Goal: Task Accomplishment & Management: Manage account settings

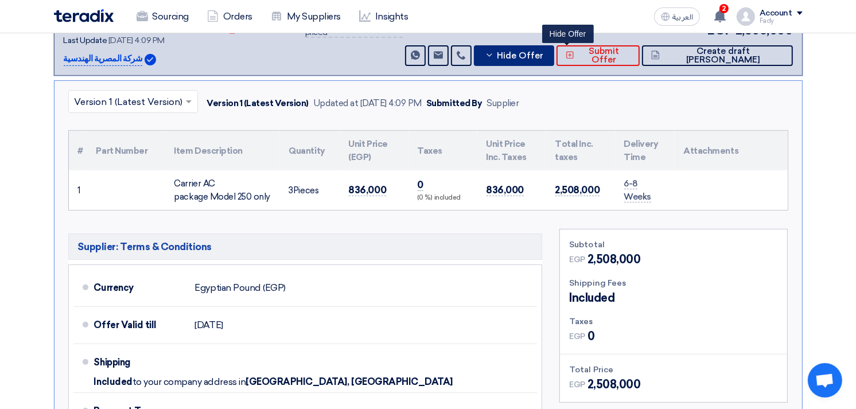
click at [554, 46] on button "Hide Offer" at bounding box center [514, 55] width 80 height 21
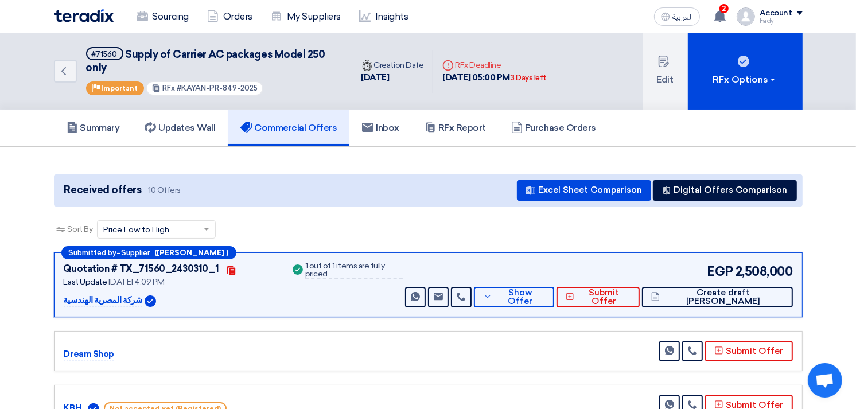
click at [360, 221] on div "Sort By Sort by × Price Low to High ×" at bounding box center [428, 236] width 749 height 32
click at [57, 73] on icon "Back" at bounding box center [64, 71] width 14 height 14
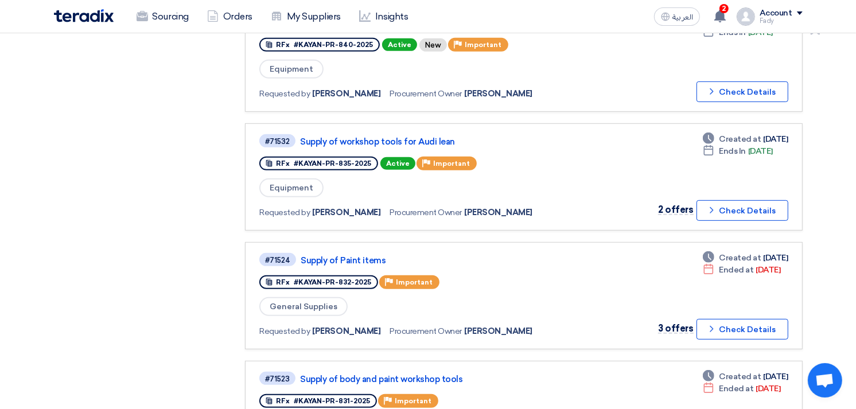
scroll to position [510, 0]
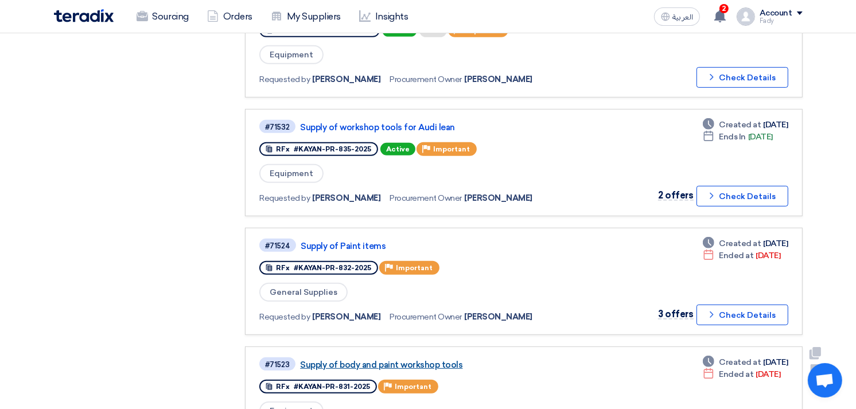
click at [390, 360] on link "Supply of body and paint workshop tools" at bounding box center [443, 365] width 287 height 10
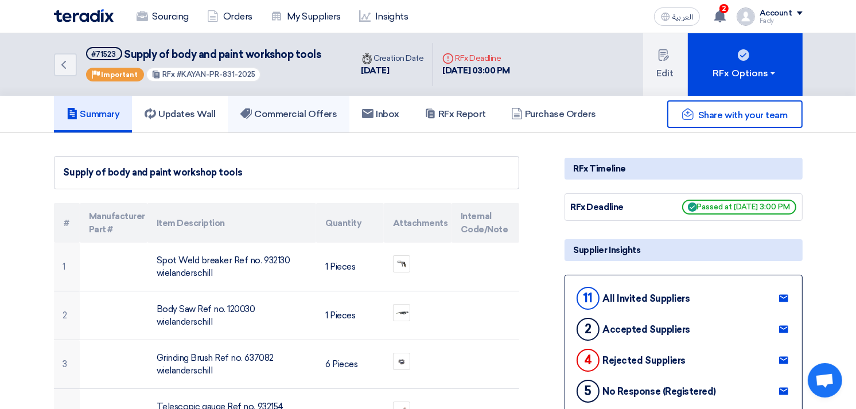
click at [307, 110] on h5 "Commercial Offers" at bounding box center [288, 113] width 96 height 11
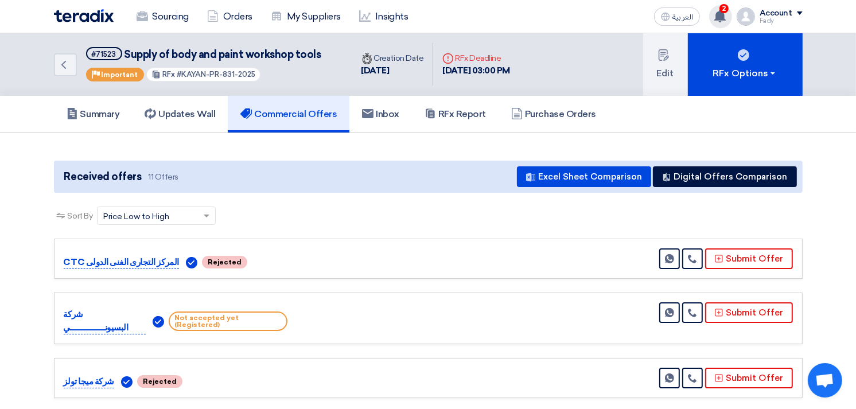
click at [732, 15] on div "2 You received a new message from Click its regarding your Supply of Legrand CA…" at bounding box center [720, 16] width 23 height 23
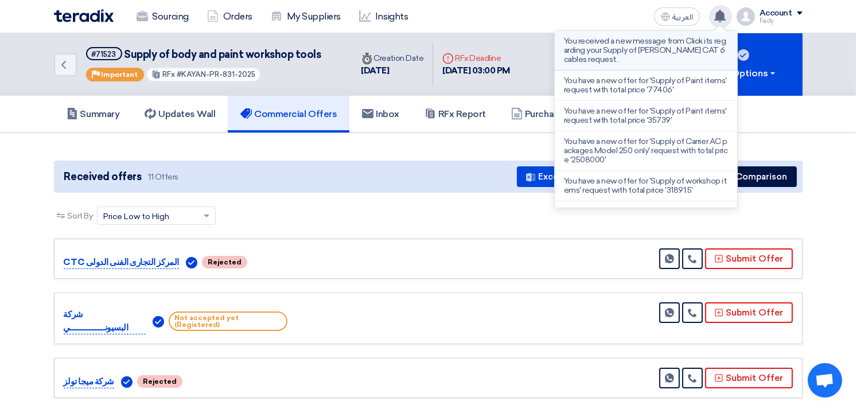
click at [693, 52] on p "You received a new message from Click its regarding your Supply of [PERSON_NAME…" at bounding box center [646, 51] width 164 height 28
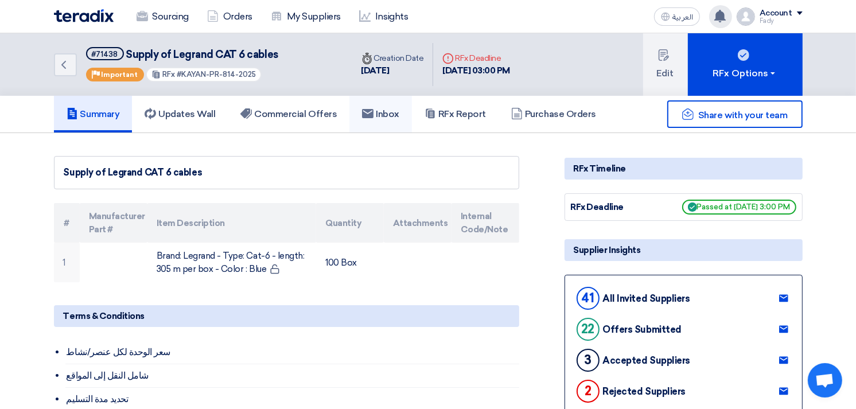
click at [377, 106] on link "Inbox" at bounding box center [380, 114] width 63 height 37
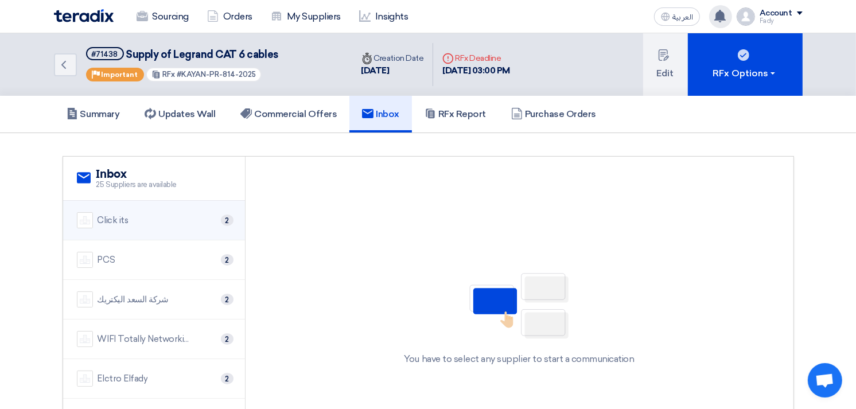
click at [192, 227] on li "Click its 2" at bounding box center [154, 221] width 182 height 40
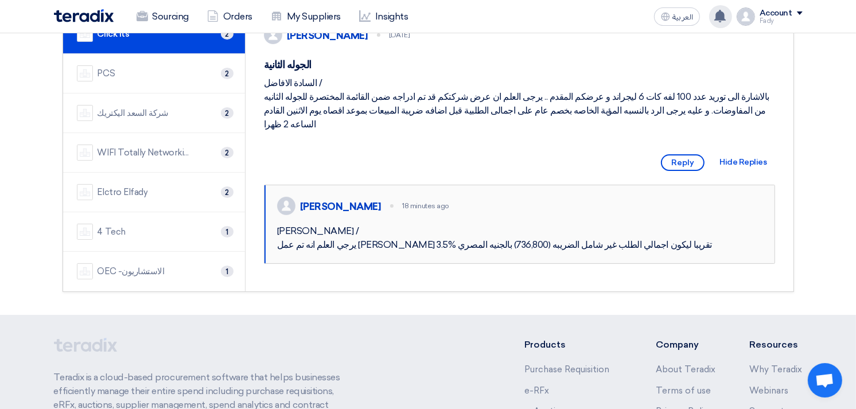
scroll to position [191, 0]
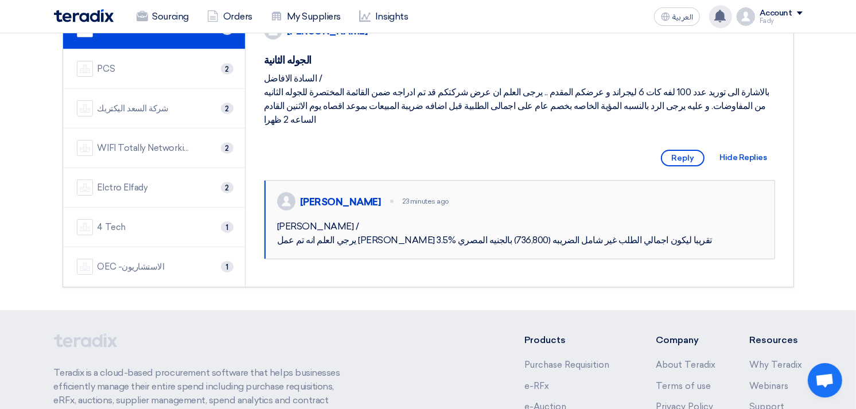
click at [341, 208] on div "Ahmed Habib" at bounding box center [340, 202] width 81 height 13
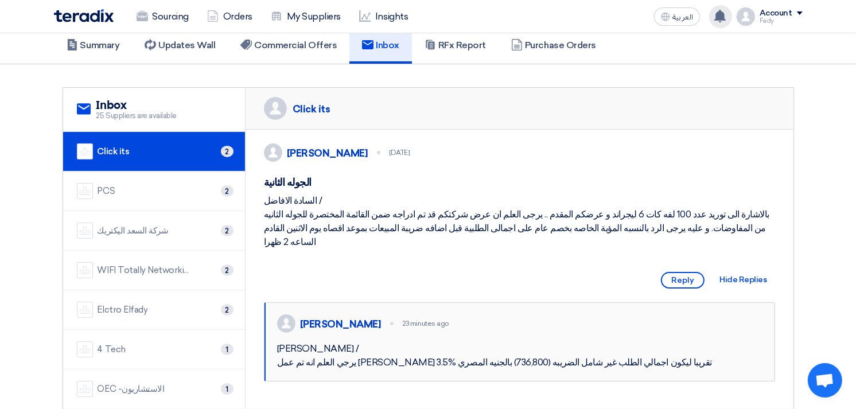
scroll to position [64, 0]
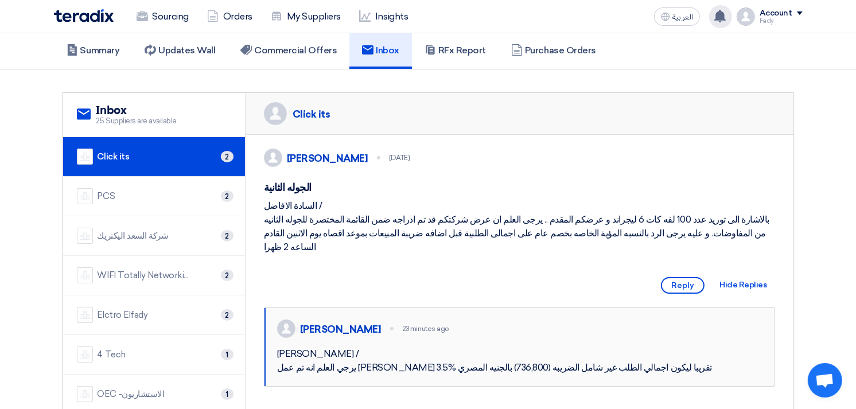
click at [308, 116] on div "Click its" at bounding box center [312, 114] width 38 height 13
click at [123, 150] on div "Click its" at bounding box center [114, 156] width 32 height 13
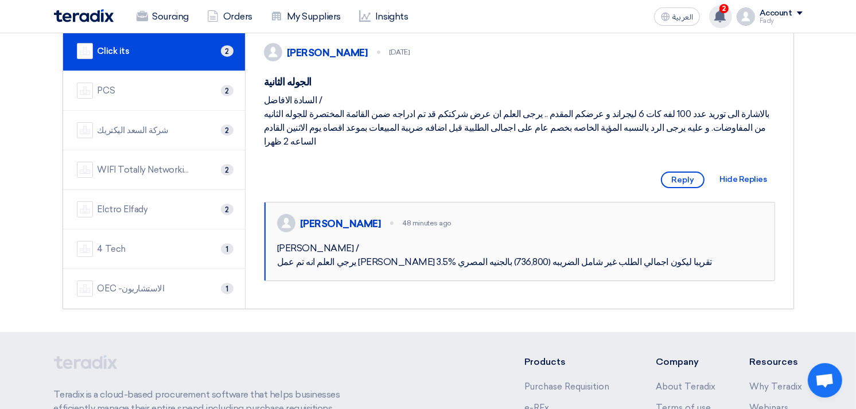
scroll to position [0, 0]
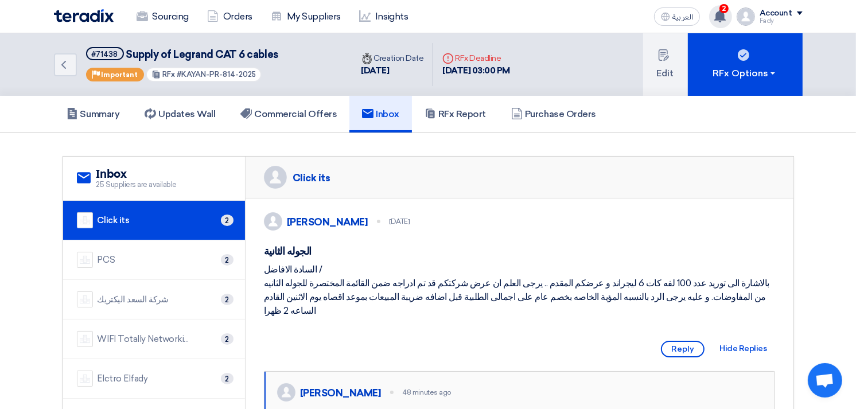
click at [724, 13] on use at bounding box center [719, 16] width 11 height 13
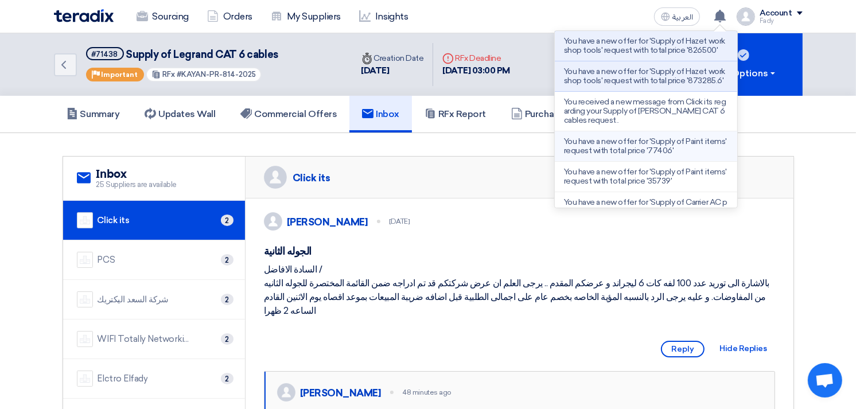
click at [666, 155] on p "You have a new offer for 'Supply of Paint items' request with total price '7740…" at bounding box center [646, 146] width 164 height 18
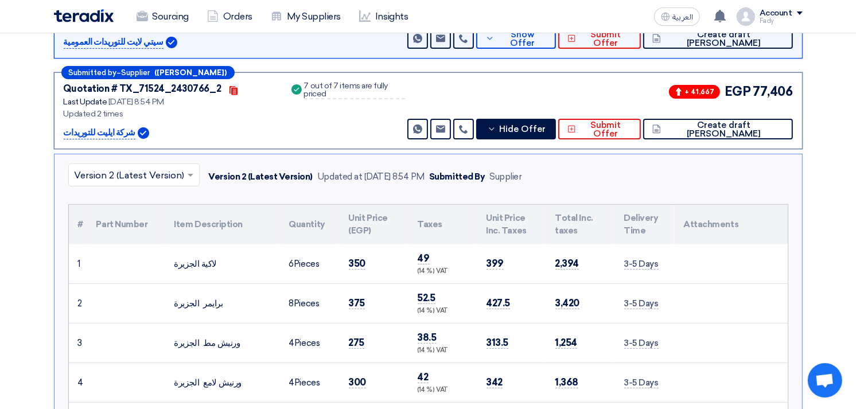
scroll to position [316, 0]
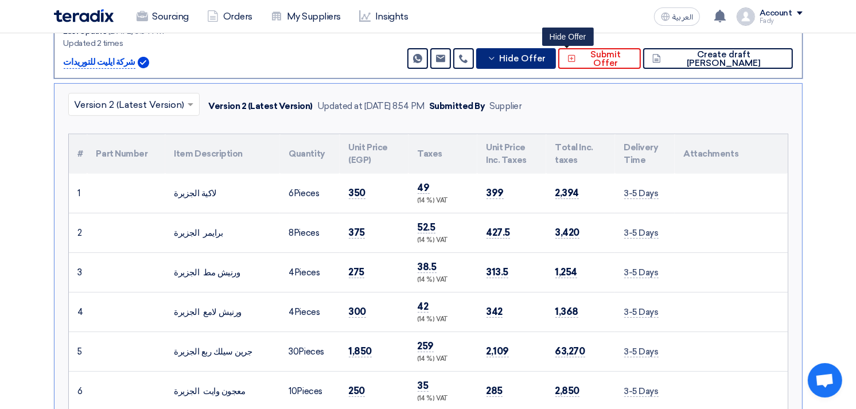
click at [556, 50] on button "Hide Offer" at bounding box center [516, 58] width 80 height 21
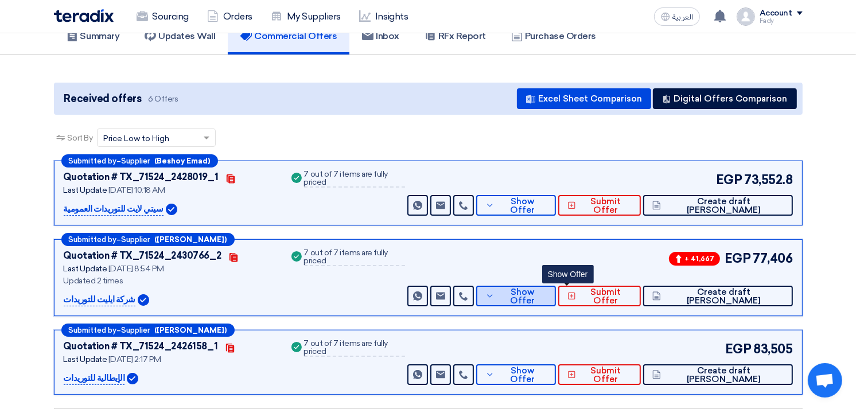
scroll to position [0, 0]
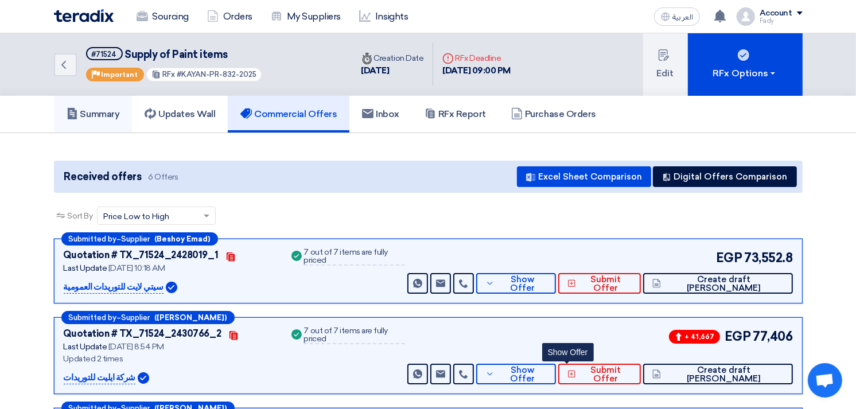
click at [99, 112] on h5 "Summary" at bounding box center [93, 113] width 53 height 11
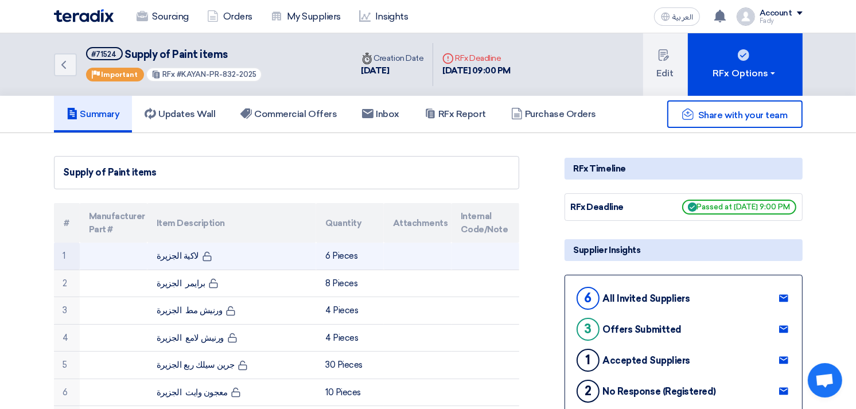
click at [164, 248] on td "لاكية الجزيرة" at bounding box center [231, 256] width 169 height 27
click at [165, 258] on td "لاكية الجزيرة" at bounding box center [231, 256] width 169 height 27
click at [187, 256] on td "لاكية الجزيرة" at bounding box center [231, 256] width 169 height 27
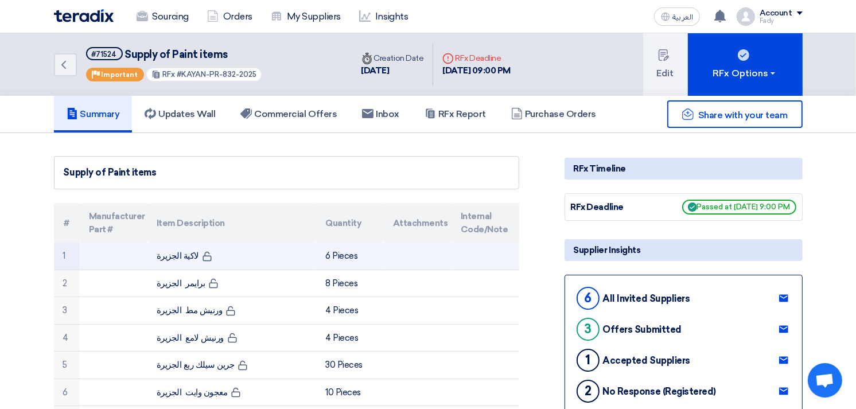
click at [187, 256] on td "لاكية الجزيرة" at bounding box center [231, 256] width 169 height 27
copy tr "لاكية الجزيرة"
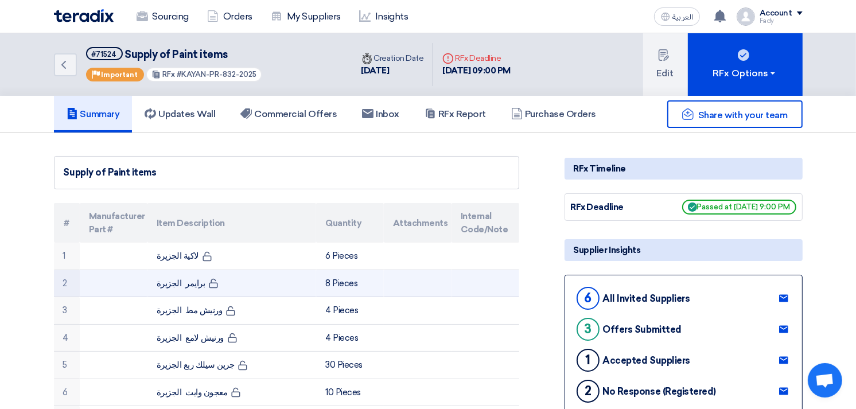
click at [174, 280] on td "برايمر الجزيرة" at bounding box center [231, 284] width 169 height 28
click at [174, 281] on td "برايمر الجزيرة" at bounding box center [231, 284] width 169 height 28
copy tr "برايمر الجزيرة"
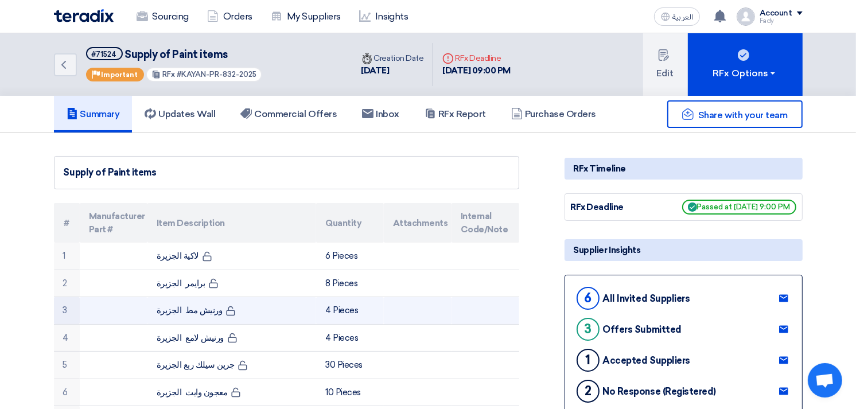
click at [185, 312] on td "ورنيش مط الجزيرة" at bounding box center [231, 311] width 169 height 28
copy tr "ورنيش مط الجزيرة"
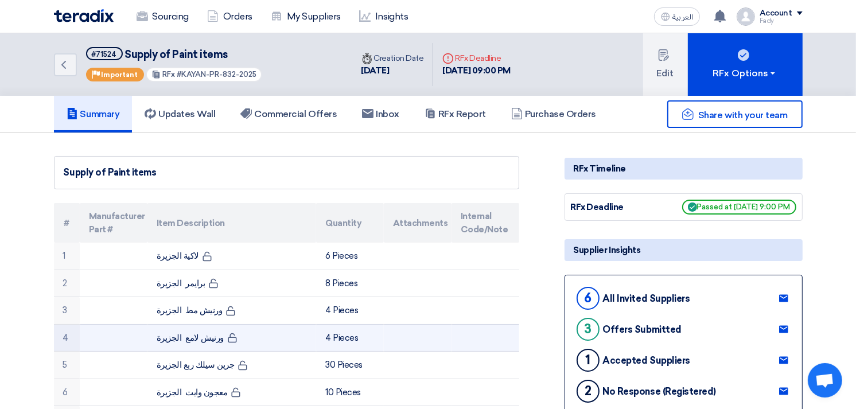
click at [188, 337] on td "ورنيش لامع الجزيرة" at bounding box center [231, 338] width 169 height 28
copy tr "ورنيش لامع الجزيرة"
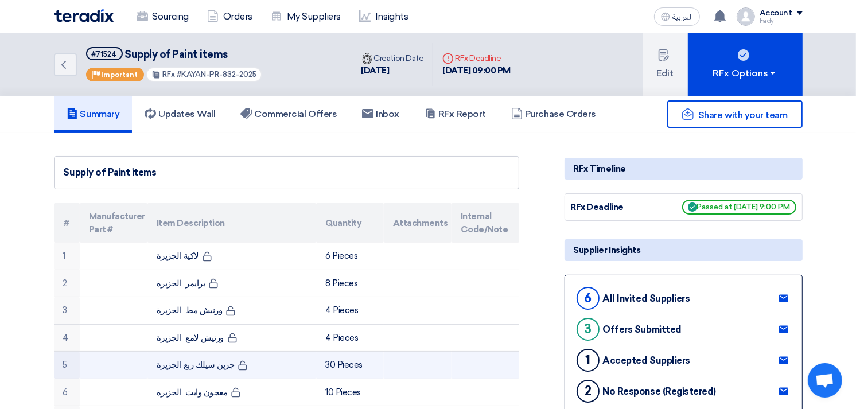
click at [198, 360] on td "جرين سيلك ربع الجزيرة" at bounding box center [231, 366] width 169 height 28
copy tr "جرين سيلك ربع الجزيرة"
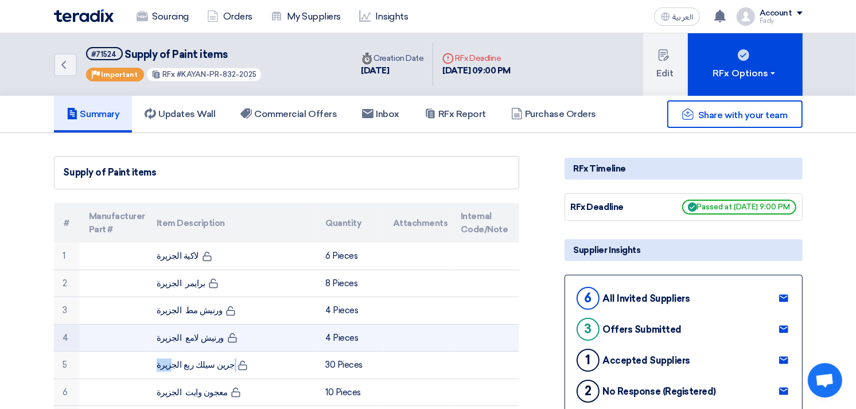
scroll to position [127, 0]
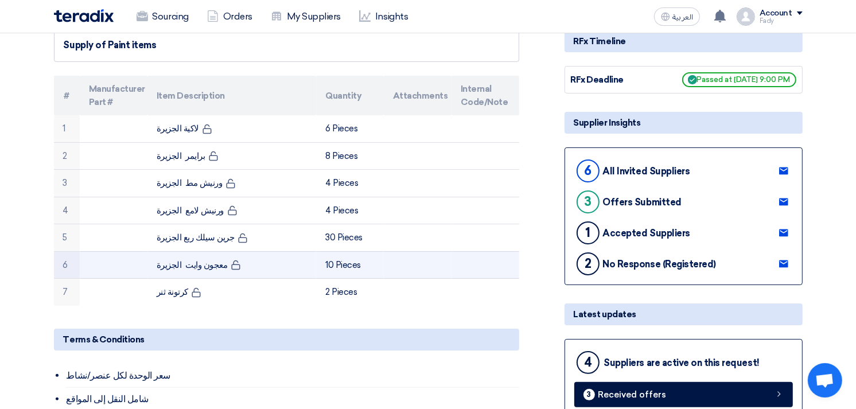
click at [201, 262] on td "معجون وايت الجزيرة" at bounding box center [231, 265] width 169 height 28
copy tr "معجون وايت الجزيرة"
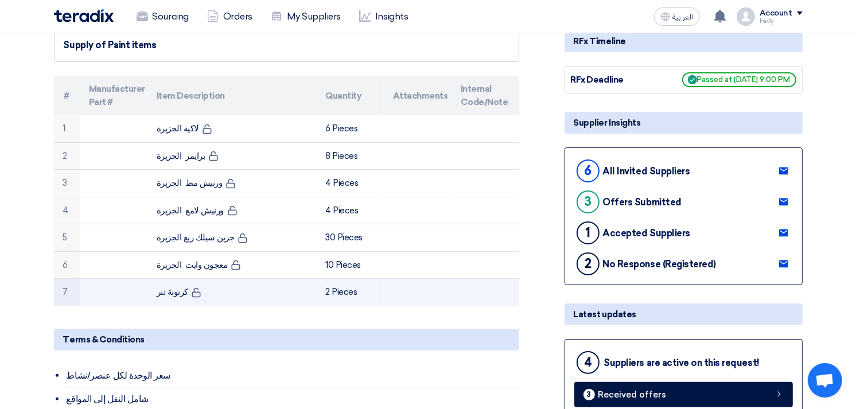
click at [180, 293] on td "كرتونة ثنر" at bounding box center [231, 292] width 169 height 27
click at [179, 293] on td "كرتونة ثنر" at bounding box center [231, 292] width 169 height 27
copy tr "كرتونة ثنر"
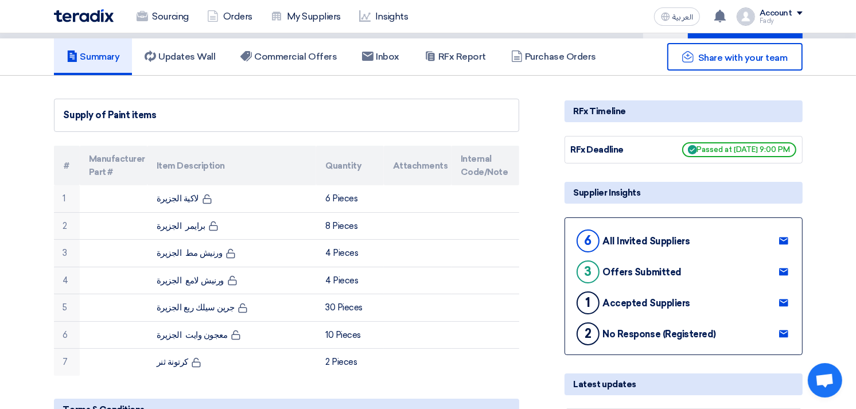
scroll to position [0, 0]
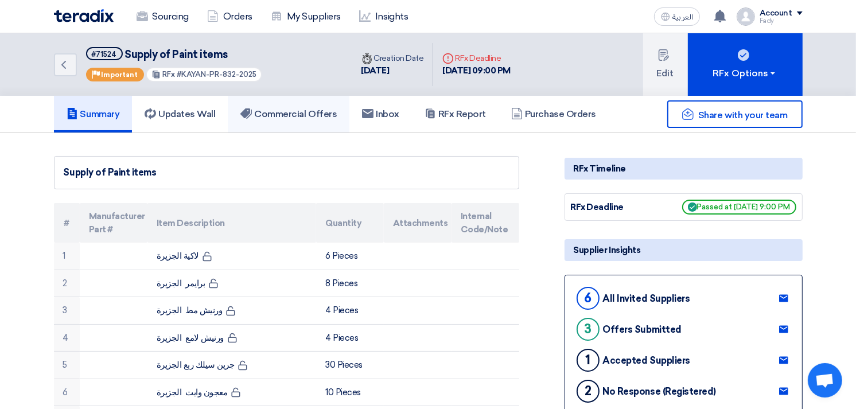
click at [318, 118] on link "Commercial Offers" at bounding box center [289, 114] width 122 height 37
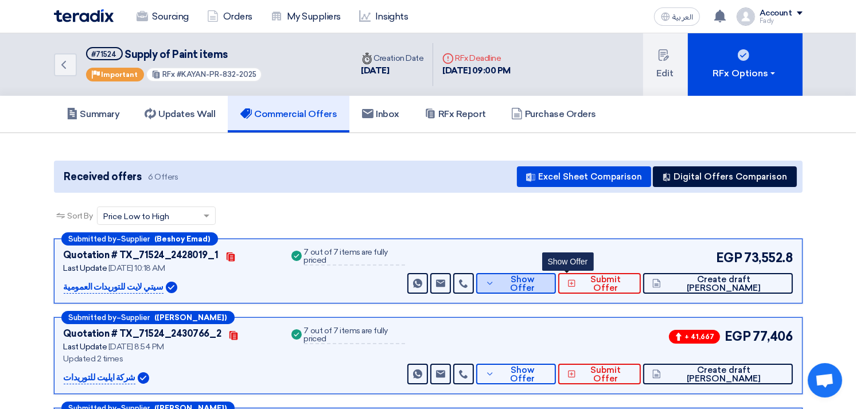
click at [547, 279] on span "Show Offer" at bounding box center [521, 283] width 49 height 17
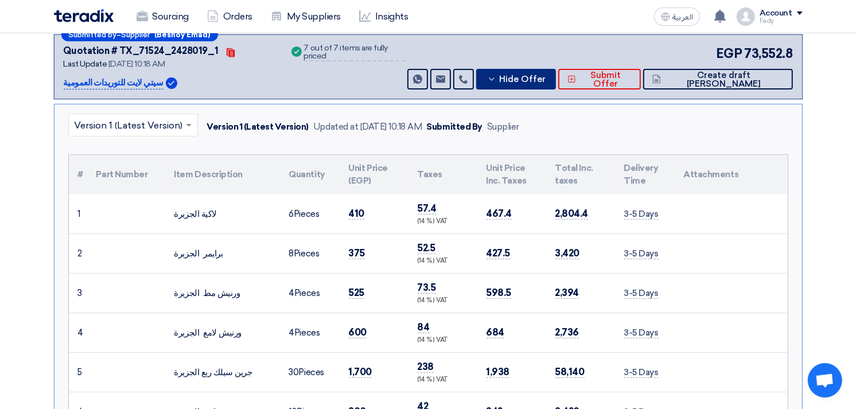
scroll to position [127, 0]
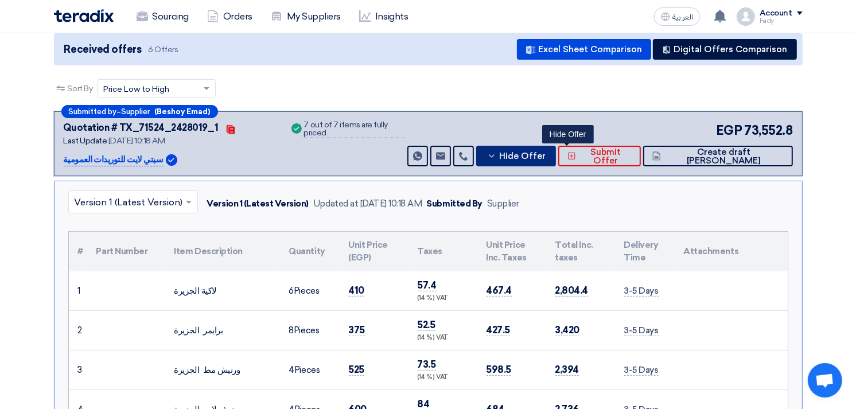
click at [546, 155] on span "Hide Offer" at bounding box center [522, 156] width 46 height 9
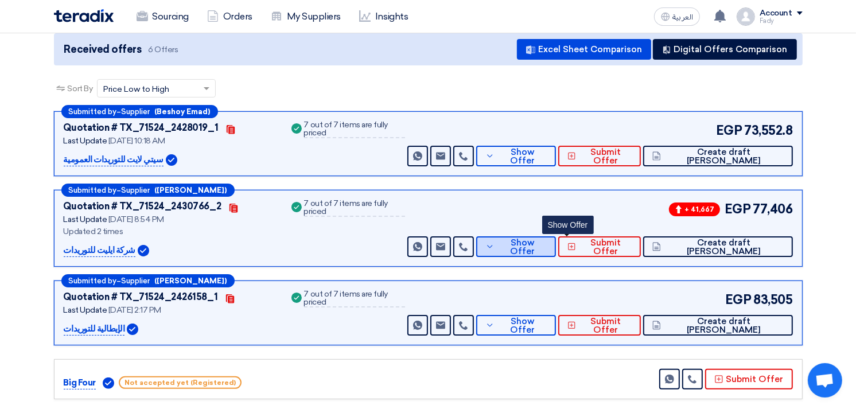
click at [547, 240] on span "Show Offer" at bounding box center [521, 247] width 49 height 17
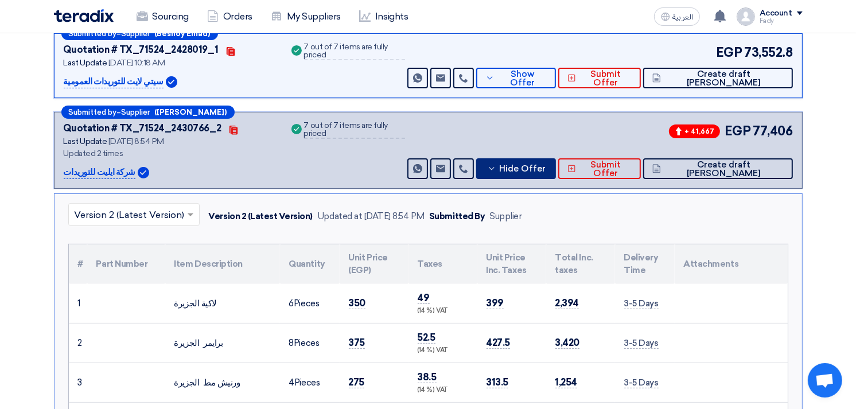
scroll to position [318, 0]
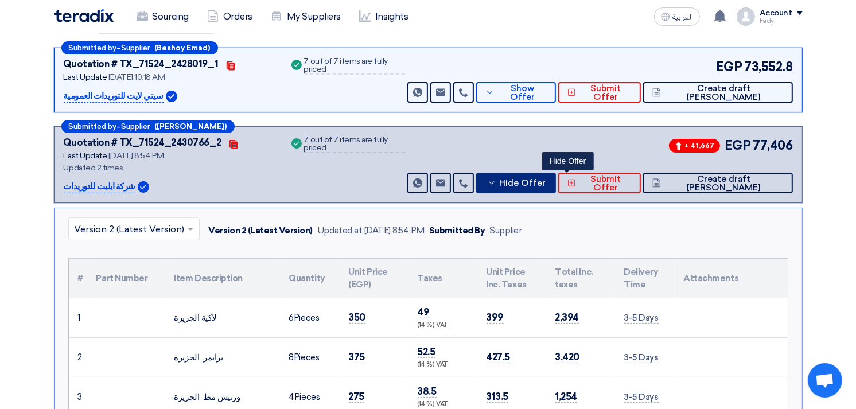
click at [546, 182] on span "Hide Offer" at bounding box center [522, 183] width 46 height 9
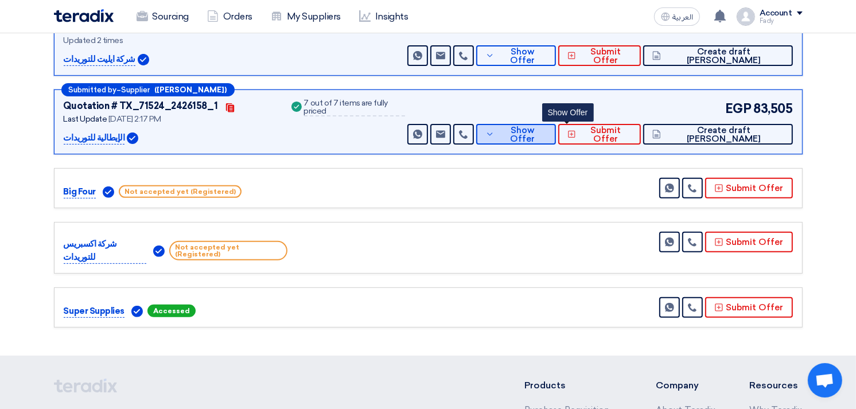
click at [547, 137] on span "Show Offer" at bounding box center [521, 134] width 49 height 17
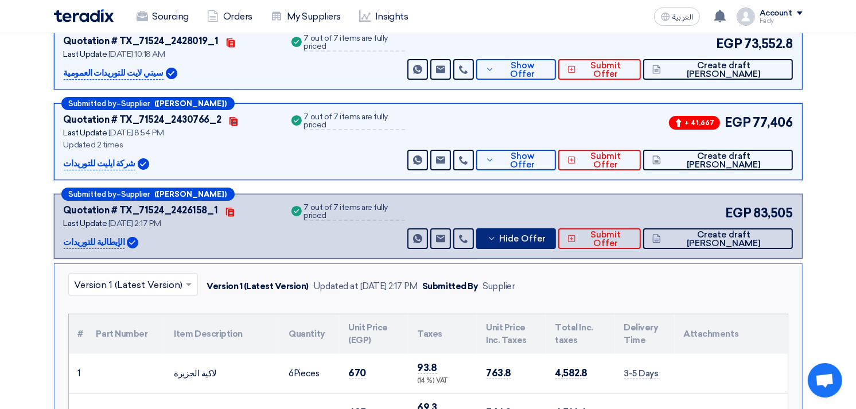
scroll to position [191, 0]
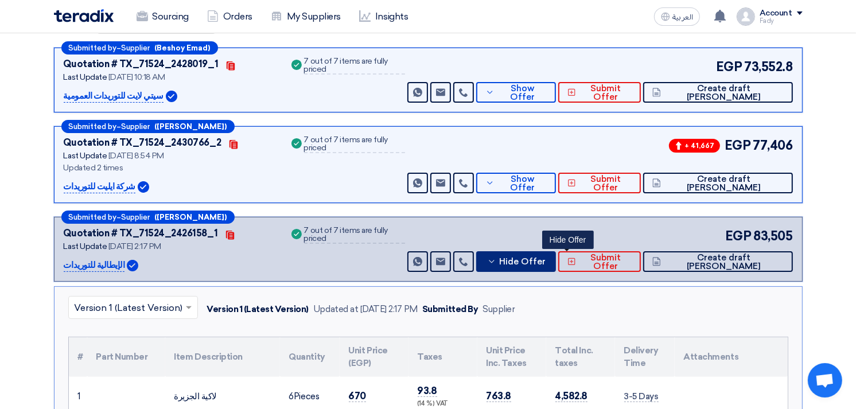
click at [546, 258] on span "Hide Offer" at bounding box center [522, 262] width 46 height 9
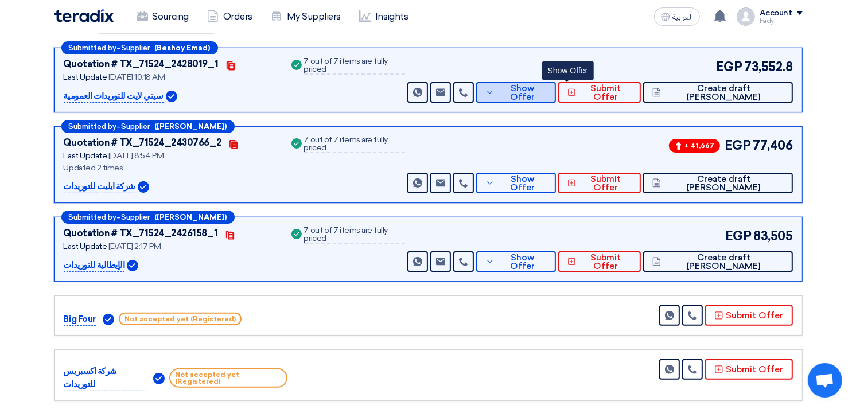
click at [547, 93] on span "Show Offer" at bounding box center [521, 92] width 49 height 17
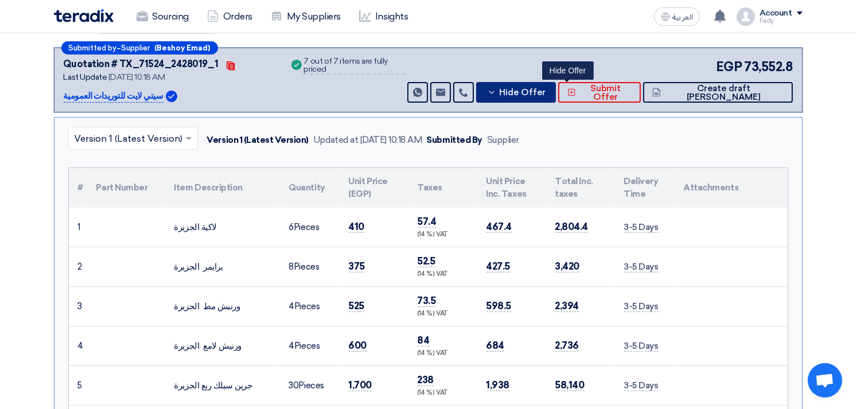
click at [546, 93] on span "Hide Offer" at bounding box center [522, 92] width 46 height 9
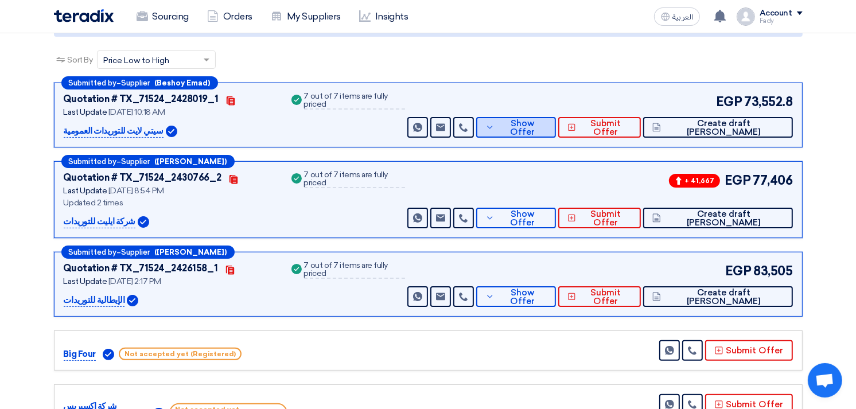
scroll to position [127, 0]
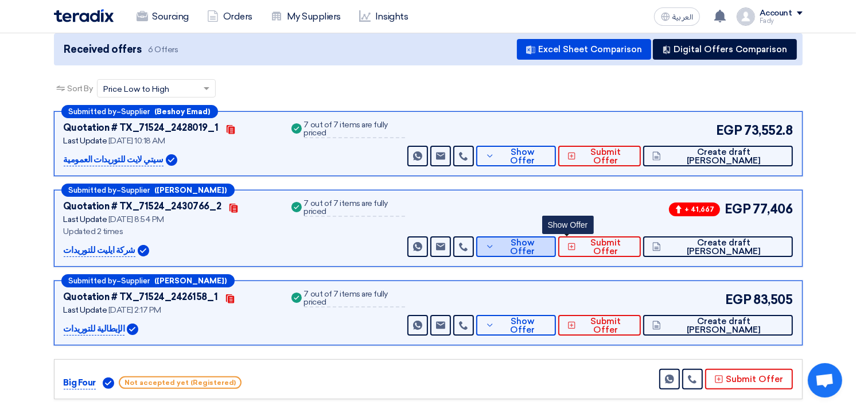
click at [556, 238] on button "Show Offer" at bounding box center [516, 246] width 80 height 21
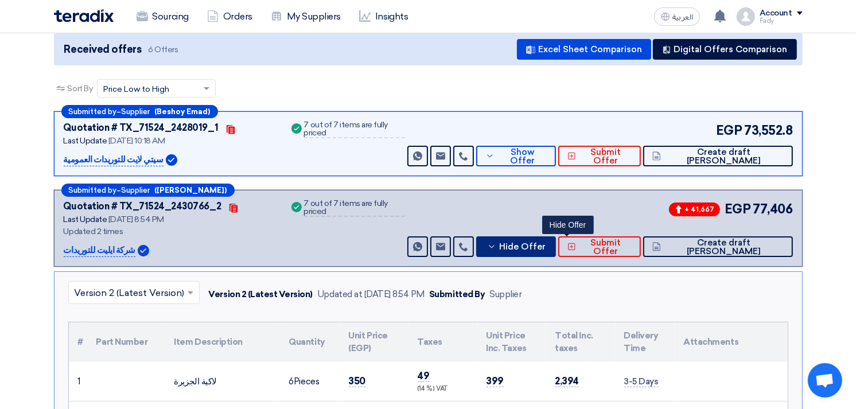
click at [546, 246] on span "Hide Offer" at bounding box center [522, 247] width 46 height 9
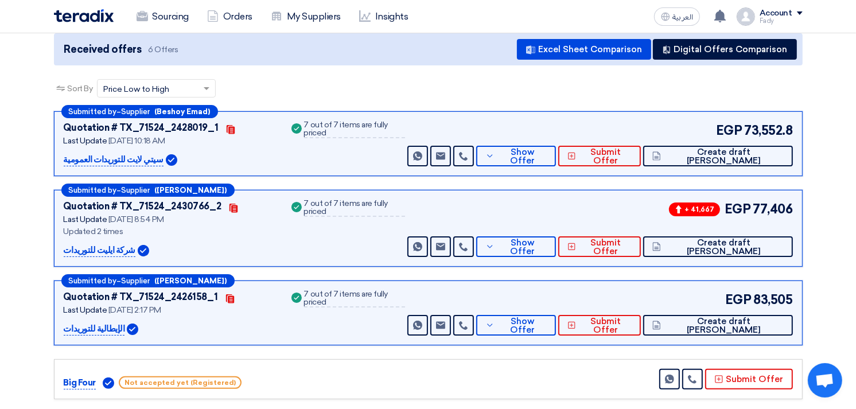
click at [588, 185] on div "Submitted by – Supplier (Beshoy Emad) Quotation # TX_71524_2428019_1 Contacts L…" at bounding box center [428, 317] width 766 height 412
click at [556, 160] on button "Show Offer" at bounding box center [516, 156] width 80 height 21
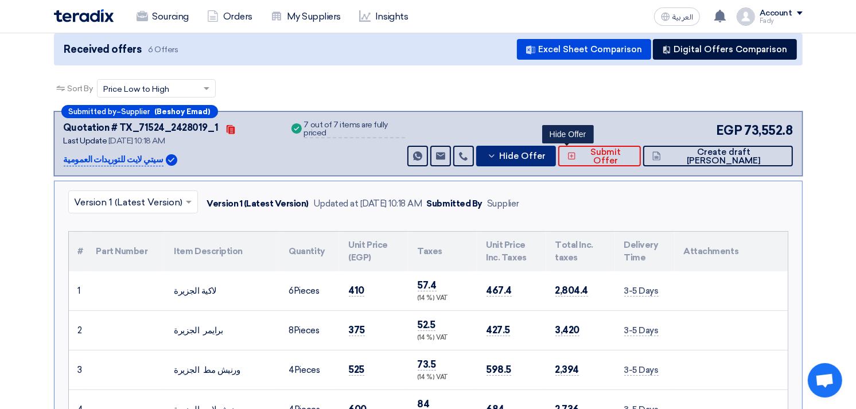
click at [556, 146] on button "Hide Offer" at bounding box center [516, 156] width 80 height 21
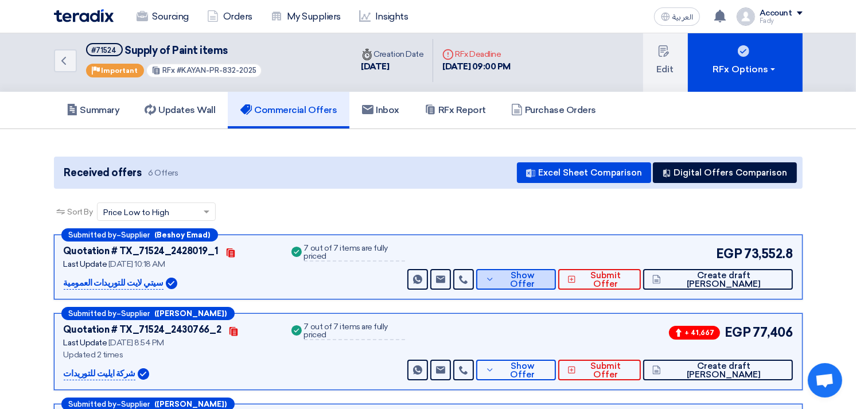
scroll to position [0, 0]
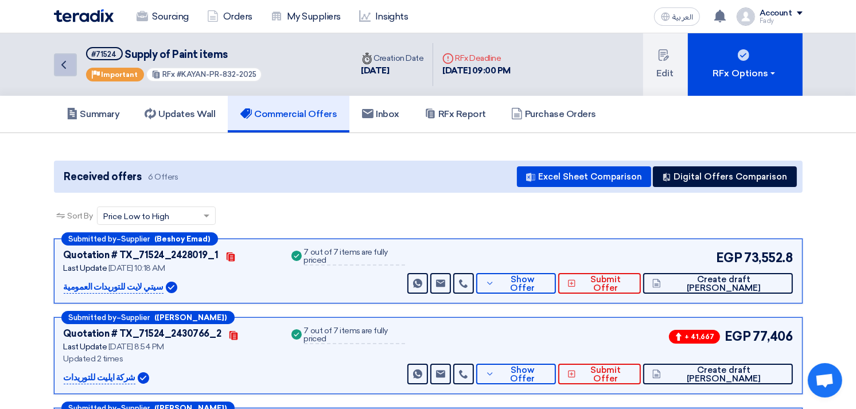
click at [65, 61] on icon "Back" at bounding box center [64, 65] width 14 height 14
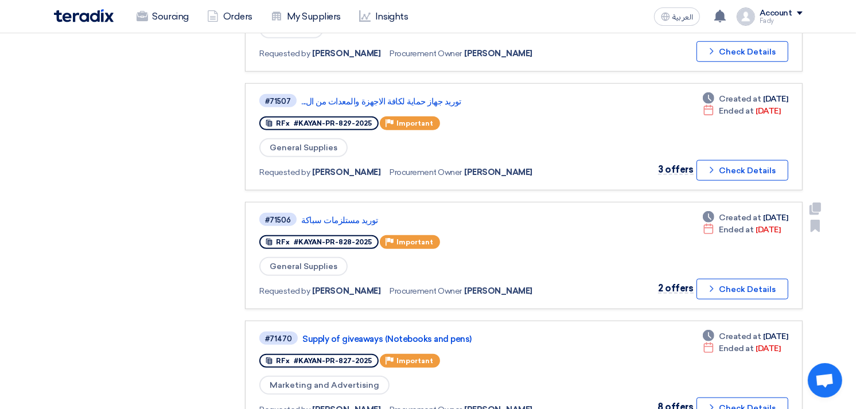
scroll to position [892, 0]
click at [352, 215] on link "توريد مستلزمات سباكة" at bounding box center [444, 220] width 287 height 10
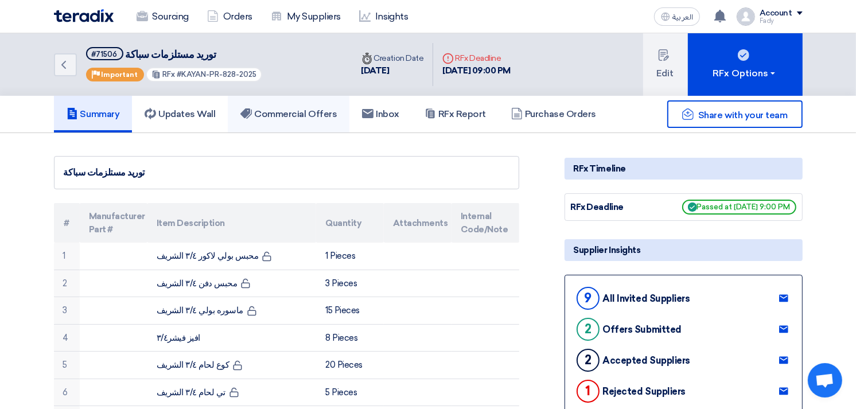
click at [293, 108] on h5 "Commercial Offers" at bounding box center [288, 113] width 96 height 11
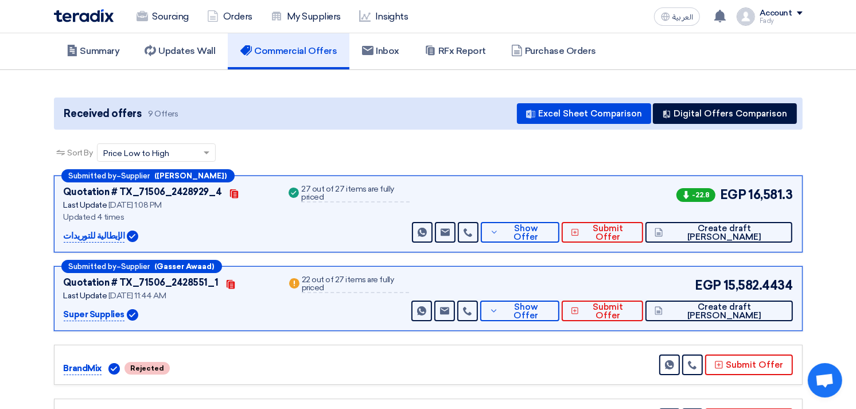
scroll to position [64, 0]
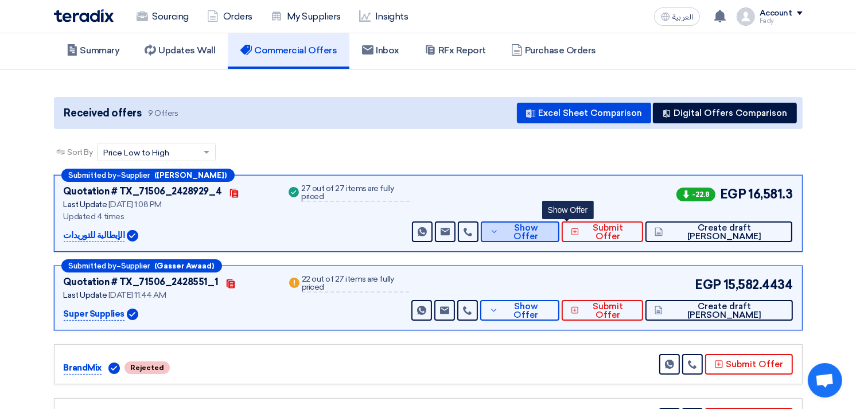
click at [550, 231] on span "Show Offer" at bounding box center [525, 232] width 49 height 17
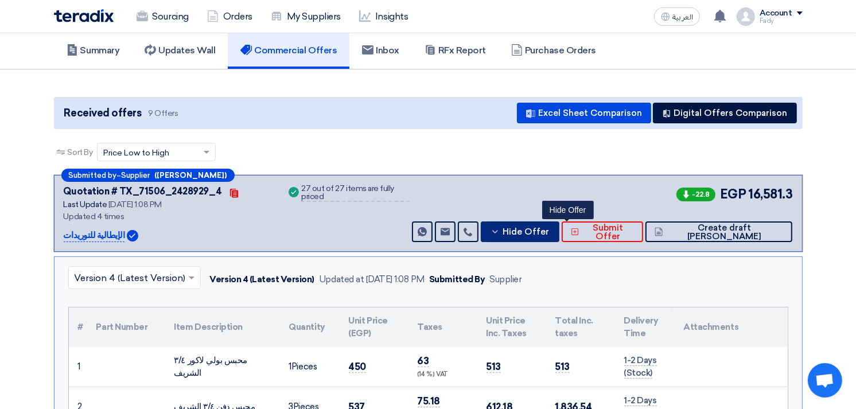
click at [549, 228] on span "Hide Offer" at bounding box center [526, 232] width 46 height 9
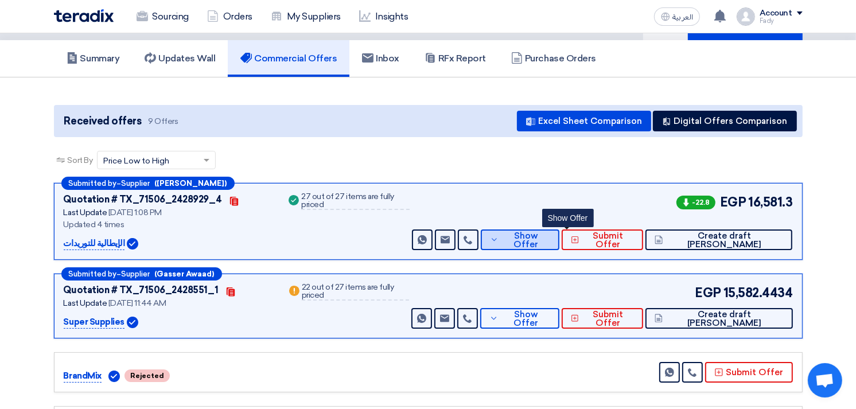
scroll to position [0, 0]
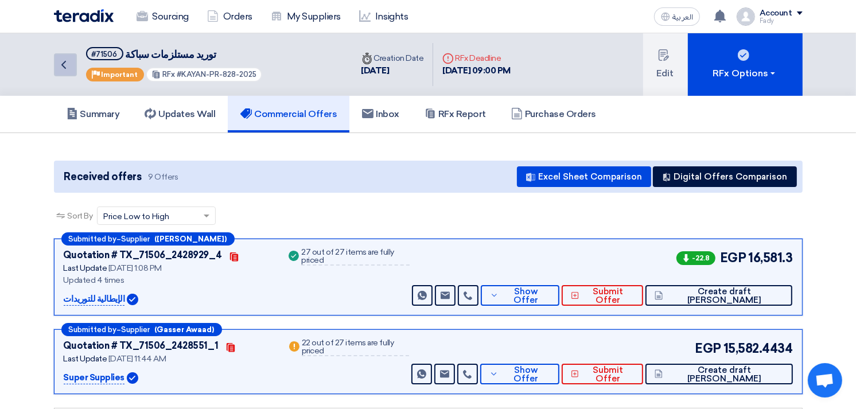
click at [61, 67] on icon "Back" at bounding box center [64, 65] width 14 height 14
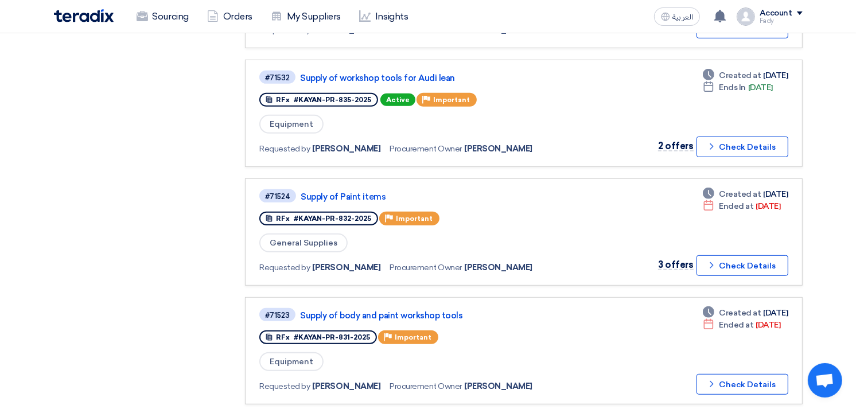
scroll to position [574, 0]
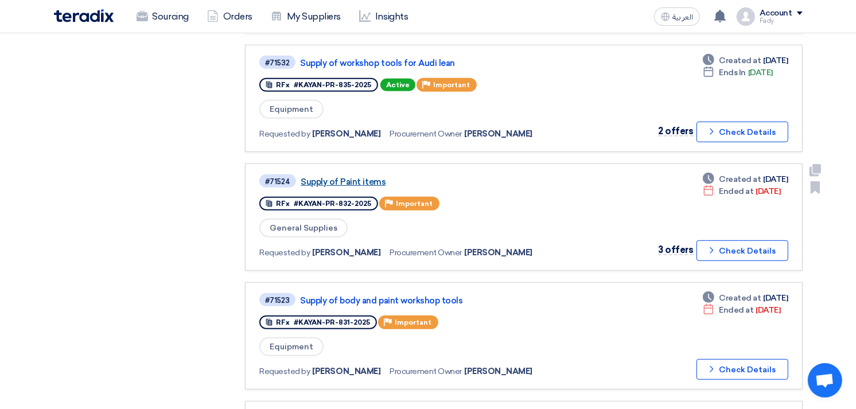
click at [364, 177] on link "Supply of Paint items" at bounding box center [444, 182] width 287 height 10
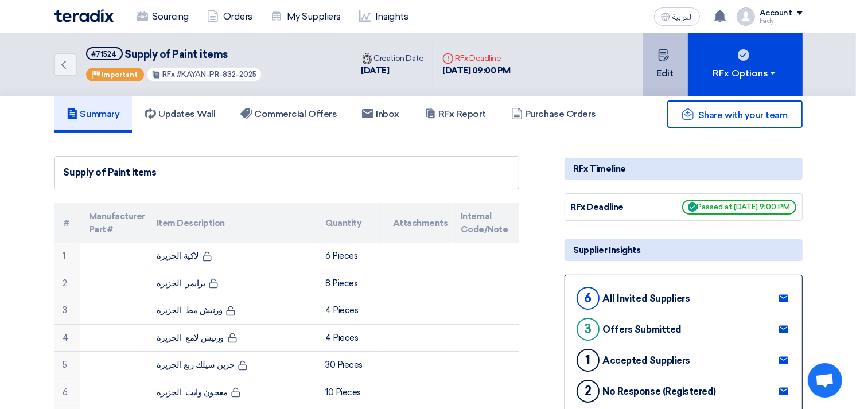
click at [673, 73] on button "Edit" at bounding box center [665, 64] width 45 height 63
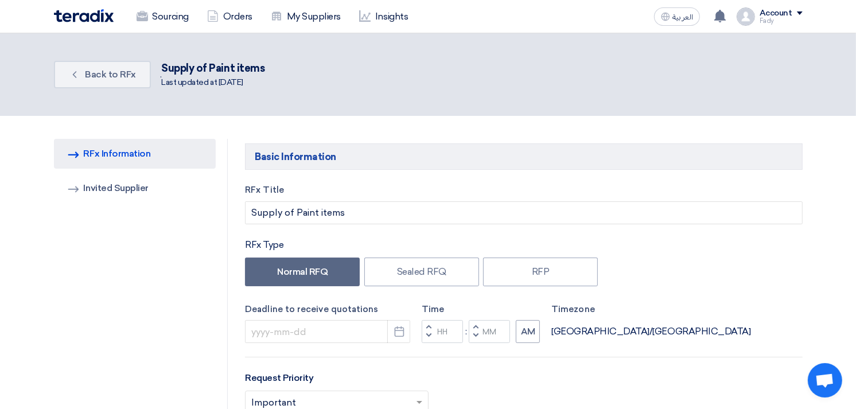
type input "9/24/2025"
type input "09"
type input "00"
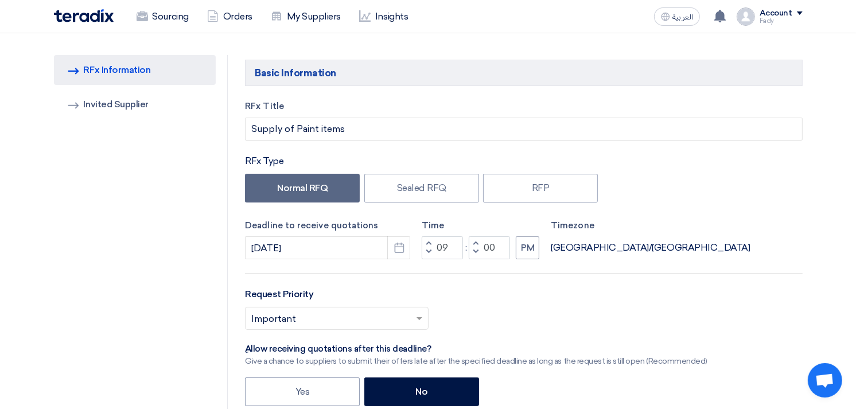
scroll to position [191, 0]
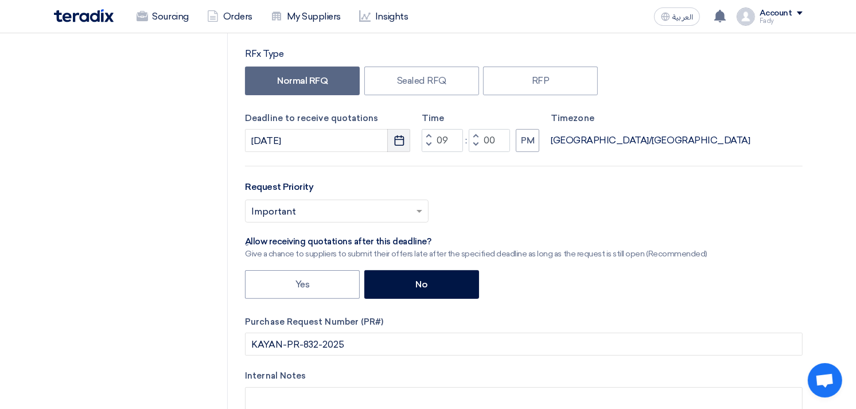
click at [398, 139] on icon "Pick a date" at bounding box center [399, 140] width 11 height 11
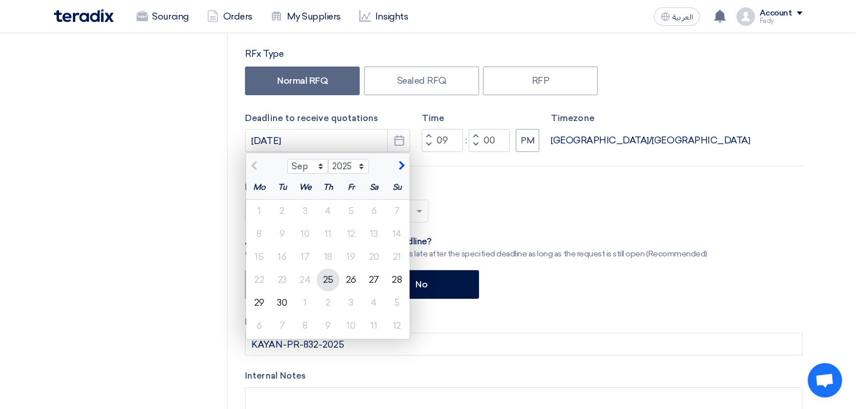
click at [331, 278] on div "25" at bounding box center [328, 280] width 23 height 23
type input "9/25/2025"
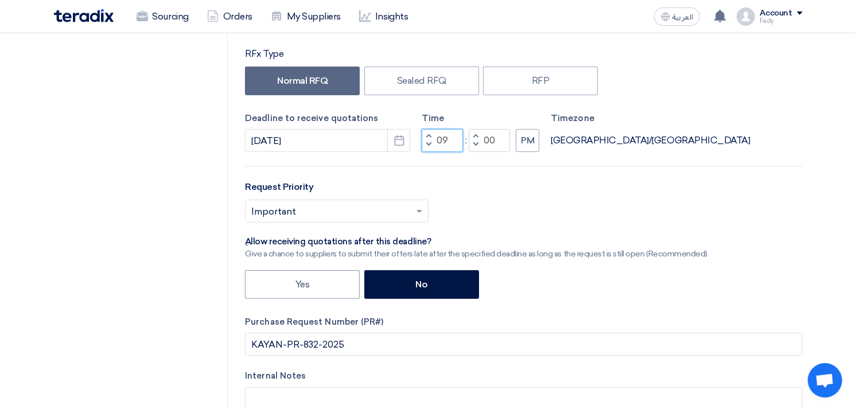
click at [440, 138] on input "09" at bounding box center [442, 140] width 41 height 23
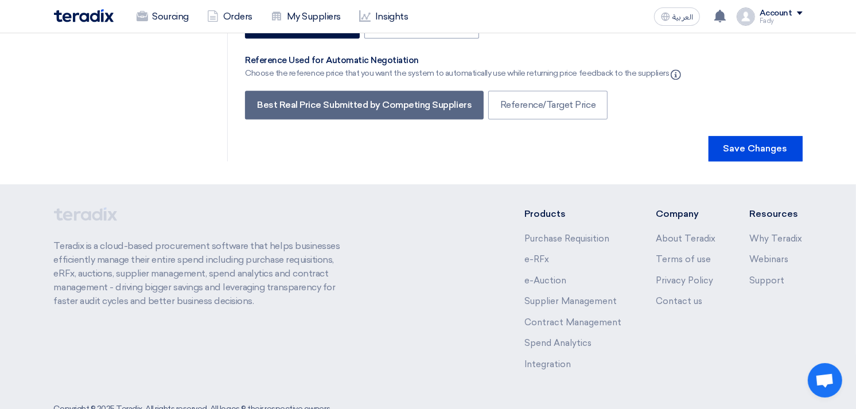
scroll to position [2567, 0]
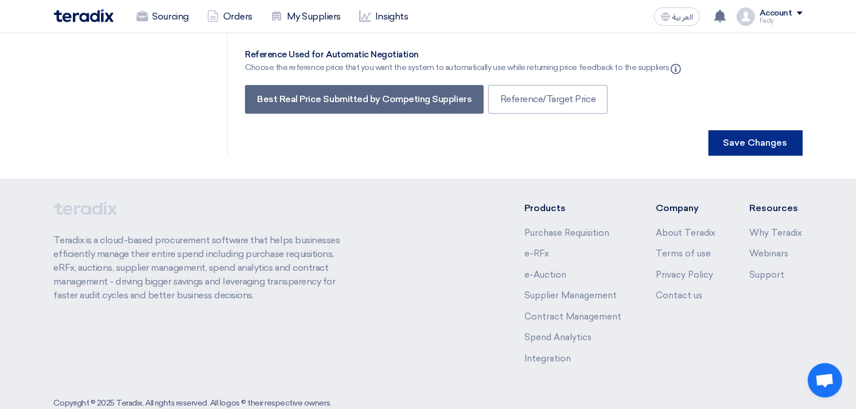
type input "02"
click at [785, 130] on button "Save Changes" at bounding box center [756, 142] width 94 height 25
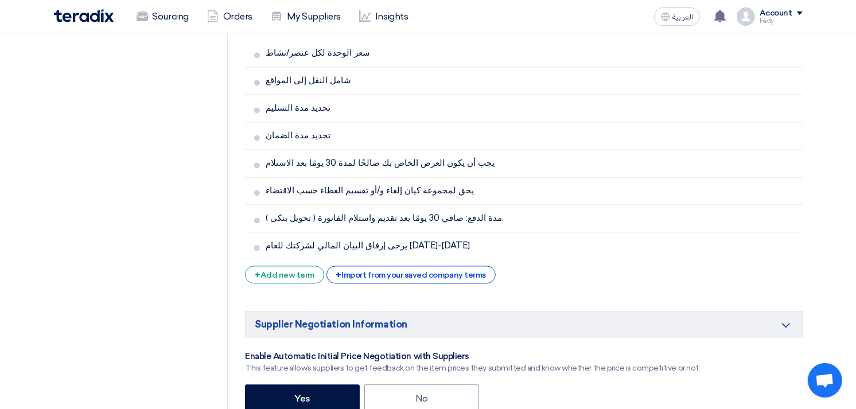
scroll to position [2359, 0]
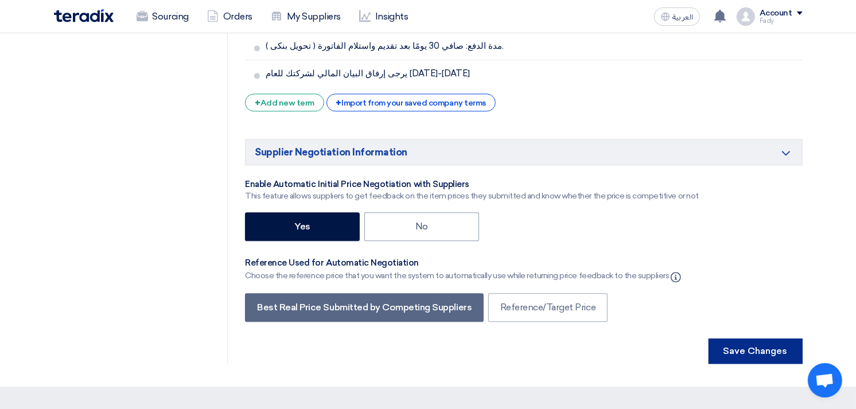
click at [781, 339] on button "Save Changes" at bounding box center [756, 351] width 94 height 25
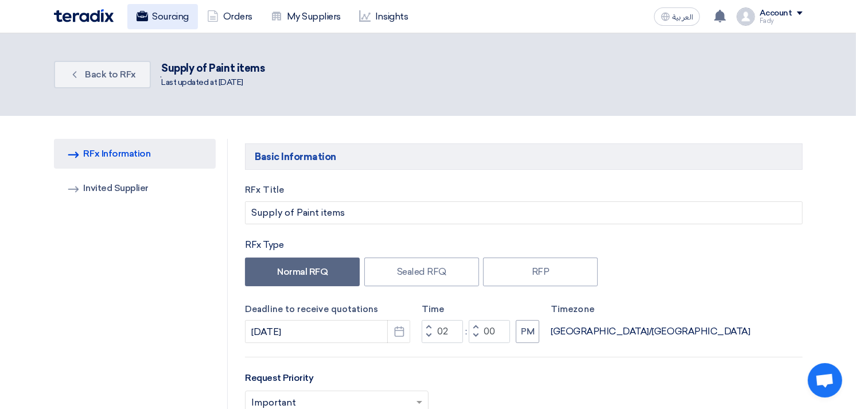
click at [171, 18] on link "Sourcing" at bounding box center [162, 16] width 71 height 25
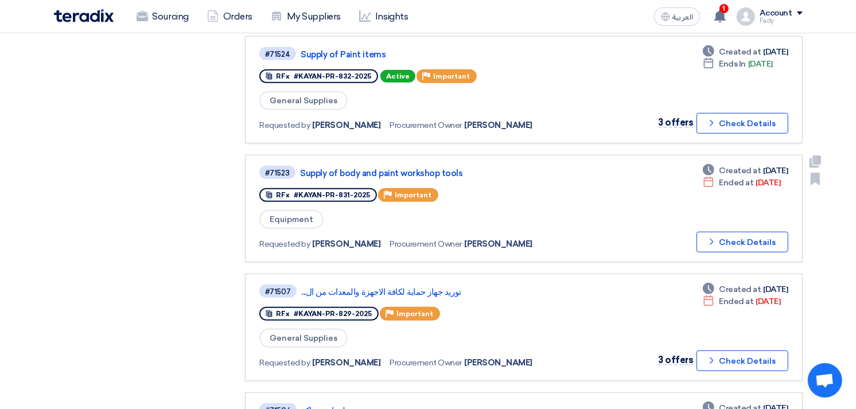
scroll to position [637, 0]
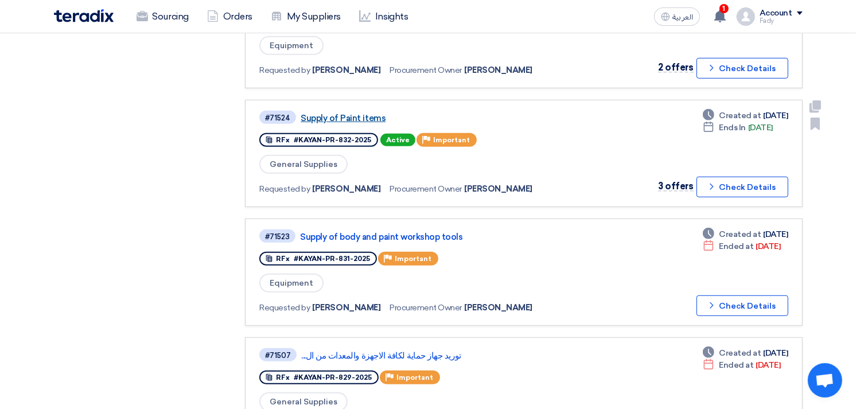
click at [354, 113] on link "Supply of Paint items" at bounding box center [444, 118] width 287 height 10
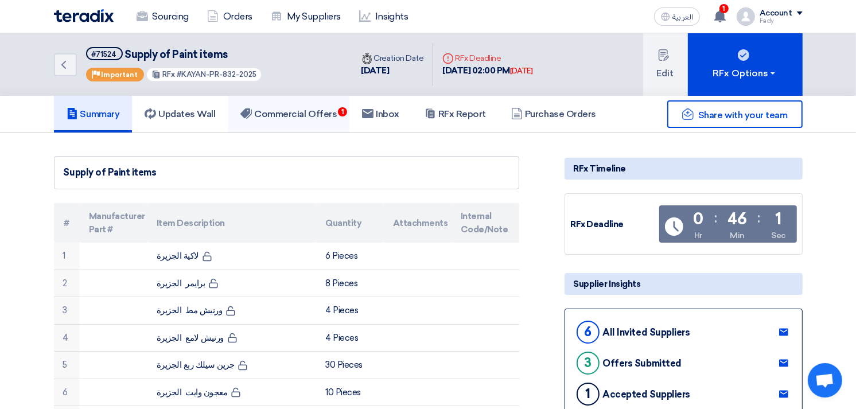
click at [301, 113] on h5 "Commercial Offers 1" at bounding box center [288, 113] width 96 height 11
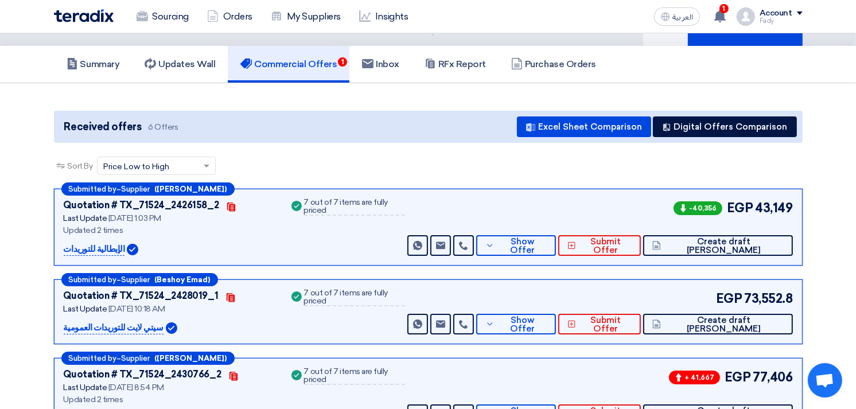
scroll to position [127, 0]
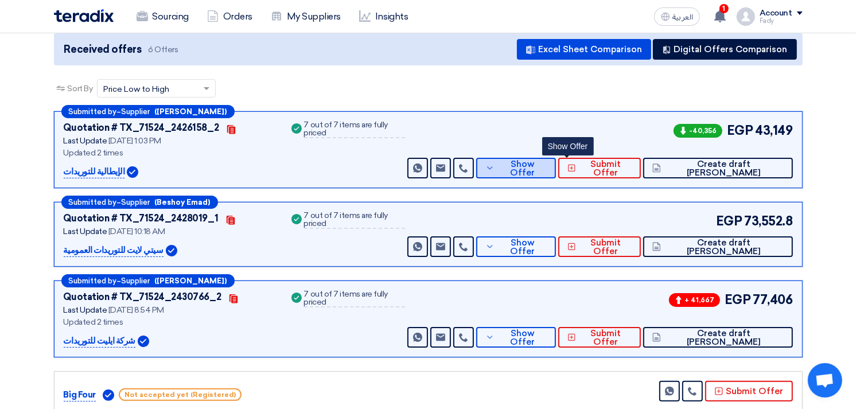
click at [547, 162] on span "Show Offer" at bounding box center [521, 168] width 49 height 17
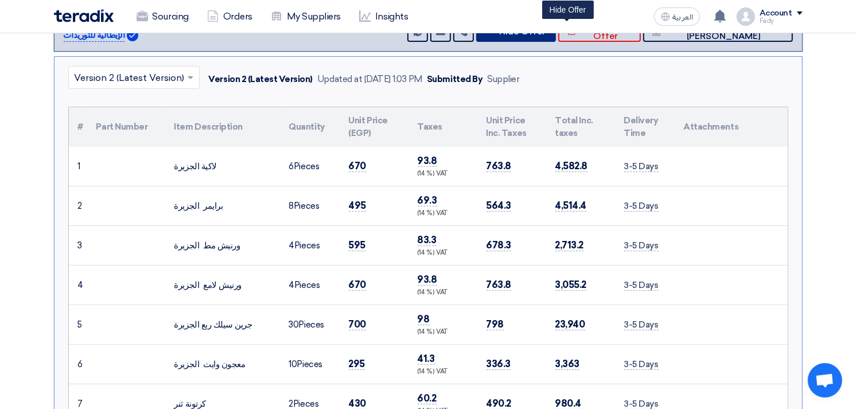
scroll to position [165, 0]
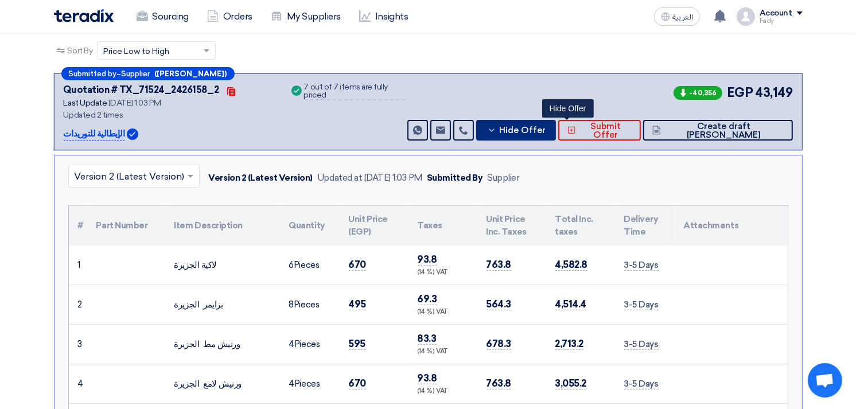
click at [556, 122] on button "Hide Offer" at bounding box center [516, 130] width 80 height 21
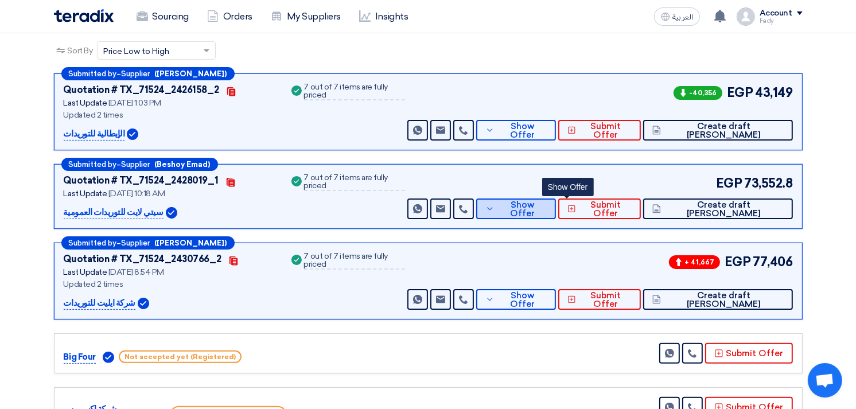
click at [547, 203] on span "Show Offer" at bounding box center [521, 209] width 49 height 17
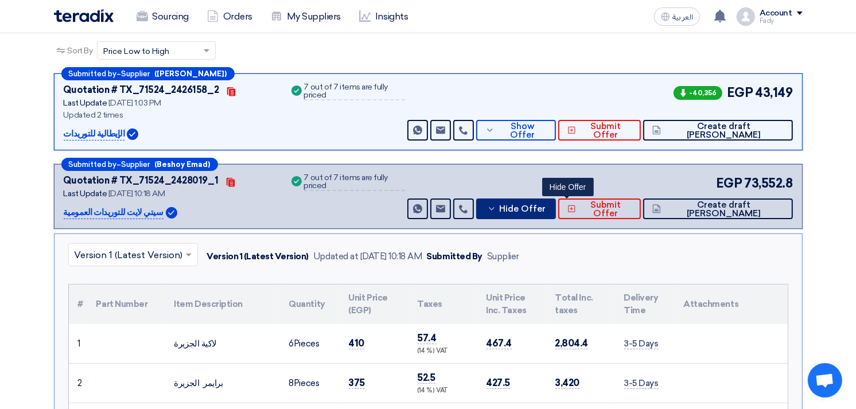
click at [546, 208] on span "Hide Offer" at bounding box center [522, 209] width 46 height 9
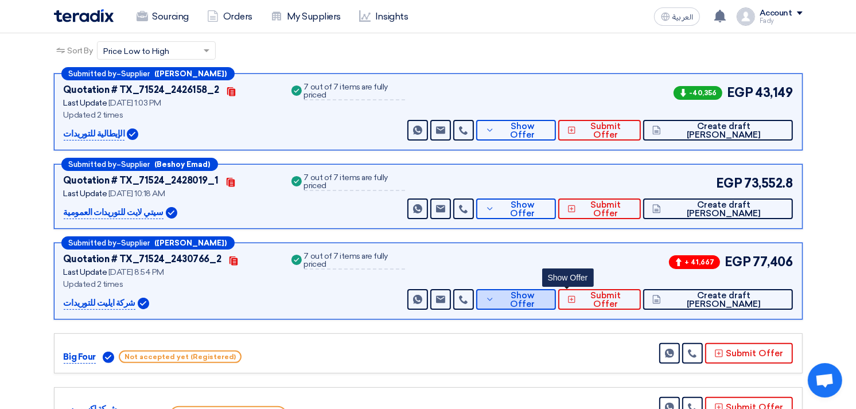
click at [556, 305] on button "Show Offer" at bounding box center [516, 299] width 80 height 21
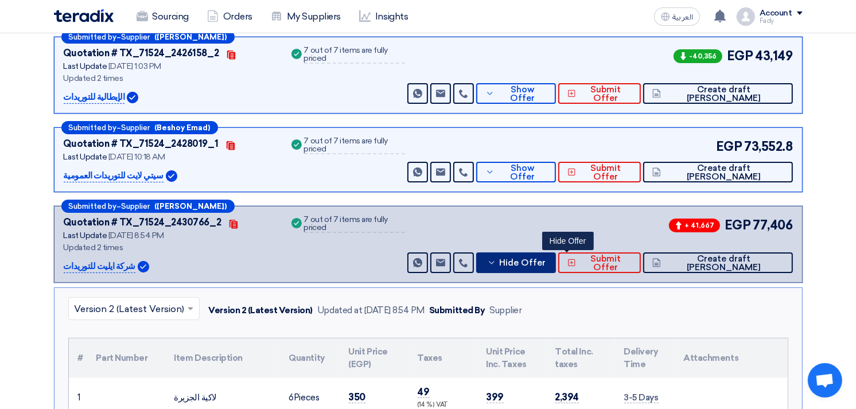
scroll to position [193, 0]
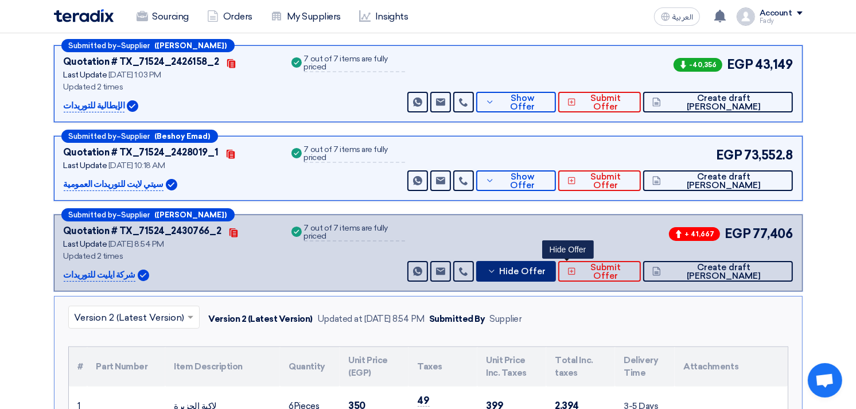
click at [546, 267] on span "Hide Offer" at bounding box center [522, 271] width 46 height 9
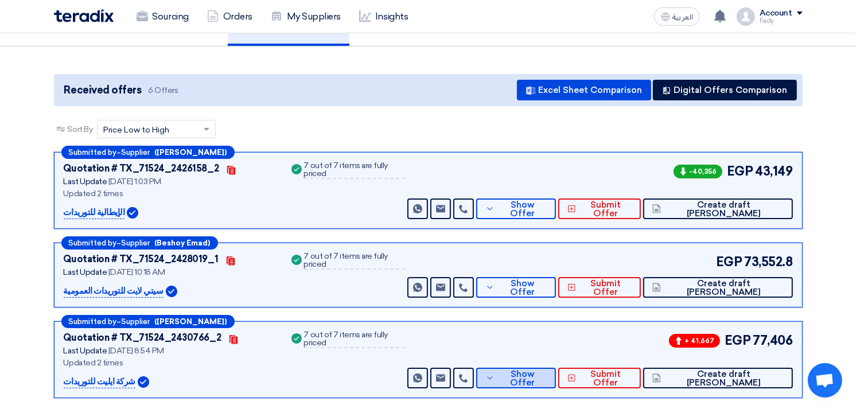
scroll to position [0, 0]
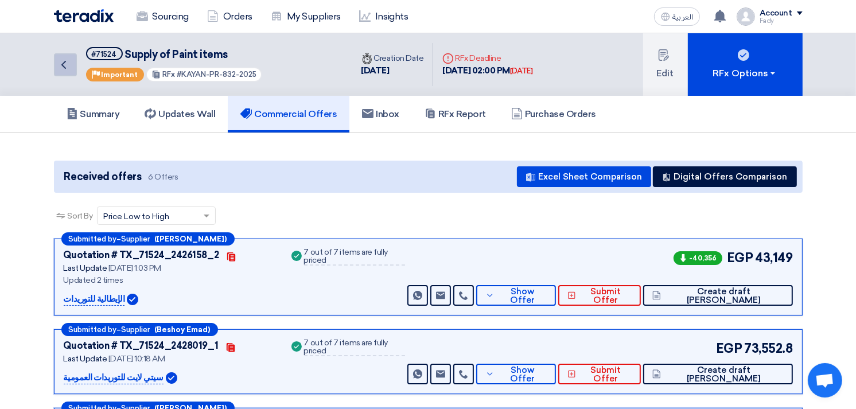
click at [73, 64] on link "Back" at bounding box center [65, 64] width 23 height 23
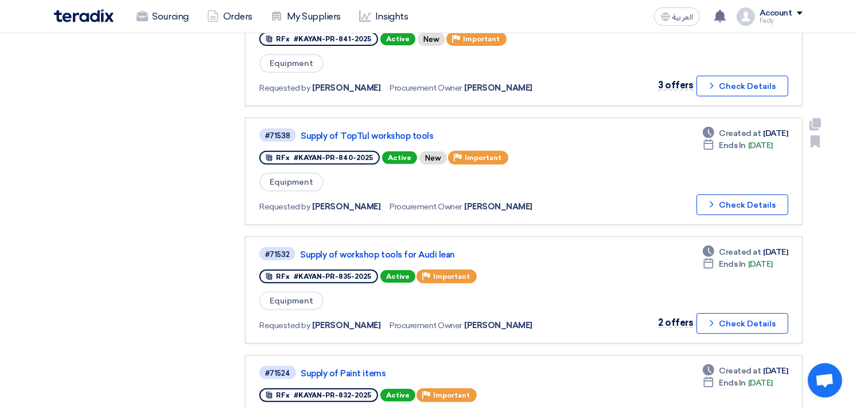
scroll to position [446, 0]
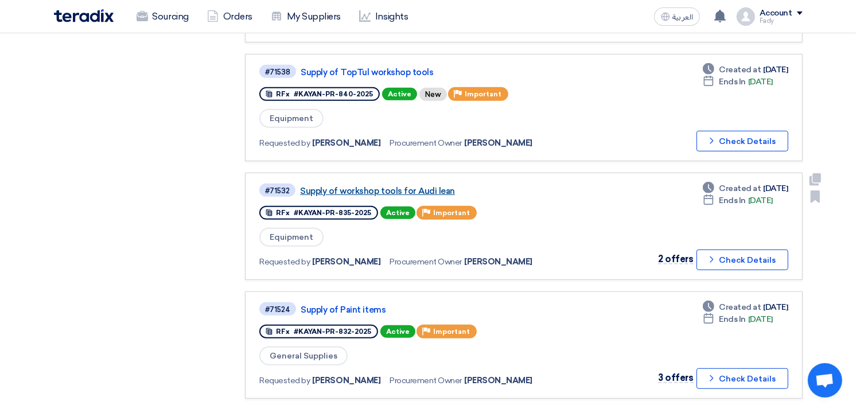
click at [428, 186] on link "Supply of workshop tools for Audi lean" at bounding box center [443, 191] width 287 height 10
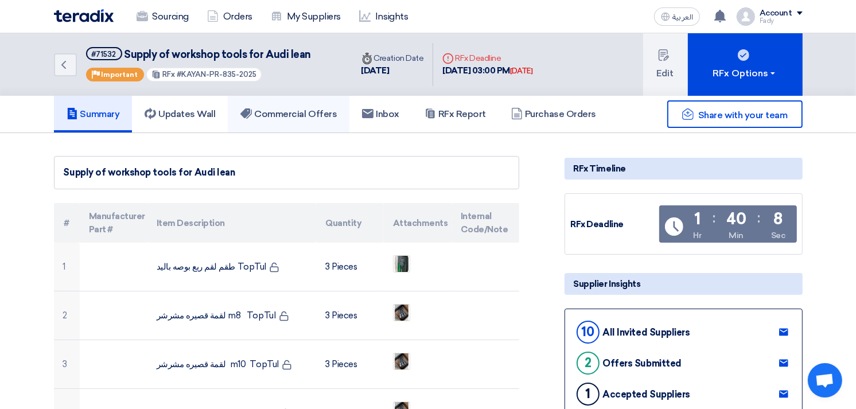
click at [298, 118] on h5 "Commercial Offers" at bounding box center [288, 113] width 96 height 11
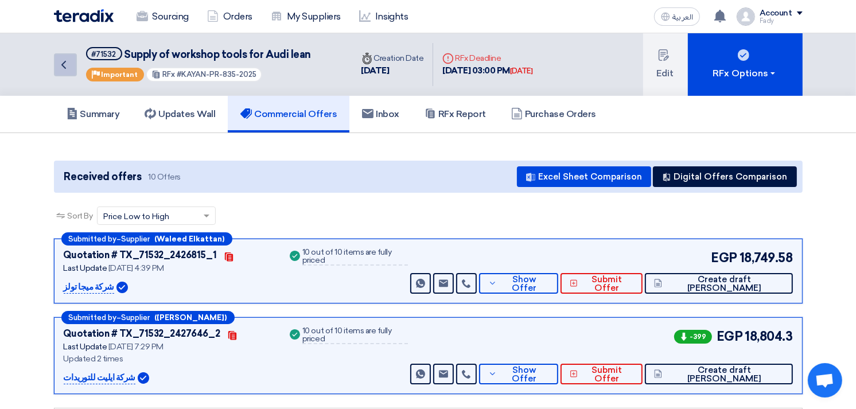
click at [64, 55] on link "Back" at bounding box center [65, 64] width 23 height 23
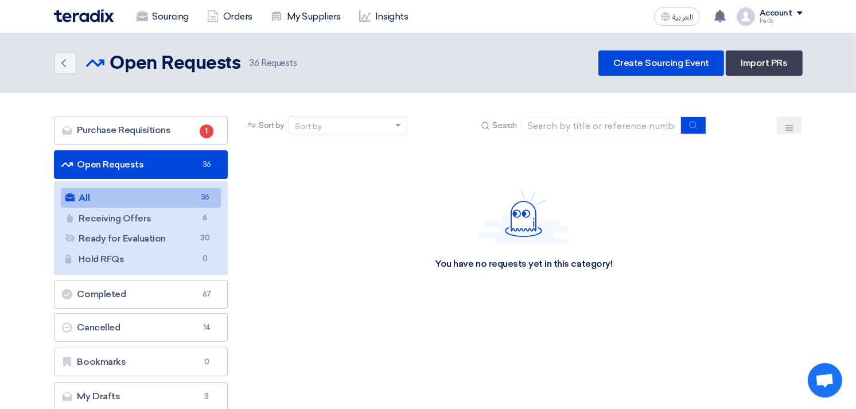
click at [146, 195] on link "All All 36" at bounding box center [141, 198] width 161 height 20
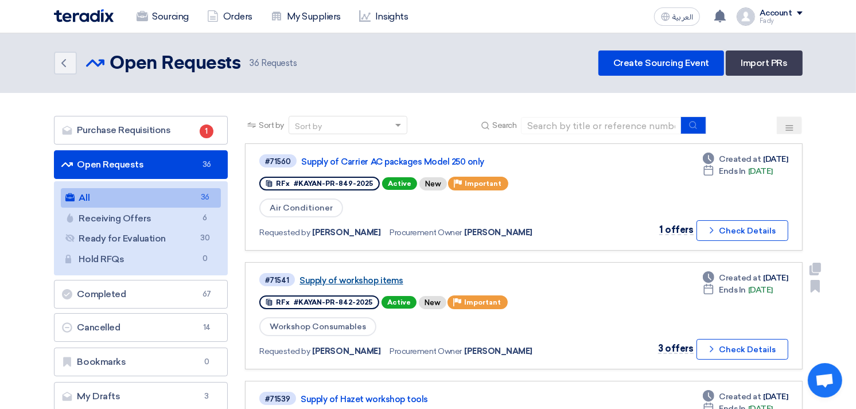
click at [370, 278] on link "Supply of workshop items" at bounding box center [443, 280] width 287 height 10
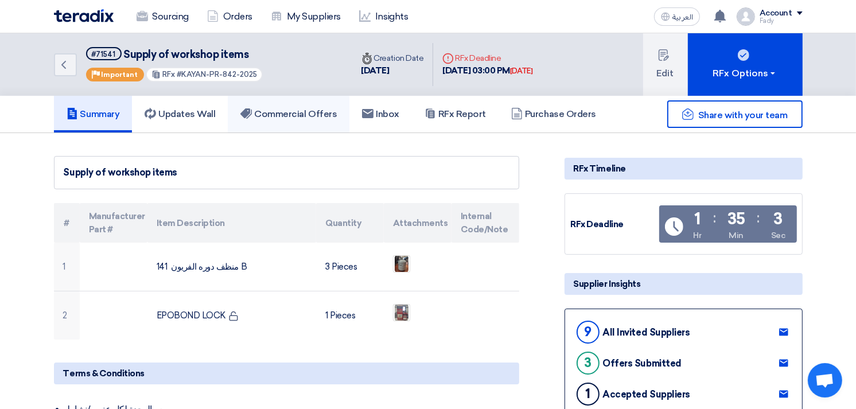
click at [310, 108] on h5 "Commercial Offers" at bounding box center [288, 113] width 96 height 11
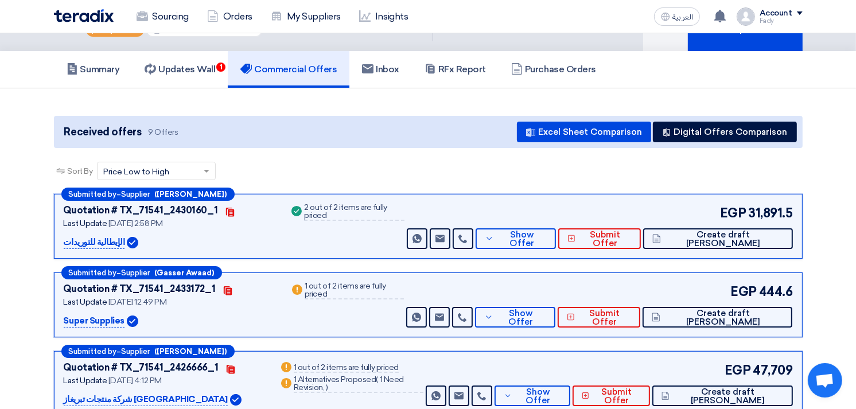
scroll to position [127, 0]
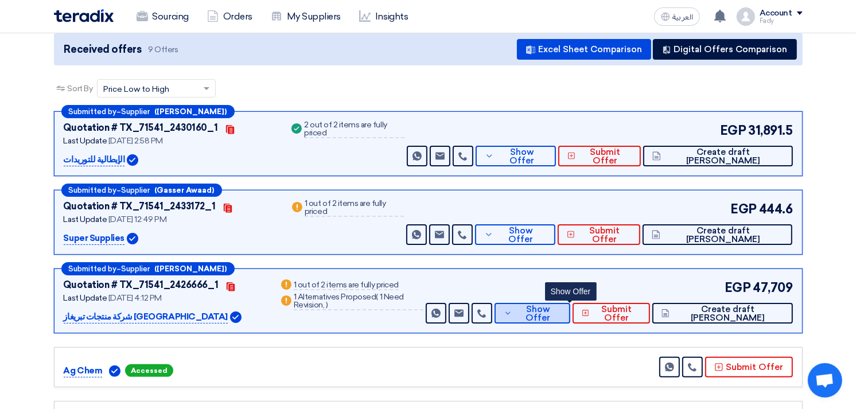
click at [561, 307] on span "Show Offer" at bounding box center [538, 313] width 46 height 17
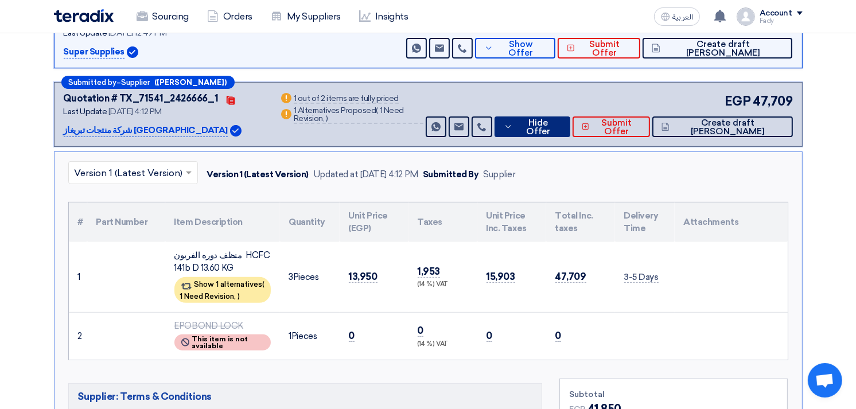
scroll to position [318, 0]
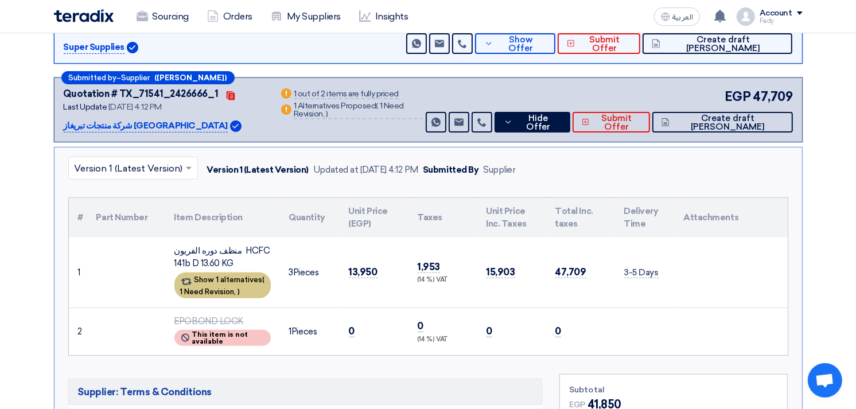
click at [226, 288] on span "1 Need Revision," at bounding box center [208, 291] width 56 height 9
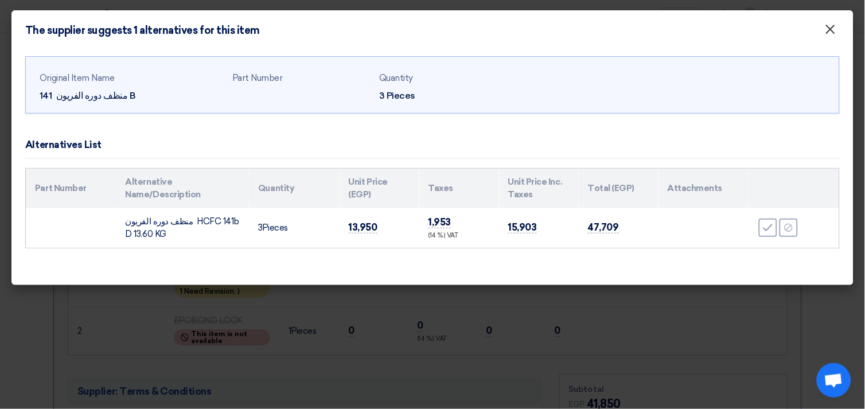
click at [827, 32] on span "×" at bounding box center [830, 32] width 11 height 23
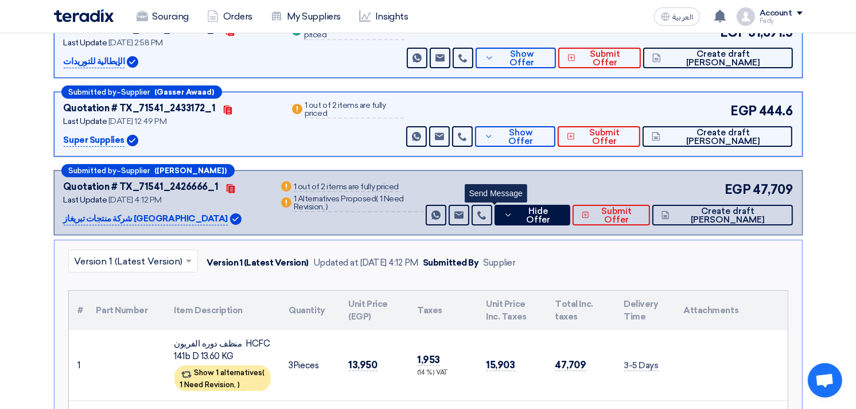
scroll to position [191, 0]
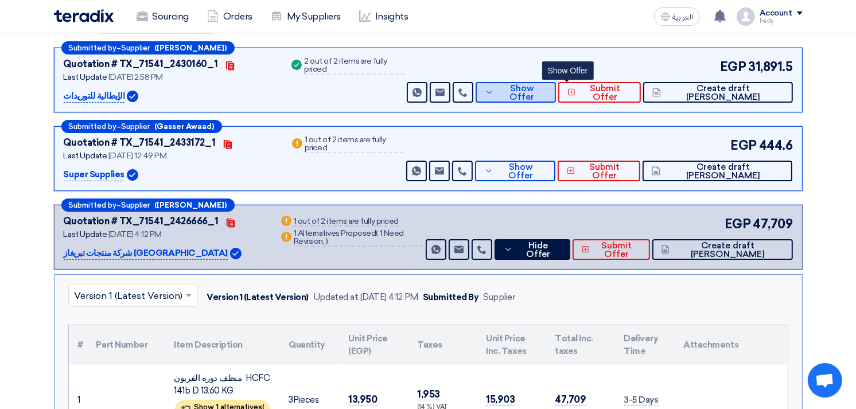
click at [547, 88] on span "Show Offer" at bounding box center [522, 92] width 50 height 17
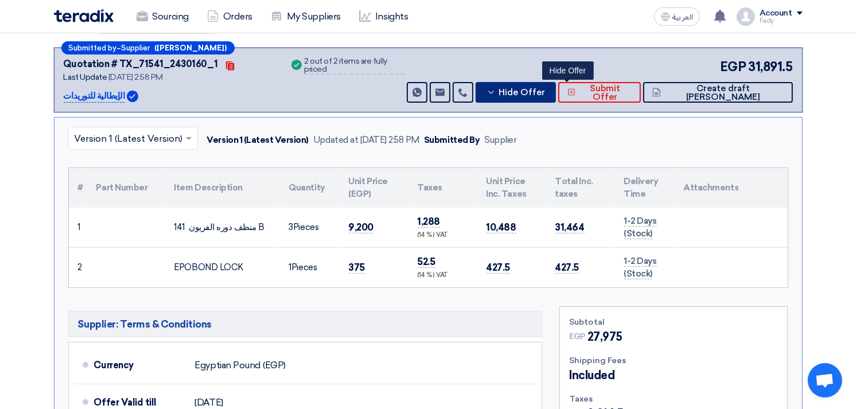
click at [545, 88] on span "Hide Offer" at bounding box center [522, 92] width 46 height 9
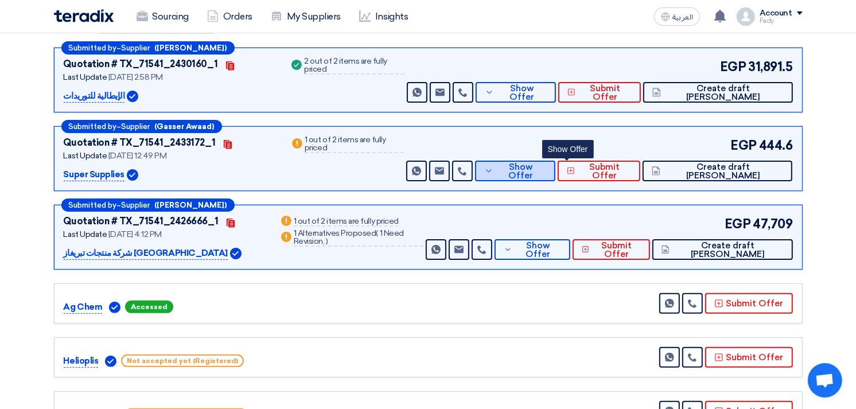
click at [553, 162] on button "Show Offer" at bounding box center [515, 171] width 80 height 21
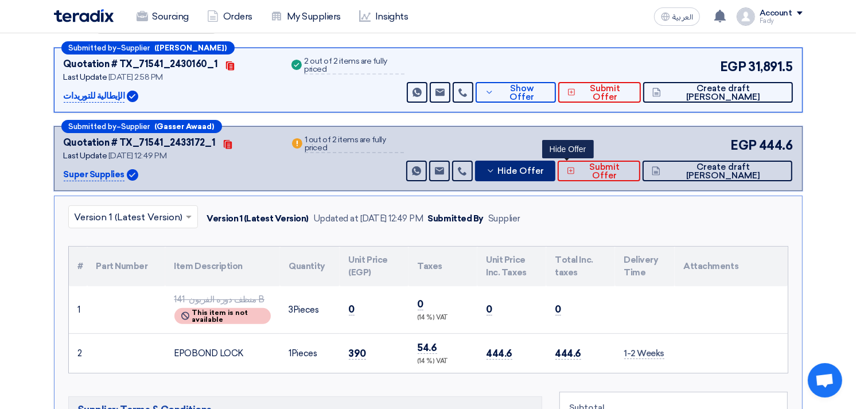
click at [553, 162] on button "Hide Offer" at bounding box center [515, 171] width 80 height 21
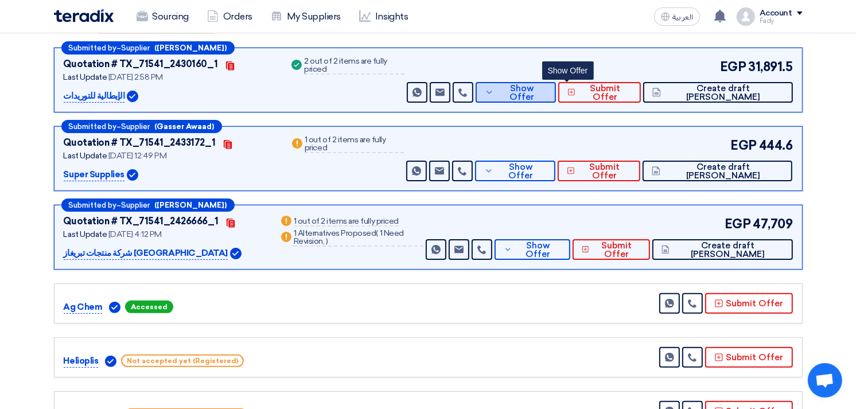
click at [547, 87] on span "Show Offer" at bounding box center [522, 92] width 50 height 17
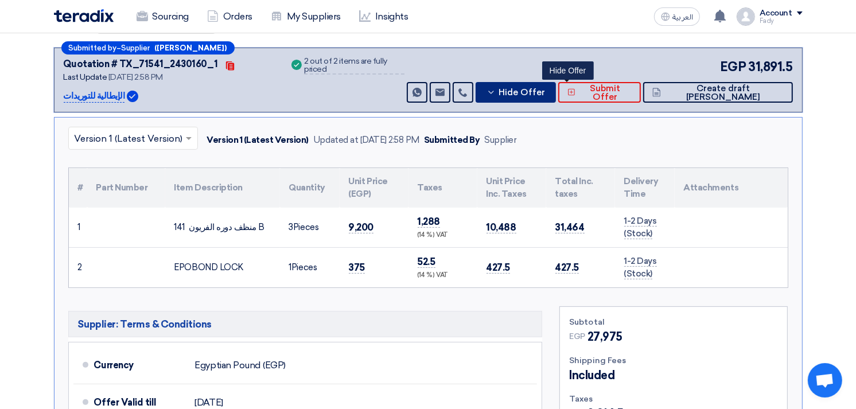
click at [545, 88] on span "Hide Offer" at bounding box center [522, 92] width 46 height 9
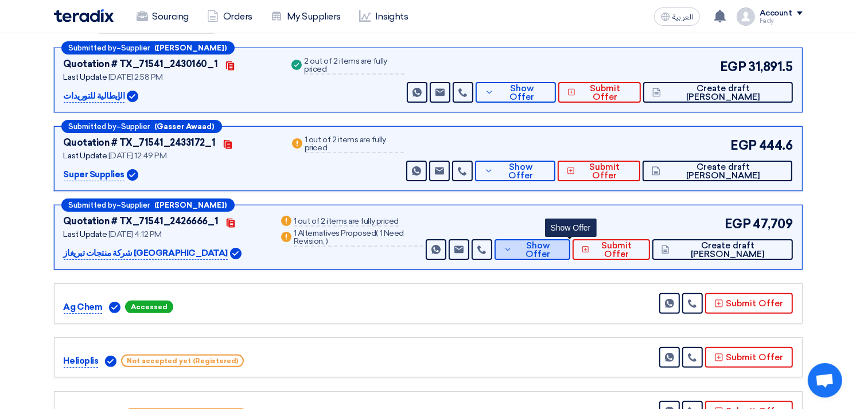
click at [554, 247] on span "Show Offer" at bounding box center [538, 250] width 46 height 17
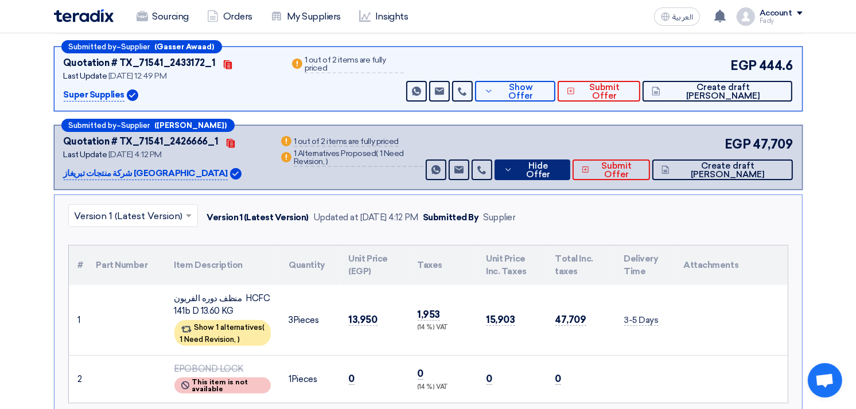
scroll to position [255, 0]
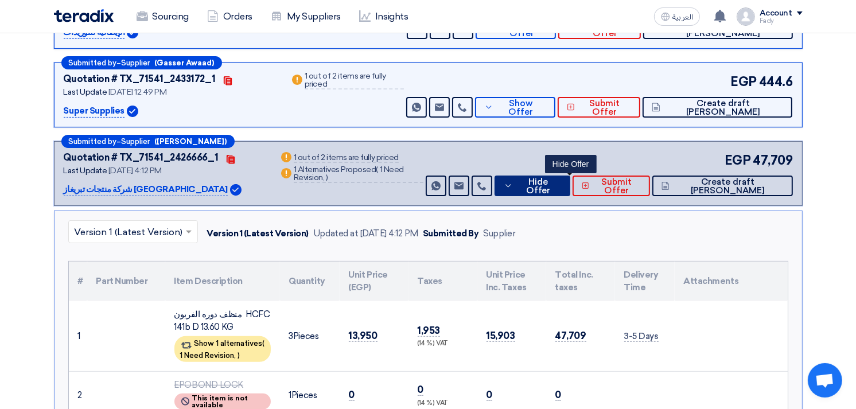
click at [570, 194] on button "Hide Offer" at bounding box center [533, 186] width 76 height 21
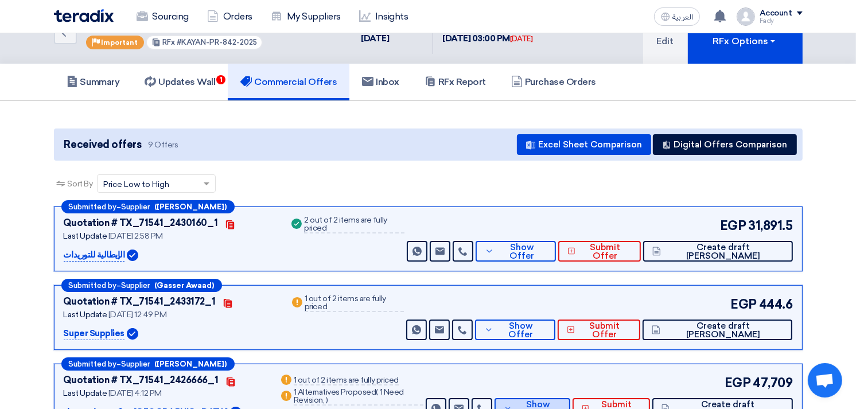
scroll to position [0, 0]
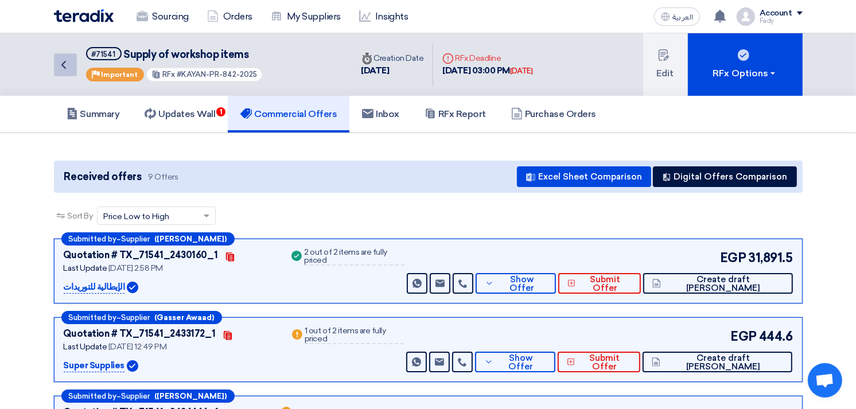
click at [63, 54] on link "Back" at bounding box center [65, 64] width 23 height 23
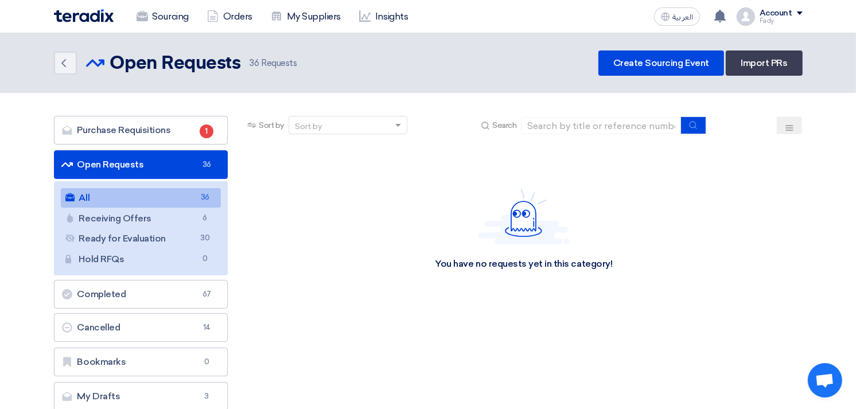
click at [132, 190] on link "All All 36" at bounding box center [141, 198] width 161 height 20
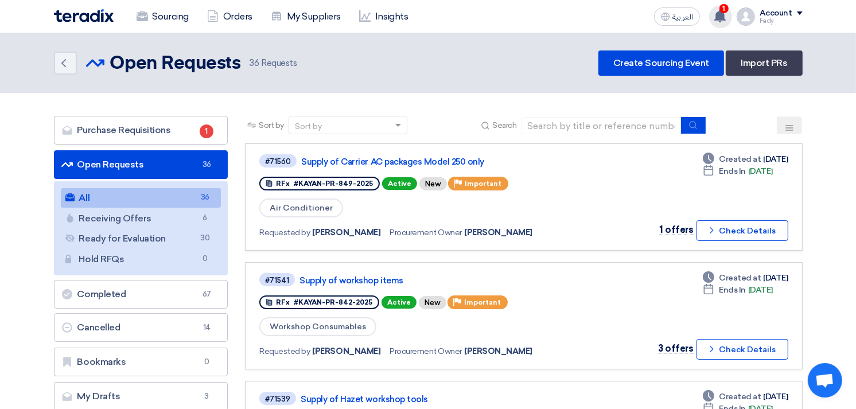
click at [718, 13] on use at bounding box center [719, 16] width 11 height 13
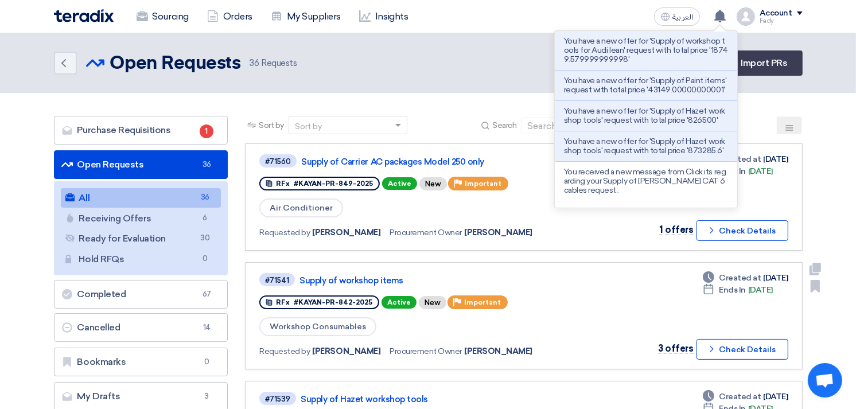
click at [482, 262] on link "#71541 Supply of workshop items RFx #KAYAN-PR-842-2025 Active New Priority Impo…" at bounding box center [523, 315] width 557 height 107
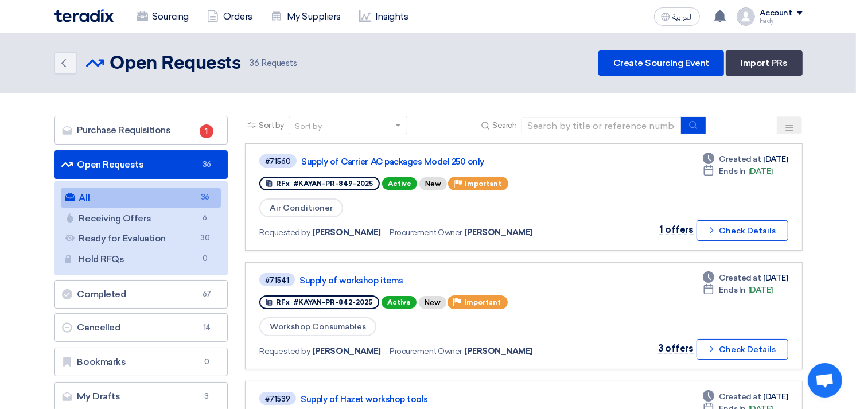
click at [127, 200] on link "All All 36" at bounding box center [141, 198] width 161 height 20
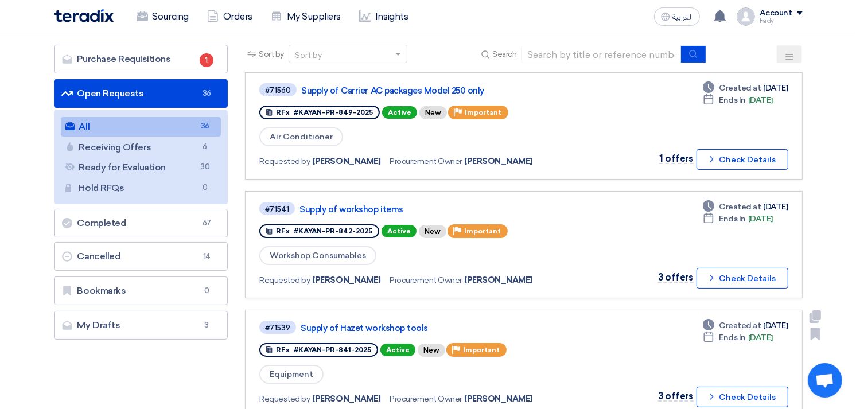
scroll to position [64, 0]
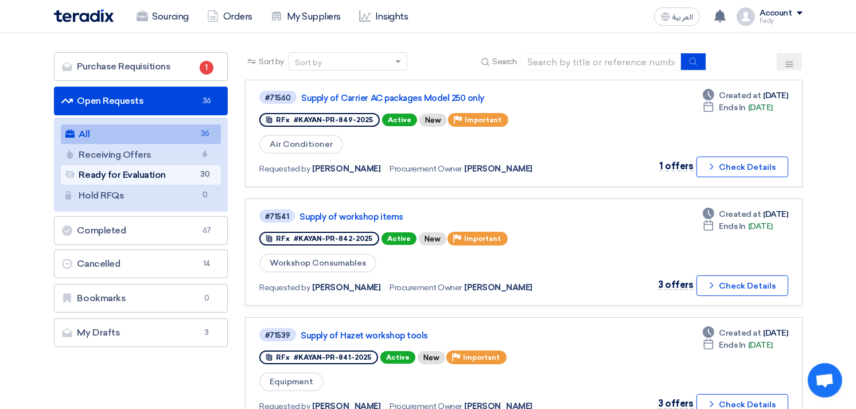
click at [136, 172] on link "Ready for Evaluation Ready for Evaluation 30" at bounding box center [141, 175] width 161 height 20
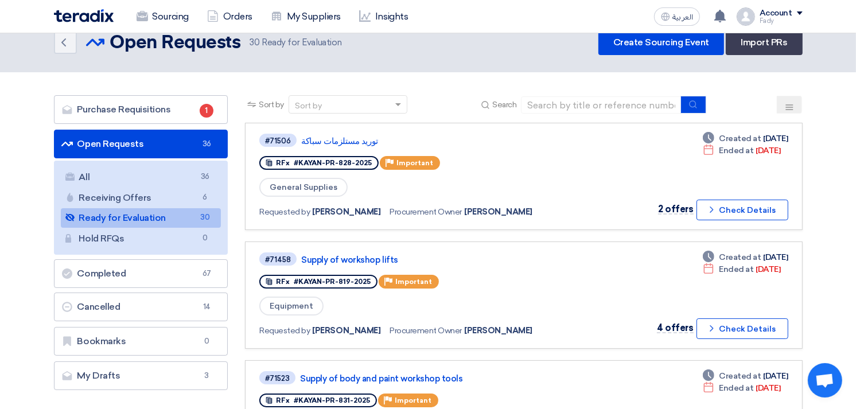
scroll to position [0, 0]
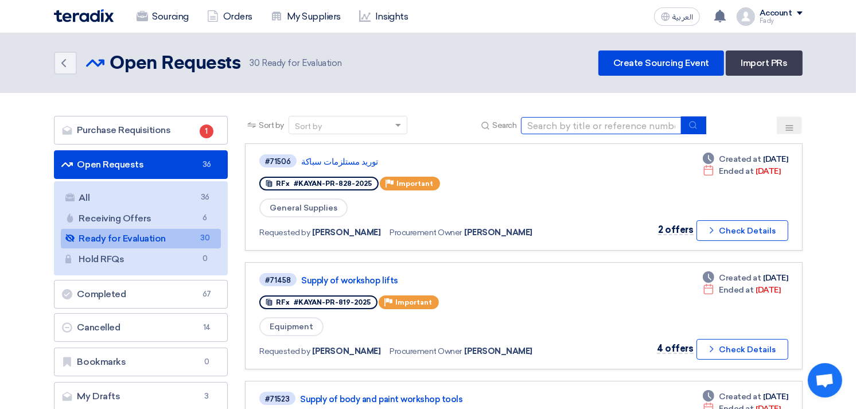
click at [573, 127] on input at bounding box center [601, 125] width 161 height 17
type input "skoda"
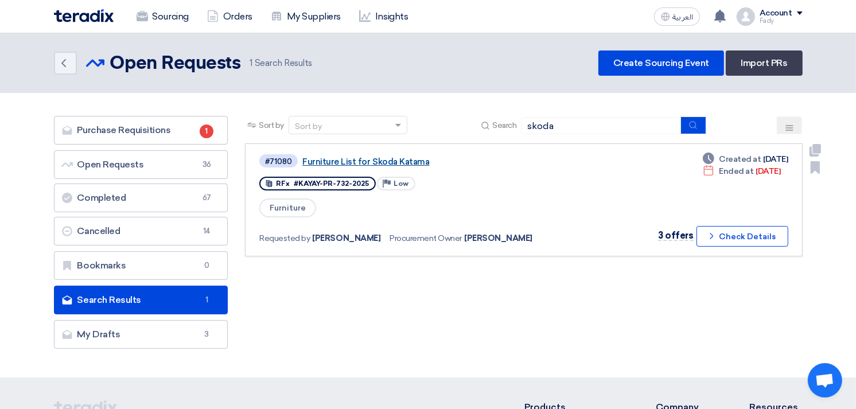
click at [404, 162] on link "Furniture List for Skoda Katama" at bounding box center [445, 162] width 287 height 10
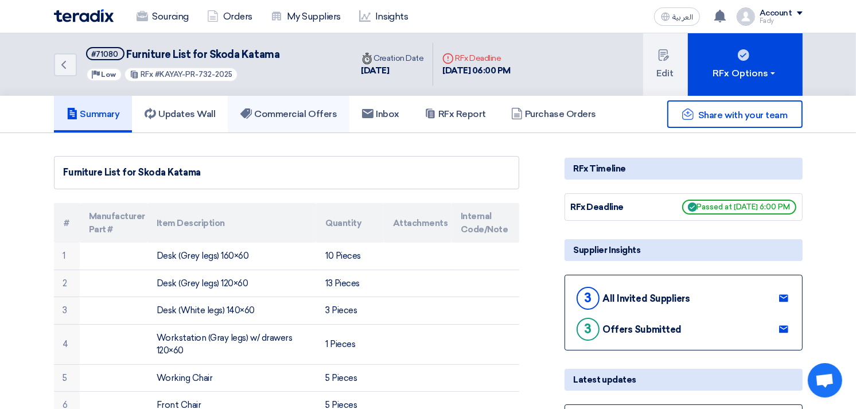
click at [302, 117] on h5 "Commercial Offers" at bounding box center [288, 113] width 96 height 11
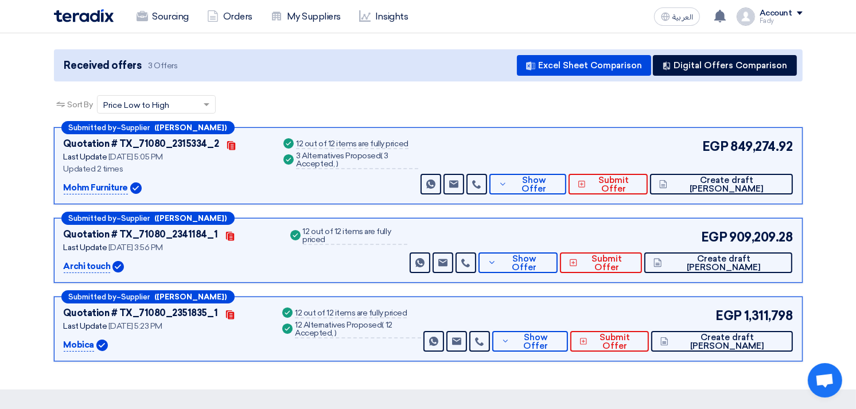
scroll to position [127, 0]
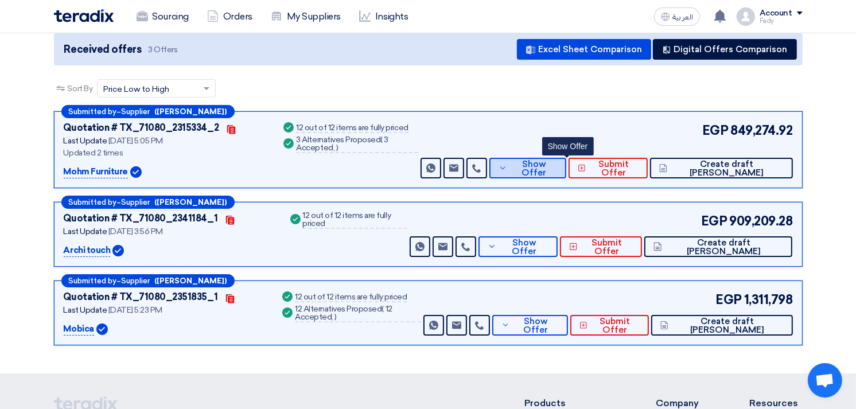
click at [549, 161] on button "Show Offer" at bounding box center [527, 168] width 77 height 21
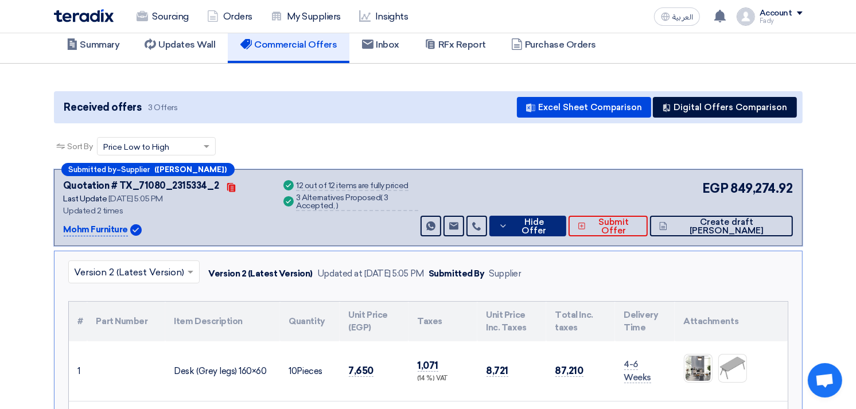
scroll to position [0, 0]
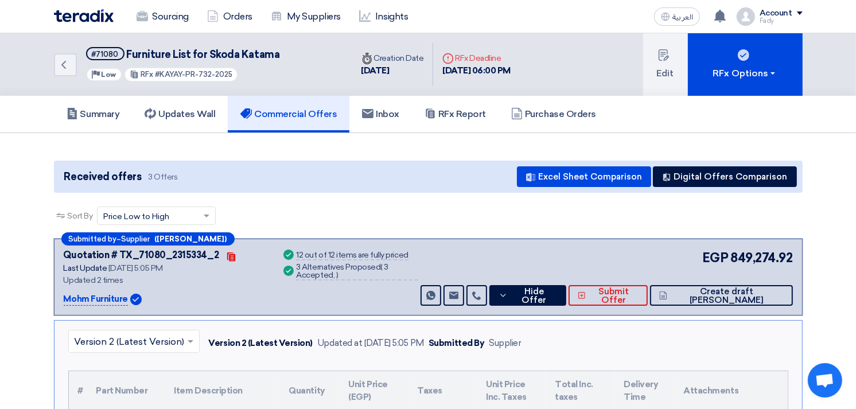
drag, startPoint x: 737, startPoint y: 255, endPoint x: 810, endPoint y: 254, distance: 72.3
click at [743, 214] on div "Sort By Sort by × Price Low to High ×" at bounding box center [428, 223] width 749 height 32
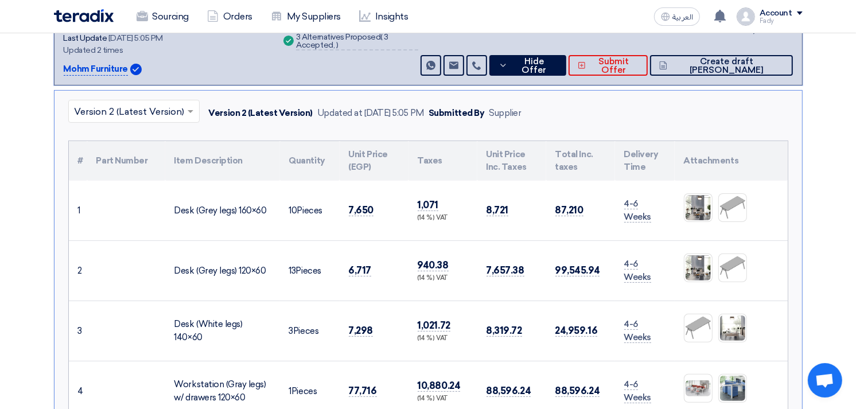
scroll to position [255, 0]
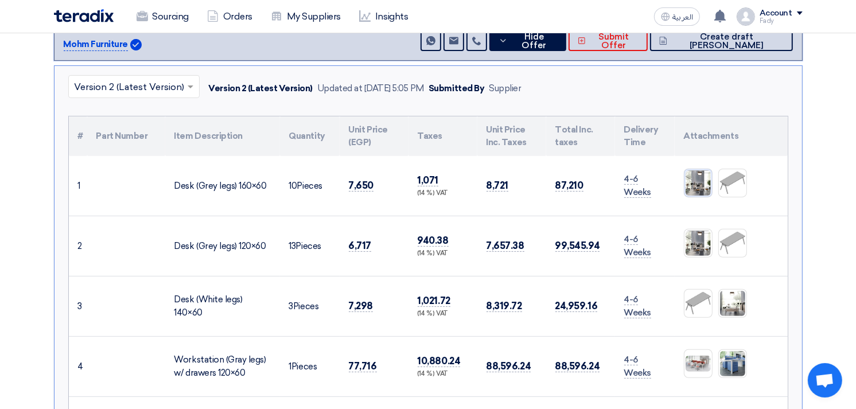
click at [696, 179] on img at bounding box center [698, 183] width 28 height 28
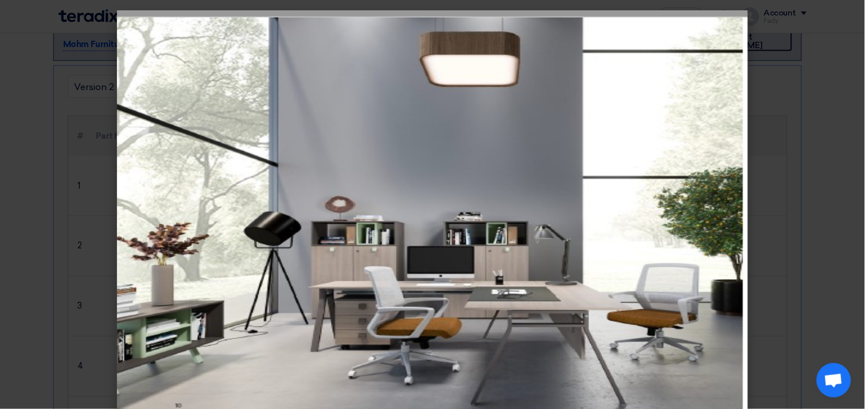
click at [815, 169] on modal-container at bounding box center [432, 204] width 865 height 409
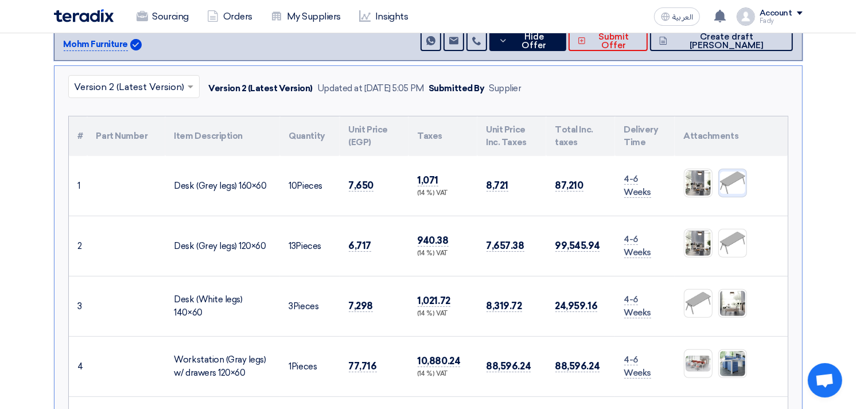
click at [730, 171] on img at bounding box center [733, 182] width 28 height 25
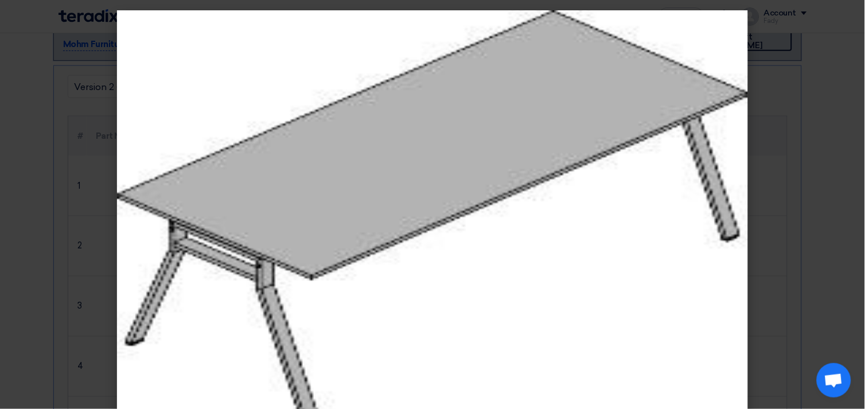
click at [804, 162] on modal-container at bounding box center [432, 204] width 865 height 409
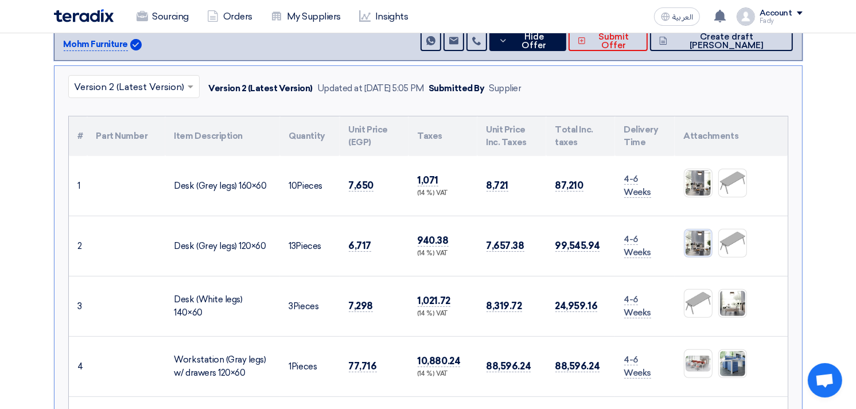
click at [701, 242] on img at bounding box center [698, 244] width 28 height 28
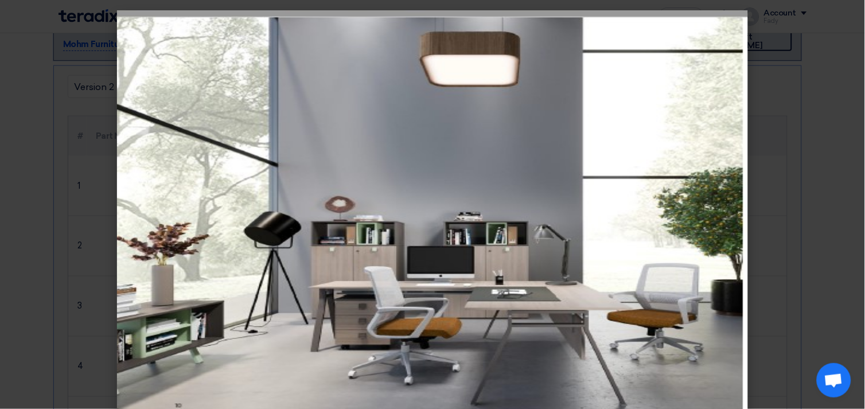
click at [813, 168] on modal-container at bounding box center [432, 204] width 865 height 409
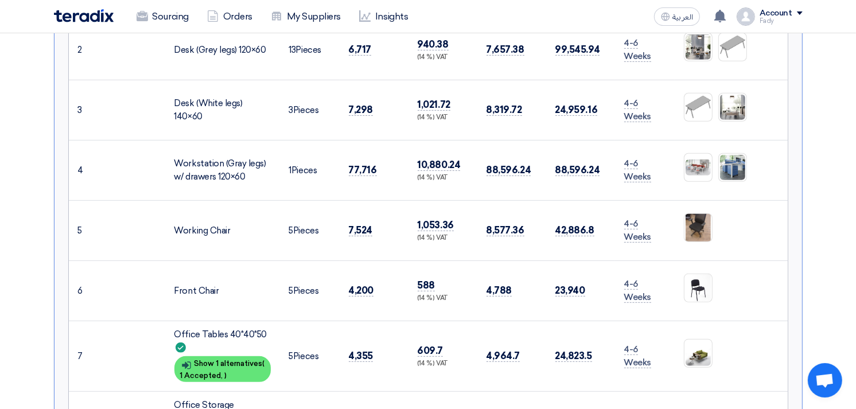
scroll to position [452, 0]
click at [695, 159] on img at bounding box center [698, 167] width 28 height 18
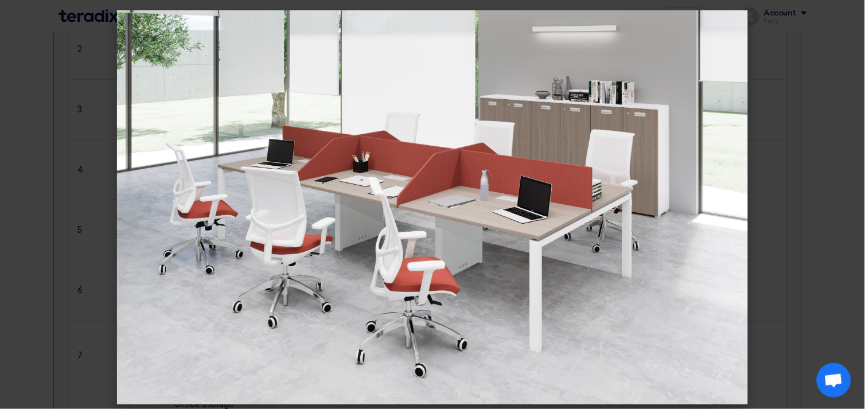
click at [786, 129] on modal-container at bounding box center [432, 204] width 865 height 409
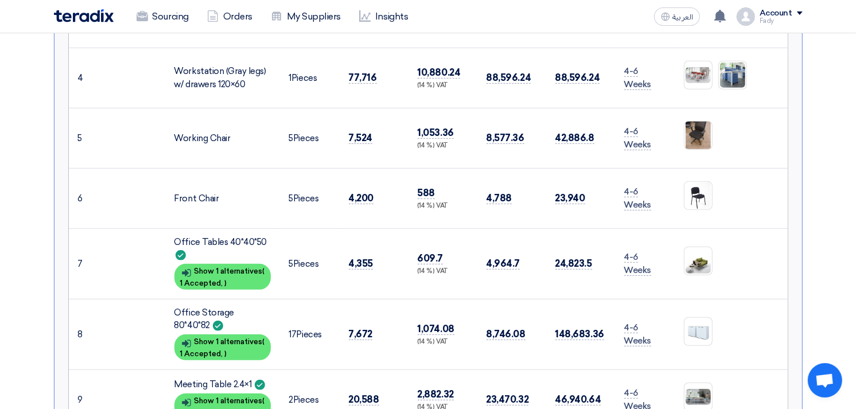
scroll to position [544, 0]
click at [702, 257] on img at bounding box center [698, 261] width 28 height 28
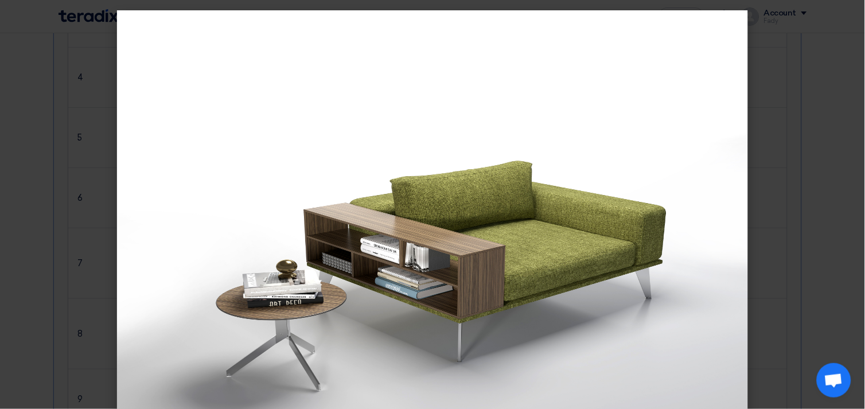
click at [783, 193] on modal-container at bounding box center [432, 204] width 865 height 409
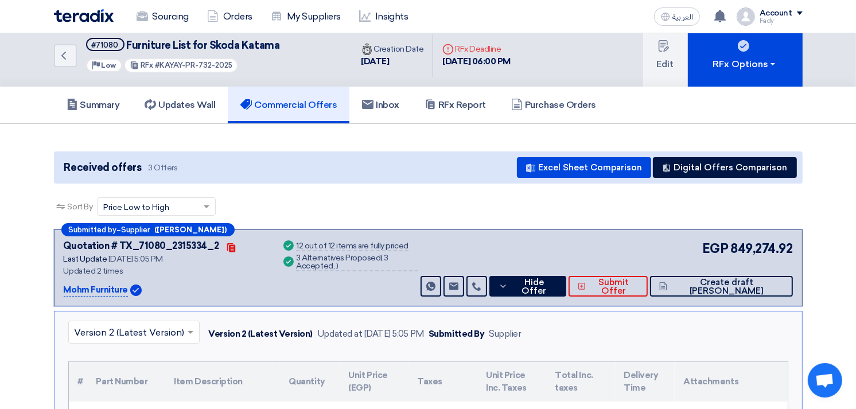
scroll to position [0, 0]
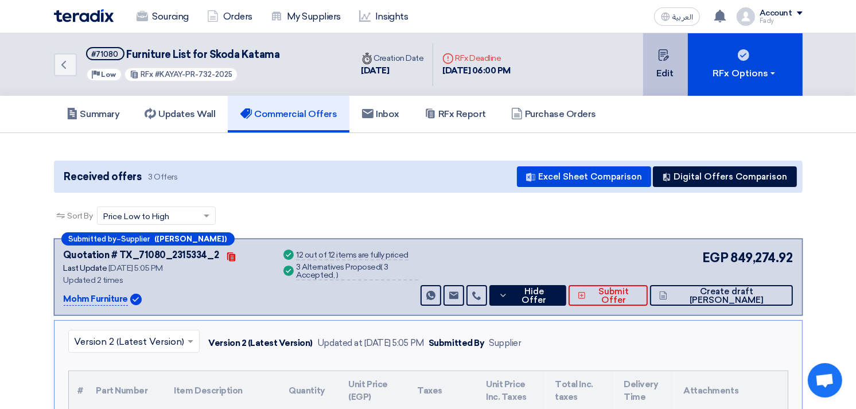
click at [663, 60] on button "Edit" at bounding box center [665, 64] width 45 height 63
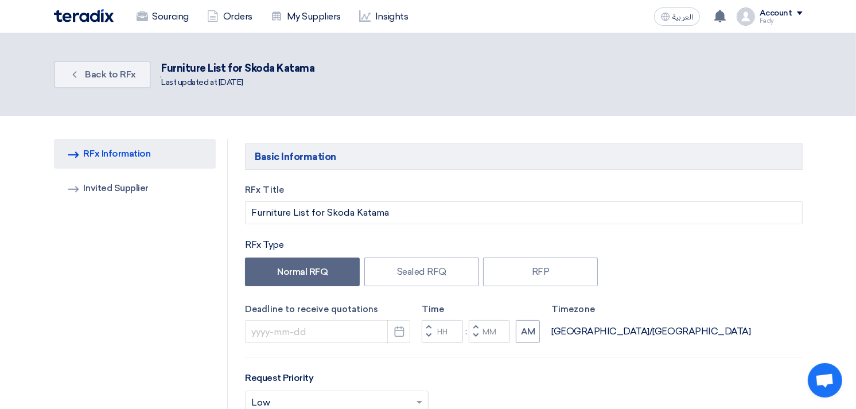
type input "8/31/2025"
type input "06"
type input "00"
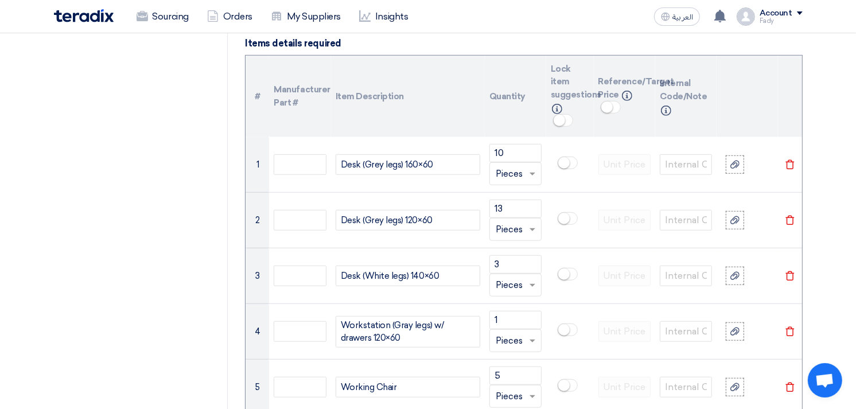
scroll to position [892, 0]
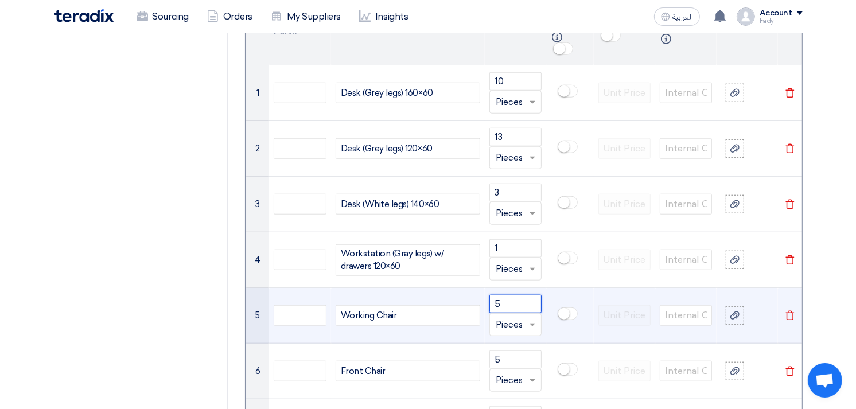
drag, startPoint x: 503, startPoint y: 301, endPoint x: 469, endPoint y: 295, distance: 34.9
click at [469, 295] on tr "5 Working Chair 5 Unit × Pieces Delete" at bounding box center [524, 316] width 556 height 56
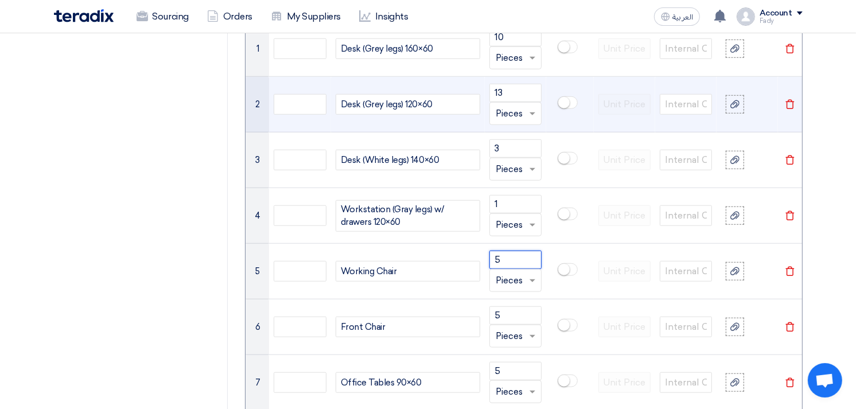
scroll to position [956, 0]
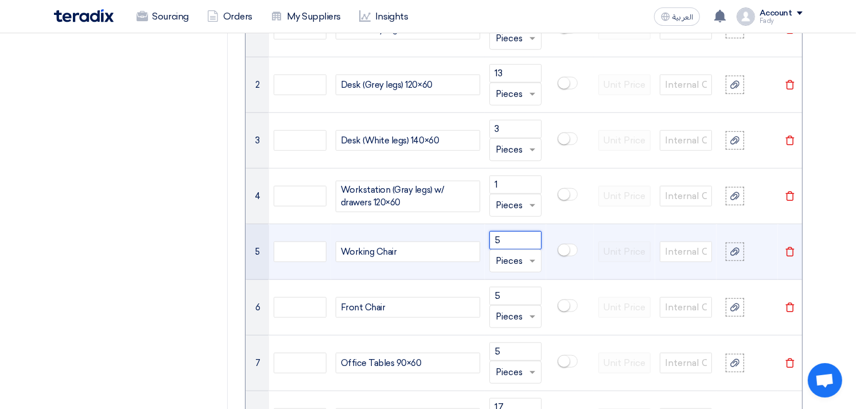
click at [516, 234] on input "5" at bounding box center [515, 240] width 52 height 18
drag, startPoint x: 502, startPoint y: 242, endPoint x: 489, endPoint y: 239, distance: 13.6
click at [489, 239] on input "5" at bounding box center [515, 240] width 52 height 18
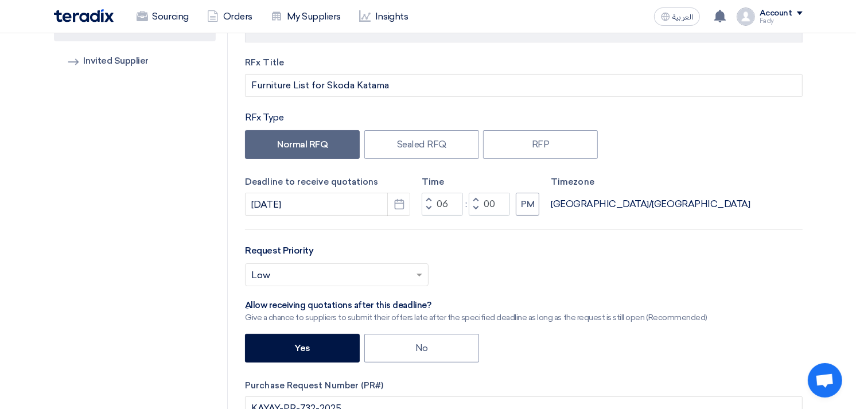
scroll to position [0, 0]
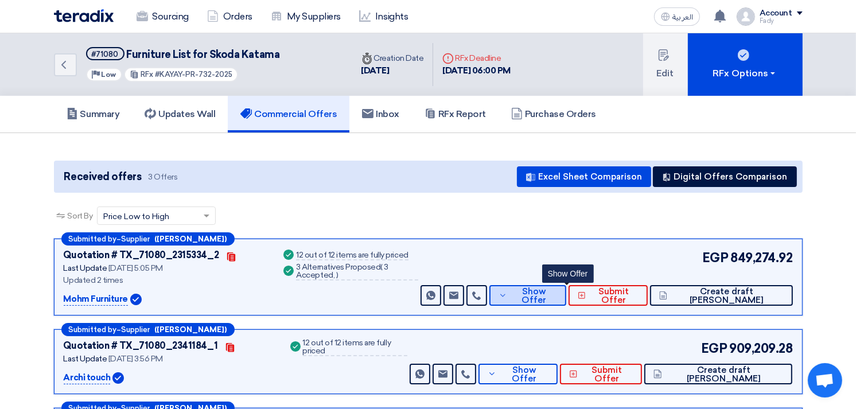
click at [557, 294] on span "Show Offer" at bounding box center [533, 295] width 47 height 17
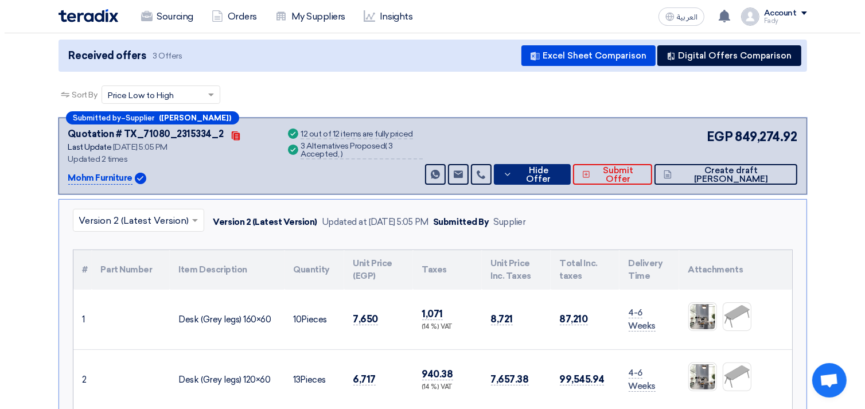
scroll to position [255, 0]
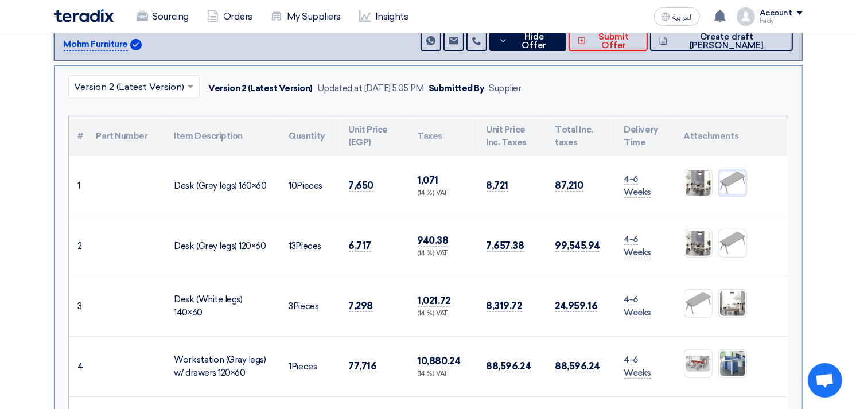
click at [741, 180] on img at bounding box center [733, 182] width 28 height 25
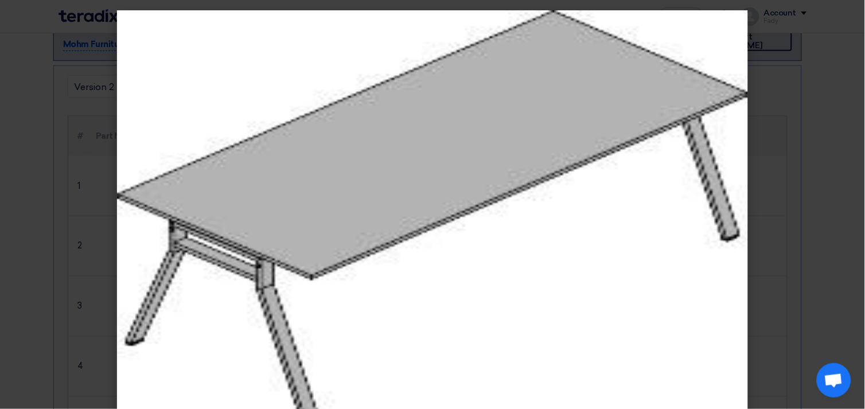
click at [812, 145] on modal-container at bounding box center [432, 204] width 865 height 409
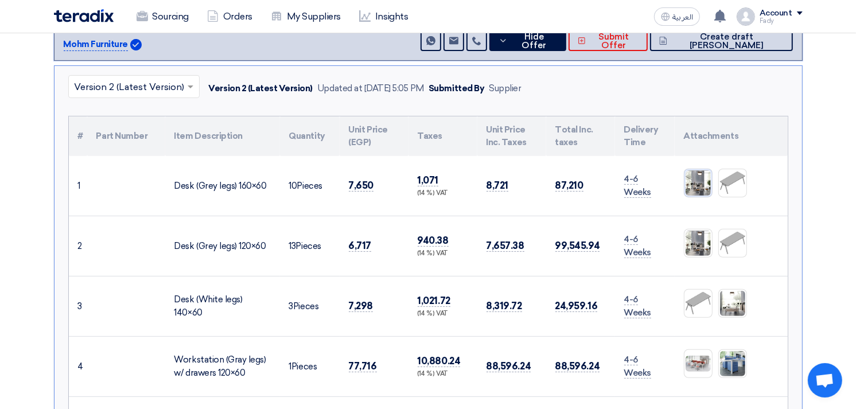
click at [693, 179] on img at bounding box center [698, 183] width 28 height 28
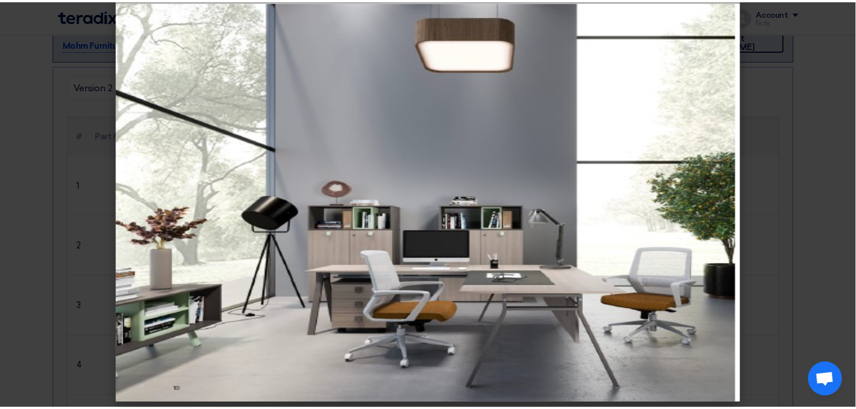
scroll to position [20, 0]
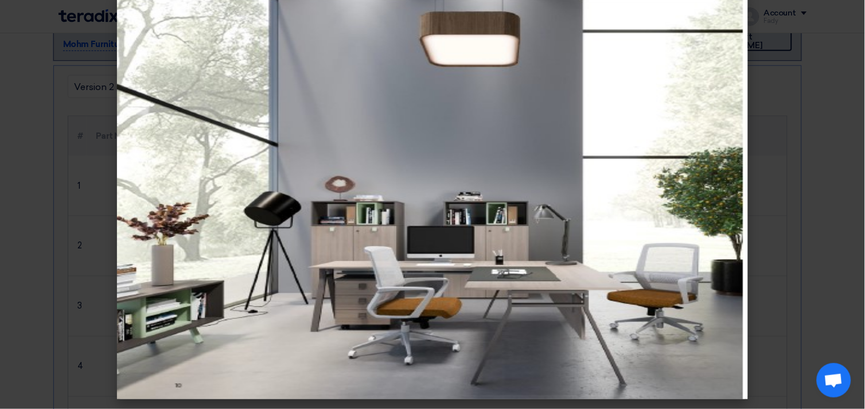
click at [781, 84] on modal-container at bounding box center [432, 204] width 865 height 409
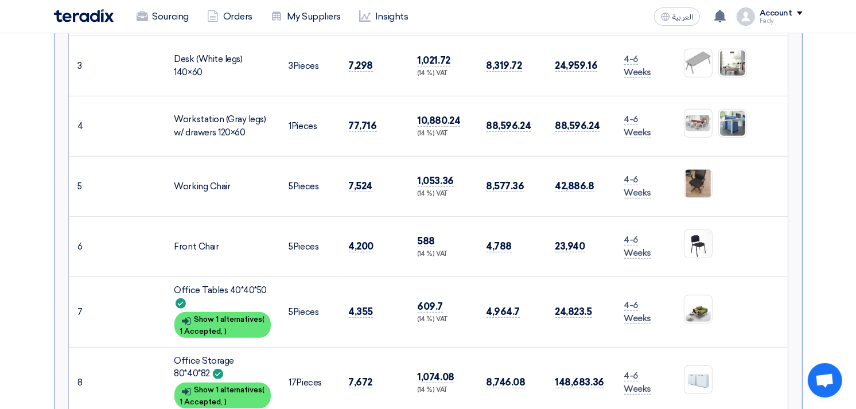
scroll to position [318, 0]
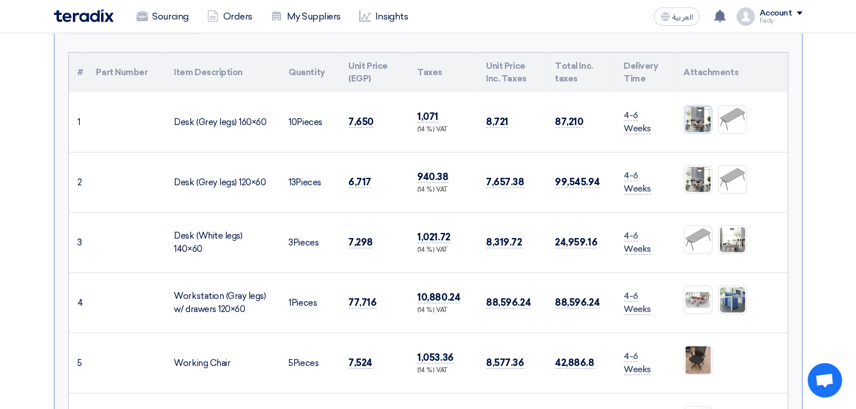
click at [703, 118] on img at bounding box center [698, 120] width 28 height 28
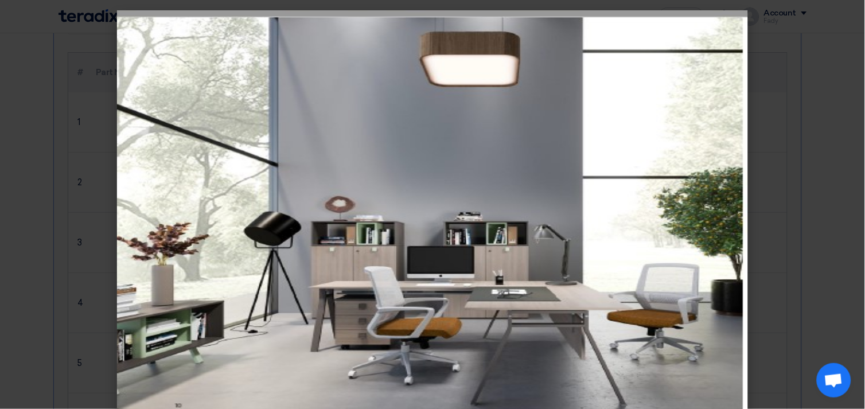
click at [804, 116] on modal-container at bounding box center [432, 204] width 865 height 409
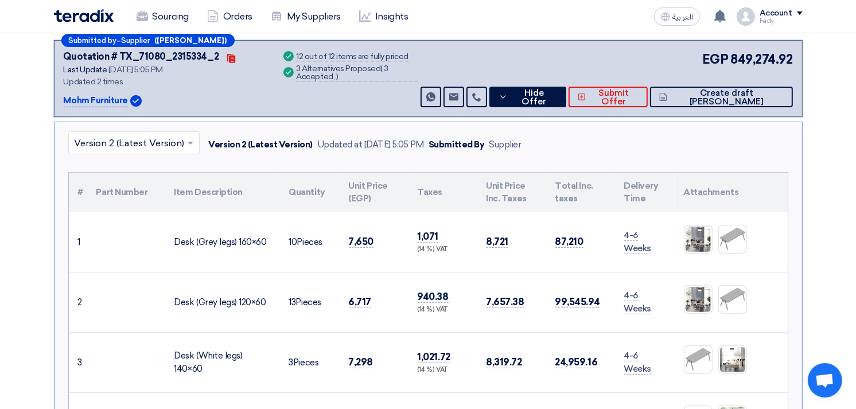
scroll to position [127, 0]
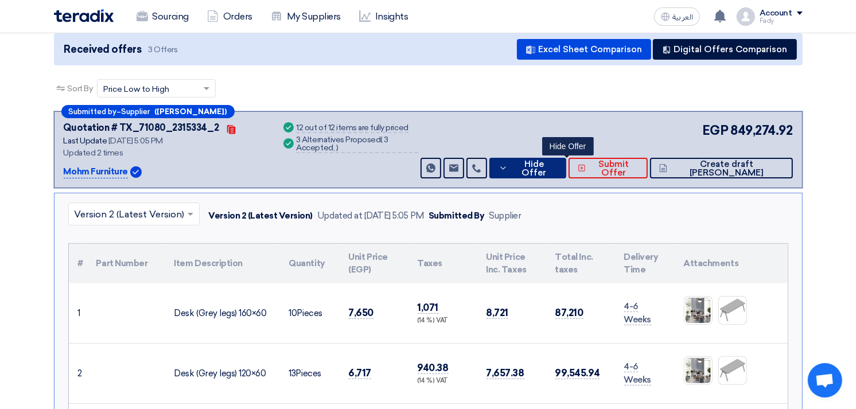
click at [557, 165] on span "Hide Offer" at bounding box center [534, 168] width 46 height 17
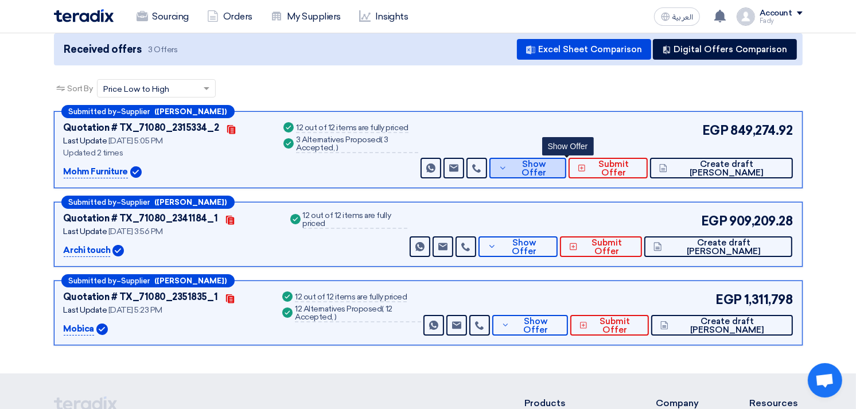
scroll to position [0, 0]
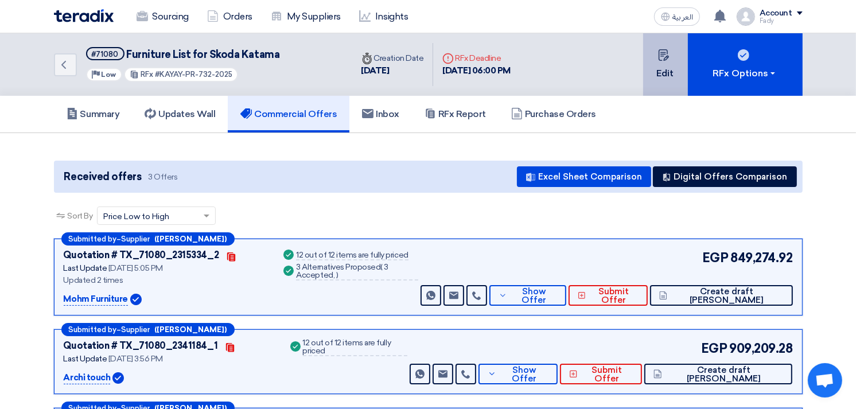
click at [658, 52] on icon at bounding box center [663, 54] width 11 height 11
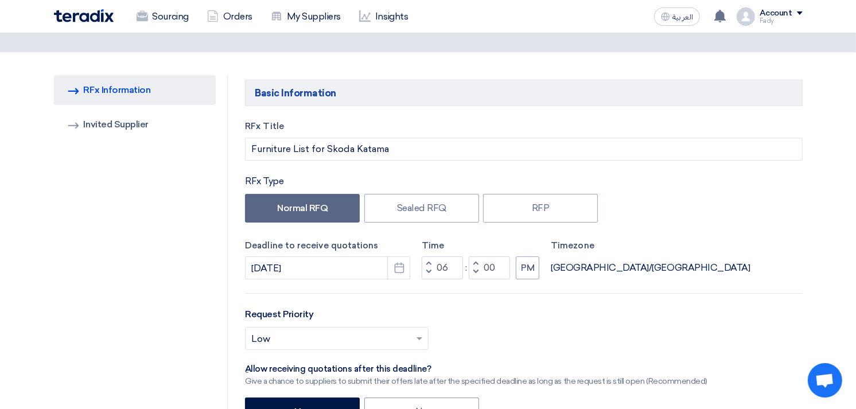
scroll to position [127, 0]
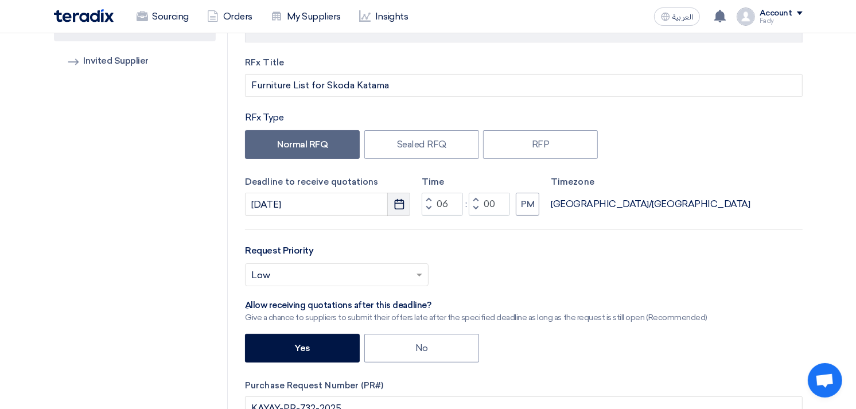
click at [398, 208] on icon "Pick a date" at bounding box center [399, 204] width 11 height 11
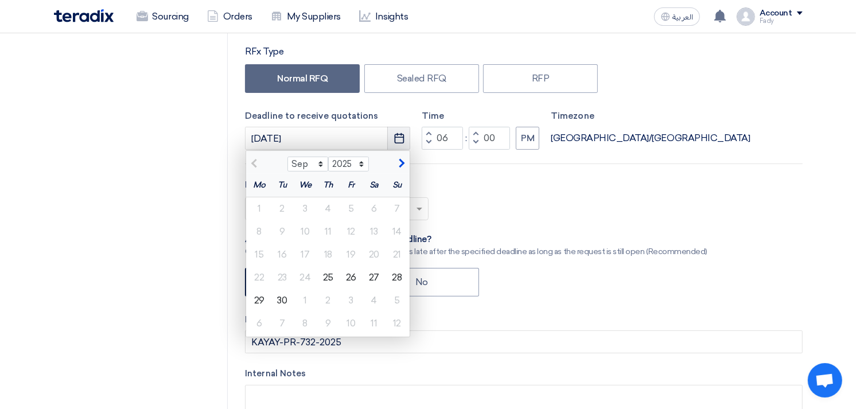
scroll to position [255, 0]
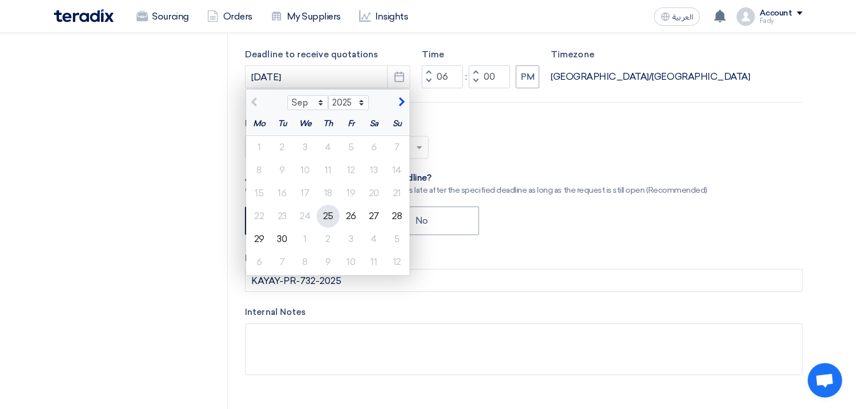
click at [325, 214] on div "25" at bounding box center [328, 216] width 23 height 23
type input "9/25/2025"
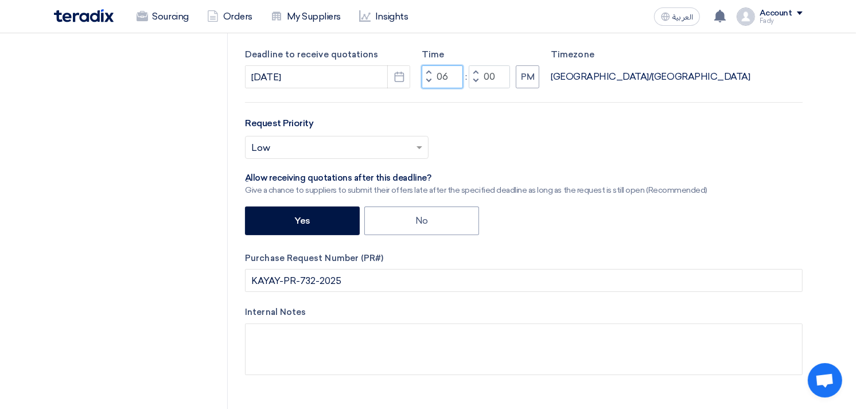
click at [443, 72] on input "06" at bounding box center [442, 76] width 41 height 23
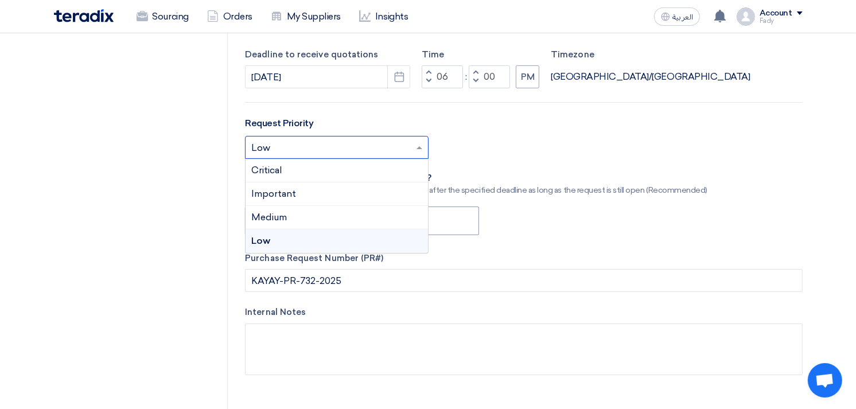
click at [311, 143] on input "text" at bounding box center [331, 148] width 160 height 19
click at [285, 188] on span "Important" at bounding box center [273, 193] width 45 height 11
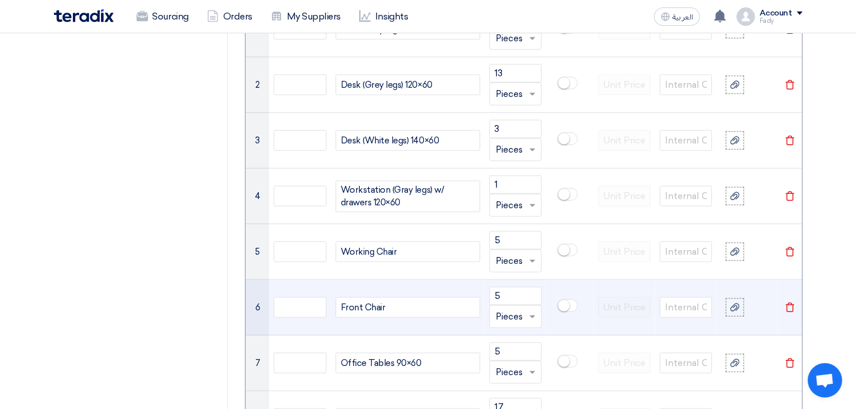
scroll to position [1083, 0]
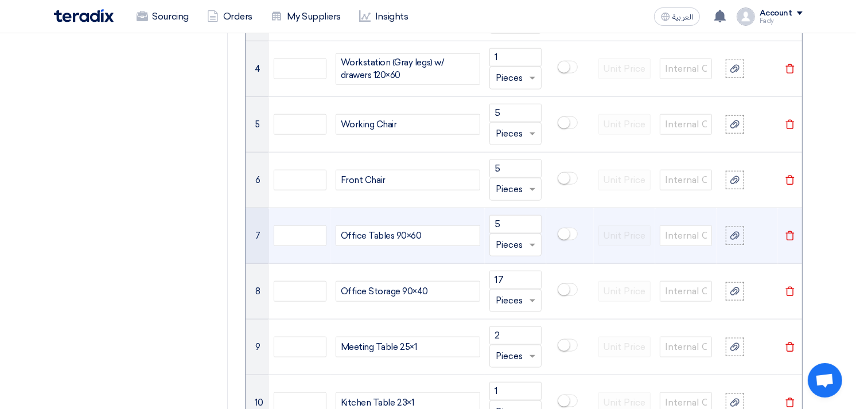
click at [341, 234] on div "Office Tables 90×60" at bounding box center [408, 235] width 145 height 21
click at [350, 236] on div "Office Tables 90×60" at bounding box center [408, 235] width 145 height 21
click at [399, 234] on div "RoundTables 90×60" at bounding box center [408, 235] width 145 height 21
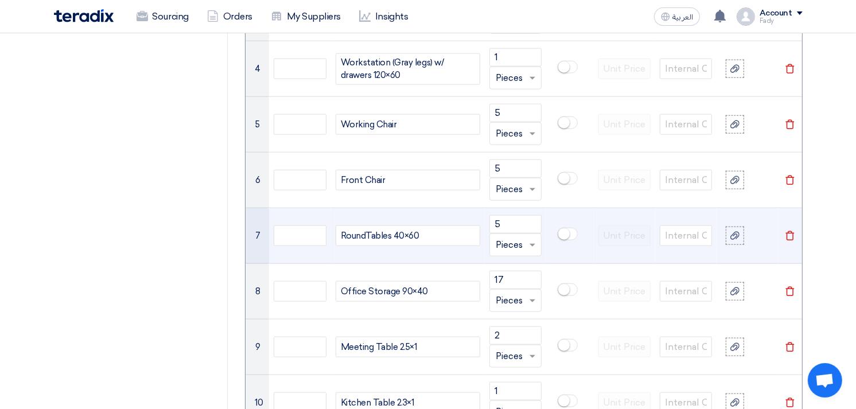
click at [417, 233] on div "RoundTables 40×60" at bounding box center [408, 235] width 145 height 21
click at [414, 234] on div "RoundTables 40×60" at bounding box center [408, 235] width 145 height 21
drag, startPoint x: 508, startPoint y: 221, endPoint x: 477, endPoint y: 214, distance: 31.7
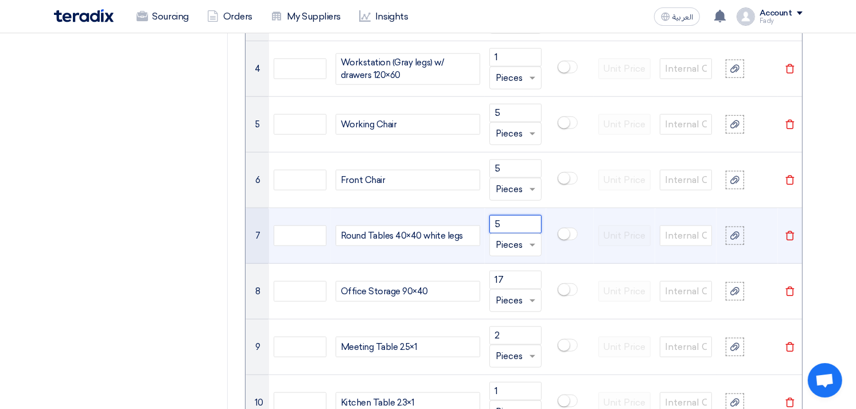
click at [477, 214] on tr "7 Round Tables 40×40 white legs 5 Unit × Pieces Delete" at bounding box center [524, 236] width 556 height 56
type input "6"
click at [419, 233] on div "Round Tables 40×40 white legs" at bounding box center [408, 235] width 145 height 21
click at [417, 232] on div "Round Tables 40×40(4 white legs" at bounding box center [408, 235] width 145 height 21
click at [475, 234] on div "Round Tables 40×40 (4 white legs" at bounding box center [408, 235] width 145 height 21
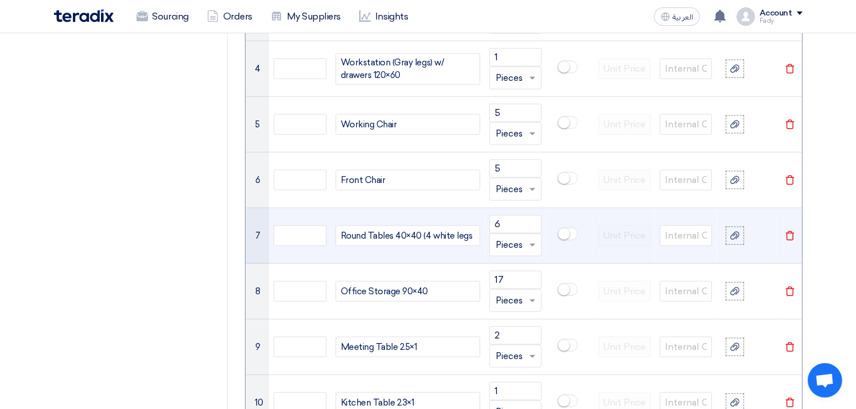
scroll to position [1078, 0]
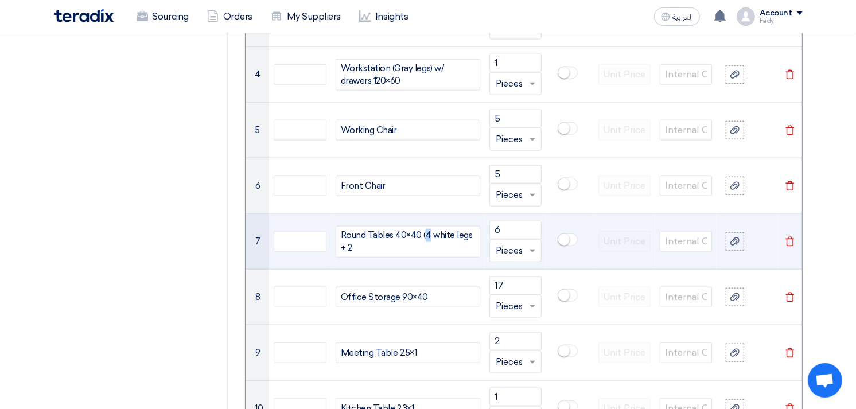
click at [427, 234] on div "Round Tables 40×40 (4 white legs + 2" at bounding box center [408, 242] width 145 height 32
click at [423, 228] on div "Round Tables 40×40 (42 white legs + 2" at bounding box center [408, 242] width 145 height 32
drag, startPoint x: 346, startPoint y: 245, endPoint x: 339, endPoint y: 244, distance: 7.0
click at [339, 244] on div "Round Tables 40×40 (2 white legs + 2" at bounding box center [408, 242] width 145 height 32
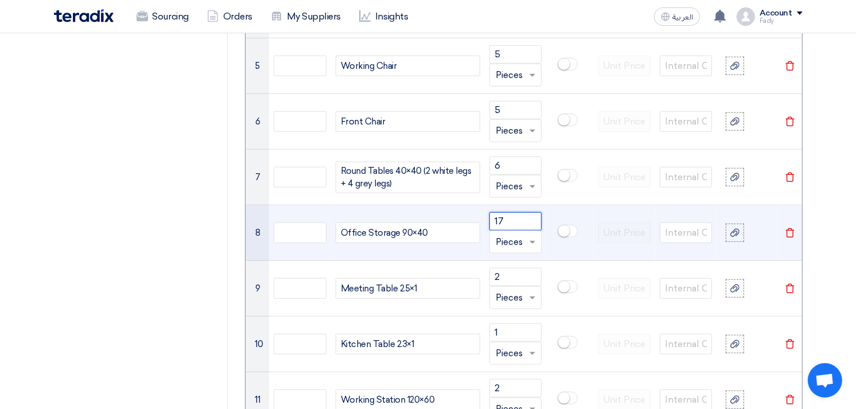
click at [499, 220] on input "17" at bounding box center [515, 221] width 52 height 18
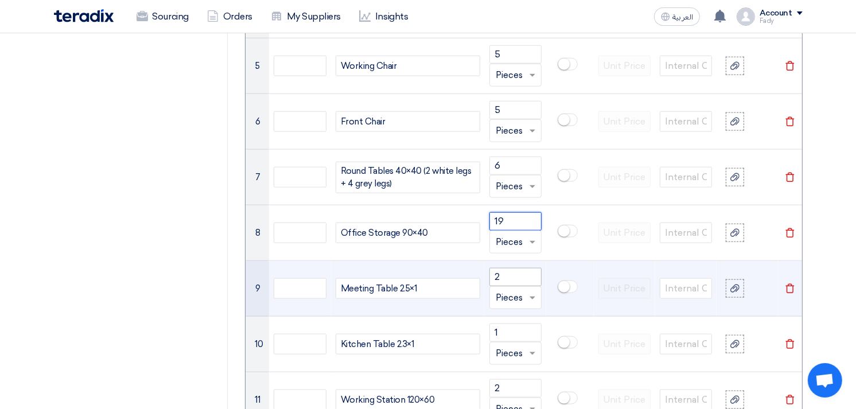
type input "19"
drag, startPoint x: 503, startPoint y: 277, endPoint x: 480, endPoint y: 274, distance: 22.6
click at [480, 274] on tr "9 Meeting Table 2.5×1 2 Unit × Pieces Delete" at bounding box center [524, 289] width 556 height 56
drag, startPoint x: 506, startPoint y: 278, endPoint x: 475, endPoint y: 272, distance: 31.5
click at [475, 272] on tr "9 Meeting Table 2.5×1 1 Unit × Pieces Delete" at bounding box center [524, 289] width 556 height 56
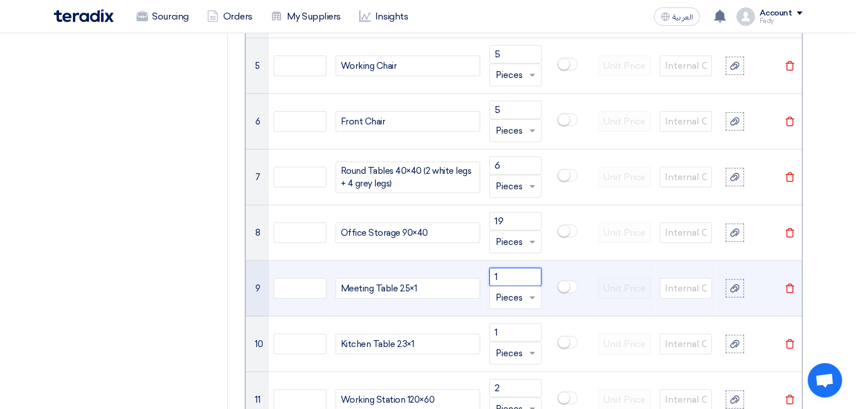
type input "1"
click at [405, 287] on div "Meeting Table 2.5×1" at bounding box center [408, 288] width 145 height 21
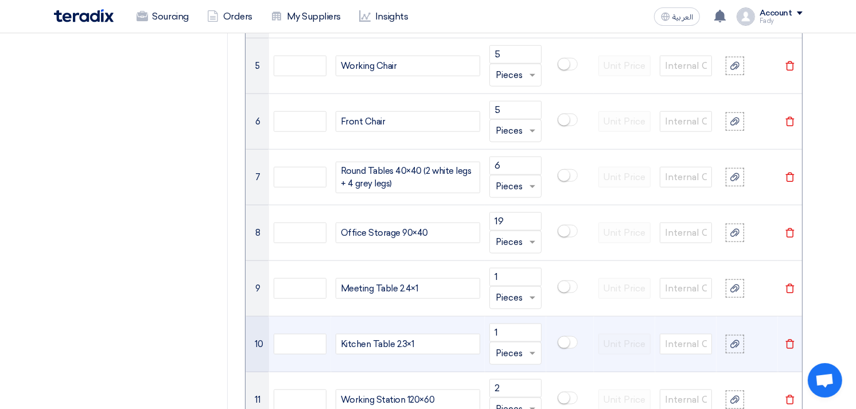
click at [352, 344] on div "Kitchen Table 2.3×1" at bounding box center [408, 344] width 145 height 21
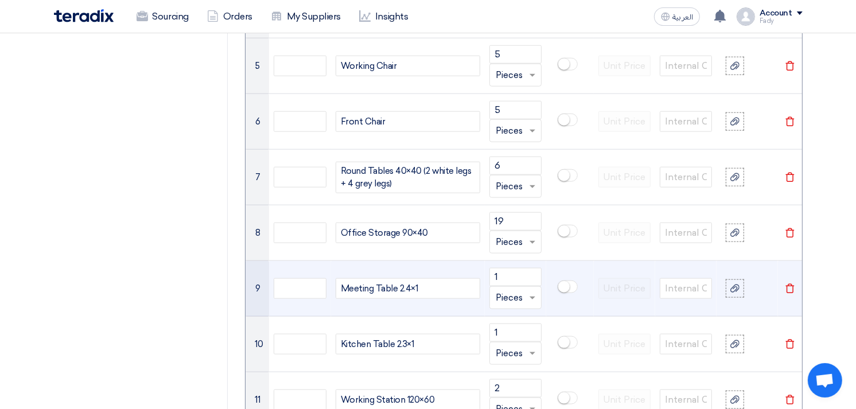
click at [359, 295] on div "Meeting Table 2.4×1" at bounding box center [408, 288] width 145 height 21
click at [359, 294] on div "Meeting Table 2.4×1" at bounding box center [408, 288] width 145 height 21
click at [357, 289] on div "Meeting Table 2.4×1" at bounding box center [408, 288] width 145 height 21
copy div "Meeting"
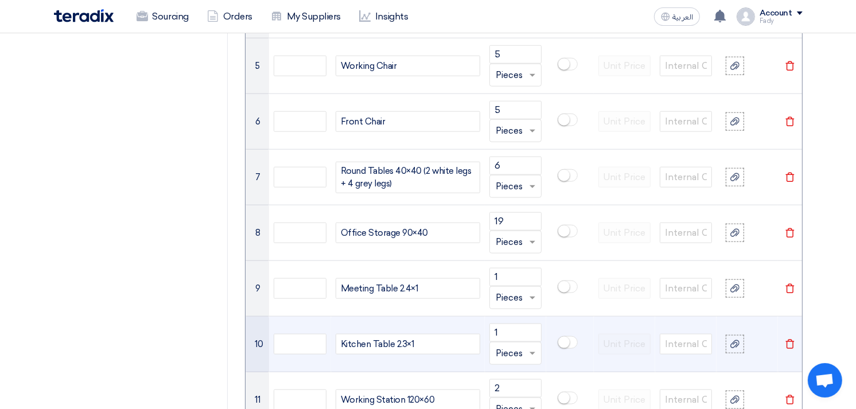
click at [355, 347] on div "Kitchen Table 2.3×1" at bounding box center [408, 344] width 145 height 21
paste div
click at [405, 337] on div "Meeting Table 2.3×1" at bounding box center [408, 344] width 145 height 21
click at [434, 343] on div "Meeting Table 2.4×1" at bounding box center [408, 344] width 145 height 21
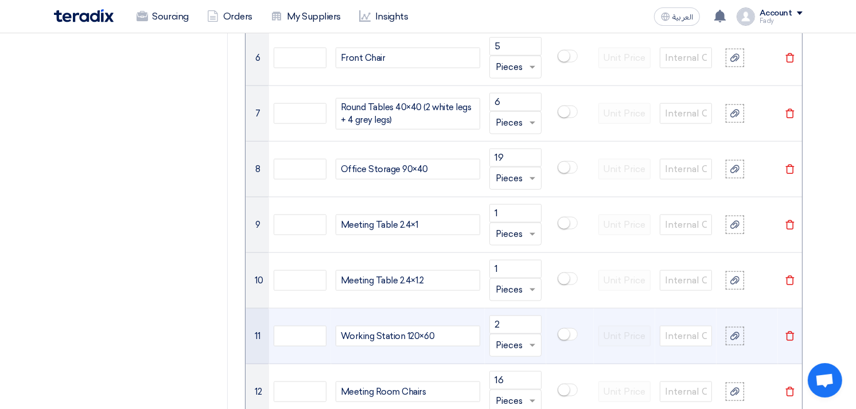
scroll to position [1269, 0]
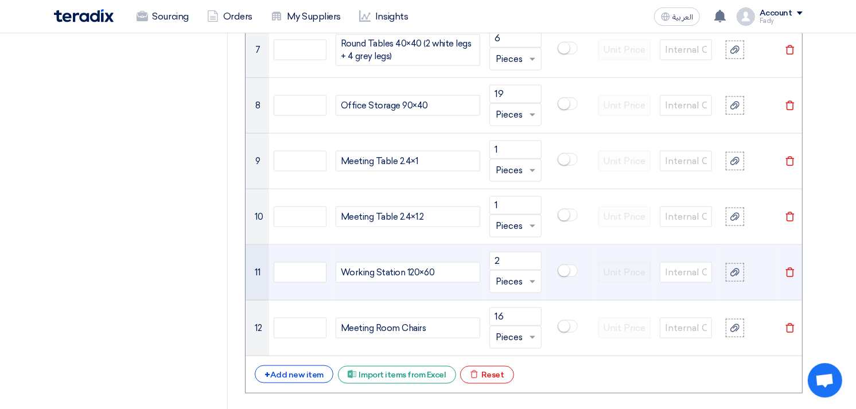
click at [445, 273] on div "Working Station 120×60" at bounding box center [408, 272] width 145 height 21
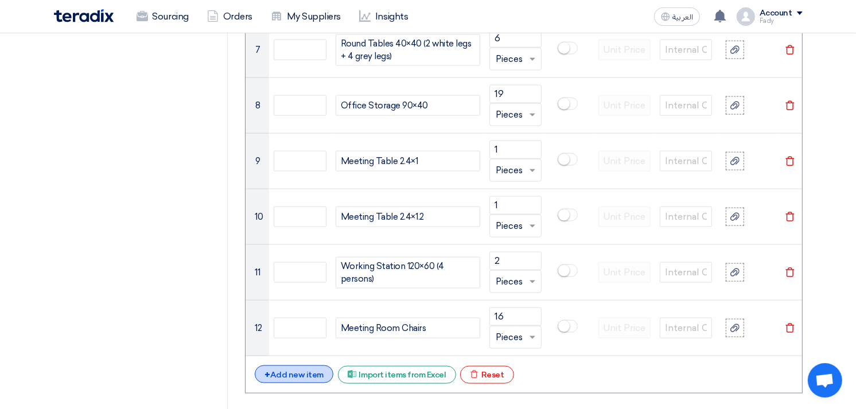
click at [308, 370] on div "+ Add new item" at bounding box center [294, 374] width 79 height 18
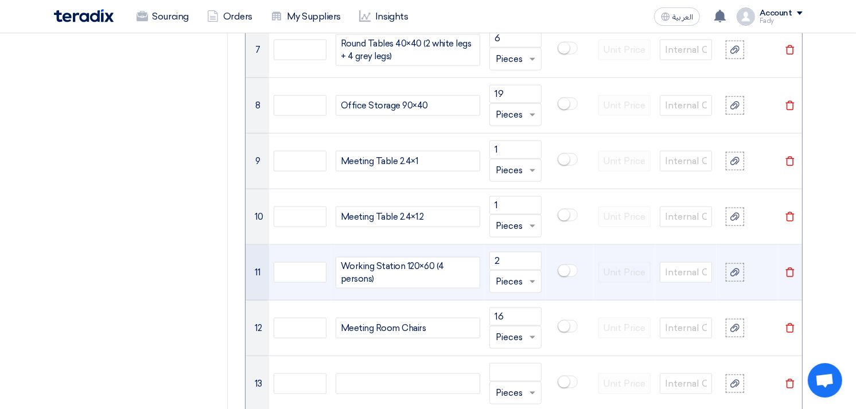
click at [452, 271] on div "Working Station 120×60 (4 persons)" at bounding box center [408, 273] width 145 height 32
copy div "Working Station 120×60 (4 persons)"
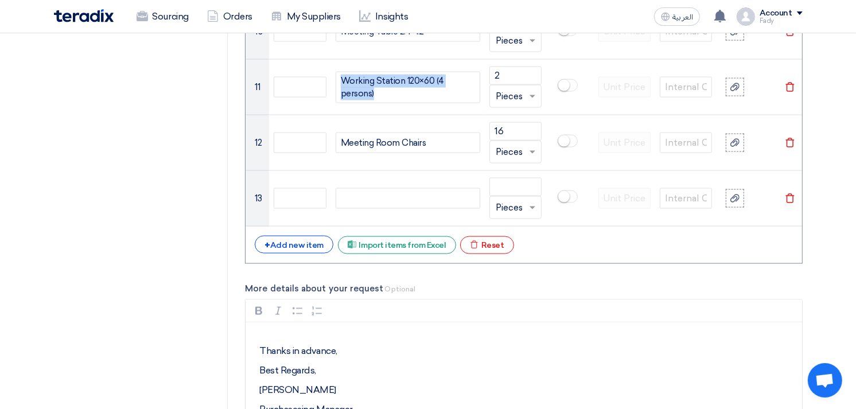
scroll to position [1460, 0]
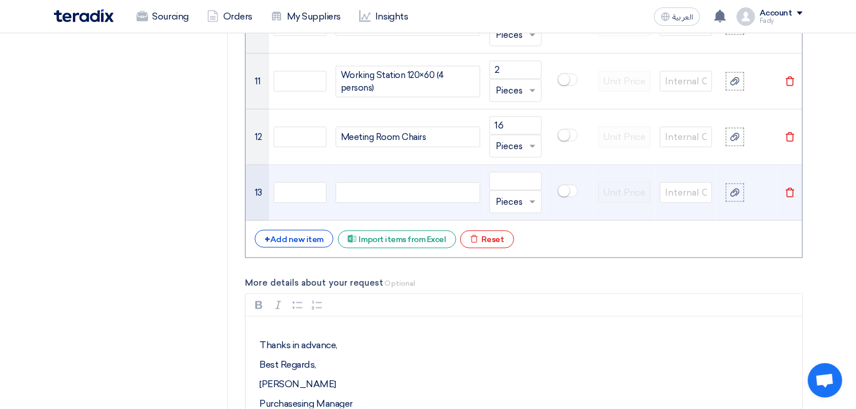
click at [385, 186] on div at bounding box center [408, 192] width 145 height 21
paste div
click at [438, 189] on span "Working Station 120×60 (4 persons)" at bounding box center [408, 193] width 134 height 26
click at [508, 181] on input "number" at bounding box center [515, 181] width 52 height 18
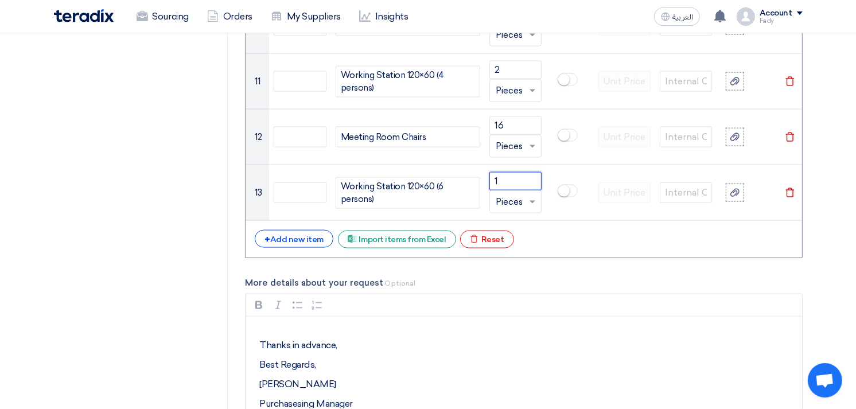
type input "1"
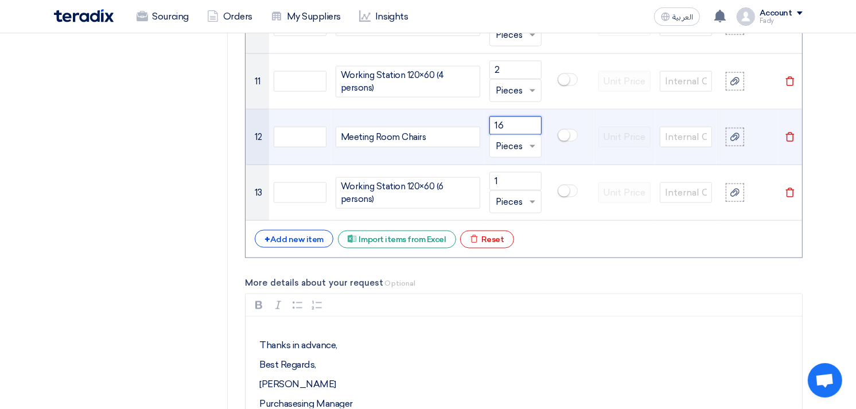
click at [499, 129] on input "16" at bounding box center [515, 125] width 52 height 18
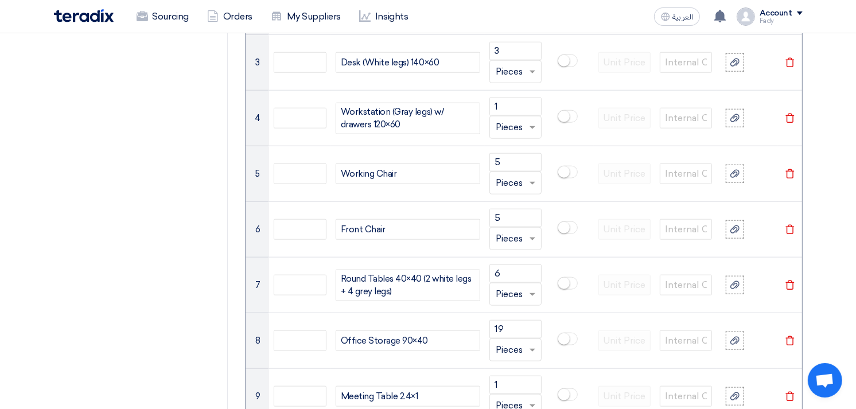
scroll to position [1014, 0]
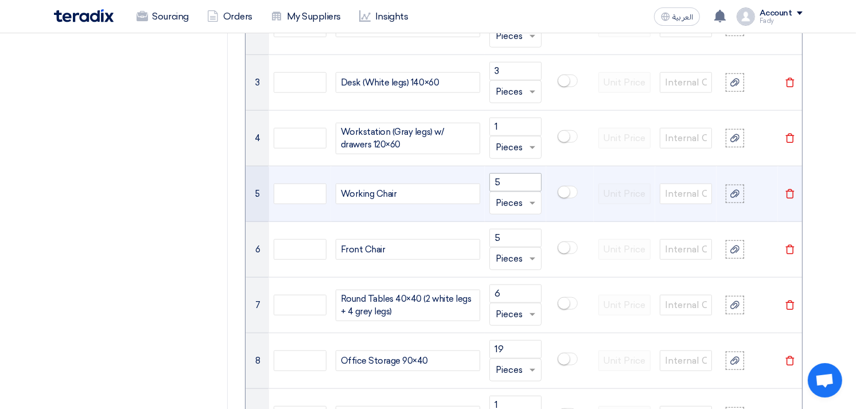
type input "24"
click at [496, 182] on input "5" at bounding box center [515, 182] width 52 height 18
type input "2"
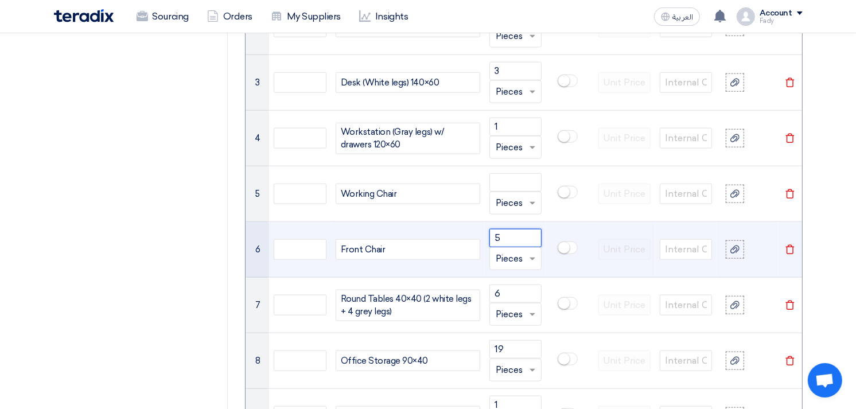
click at [512, 242] on input "5" at bounding box center [515, 238] width 52 height 18
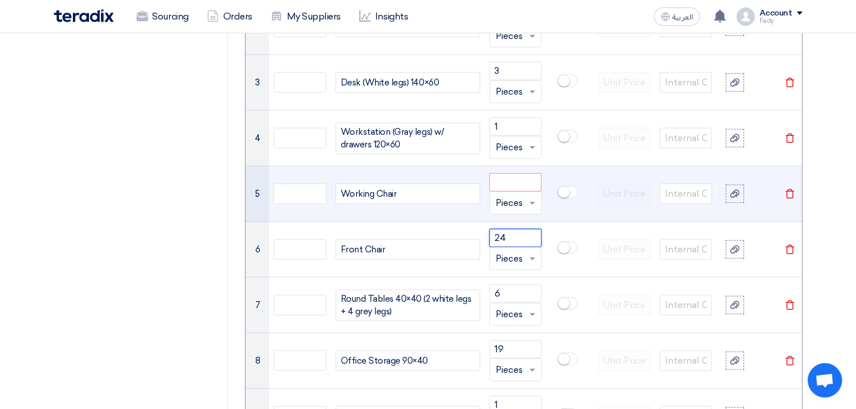
type input "24"
click at [511, 182] on input "number" at bounding box center [515, 182] width 52 height 18
click at [788, 193] on icon "Delete" at bounding box center [790, 194] width 10 height 10
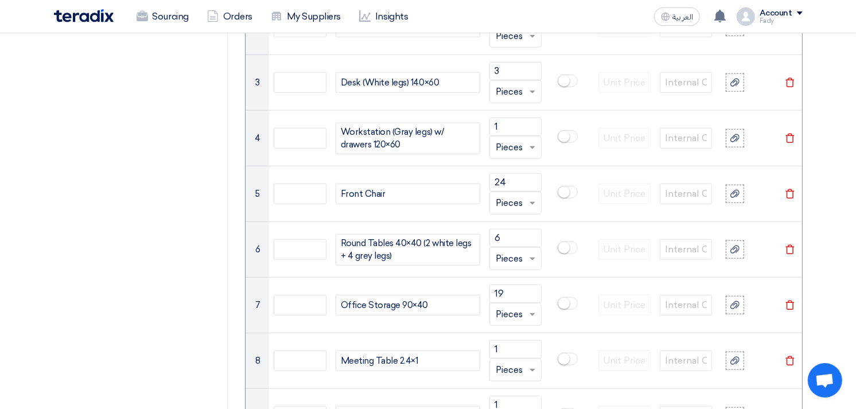
click at [788, 193] on icon "Delete" at bounding box center [790, 194] width 10 height 10
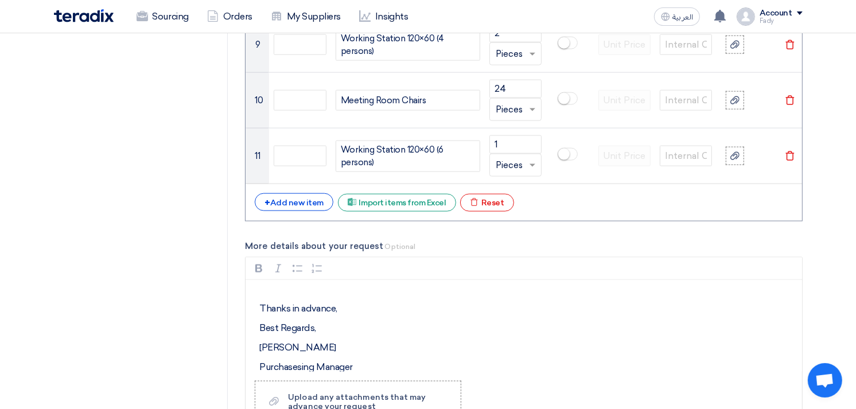
scroll to position [1397, 0]
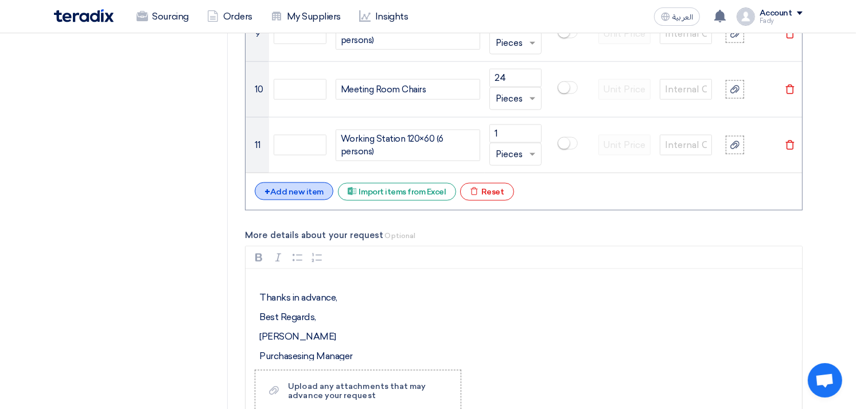
click at [307, 188] on div "+ Add new item" at bounding box center [294, 191] width 79 height 18
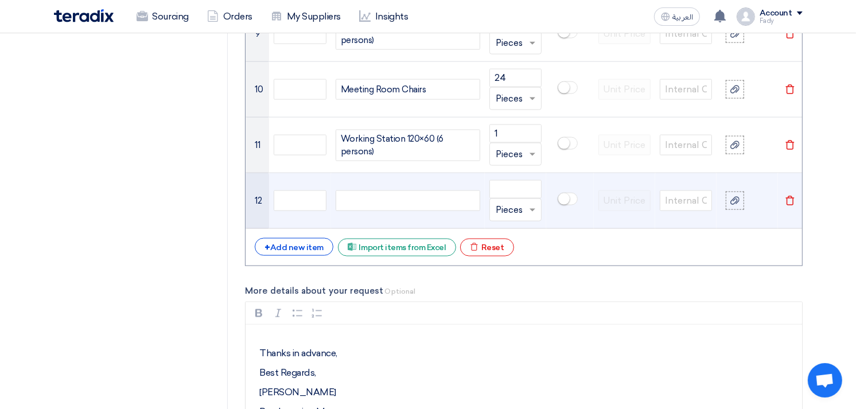
click at [399, 204] on div at bounding box center [408, 200] width 145 height 21
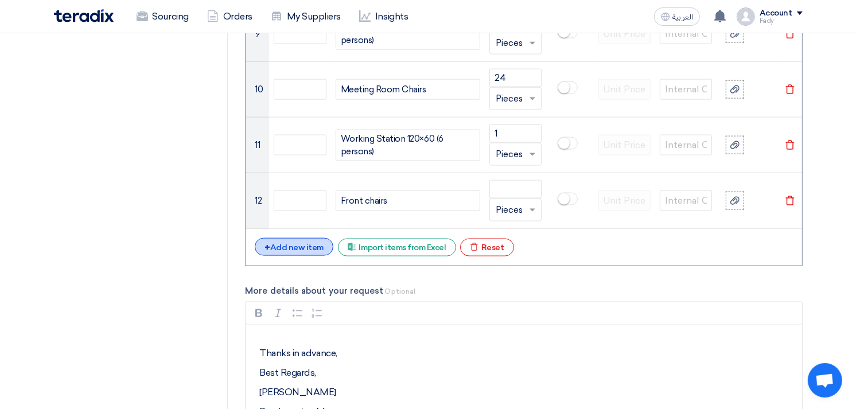
click at [306, 249] on div "+ Add new item" at bounding box center [294, 247] width 79 height 18
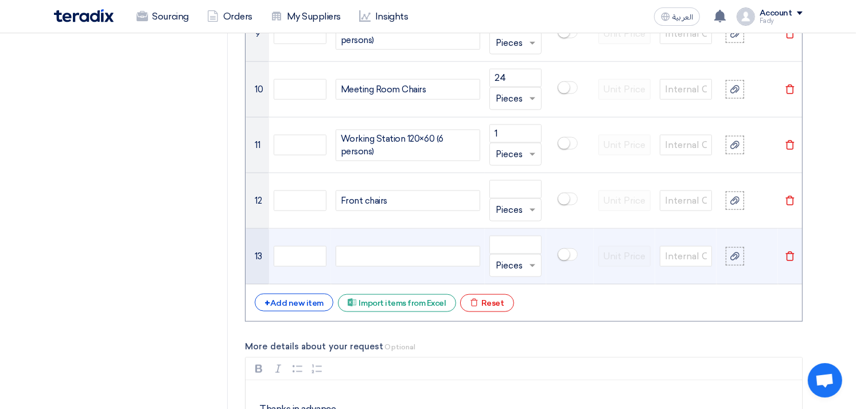
click at [367, 256] on div at bounding box center [408, 256] width 145 height 21
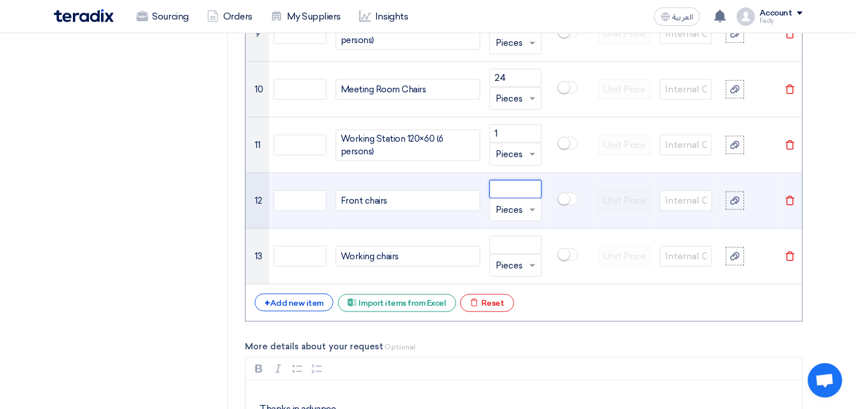
click at [516, 184] on input "number" at bounding box center [515, 189] width 52 height 18
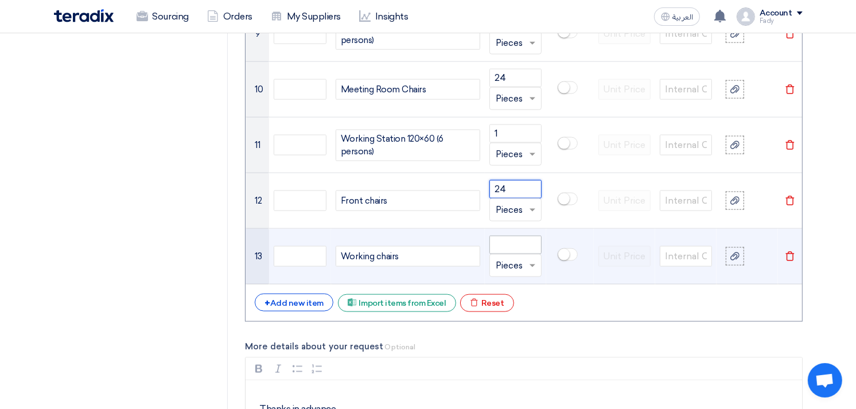
type input "24"
click at [510, 241] on input "number" at bounding box center [515, 245] width 52 height 18
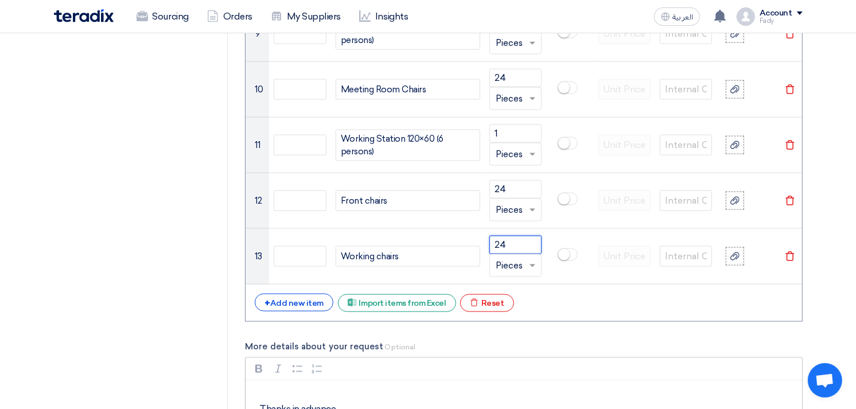
type input "24"
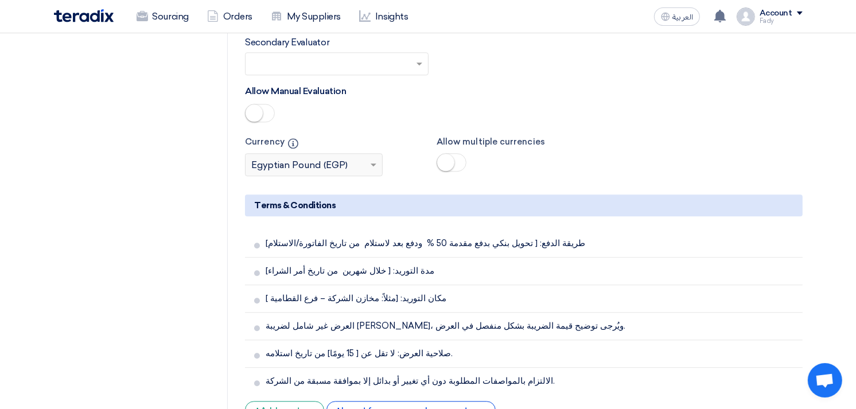
scroll to position [2876, 0]
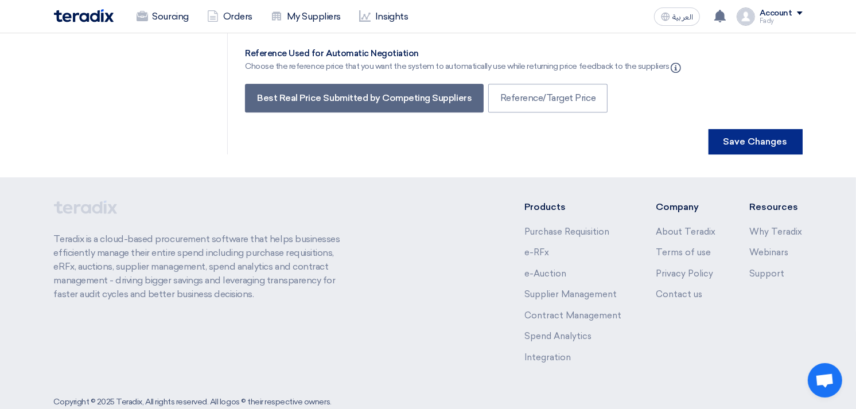
click at [753, 129] on button "Save Changes" at bounding box center [756, 141] width 94 height 25
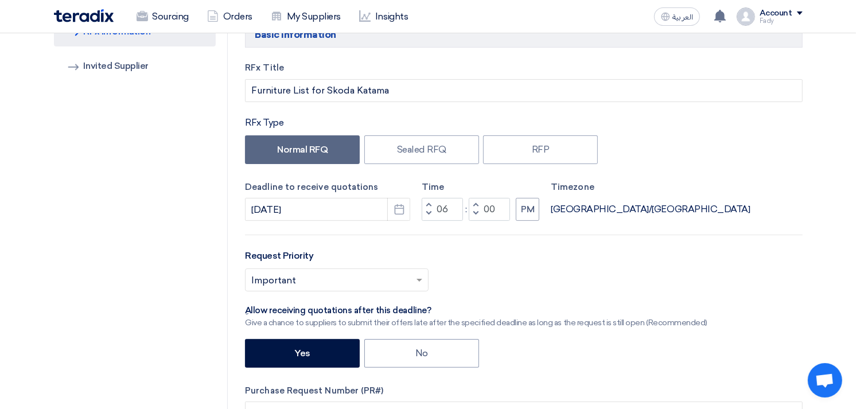
scroll to position [0, 0]
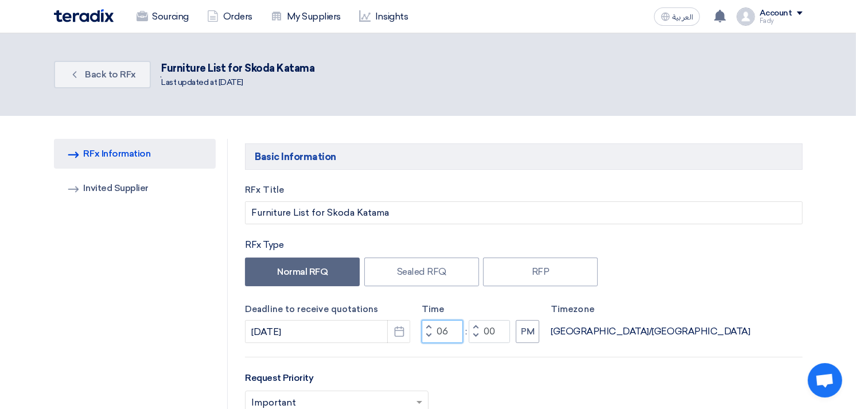
click at [441, 332] on input "06" at bounding box center [442, 331] width 41 height 23
click at [442, 332] on input "06" at bounding box center [442, 331] width 41 height 23
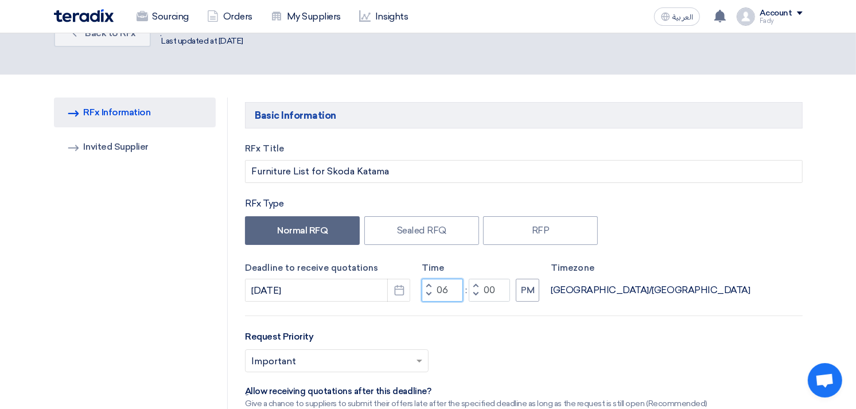
scroll to position [64, 0]
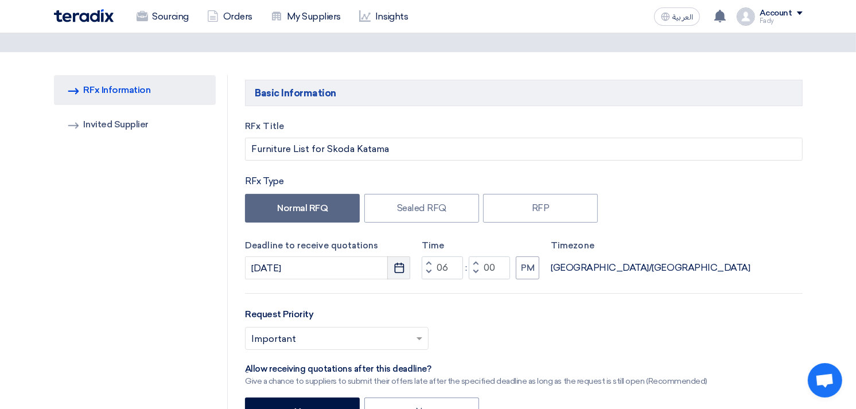
click at [400, 262] on icon "Pick a date" at bounding box center [399, 267] width 11 height 11
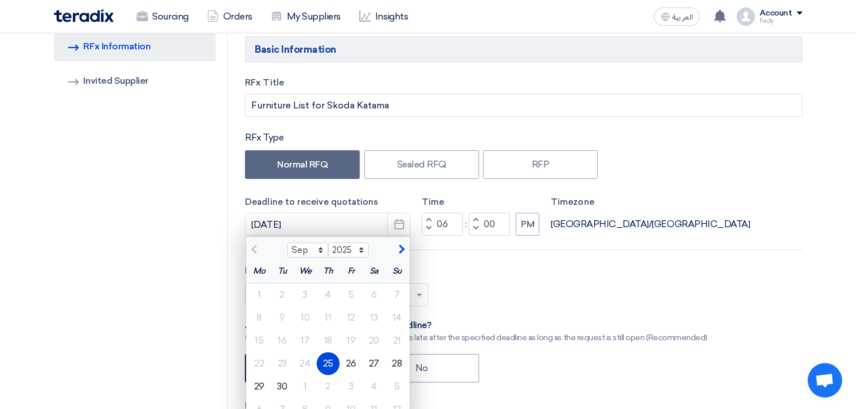
scroll to position [127, 0]
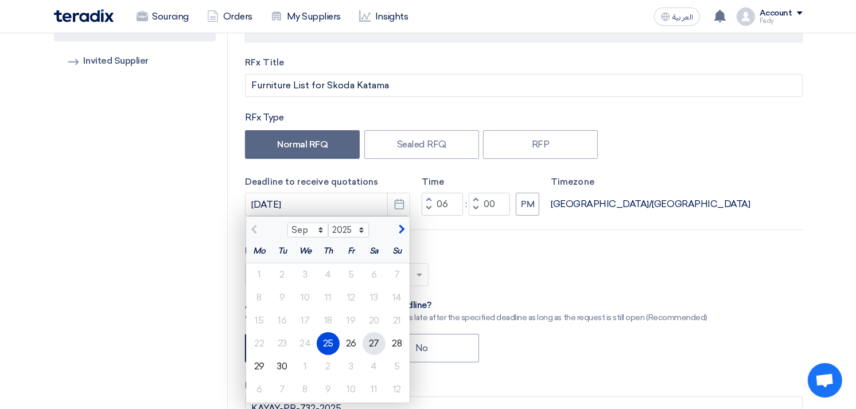
click at [375, 337] on div "27" at bounding box center [374, 343] width 23 height 23
type input "9/27/2025"
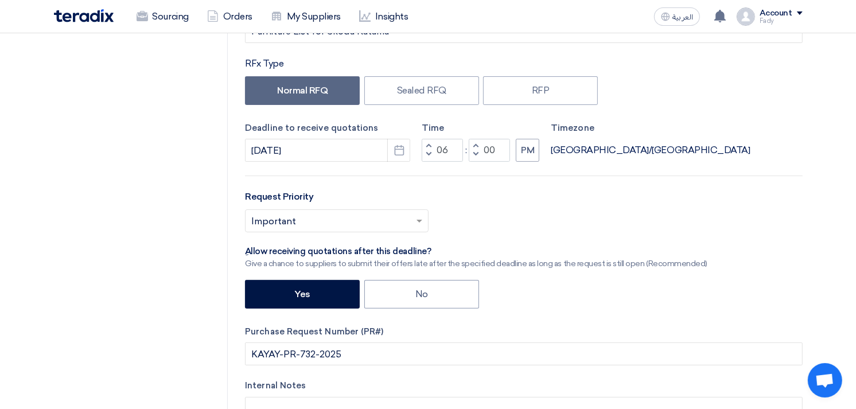
scroll to position [0, 0]
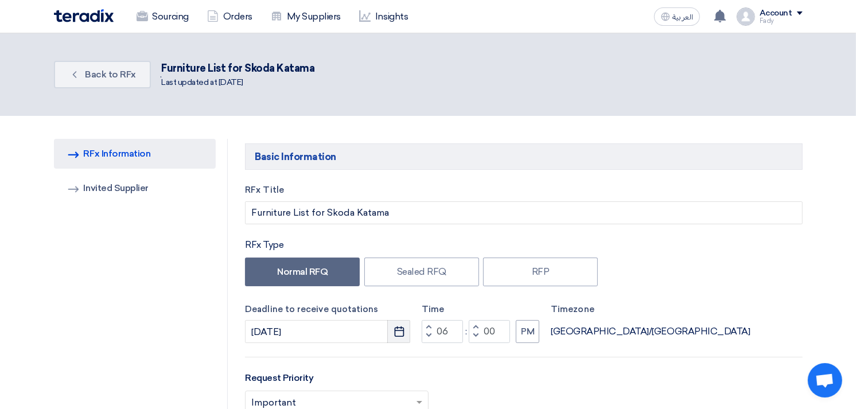
click at [402, 335] on icon "Pick a date" at bounding box center [399, 331] width 11 height 11
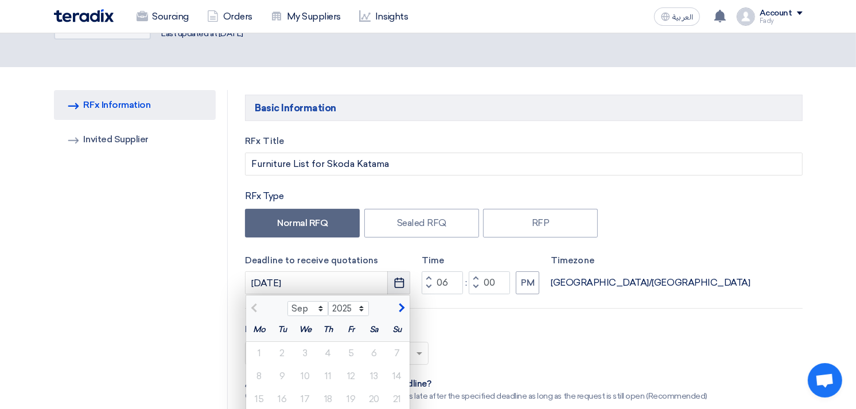
scroll to position [127, 0]
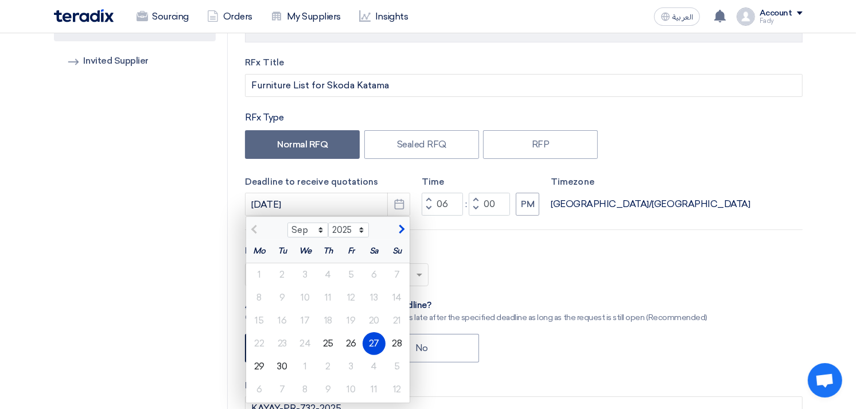
click at [379, 337] on div "27" at bounding box center [374, 343] width 23 height 23
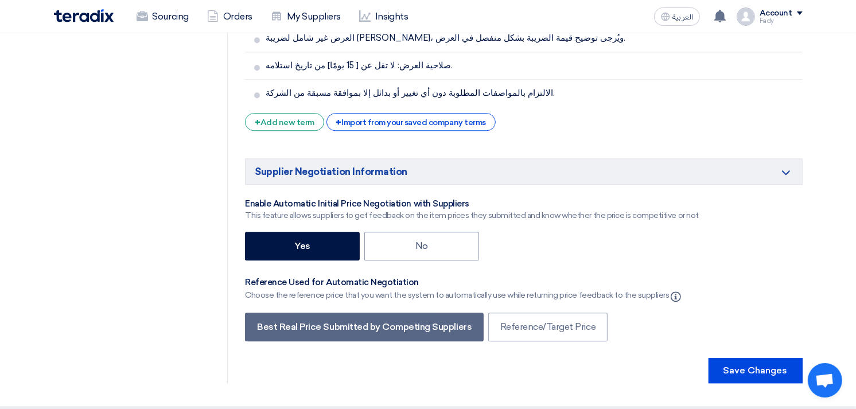
scroll to position [2869, 0]
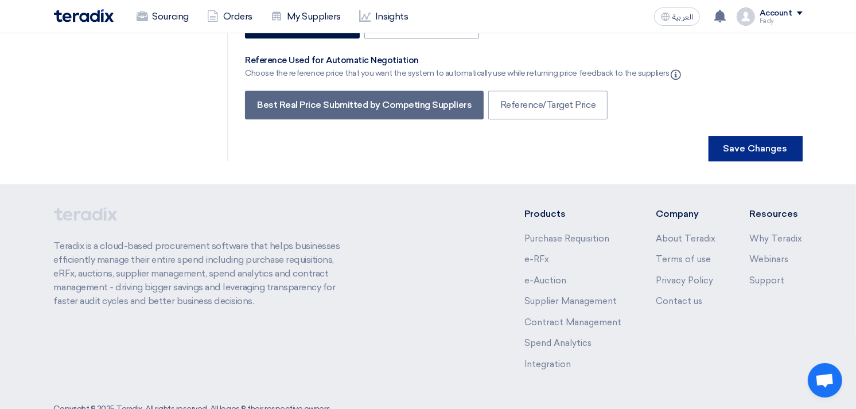
click at [779, 136] on button "Save Changes" at bounding box center [756, 148] width 94 height 25
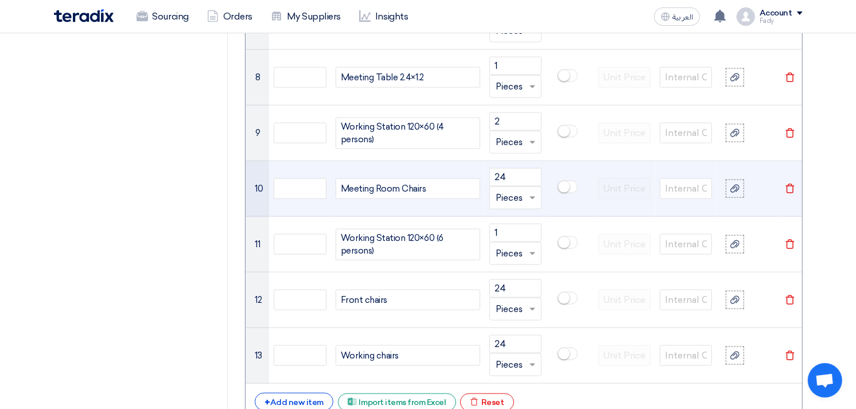
scroll to position [1275, 0]
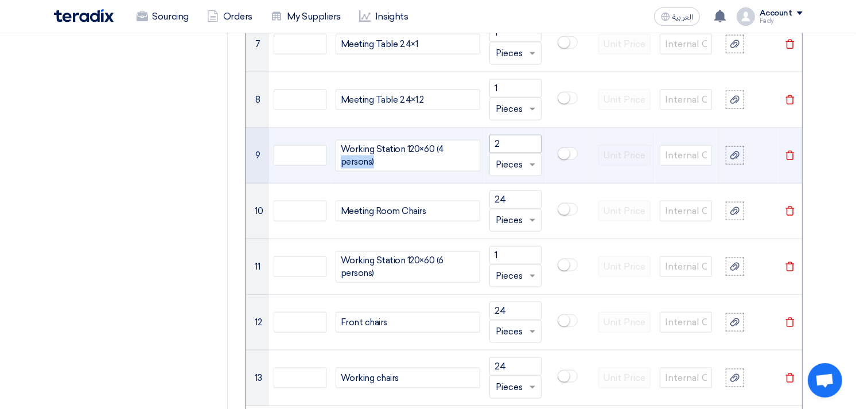
drag, startPoint x: 439, startPoint y: 157, endPoint x: 494, endPoint y: 149, distance: 55.7
click at [494, 149] on tr "9 Working Station 120×60 (4 persons) 2 Unit × Pieces Delete" at bounding box center [524, 156] width 556 height 56
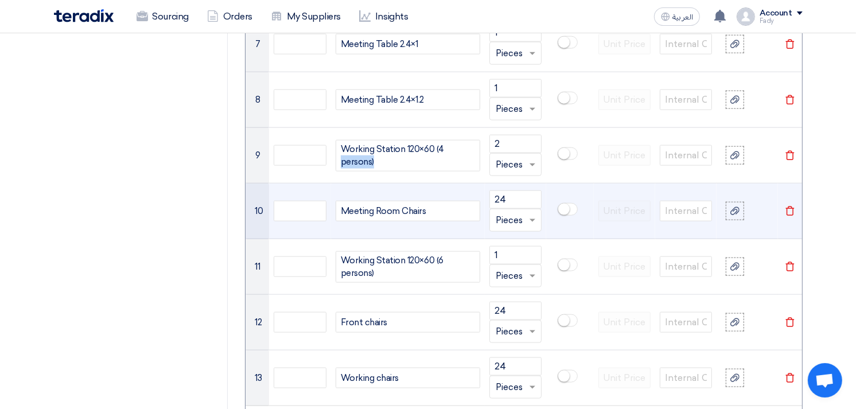
scroll to position [1211, 0]
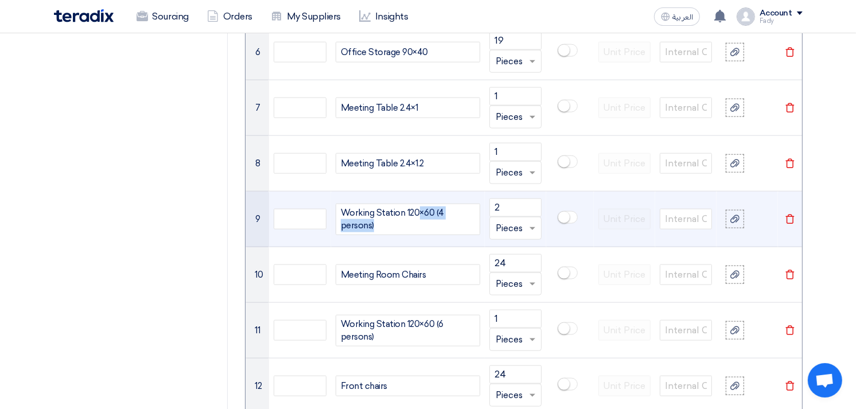
drag, startPoint x: 417, startPoint y: 212, endPoint x: 578, endPoint y: 214, distance: 161.8
click at [578, 214] on tr "9 Working Station 120×60 (4 persons) 2 Unit × Pieces Delete" at bounding box center [524, 220] width 556 height 56
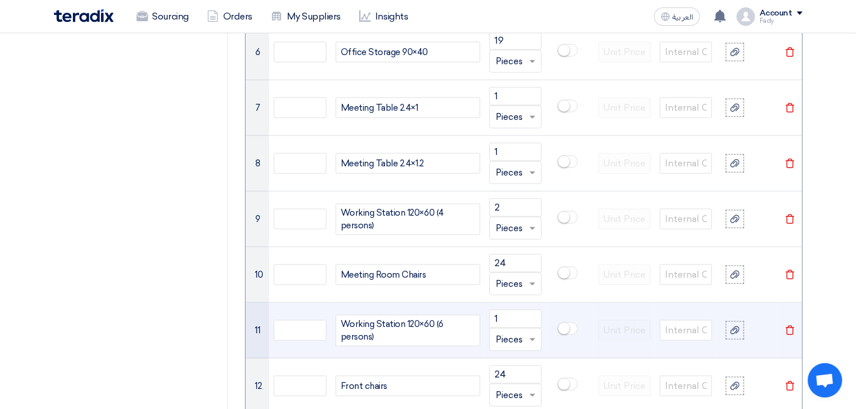
click at [444, 329] on span "Working Station 120×60 (6 persons)" at bounding box center [408, 331] width 134 height 26
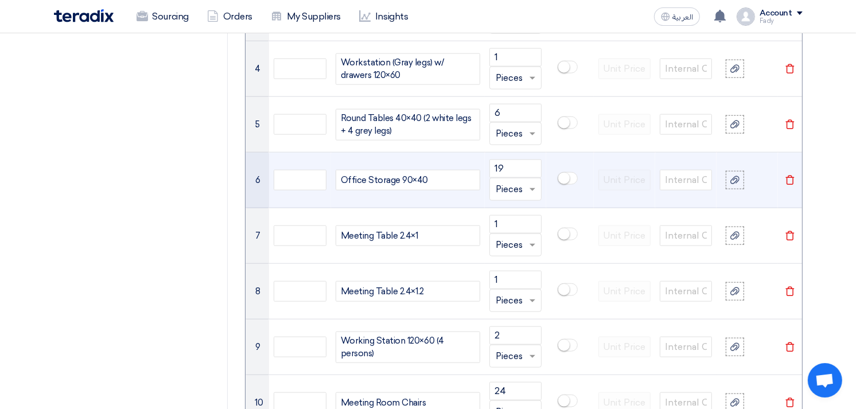
scroll to position [1020, 0]
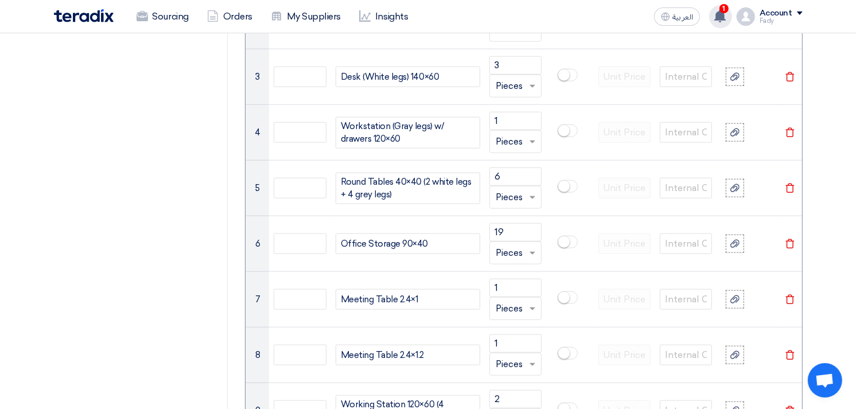
click at [725, 14] on use at bounding box center [719, 16] width 11 height 13
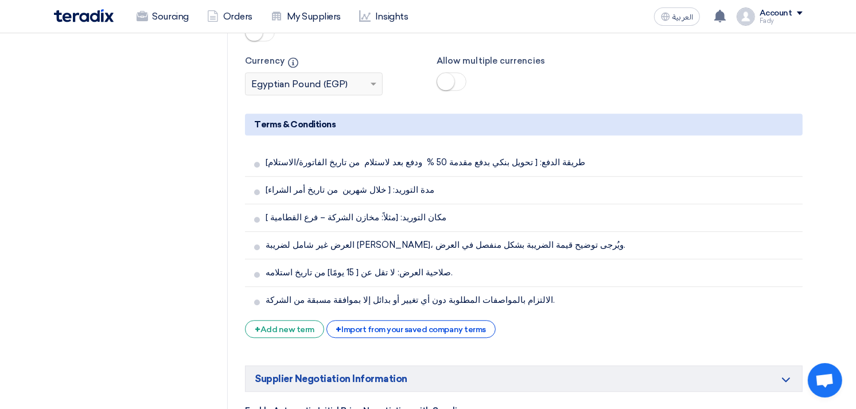
scroll to position [2613, 0]
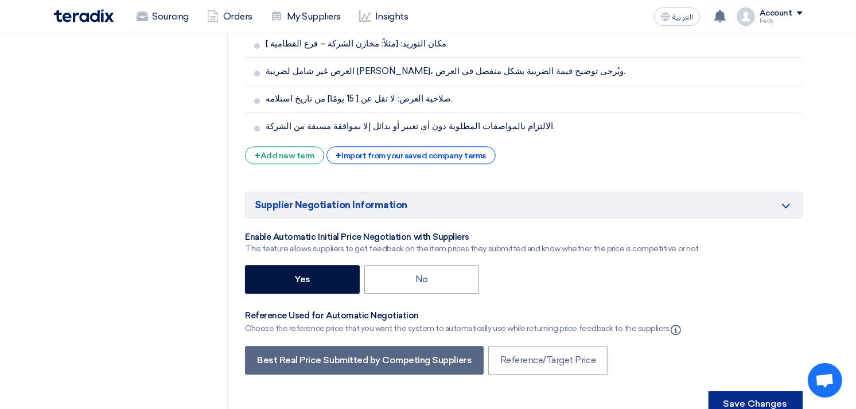
click at [767, 391] on button "Save Changes" at bounding box center [756, 403] width 94 height 25
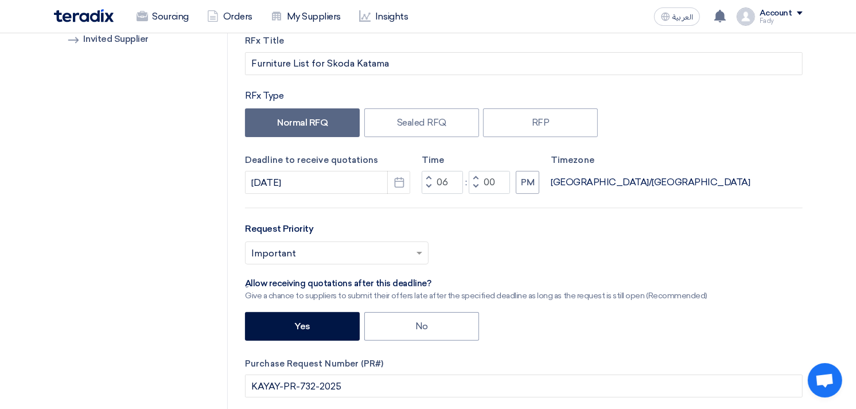
scroll to position [0, 0]
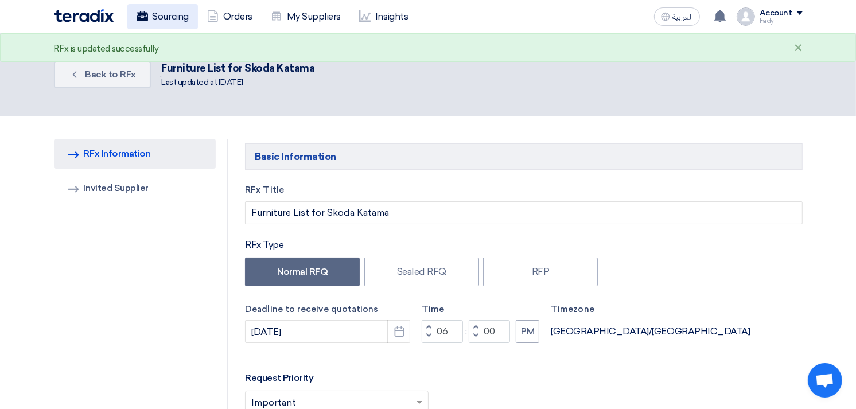
click at [178, 14] on link "Sourcing" at bounding box center [162, 16] width 71 height 25
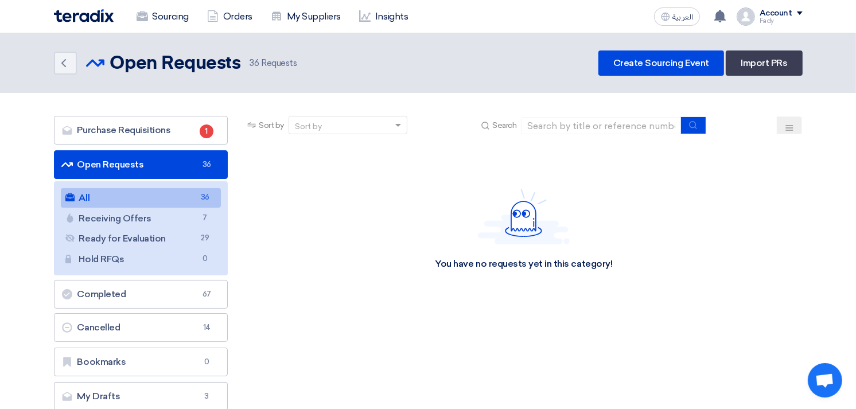
click at [146, 198] on link "All All 36" at bounding box center [141, 198] width 161 height 20
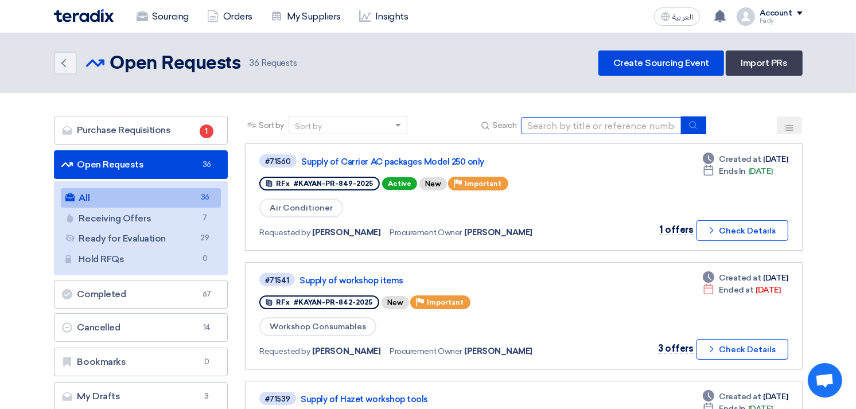
click at [542, 127] on input at bounding box center [601, 125] width 161 height 17
type input "skoda"
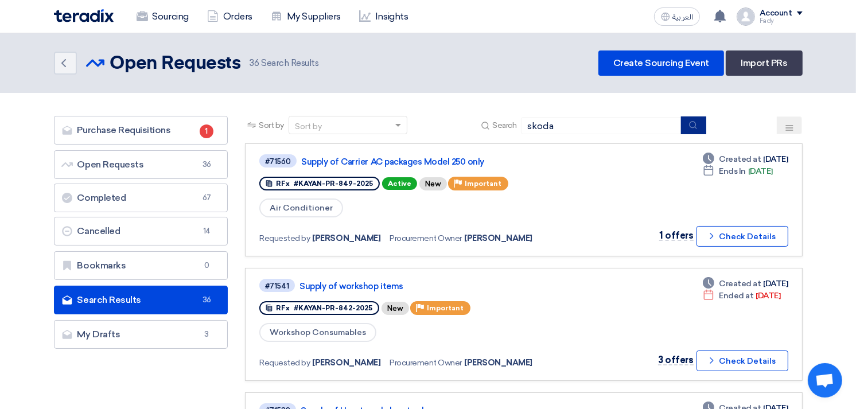
click at [706, 122] on button "submit" at bounding box center [693, 125] width 25 height 18
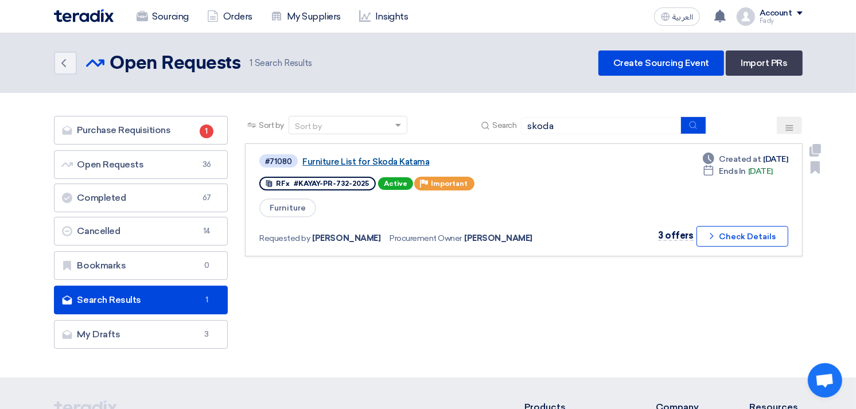
click at [382, 161] on link "Furniture List for Skoda Katama" at bounding box center [445, 162] width 287 height 10
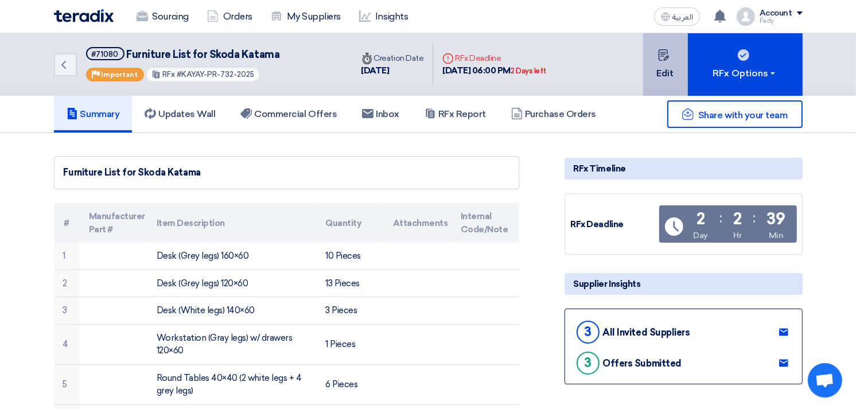
click at [651, 67] on button "Edit" at bounding box center [665, 64] width 45 height 63
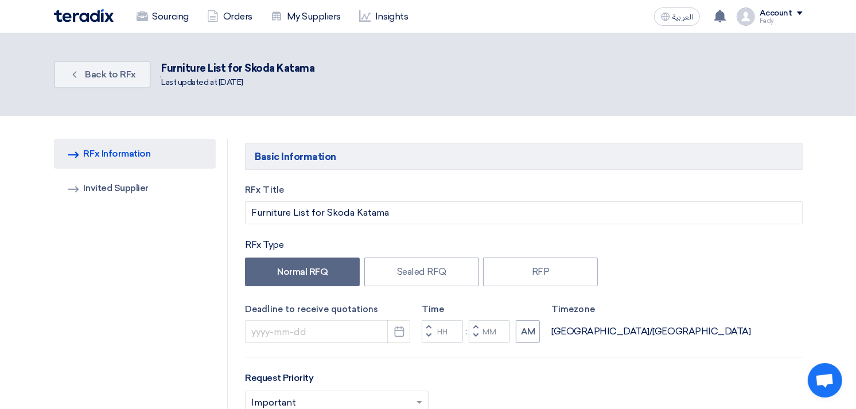
type input "9/27/2025"
type input "06"
type input "00"
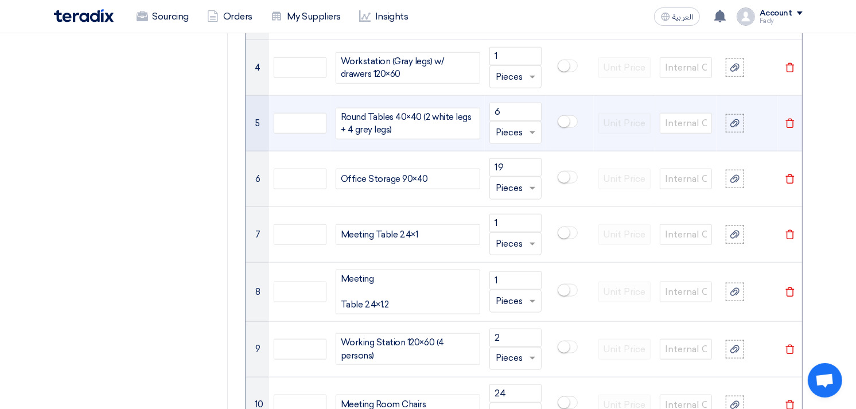
scroll to position [1083, 0]
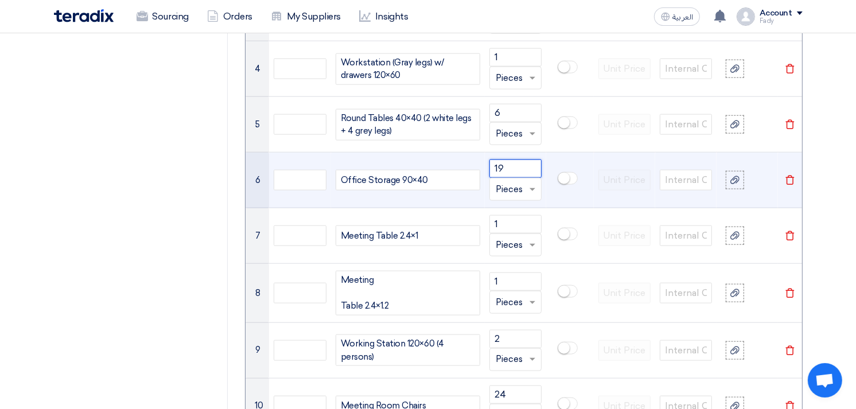
click at [496, 168] on input "19" at bounding box center [515, 169] width 52 height 18
type input "2"
click at [446, 180] on div "Office Storage 90×40" at bounding box center [408, 180] width 145 height 21
drag, startPoint x: 454, startPoint y: 180, endPoint x: 294, endPoint y: 178, distance: 160.7
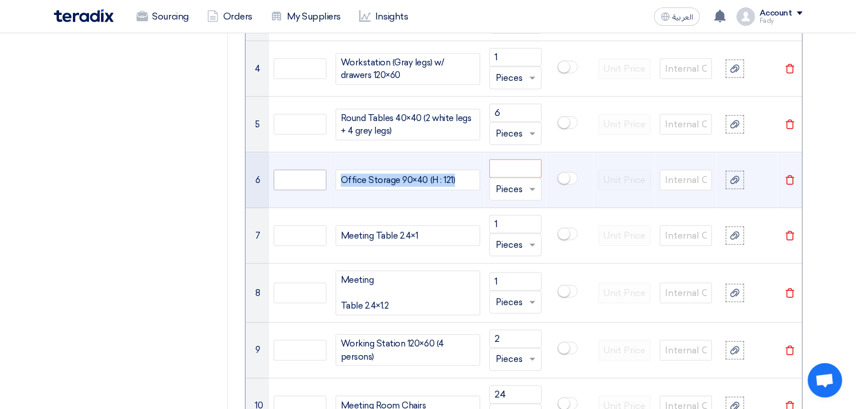
click at [294, 178] on tr "6 Office Storage 90×40 (H : 121) Unit × Pieces Delete" at bounding box center [524, 181] width 556 height 56
copy div "Office Storage 90×40 (H : 121)"
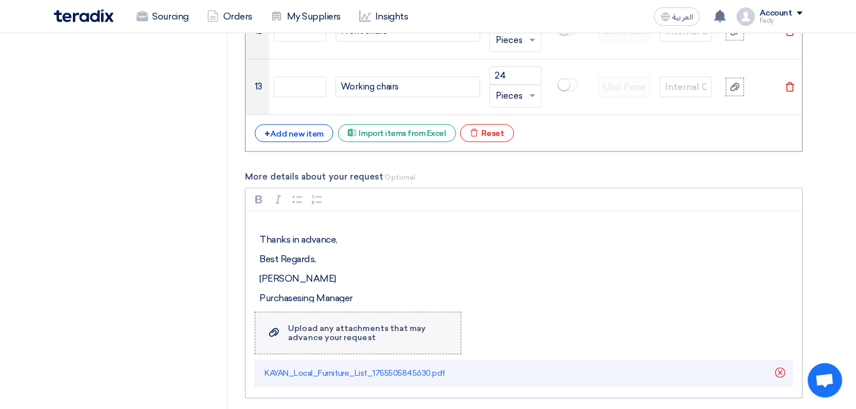
scroll to position [1593, 0]
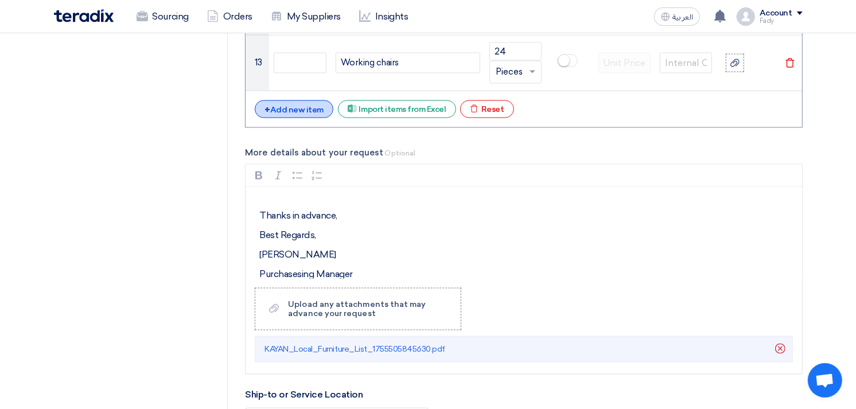
click at [290, 110] on div "+ Add new item" at bounding box center [294, 109] width 79 height 18
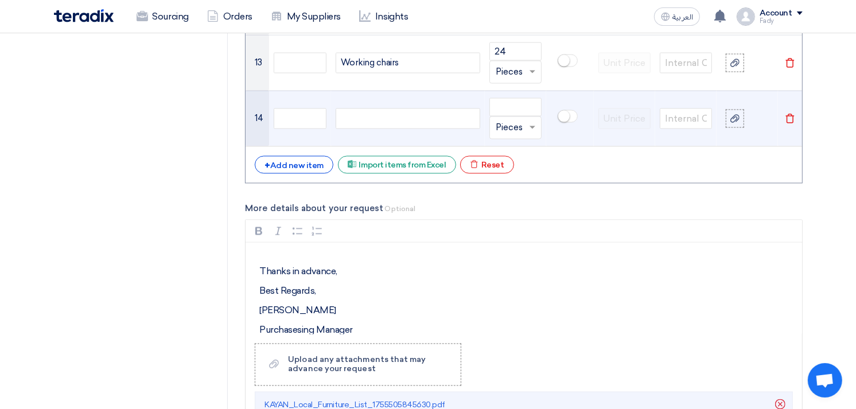
click at [385, 115] on div at bounding box center [408, 118] width 145 height 21
paste div
click at [442, 118] on span "Office Storage 90×40 (H : 121)" at bounding box center [398, 118] width 115 height 13
click at [516, 107] on input "number" at bounding box center [515, 107] width 52 height 18
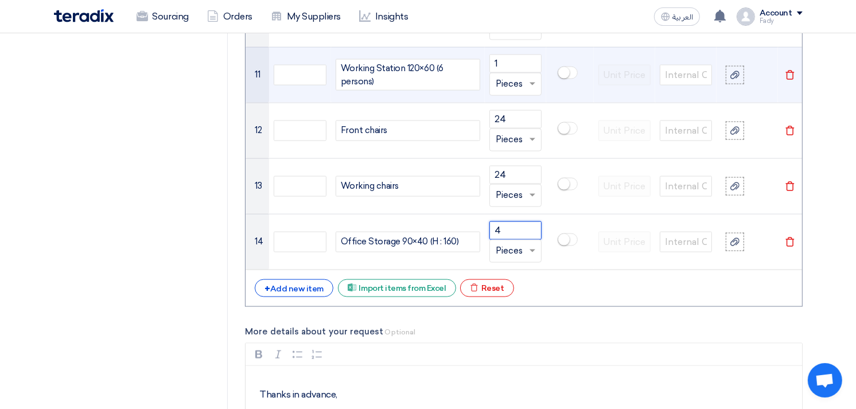
scroll to position [1148, 0]
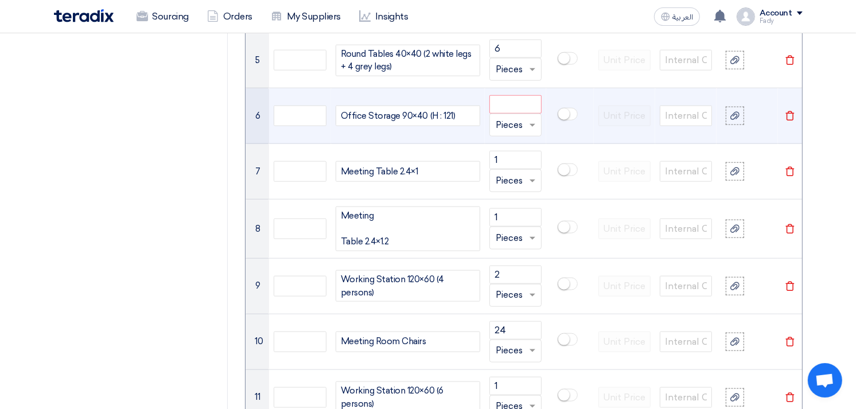
type input "4"
click at [509, 107] on input "number" at bounding box center [515, 104] width 52 height 18
type input "22"
click at [448, 117] on div "Office Storage 90×40 (H : 121)" at bounding box center [408, 116] width 145 height 21
click at [448, 112] on div "Office Storage 90×40 (H : 121)" at bounding box center [408, 116] width 145 height 21
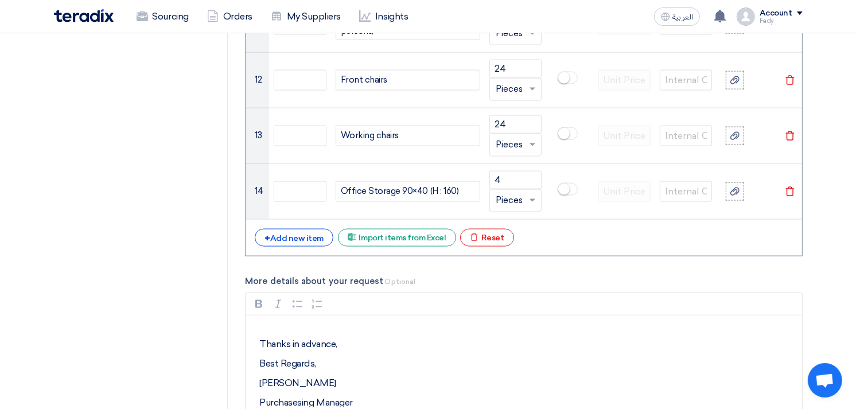
scroll to position [1530, 0]
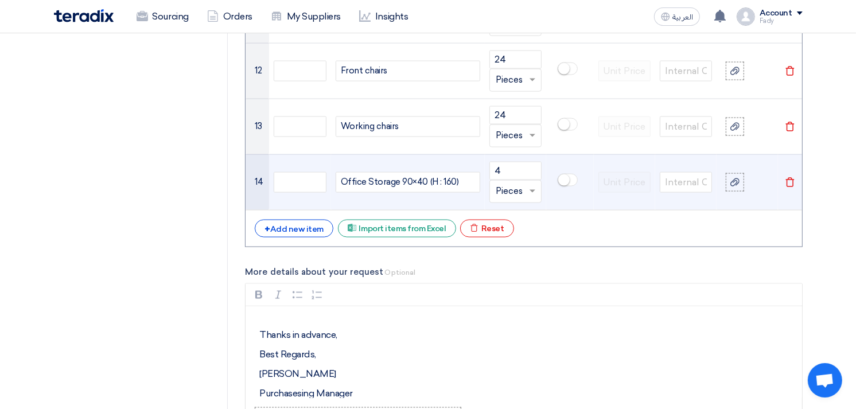
click at [450, 181] on span "Office Storage 90×40 (H : 160)" at bounding box center [400, 182] width 118 height 13
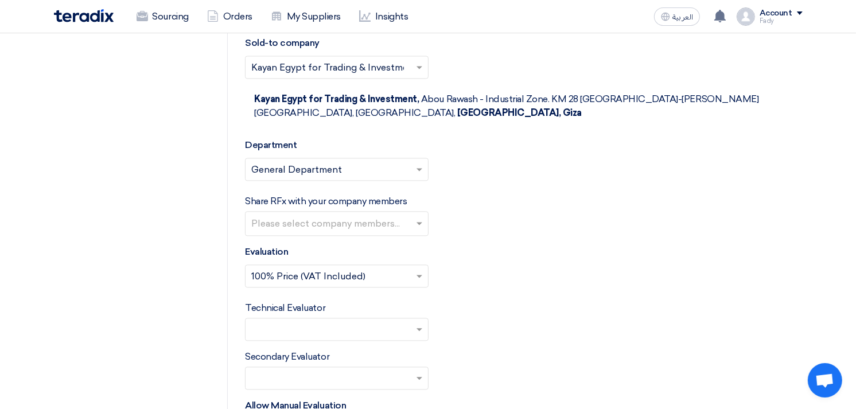
scroll to position [2805, 0]
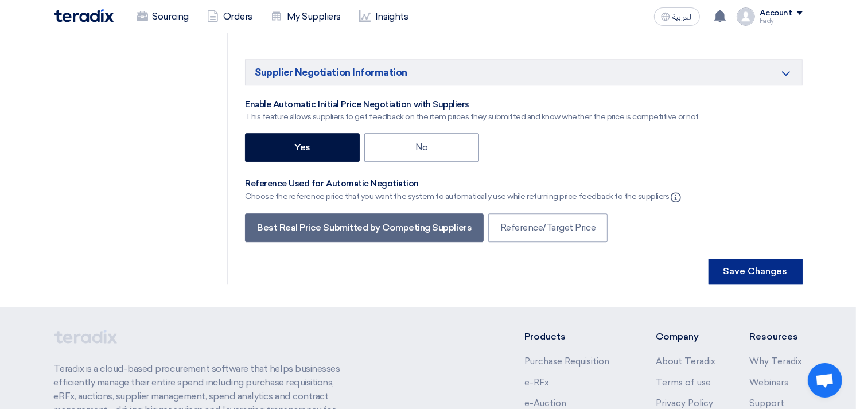
click at [752, 259] on button "Save Changes" at bounding box center [756, 271] width 94 height 25
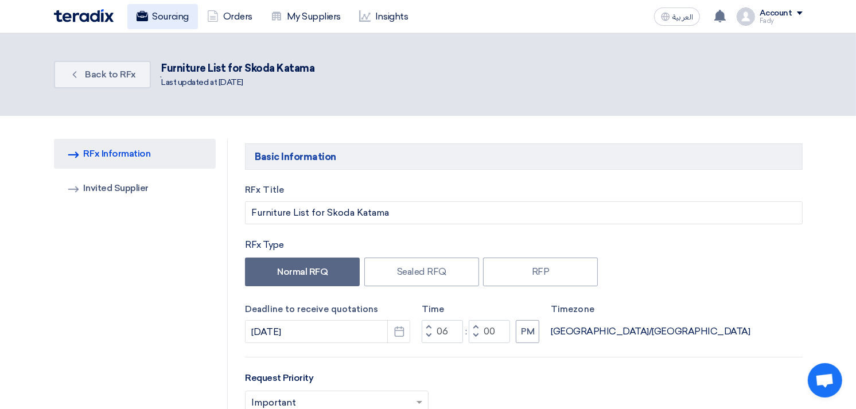
click at [158, 4] on link "Sourcing" at bounding box center [162, 16] width 71 height 25
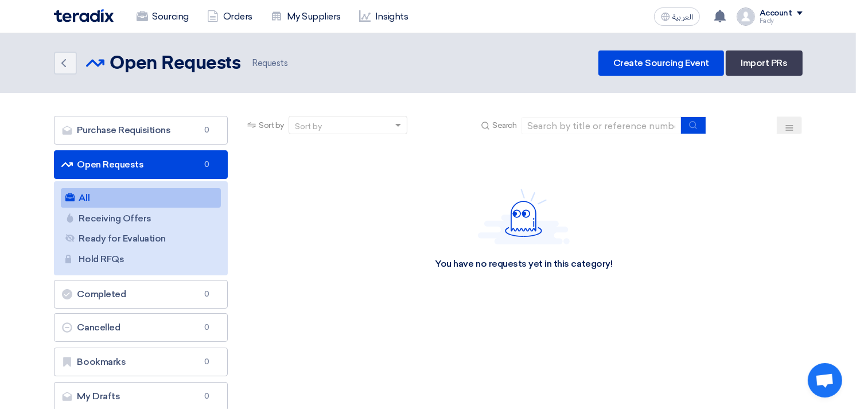
click at [135, 189] on link "All All" at bounding box center [141, 198] width 161 height 20
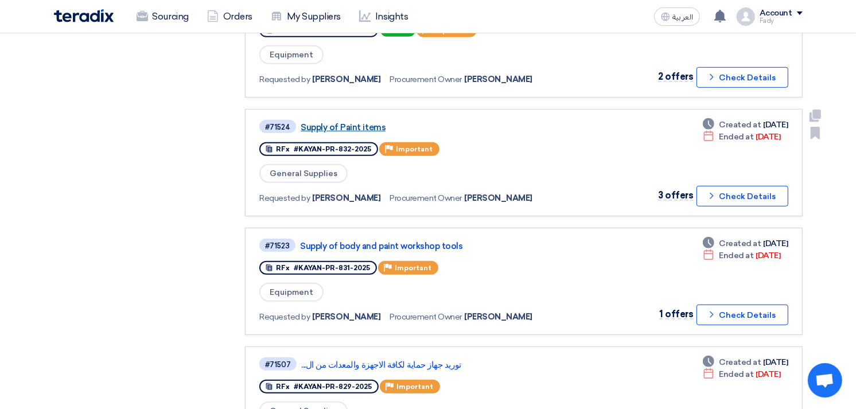
scroll to position [637, 0]
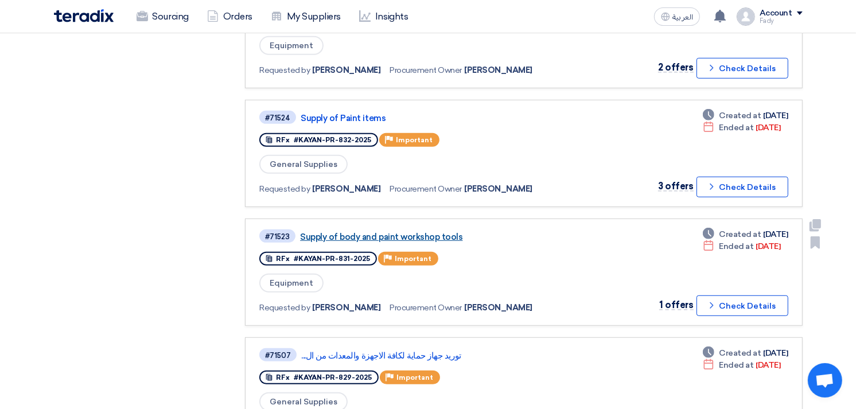
click at [364, 232] on link "Supply of body and paint workshop tools" at bounding box center [443, 237] width 287 height 10
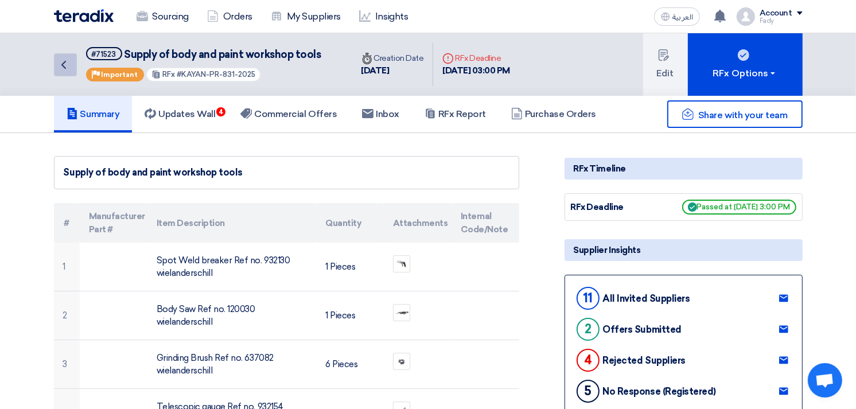
click at [60, 60] on icon "Back" at bounding box center [64, 65] width 14 height 14
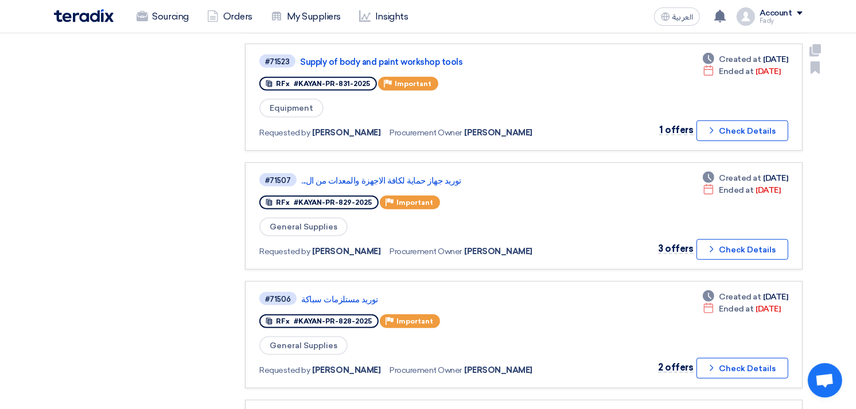
scroll to position [829, 0]
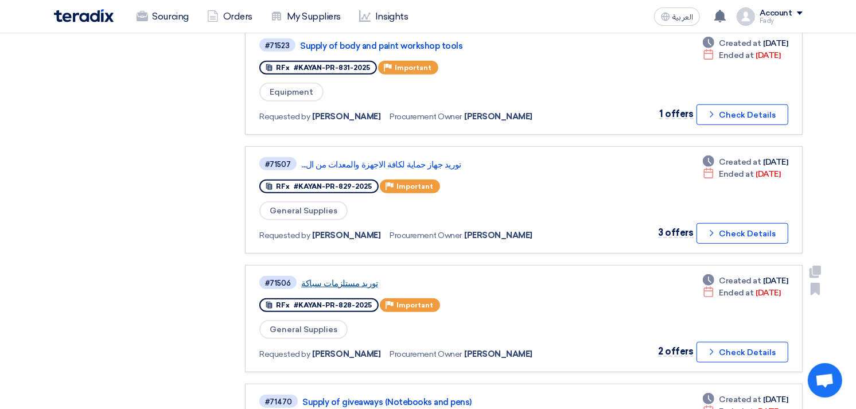
click at [339, 278] on link "توريد مستلزمات سباكة" at bounding box center [444, 283] width 287 height 10
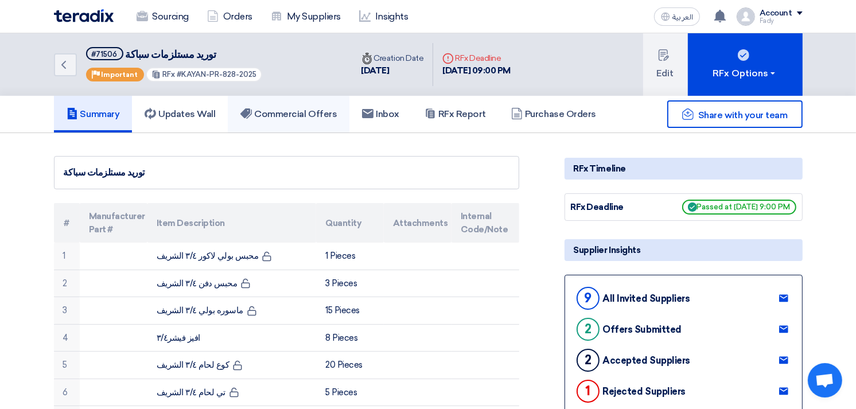
click at [321, 121] on link "Commercial Offers" at bounding box center [289, 114] width 122 height 37
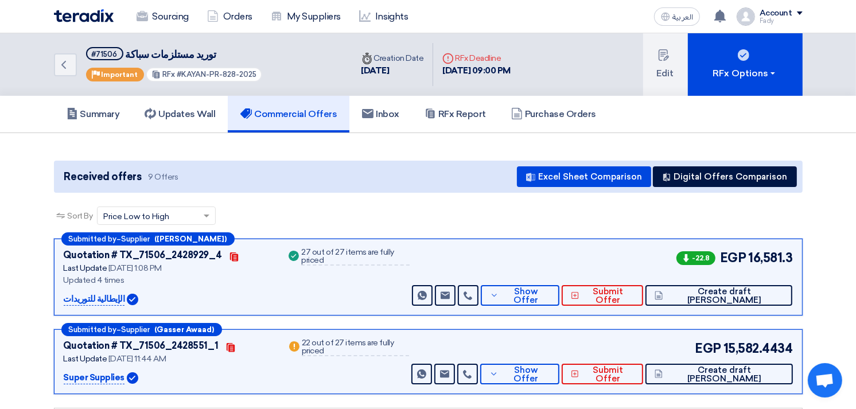
drag, startPoint x: 178, startPoint y: 71, endPoint x: 262, endPoint y: 63, distance: 84.7
click at [262, 63] on div "Back #71506 توريد مستلزمات سباكة Priority Important RFx #KAYAN-PR-828-2025" at bounding box center [203, 64] width 298 height 63
click at [95, 112] on h5 "Summary" at bounding box center [93, 113] width 53 height 11
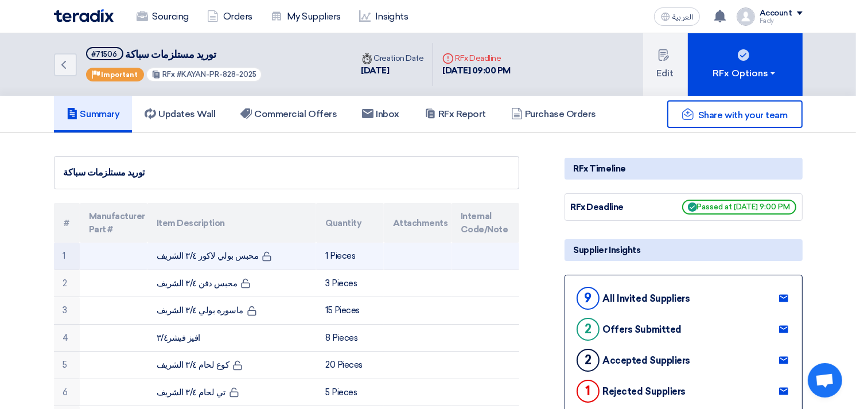
click at [224, 254] on td "محبس بولي لاكور ٣/٤ الشريف" at bounding box center [231, 256] width 169 height 27
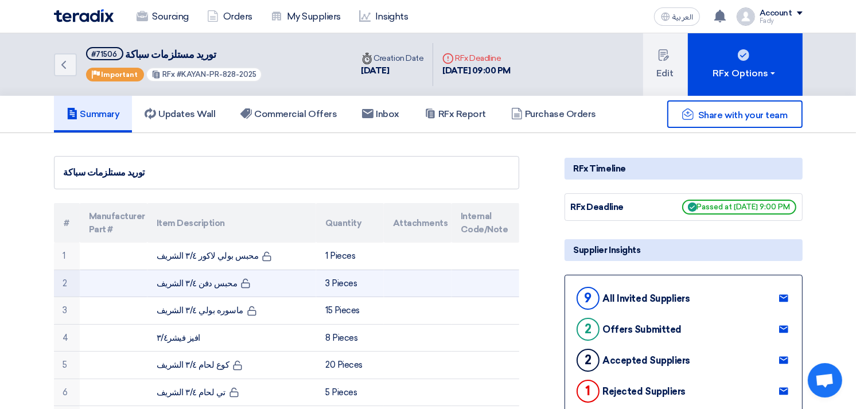
click at [192, 280] on td "محبس دفن ٣/٤ الشريف" at bounding box center [231, 284] width 169 height 28
click at [193, 282] on td "محبس دفن ٣/٤ الشريف" at bounding box center [231, 284] width 169 height 28
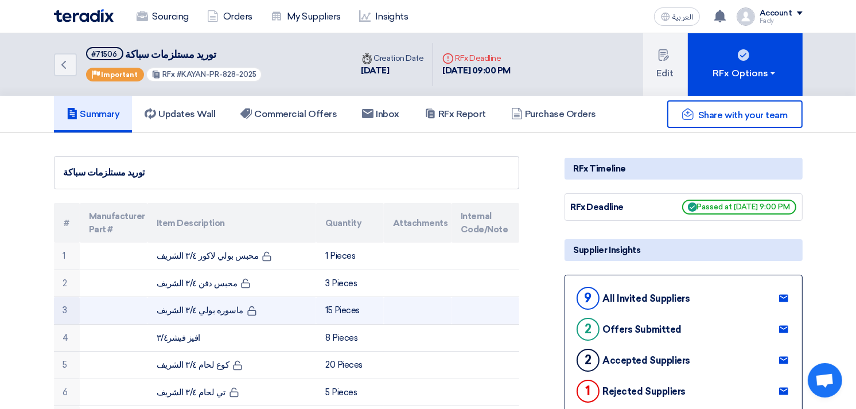
click at [199, 311] on td "ماسوره بولي ٣/٤ الشريف" at bounding box center [231, 311] width 169 height 28
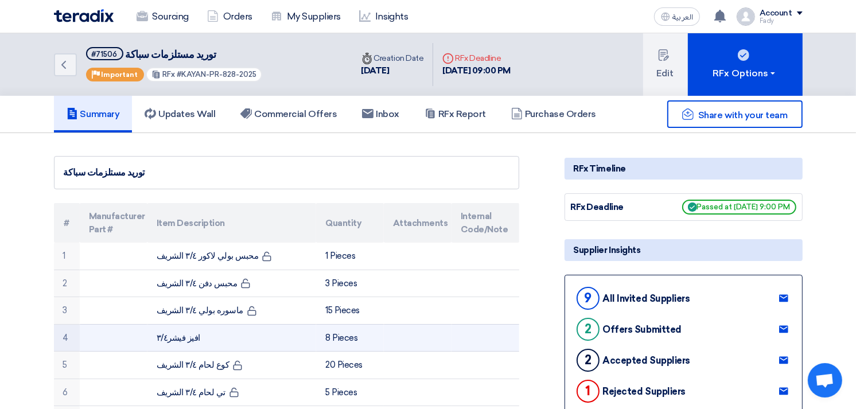
click at [177, 336] on td "افيز فيشر٣/٤" at bounding box center [231, 338] width 169 height 28
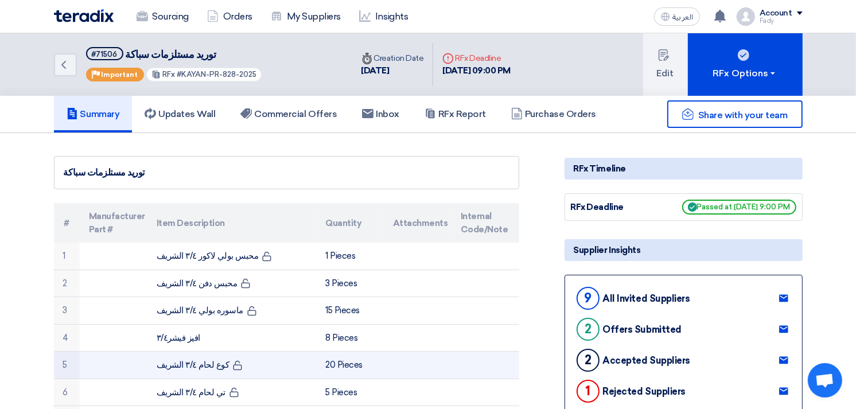
click at [185, 363] on td "كوع لحام ٣/٤ الشريف" at bounding box center [231, 366] width 169 height 28
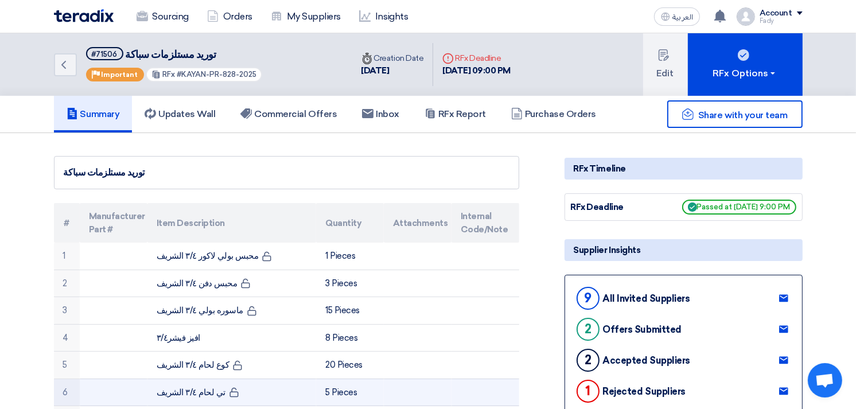
click at [188, 388] on td "تي لحام ٣/٤ الشريف" at bounding box center [231, 393] width 169 height 28
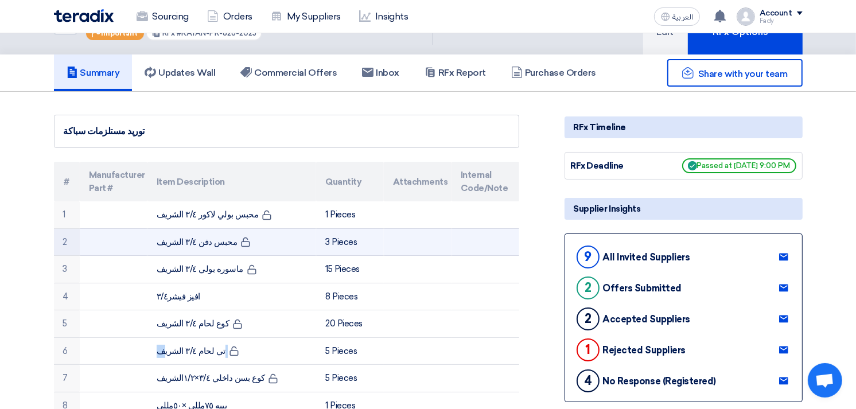
scroll to position [64, 0]
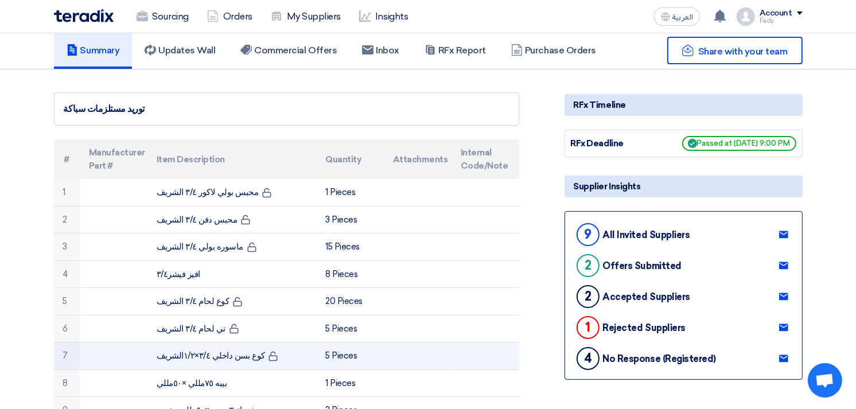
click at [213, 352] on td "كوع بسن داخلي ٣/٤×١/٢الشريف" at bounding box center [231, 357] width 169 height 28
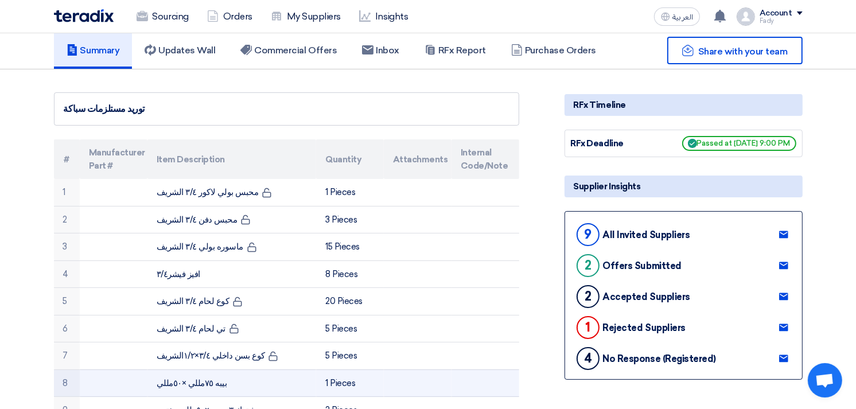
click at [201, 383] on td "بيبه ٧٥مللي ×٥٠مللي" at bounding box center [231, 384] width 169 height 28
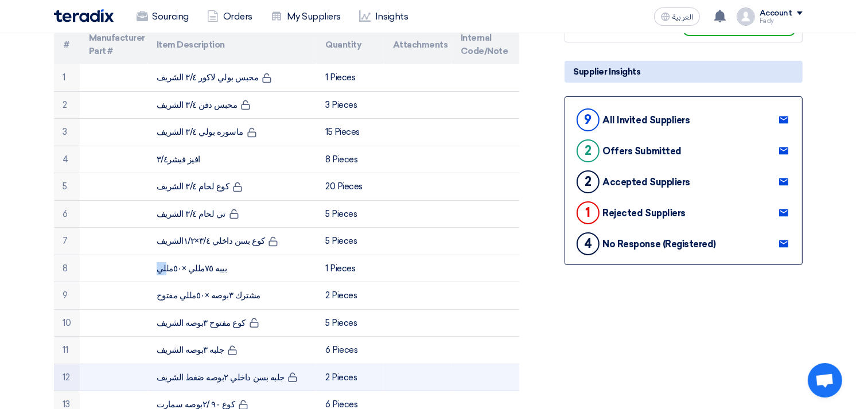
scroll to position [255, 0]
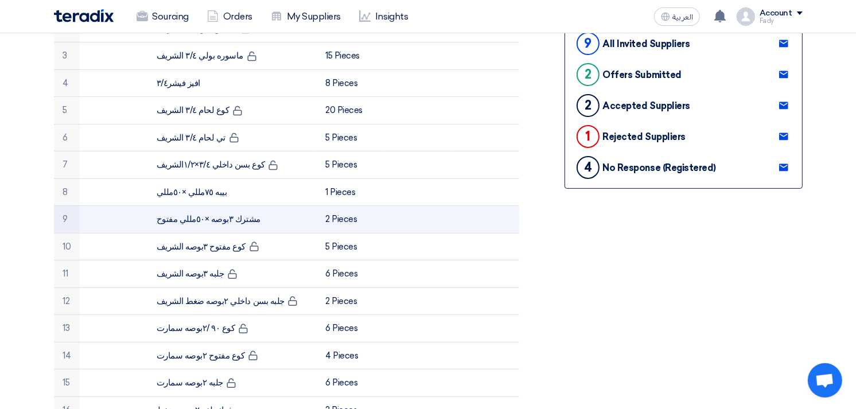
click at [197, 216] on td "مشترك ٣بوصه ×٥٠مللي مفتوح" at bounding box center [231, 220] width 169 height 28
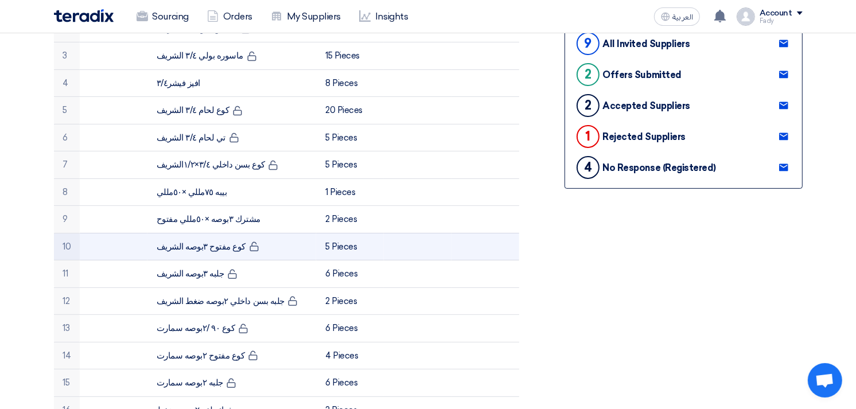
click at [196, 247] on td "كوع مفتوح ٣بوصه الشريف" at bounding box center [231, 247] width 169 height 28
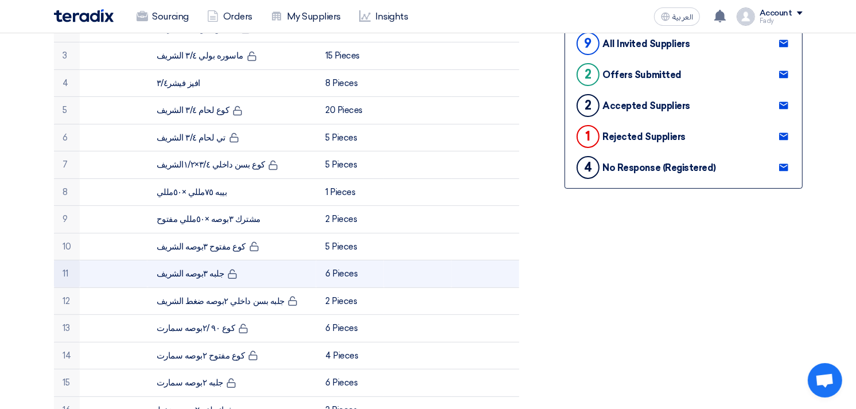
click at [188, 276] on td "جلبه ٣بوصه الشريف" at bounding box center [231, 274] width 169 height 28
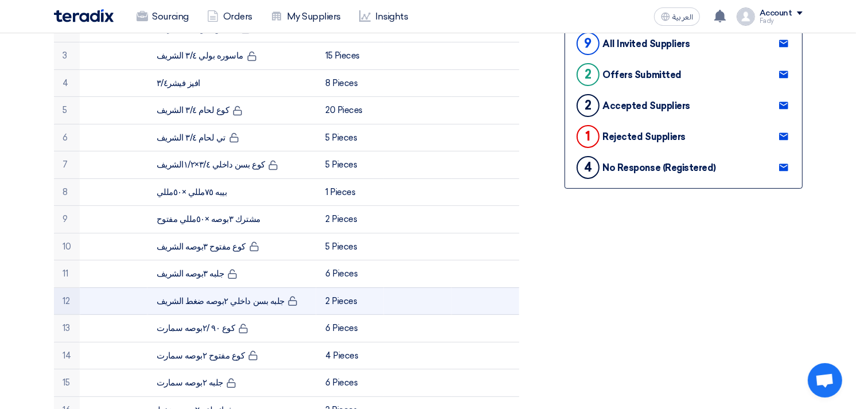
click at [204, 299] on td "جلبه بسن داخلي ٢بوصه ضغط الشريف" at bounding box center [231, 301] width 169 height 28
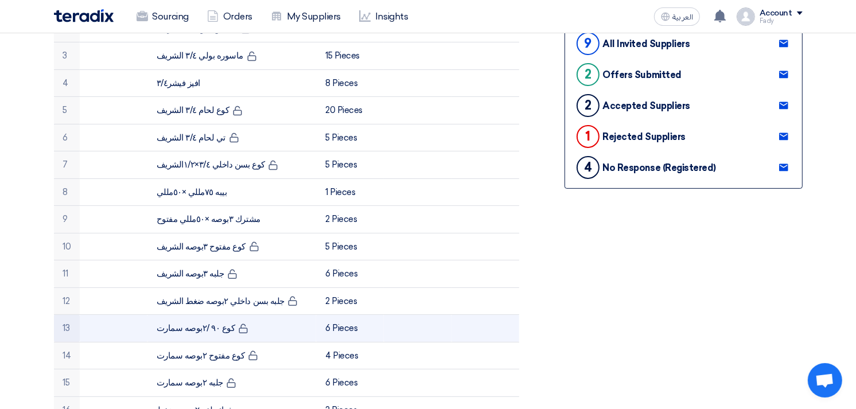
click at [197, 329] on td "كوع ٩٠ /٢بوصه سمارت" at bounding box center [231, 329] width 169 height 28
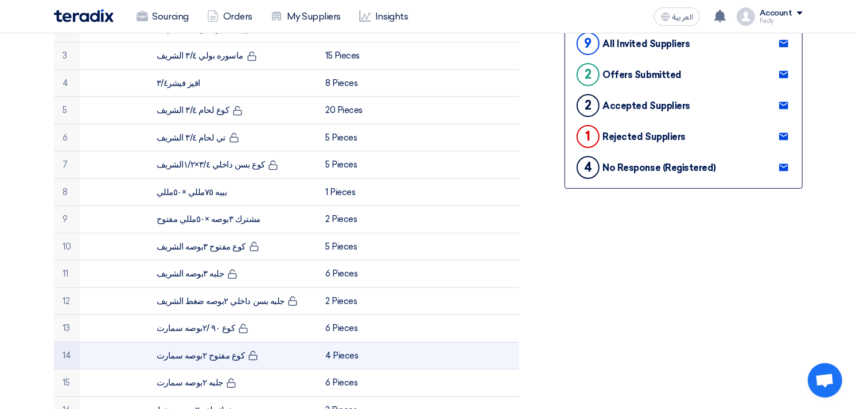
click at [195, 353] on td "كوع مفتوح ٢بوصه سمارت" at bounding box center [231, 356] width 169 height 28
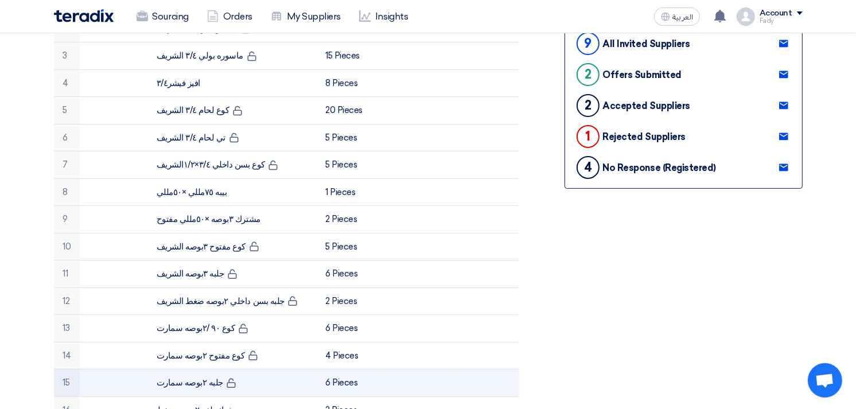
click at [197, 382] on td "جلبه ٢بوصه سمارت" at bounding box center [231, 384] width 169 height 28
click at [196, 382] on td "جلبه ٢بوصه سمارت" at bounding box center [231, 384] width 169 height 28
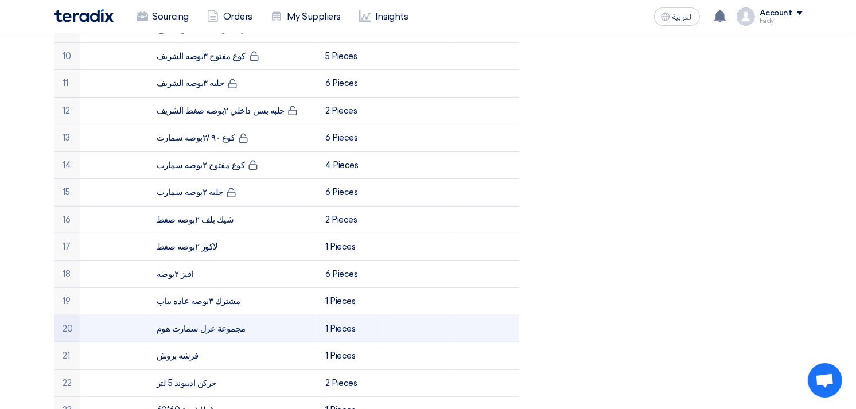
scroll to position [446, 0]
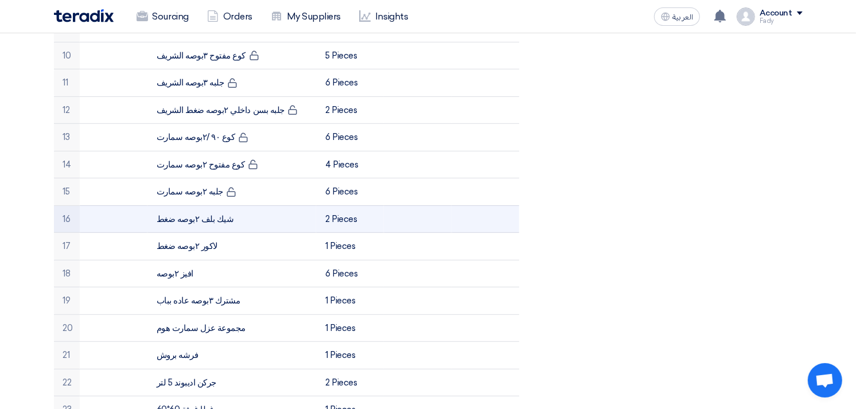
click at [194, 220] on td "شيك بلف ٢بوصه ضغط" at bounding box center [231, 219] width 169 height 28
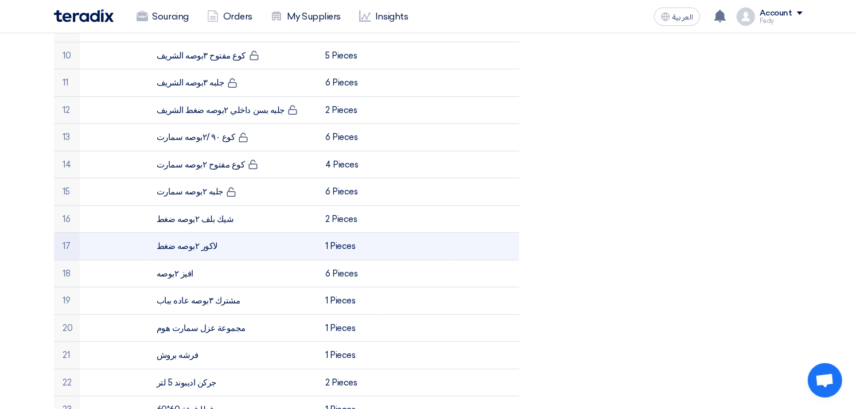
click at [176, 240] on td "لاكور ٢بوصه ضغط" at bounding box center [231, 247] width 169 height 28
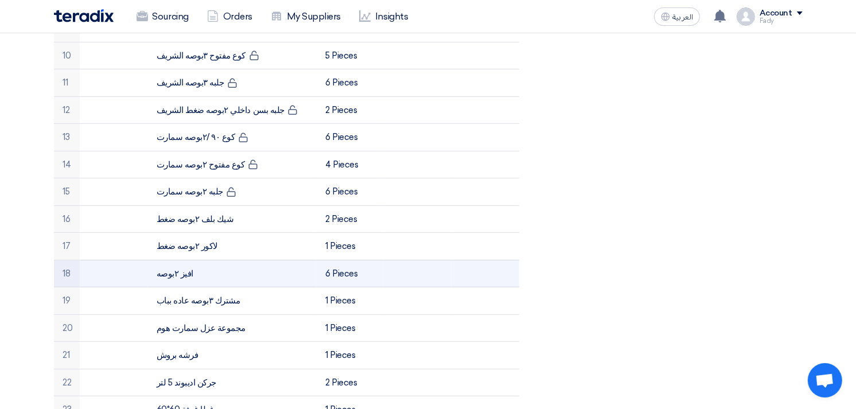
click at [165, 273] on td "افيز ٢بوصه" at bounding box center [231, 274] width 169 height 28
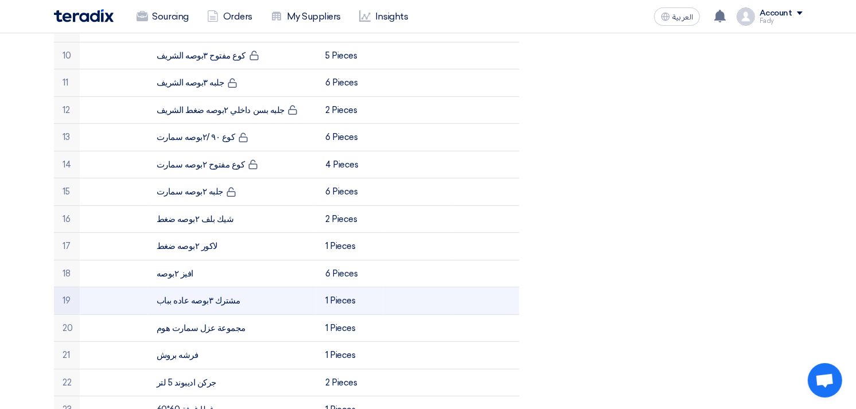
click at [184, 296] on td "مشترك ٣بوصه عاده بباب" at bounding box center [231, 301] width 169 height 28
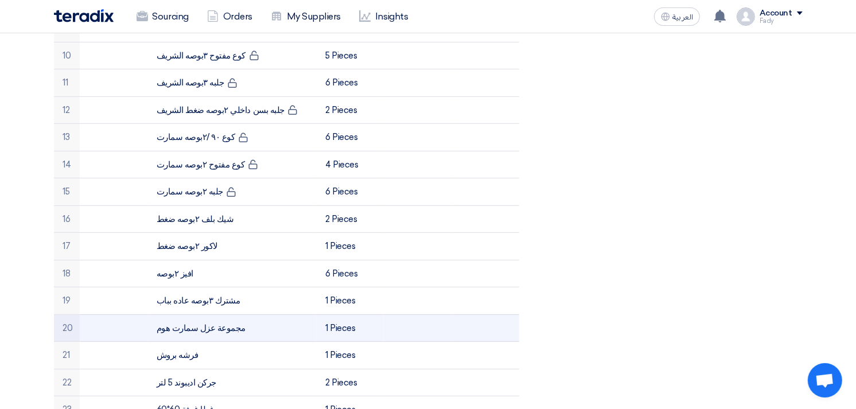
click at [182, 325] on td "مجموعة عزل سمارت هوم" at bounding box center [231, 328] width 169 height 28
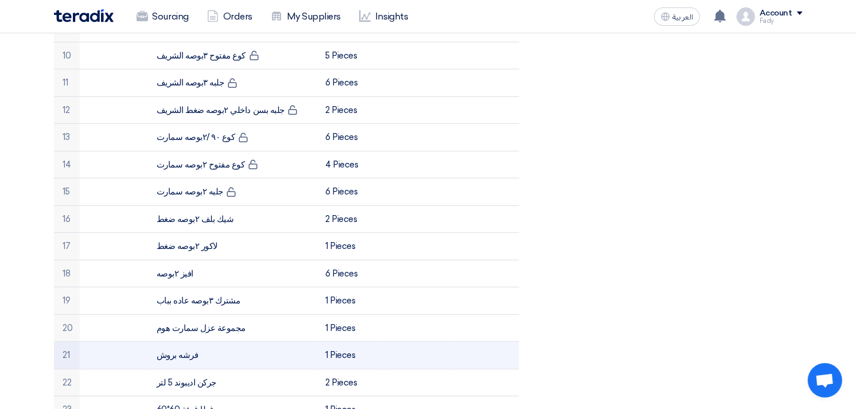
click at [165, 351] on td "فرشه بروش" at bounding box center [231, 356] width 169 height 28
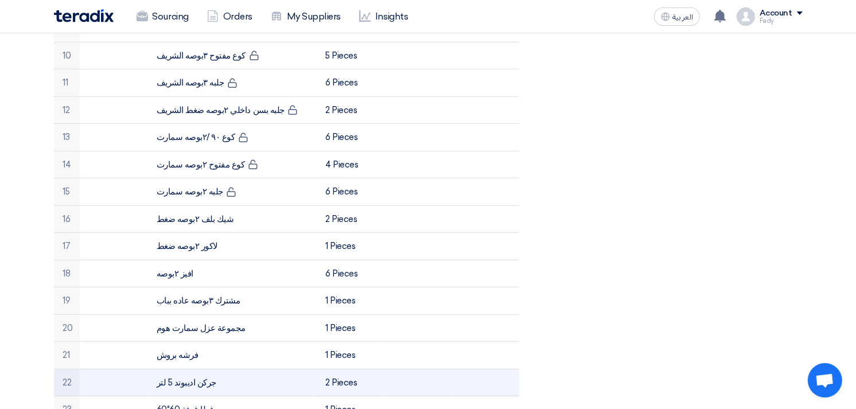
click at [179, 383] on td "جركن اديبوند 5 لتر" at bounding box center [231, 383] width 169 height 28
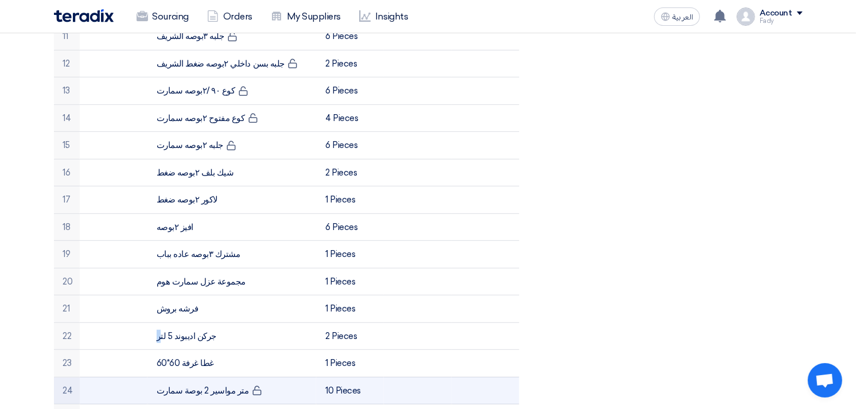
scroll to position [574, 0]
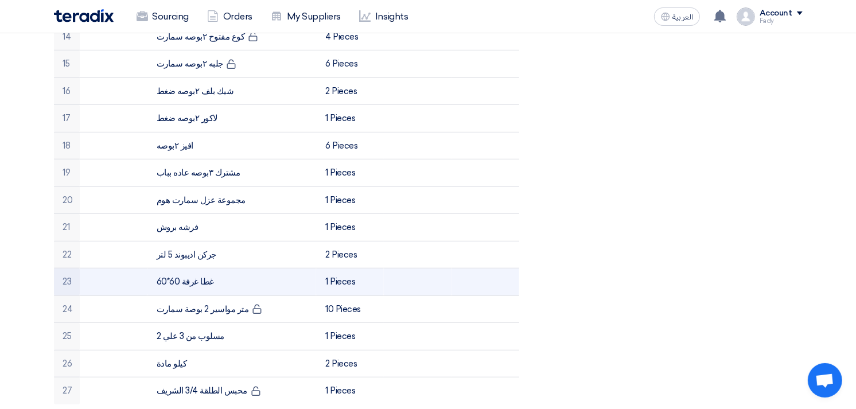
click at [178, 280] on td "غطا غرفة 60*60" at bounding box center [231, 283] width 169 height 28
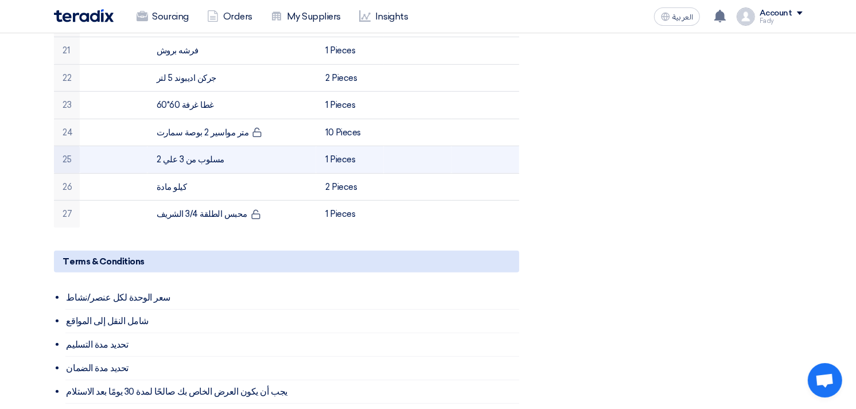
scroll to position [765, 0]
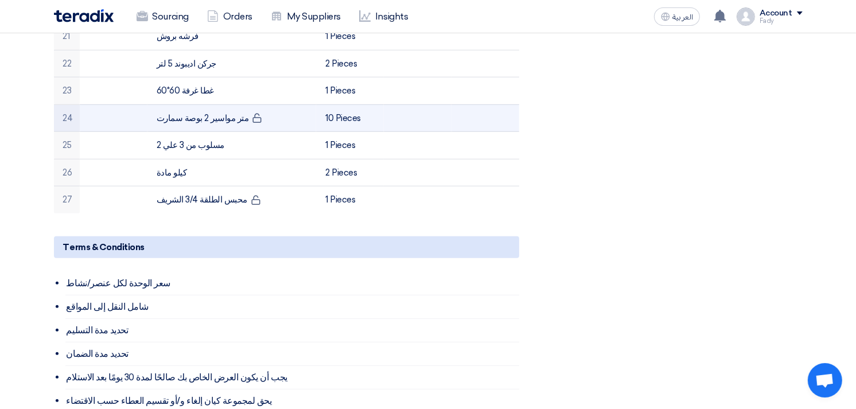
click at [186, 118] on td "متر مواسير 2 بوصة سمارت" at bounding box center [231, 118] width 169 height 28
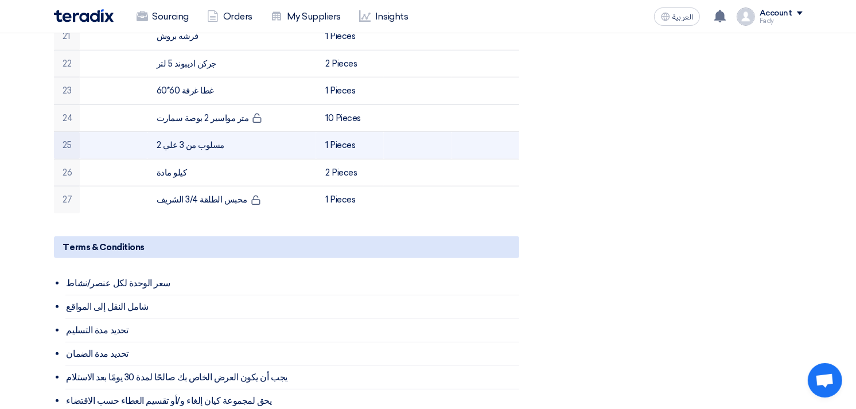
click at [184, 149] on td "مسلوب من 3 علي 2" at bounding box center [231, 146] width 169 height 28
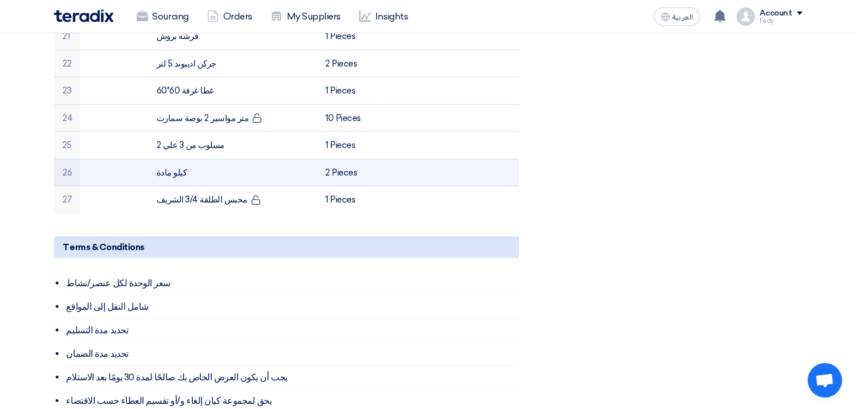
click at [172, 170] on td "كيلو مادة" at bounding box center [231, 173] width 169 height 28
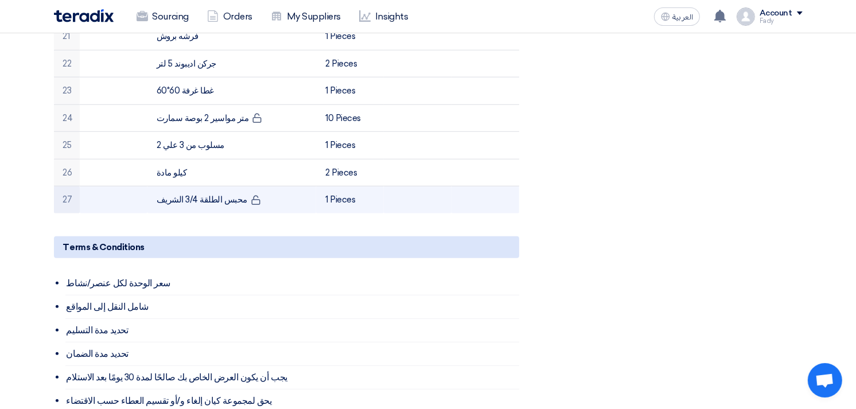
click at [195, 191] on td "محبس الطلقة 3/4 الشريف" at bounding box center [231, 199] width 169 height 27
click at [199, 193] on td "محبس الطلقة 3/4 الشريف" at bounding box center [231, 199] width 169 height 27
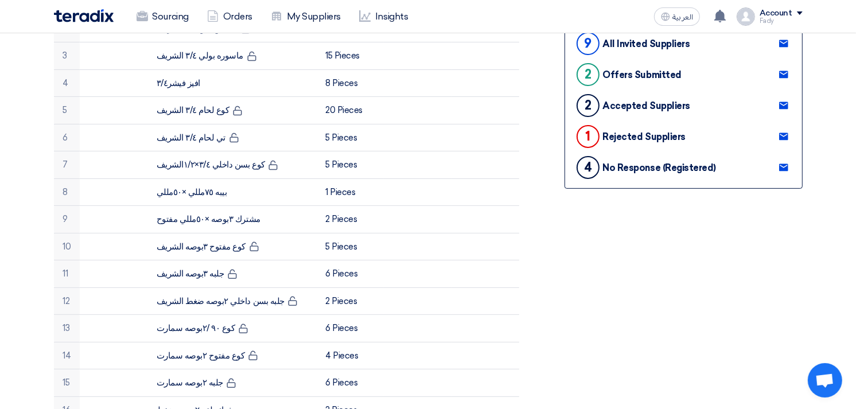
scroll to position [0, 0]
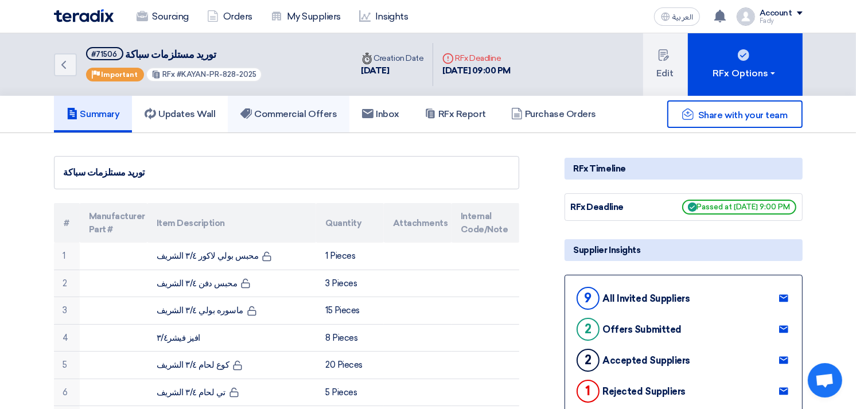
click at [297, 129] on link "Commercial Offers" at bounding box center [289, 114] width 122 height 37
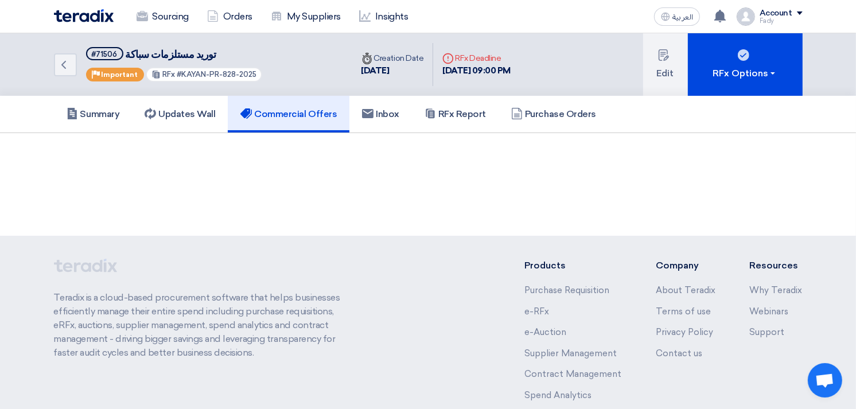
click at [285, 118] on h5 "Commercial Offers" at bounding box center [288, 113] width 96 height 11
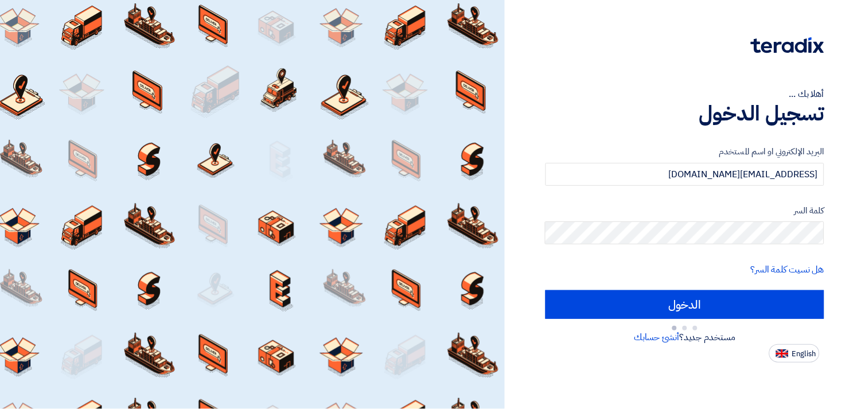
type input "Sign in"
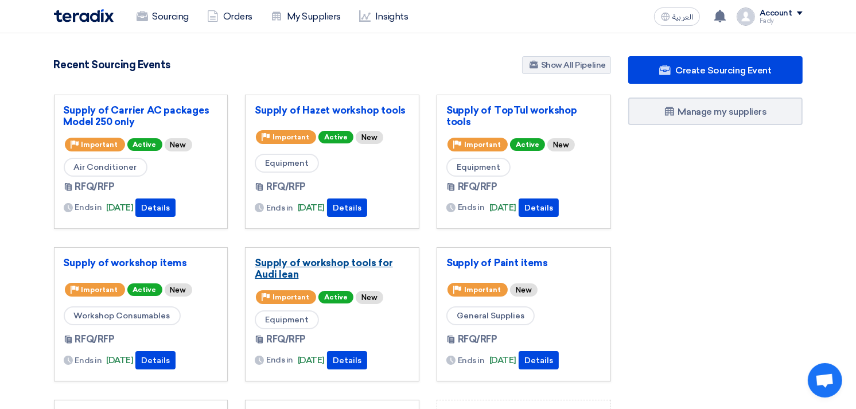
click at [295, 279] on link "Supply of workshop tools for Audi lean" at bounding box center [332, 268] width 155 height 23
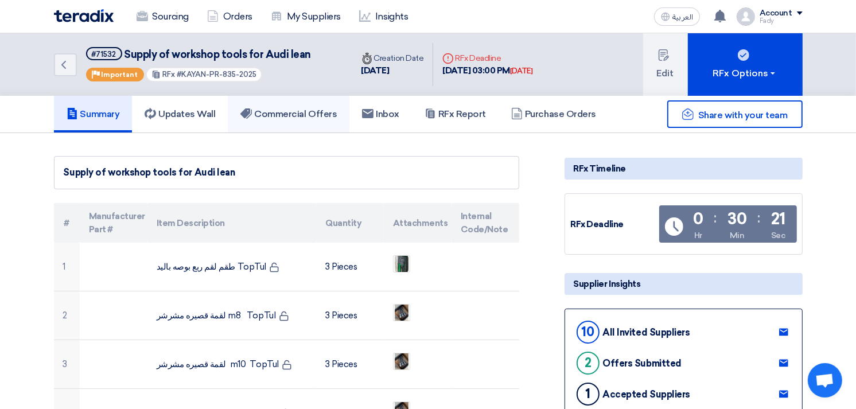
click at [285, 109] on h5 "Commercial Offers" at bounding box center [288, 113] width 96 height 11
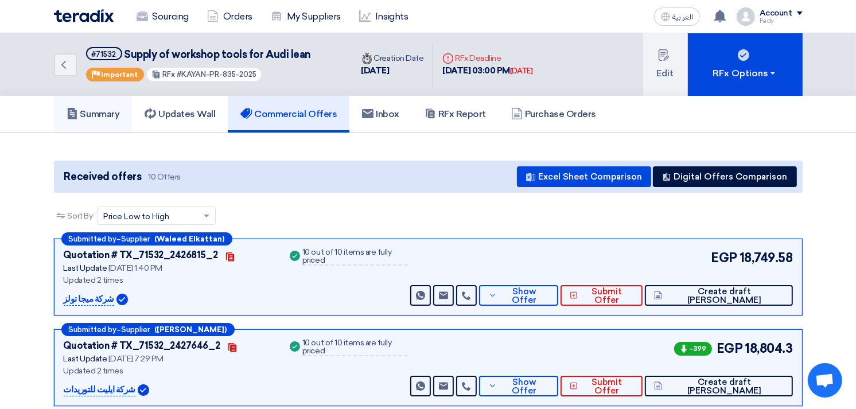
click at [98, 112] on h5 "Summary" at bounding box center [93, 113] width 53 height 11
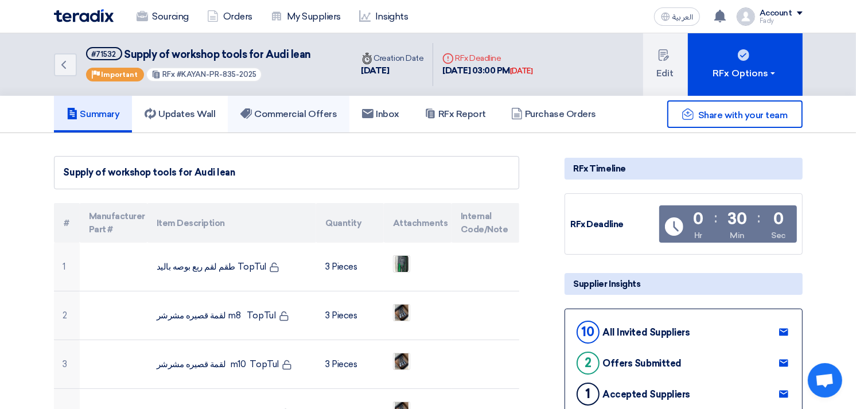
click at [310, 102] on link "Commercial Offers" at bounding box center [289, 114] width 122 height 37
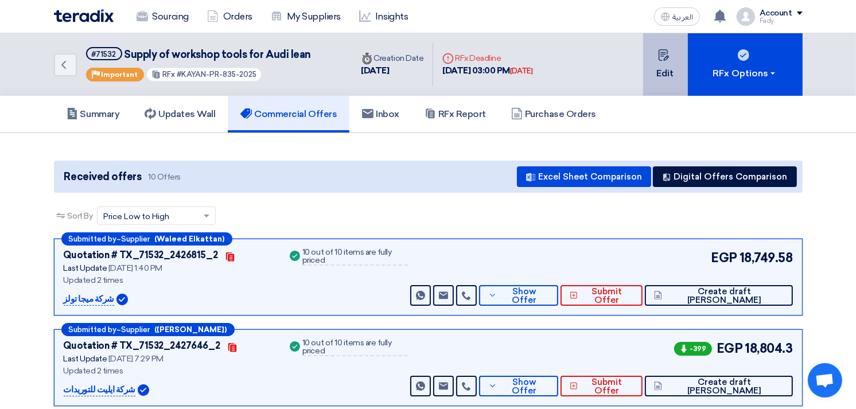
click at [669, 73] on button "Edit" at bounding box center [665, 64] width 45 height 63
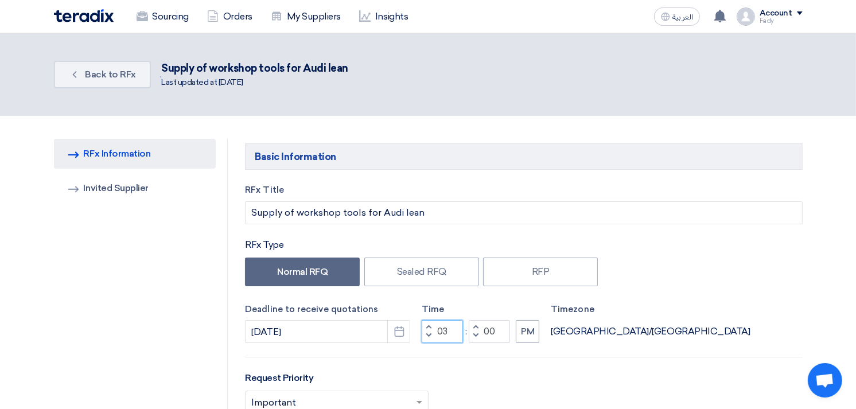
click at [440, 328] on input "03" at bounding box center [442, 331] width 41 height 23
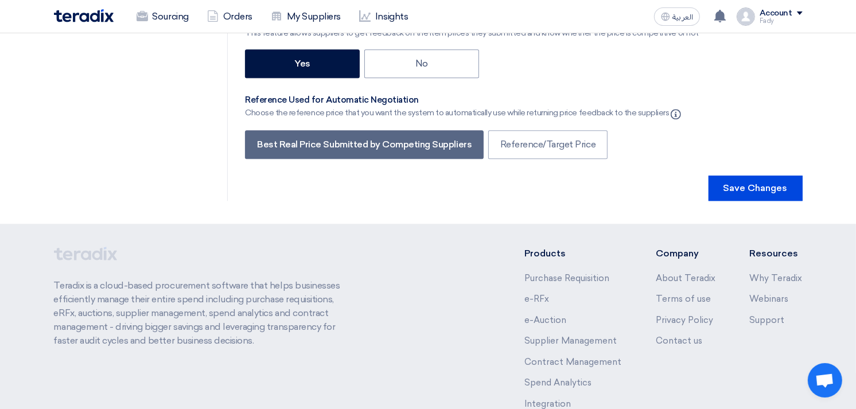
scroll to position [2735, 0]
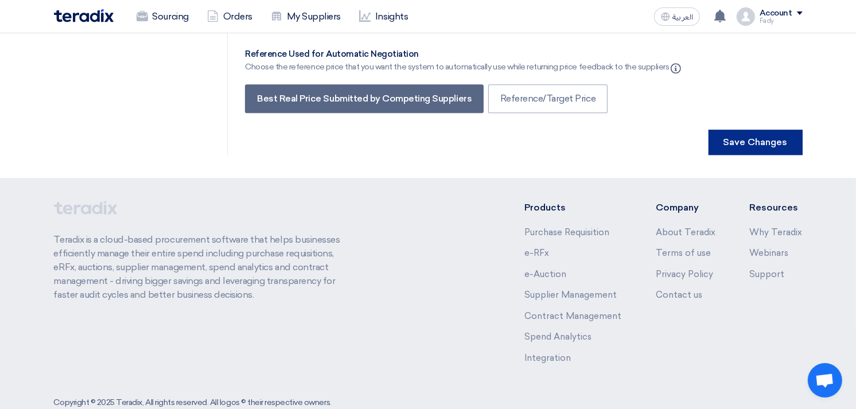
type input "06"
click at [761, 130] on button "Save Changes" at bounding box center [756, 142] width 94 height 25
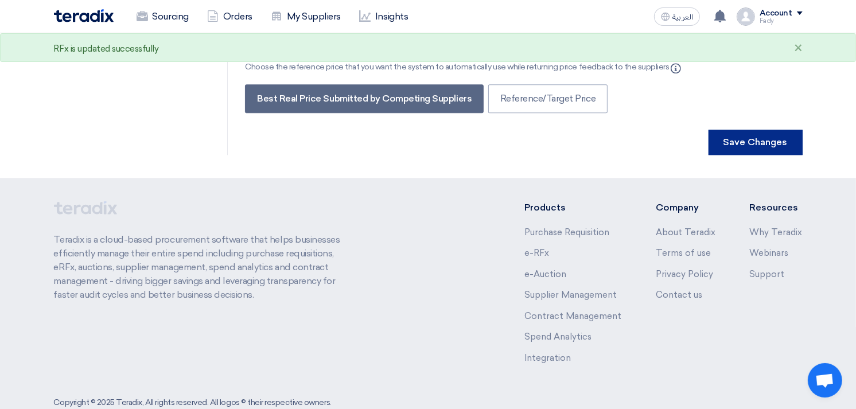
scroll to position [0, 0]
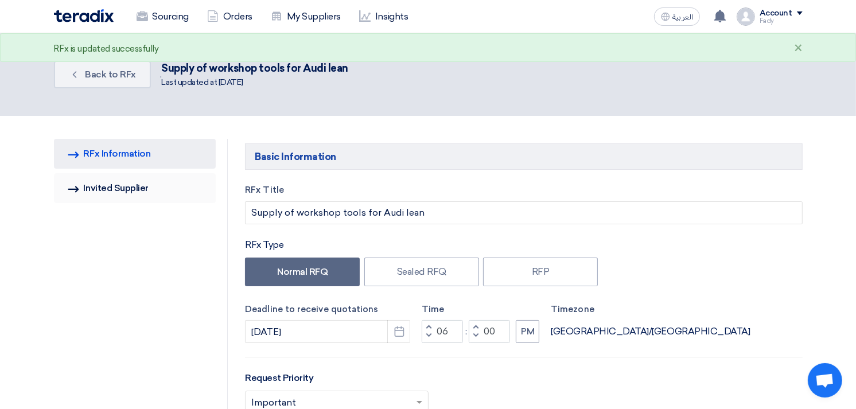
click at [135, 190] on link "Invited Suppliers Invited Supplier" at bounding box center [135, 188] width 162 height 30
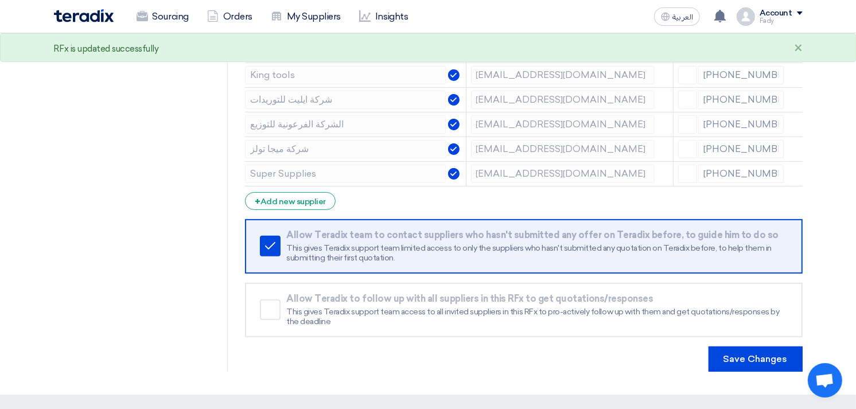
scroll to position [318, 0]
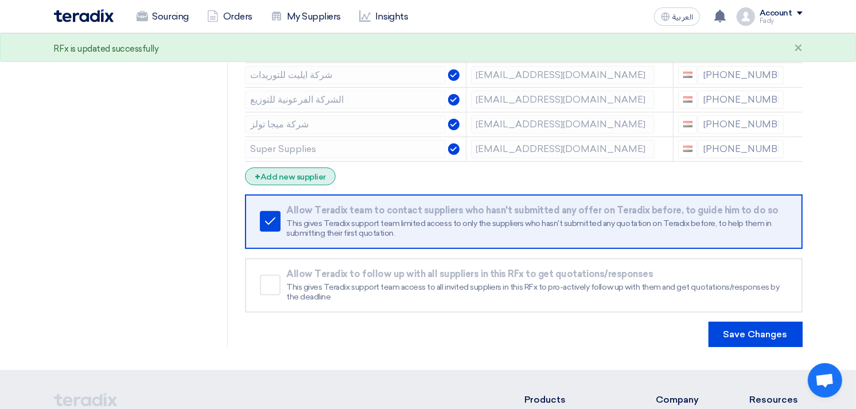
click at [313, 178] on div "+ Add new supplier" at bounding box center [290, 177] width 91 height 18
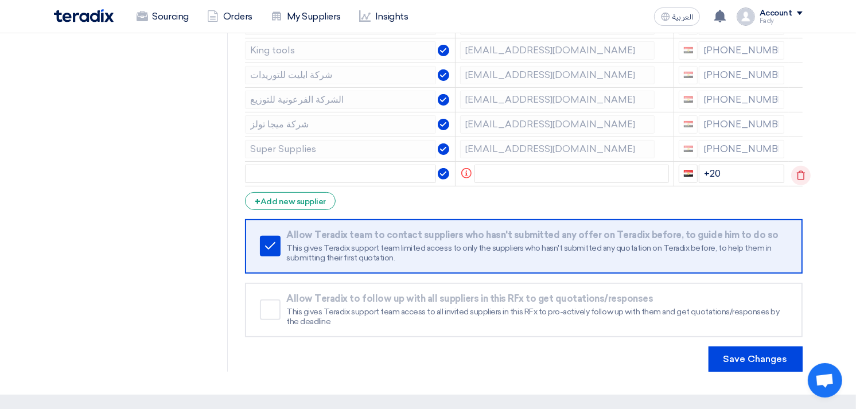
click at [796, 176] on icon at bounding box center [801, 176] width 20 height 20
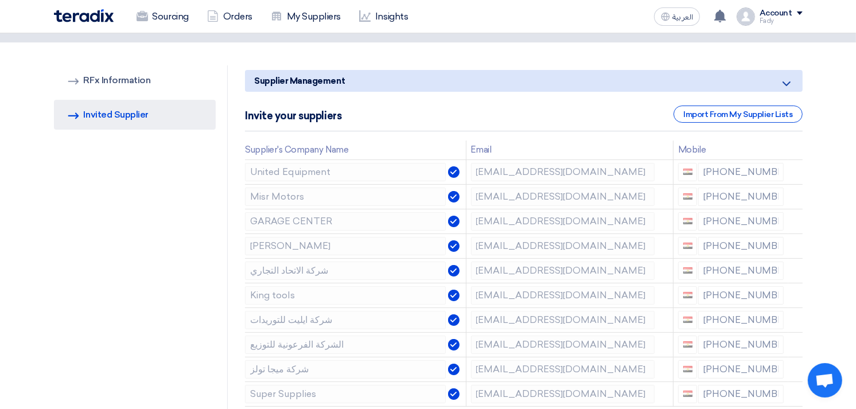
scroll to position [0, 0]
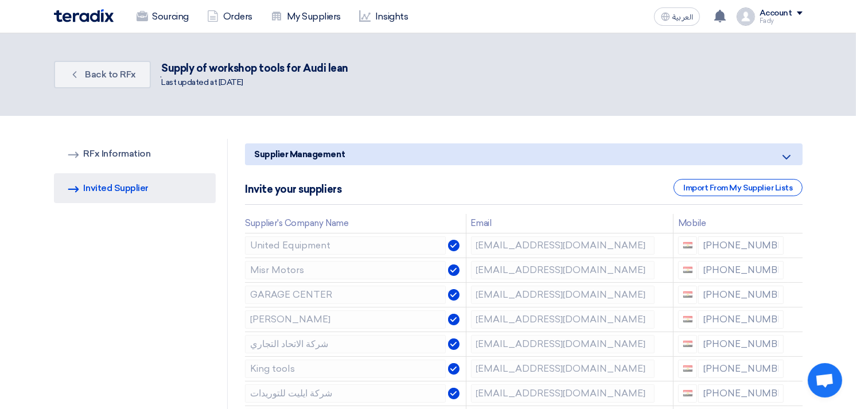
click at [725, 173] on app-invite-partners "Supplier Management Minimize/Maximize Category Invite your suppliers Import Fro…" at bounding box center [523, 321] width 557 height 357
click at [725, 181] on div "Import From My Supplier Lists" at bounding box center [738, 187] width 129 height 17
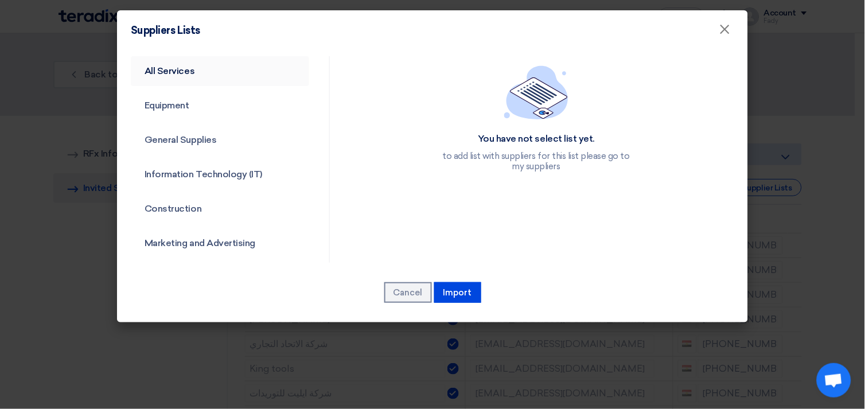
click at [184, 61] on link "All Services" at bounding box center [220, 71] width 178 height 30
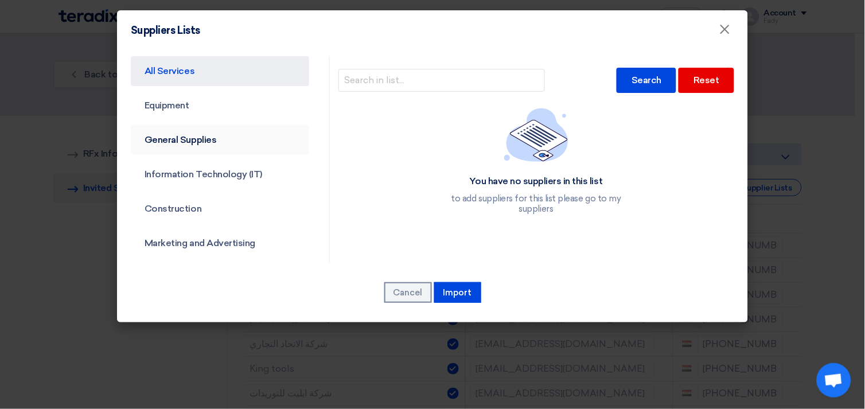
click at [194, 144] on link "General Supplies" at bounding box center [220, 140] width 178 height 30
click at [193, 138] on link "General Supplies" at bounding box center [220, 140] width 178 height 30
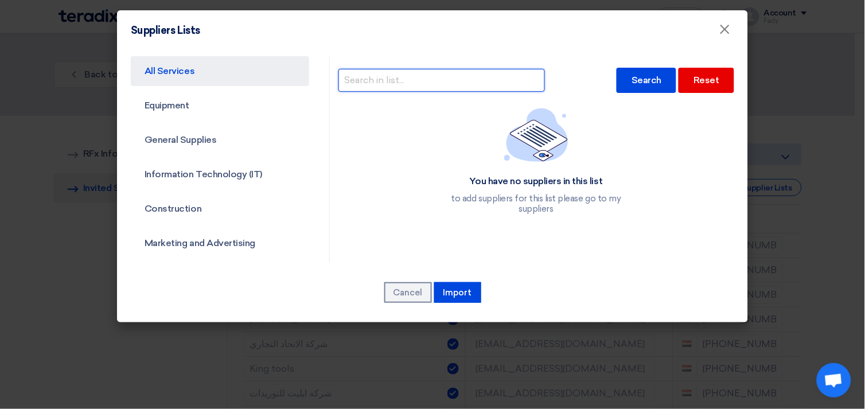
click at [427, 76] on input "text" at bounding box center [442, 80] width 207 height 23
type input "المؤسسة"
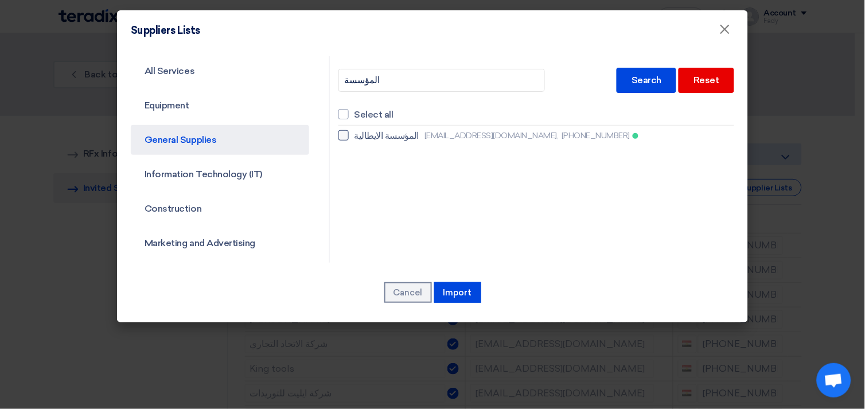
click at [341, 131] on div at bounding box center [344, 135] width 10 height 10
click at [355, 132] on input "المؤسسة الايطالية italyaco2030@gmail.com, +201111950152" at bounding box center [358, 135] width 7 height 7
checkbox input "true"
click at [453, 289] on button "Import" at bounding box center [457, 292] width 47 height 21
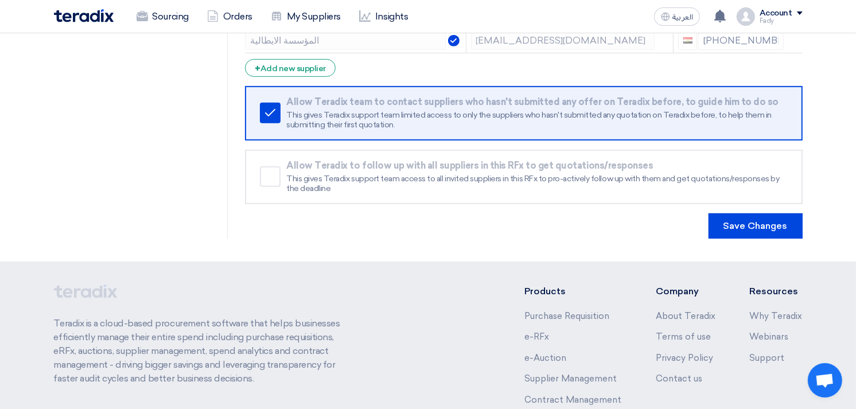
scroll to position [305, 0]
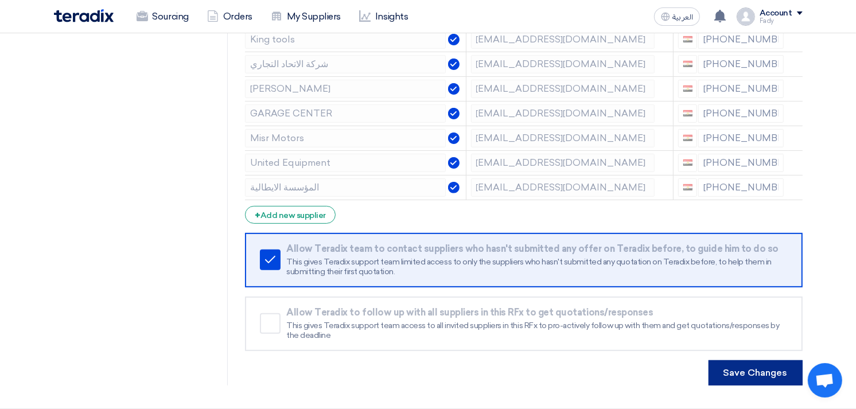
click at [756, 371] on button "Save Changes" at bounding box center [756, 372] width 94 height 25
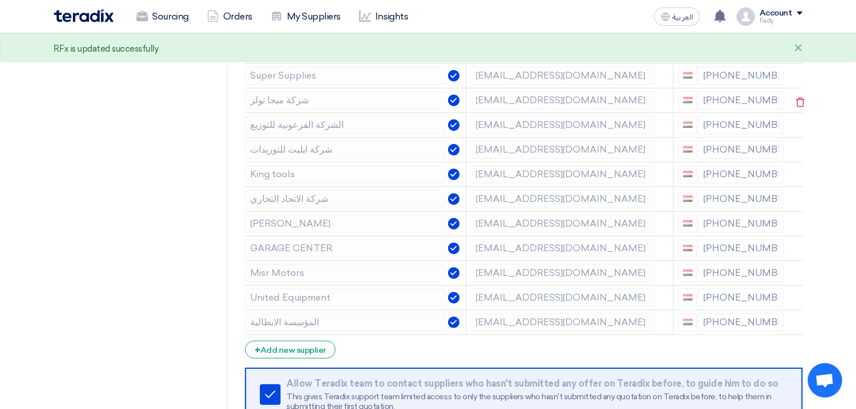
scroll to position [382, 0]
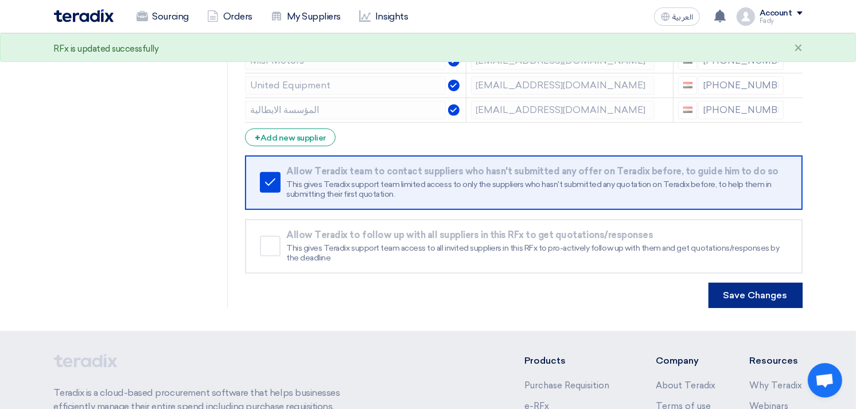
click at [778, 283] on button "Save Changes" at bounding box center [756, 295] width 94 height 25
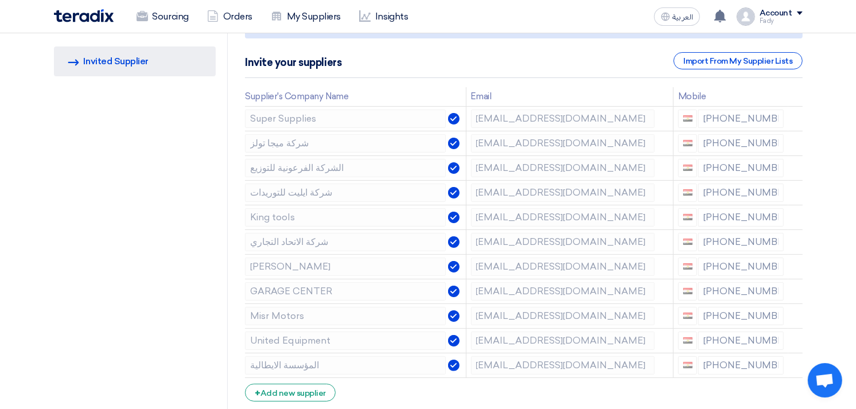
scroll to position [0, 0]
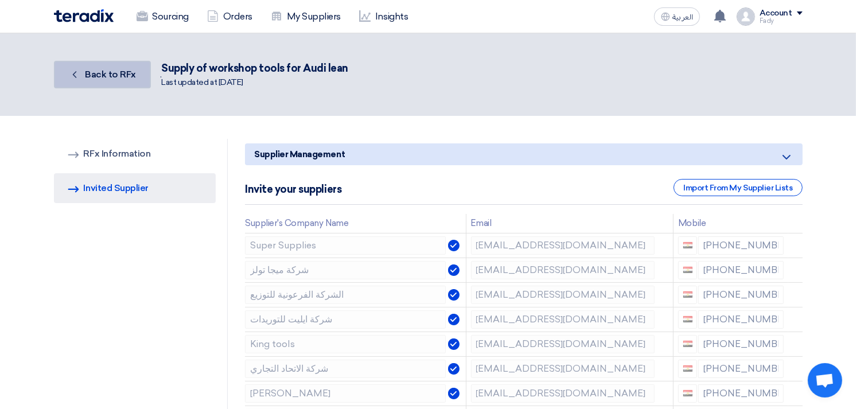
click at [108, 69] on span "Back to RFx" at bounding box center [110, 74] width 51 height 11
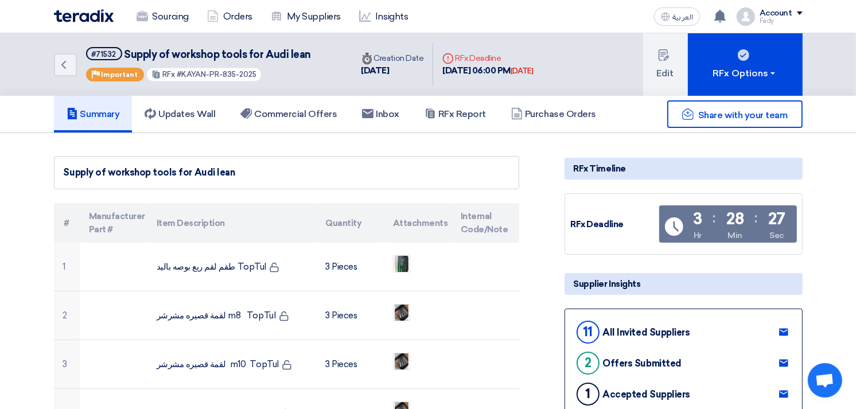
click at [318, 91] on div "Back #71532 Supply of workshop tools for Audi lean Priority Important RFx #KAYA…" at bounding box center [203, 64] width 298 height 63
click at [322, 108] on h5 "Commercial Offers" at bounding box center [288, 113] width 96 height 11
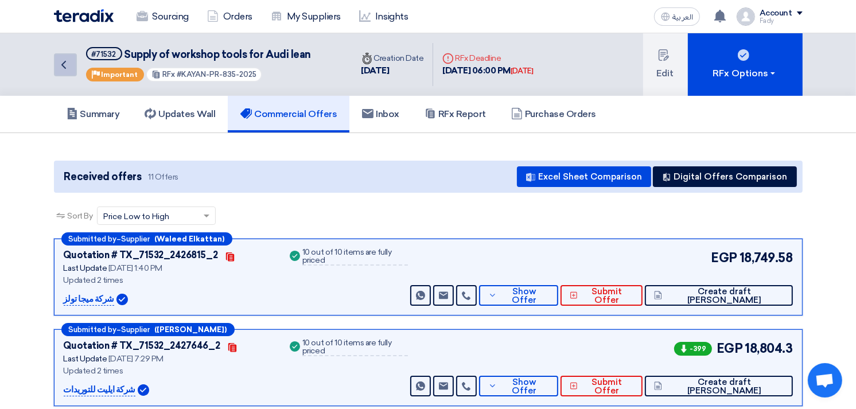
click at [65, 65] on icon "Back" at bounding box center [64, 65] width 14 height 14
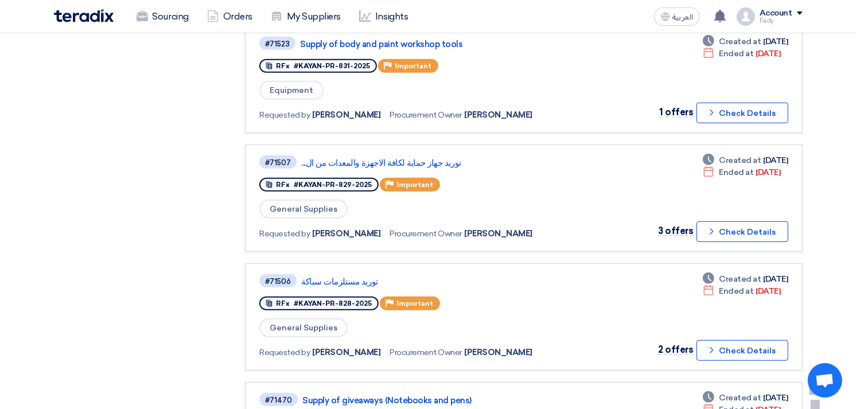
scroll to position [829, 0]
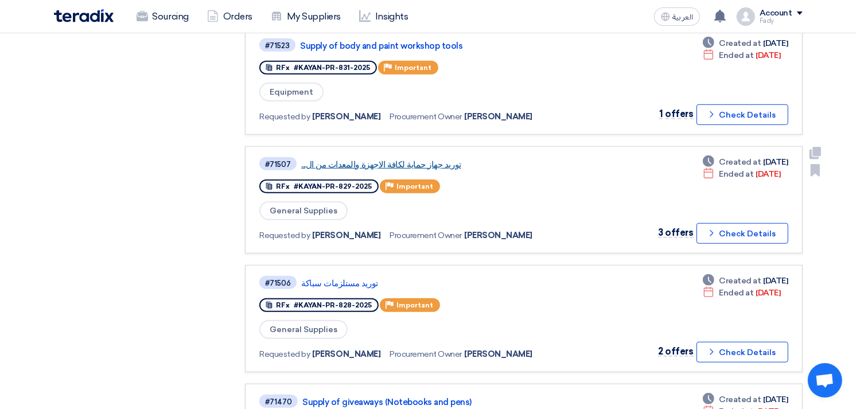
click at [388, 160] on link "توريد جهاز حماية لكافة الاجهزة والمعدات من ال..." at bounding box center [444, 165] width 287 height 10
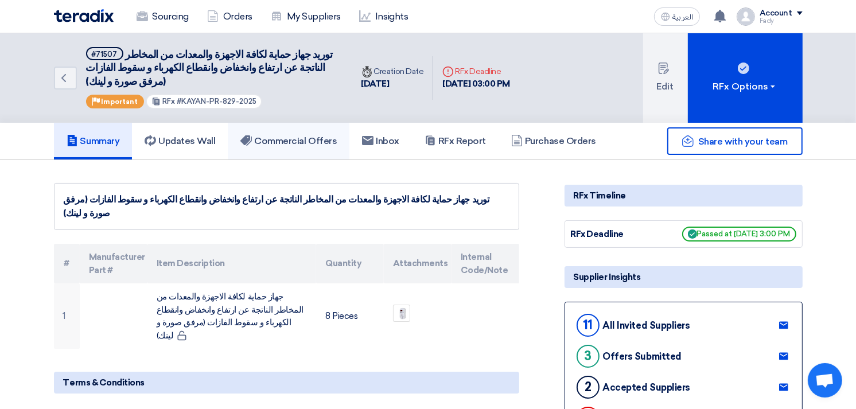
click at [309, 142] on h5 "Commercial Offers" at bounding box center [288, 140] width 96 height 11
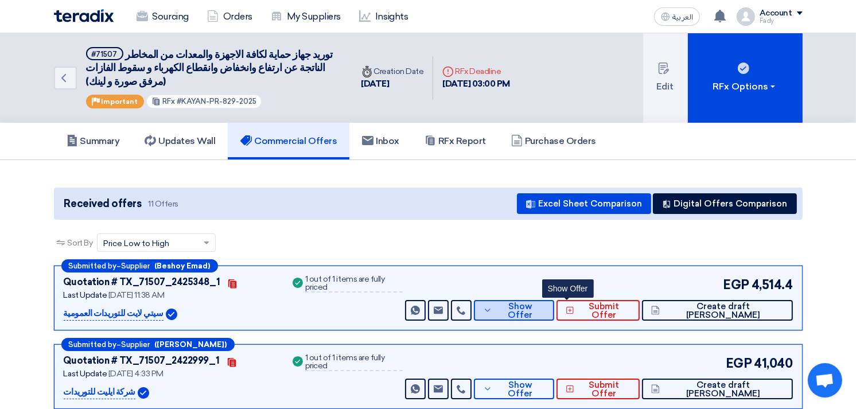
click at [545, 310] on span "Show Offer" at bounding box center [520, 310] width 50 height 17
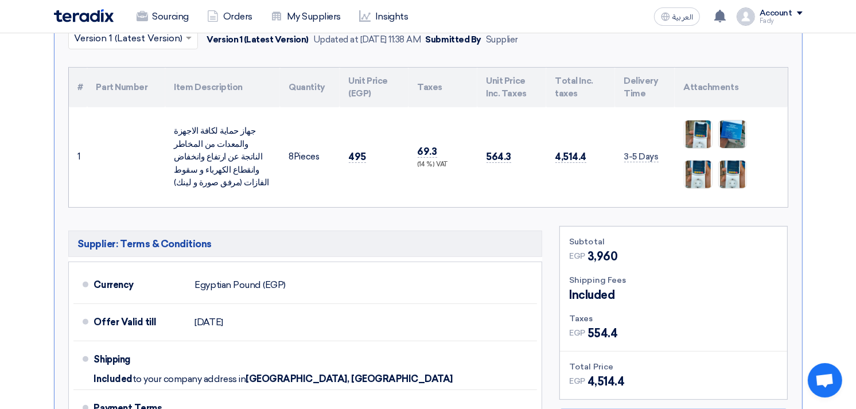
scroll to position [574, 0]
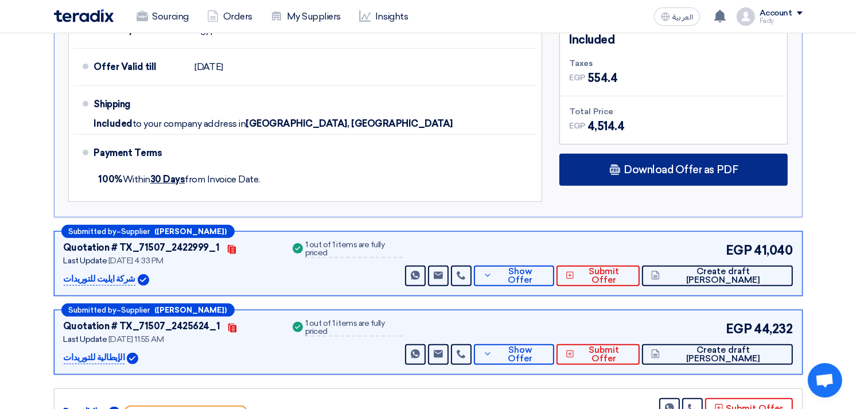
click at [684, 165] on span "Download Offer as PDF" at bounding box center [681, 170] width 114 height 10
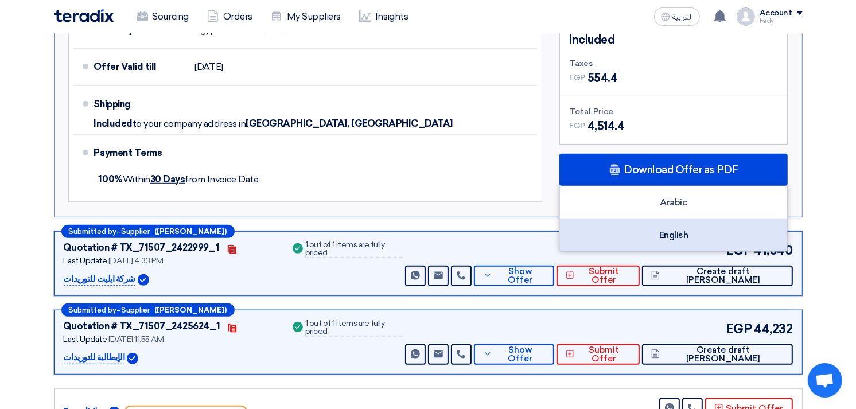
click at [667, 243] on div "English" at bounding box center [673, 235] width 227 height 32
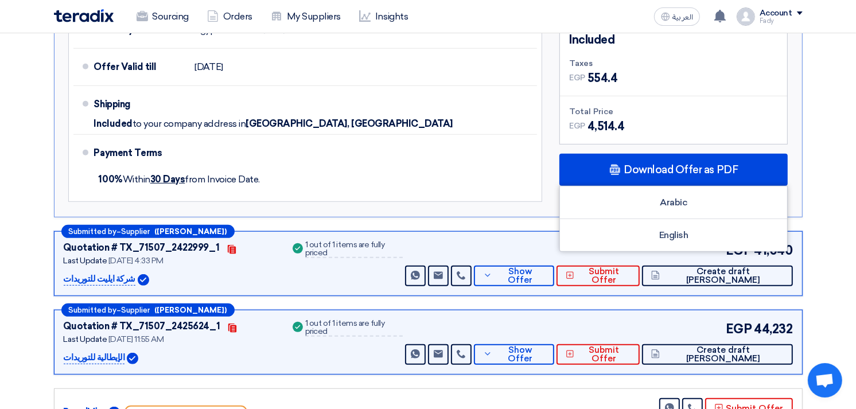
click at [559, 291] on div "Submitted by – Supplier (Fady Hesham) Quotation # TX_71507_2422999_1 Contacts L…" at bounding box center [428, 263] width 749 height 65
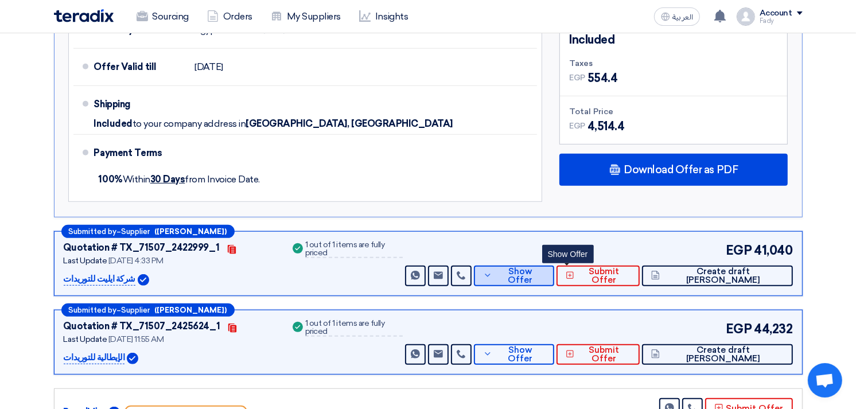
click at [554, 282] on button "Show Offer" at bounding box center [514, 276] width 80 height 21
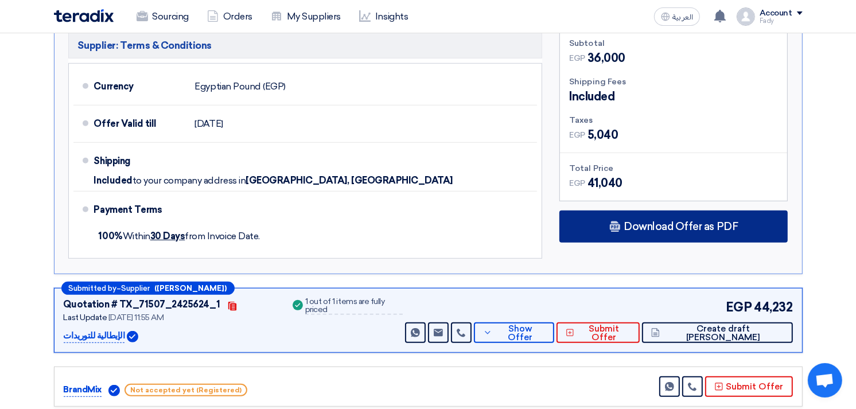
click at [641, 226] on span "Download Offer as PDF" at bounding box center [681, 226] width 114 height 10
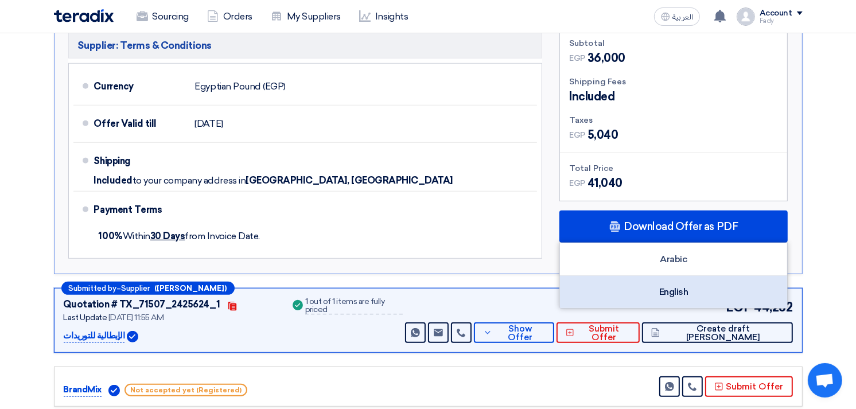
click at [653, 289] on div "English" at bounding box center [673, 292] width 227 height 32
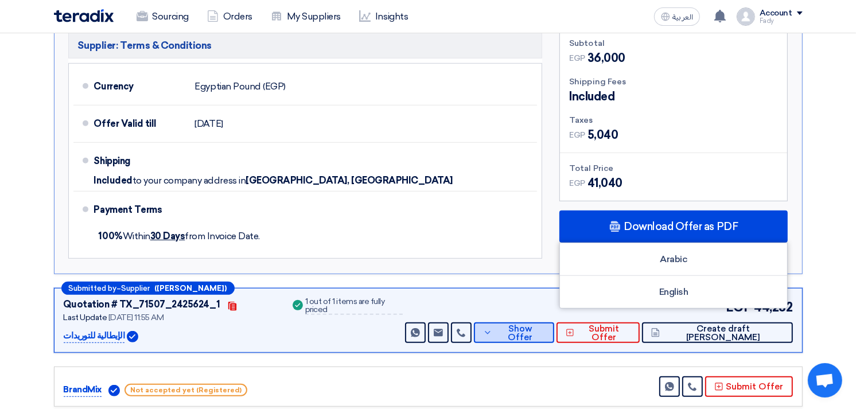
click at [554, 340] on button "Show Offer" at bounding box center [514, 332] width 80 height 21
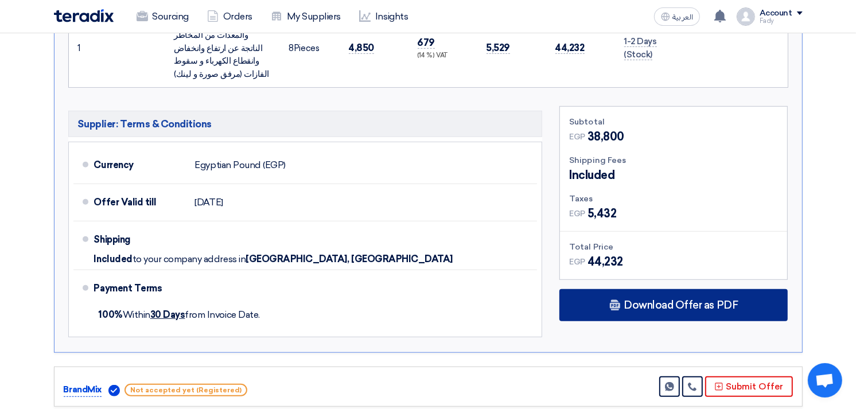
click at [616, 306] on use at bounding box center [615, 305] width 10 height 11
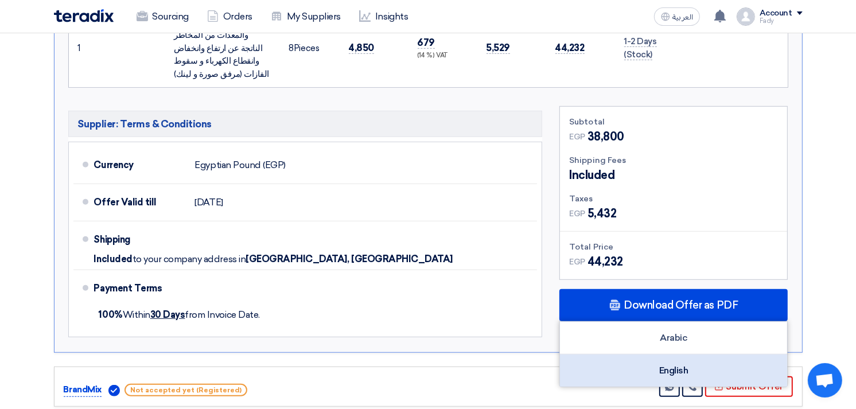
click at [650, 363] on div "English" at bounding box center [673, 371] width 227 height 32
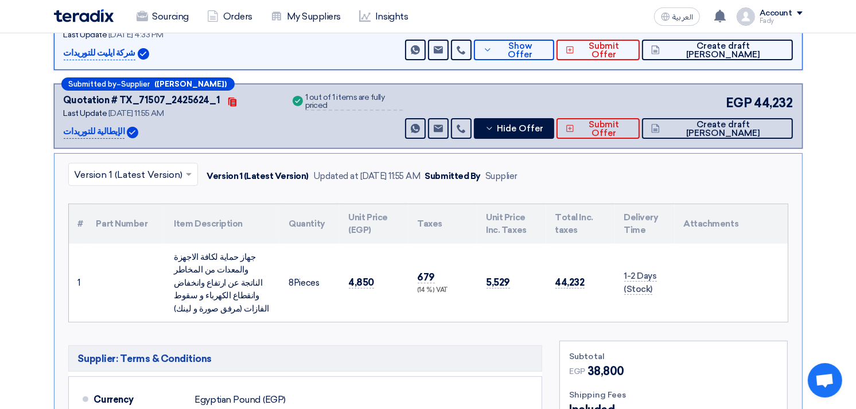
scroll to position [318, 0]
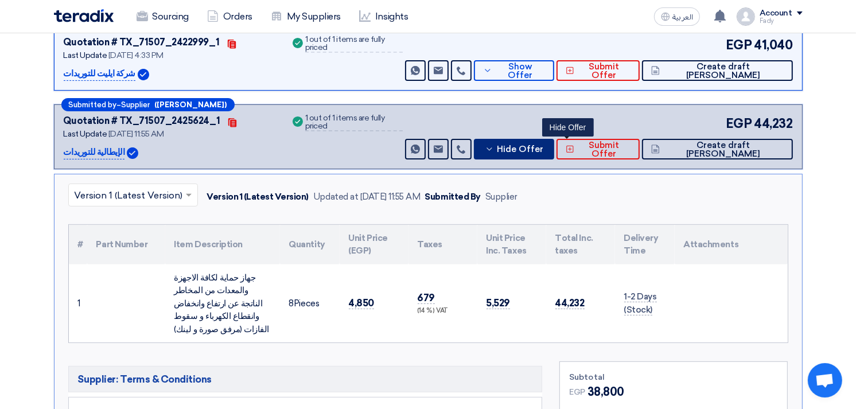
click at [543, 151] on span "Hide Offer" at bounding box center [520, 149] width 46 height 9
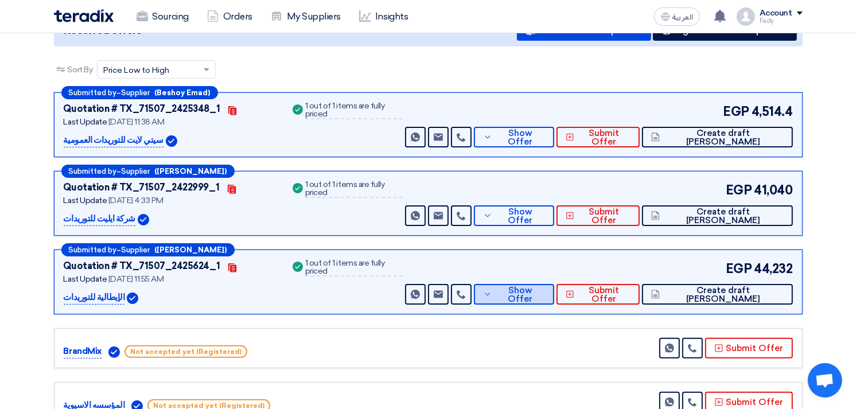
scroll to position [127, 0]
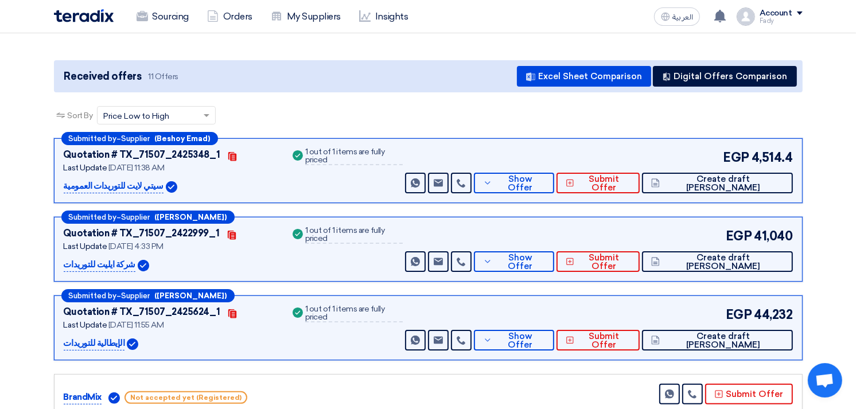
click at [420, 115] on div "Sort By Sort by × Price Low to High ×" at bounding box center [428, 122] width 749 height 32
click at [426, 118] on div "Sort By Sort by × Price Low to High ×" at bounding box center [428, 122] width 749 height 32
click at [545, 258] on span "Show Offer" at bounding box center [520, 262] width 50 height 17
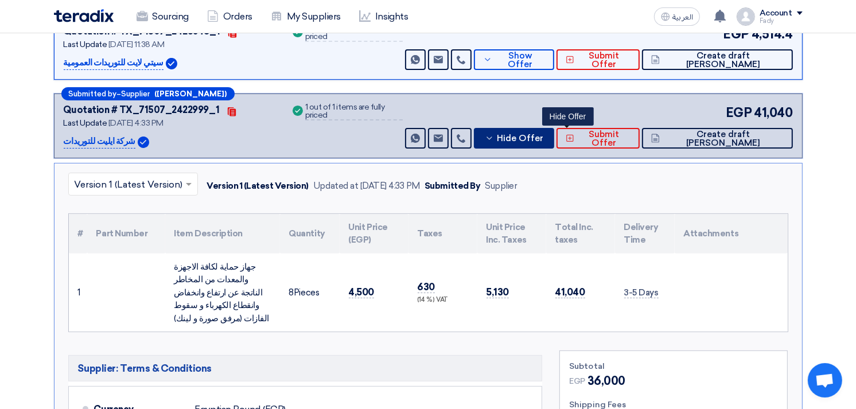
scroll to position [255, 0]
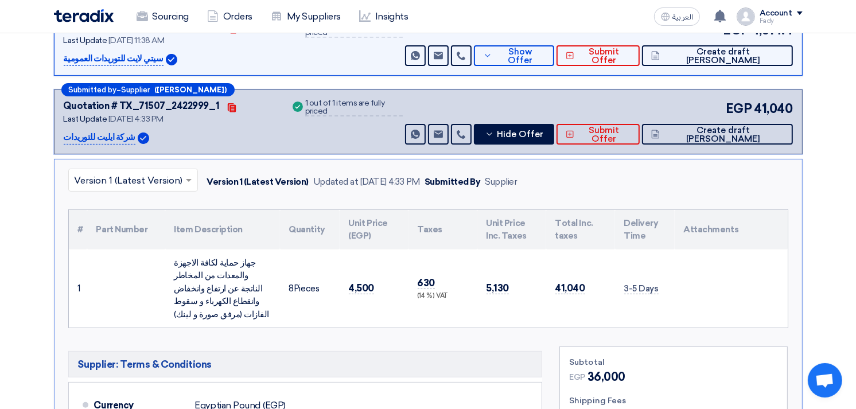
click at [501, 197] on div "× Version 1 (Latest Version) Version 1 (Latest Version) Updated at 22 Sep 2025,…" at bounding box center [428, 376] width 749 height 434
click at [494, 199] on div "× Version 1 (Latest Version) Version 1 (Latest Version) Updated at 22 Sep 2025,…" at bounding box center [428, 376] width 749 height 434
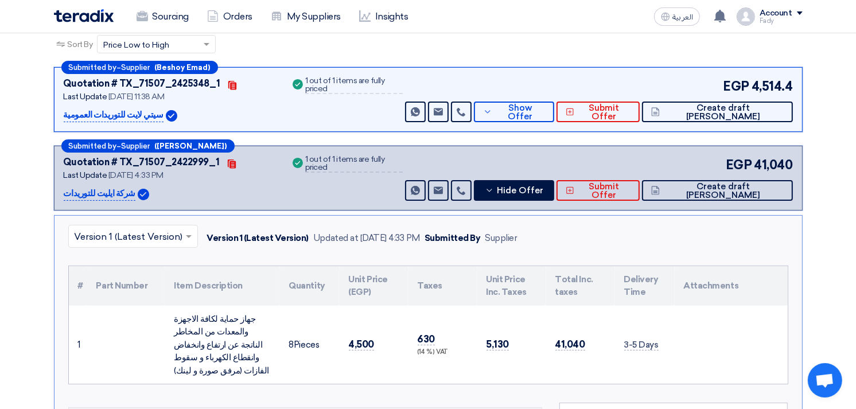
scroll to position [191, 0]
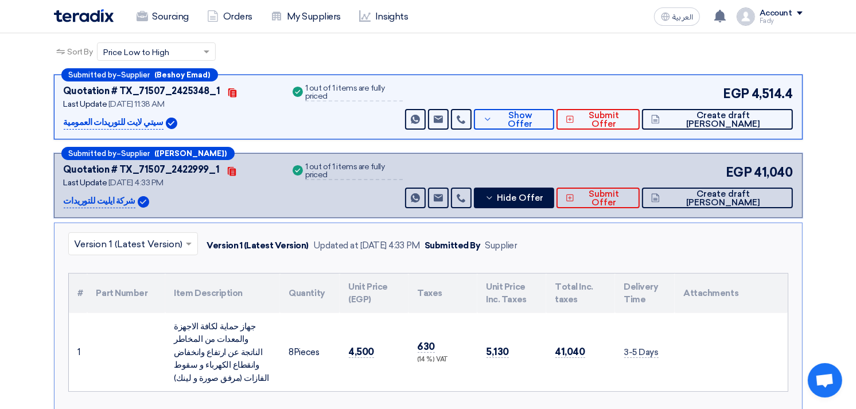
click at [226, 348] on div "جهاز حماية لكافة الاجهزة والمعدات من المخاطر الناتجة عن ارتفاع وانخفاض وانقطاع …" at bounding box center [222, 352] width 96 height 65
click at [225, 347] on div "جهاز حماية لكافة الاجهزة والمعدات من المخاطر الناتجة عن ارتفاع وانخفاض وانقطاع …" at bounding box center [222, 352] width 96 height 65
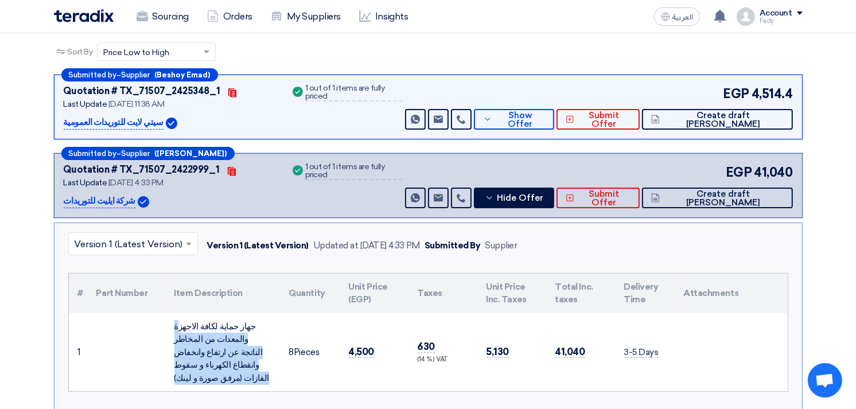
click at [225, 347] on div "جهاز حماية لكافة الاجهزة والمعدات من المخاطر الناتجة عن ارتفاع وانخفاض وانقطاع …" at bounding box center [222, 352] width 96 height 65
click at [213, 359] on div "جهاز حماية لكافة الاجهزة والمعدات من المخاطر الناتجة عن ارتفاع وانخفاض وانقطاع …" at bounding box center [222, 352] width 96 height 65
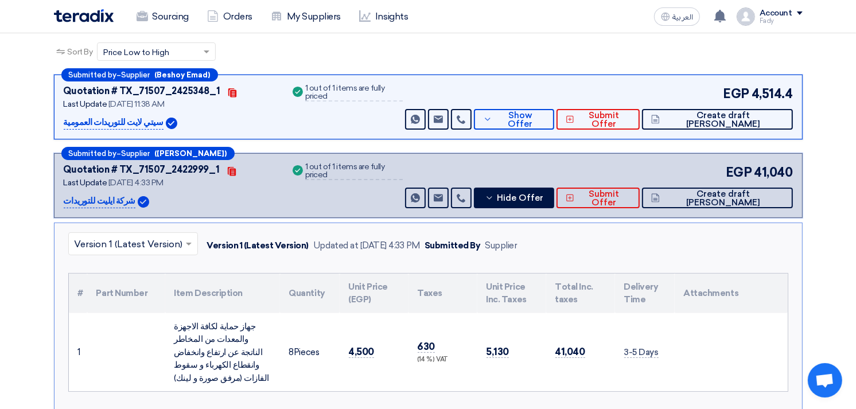
drag, startPoint x: 219, startPoint y: 362, endPoint x: 266, endPoint y: 326, distance: 59.3
click at [266, 326] on div "جهاز حماية لكافة الاجهزة والمعدات من المخاطر الناتجة عن ارتفاع وانخفاض وانقطاع …" at bounding box center [222, 352] width 96 height 65
click at [266, 325] on div "جهاز حماية لكافة الاجهزة والمعدات من المخاطر الناتجة عن ارتفاع وانخفاض وانقطاع …" at bounding box center [222, 352] width 96 height 65
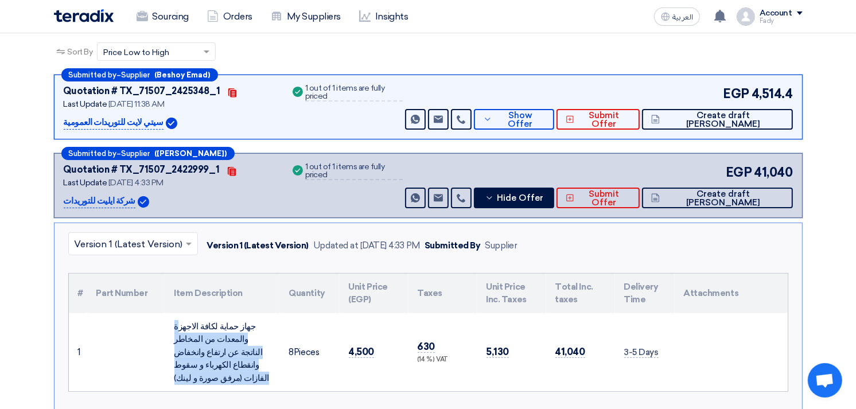
click at [266, 325] on div "جهاز حماية لكافة الاجهزة والمعدات من المخاطر الناتجة عن ارتفاع وانخفاض وانقطاع …" at bounding box center [222, 352] width 96 height 65
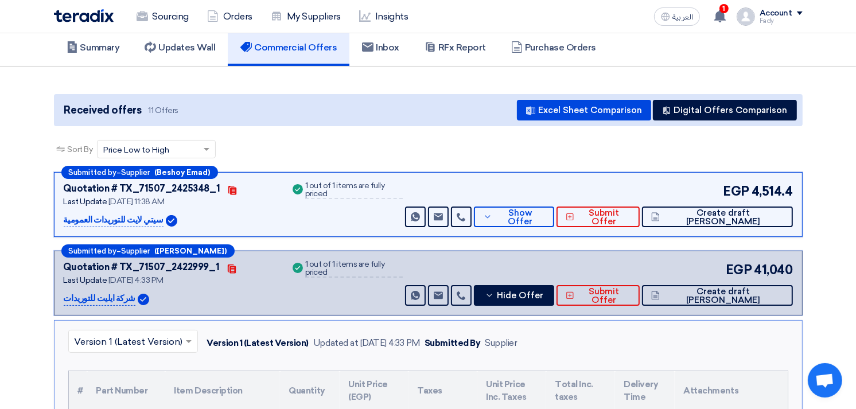
scroll to position [0, 0]
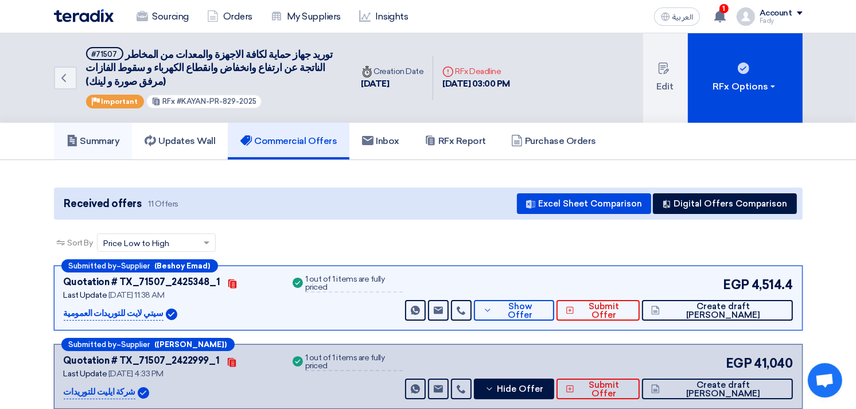
click at [87, 139] on h5 "Summary" at bounding box center [93, 140] width 53 height 11
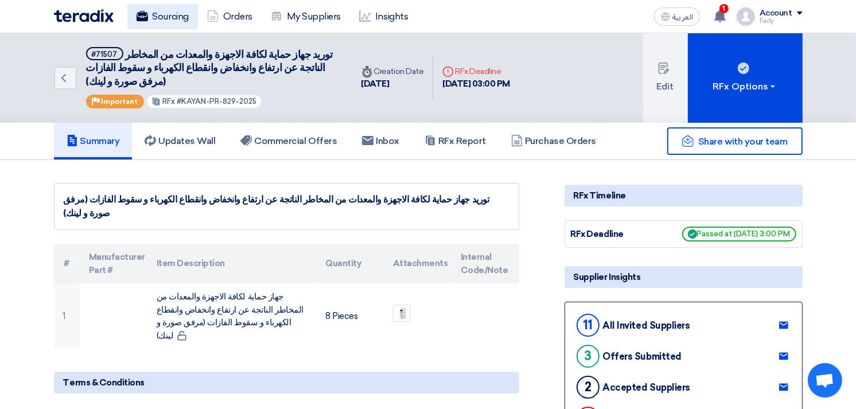
click at [172, 24] on link "Sourcing" at bounding box center [162, 16] width 71 height 25
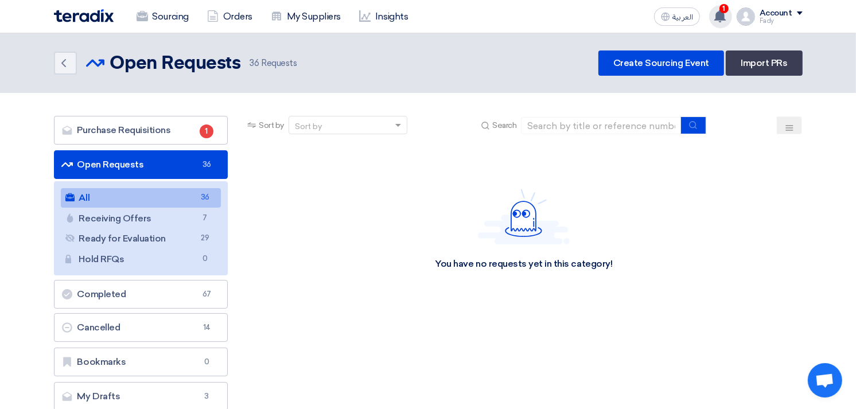
click at [722, 11] on use at bounding box center [719, 16] width 11 height 13
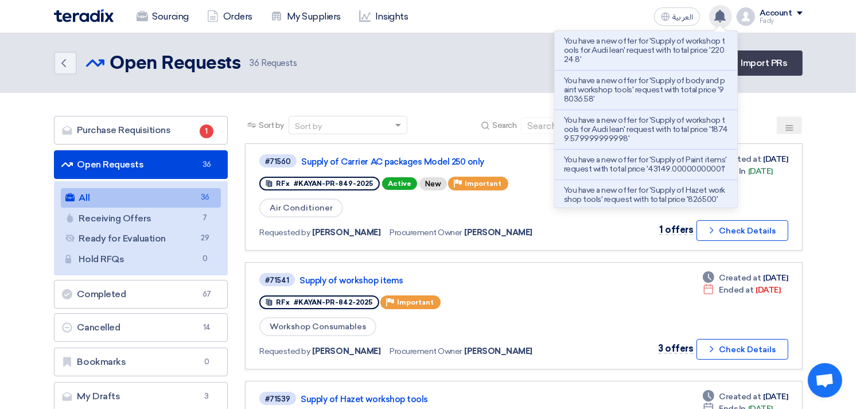
click at [722, 11] on use at bounding box center [719, 16] width 11 height 13
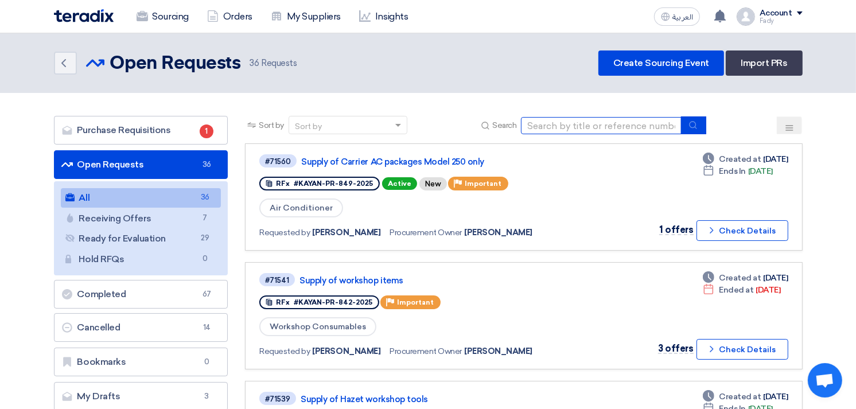
click at [609, 128] on input at bounding box center [601, 125] width 161 height 17
type input "skoda"
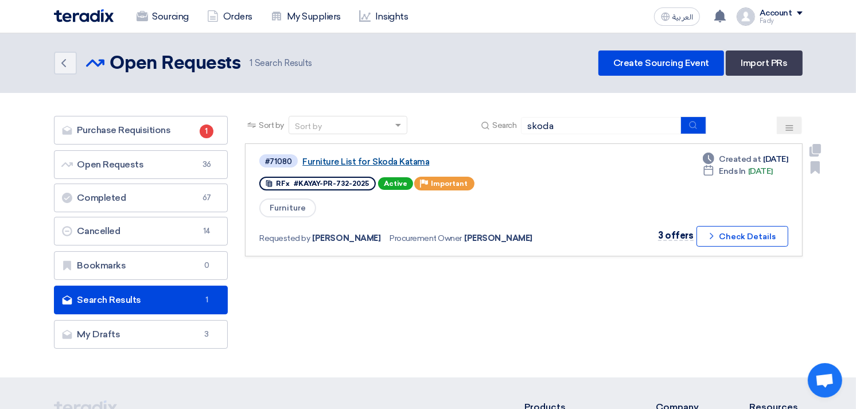
click at [409, 163] on link "Furniture List for Skoda Katama" at bounding box center [445, 162] width 287 height 10
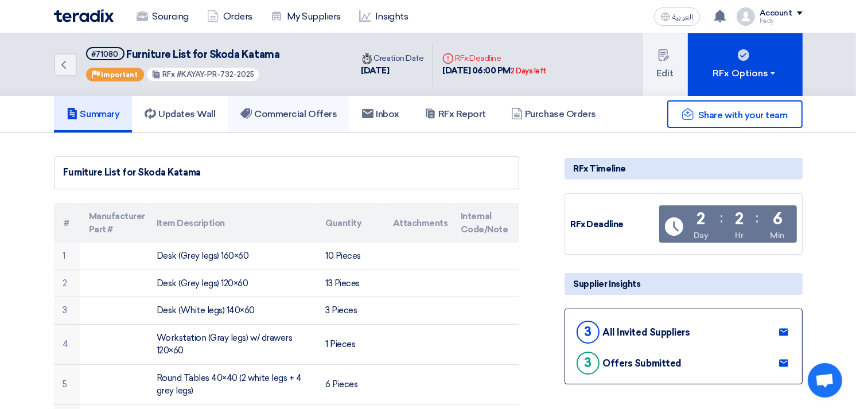
click at [314, 118] on link "Commercial Offers" at bounding box center [289, 114] width 122 height 37
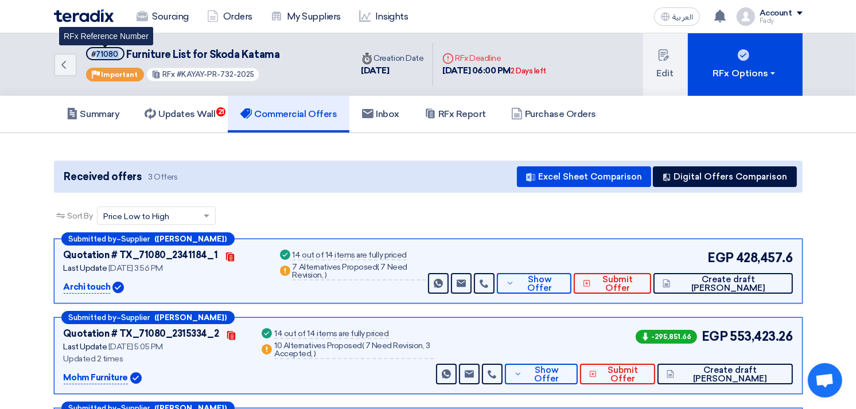
drag, startPoint x: 116, startPoint y: 52, endPoint x: 96, endPoint y: 63, distance: 23.1
click at [96, 61] on div "#71080 Furniture List for Skoda Katama RFx Reference Number Priority Important …" at bounding box center [183, 64] width 194 height 35
click at [94, 55] on div "#71080" at bounding box center [105, 53] width 27 height 7
drag, startPoint x: 95, startPoint y: 55, endPoint x: 118, endPoint y: 54, distance: 23.0
click at [118, 54] on span "#71080" at bounding box center [105, 53] width 38 height 13
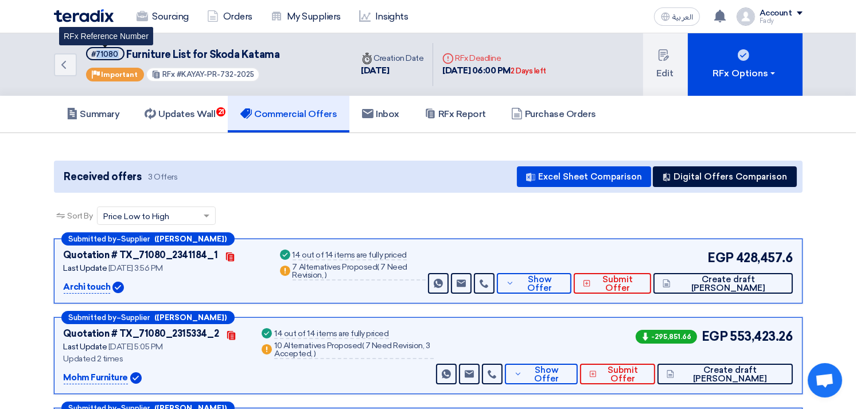
copy div "71080"
click at [63, 56] on link "Back" at bounding box center [65, 64] width 23 height 23
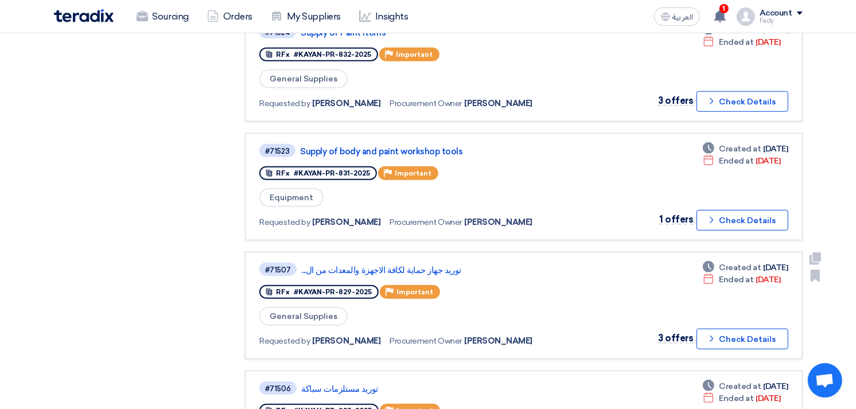
scroll to position [701, 0]
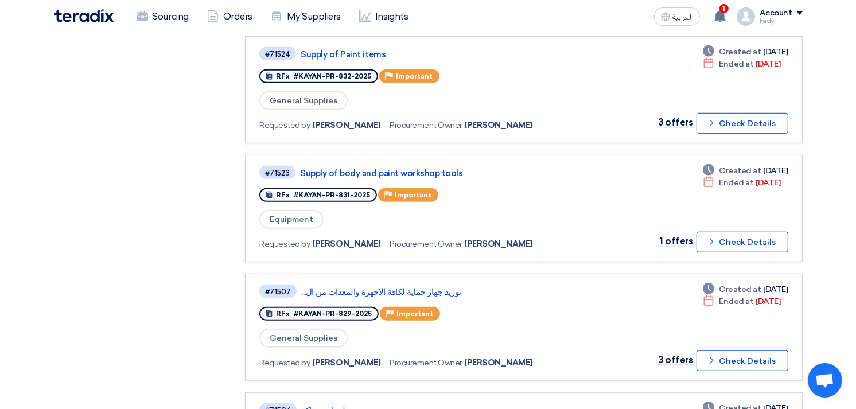
click at [560, 251] on app-rfq-listing-content "Sort by Sort by Search Category Owner Type" at bounding box center [523, 37] width 557 height 1244
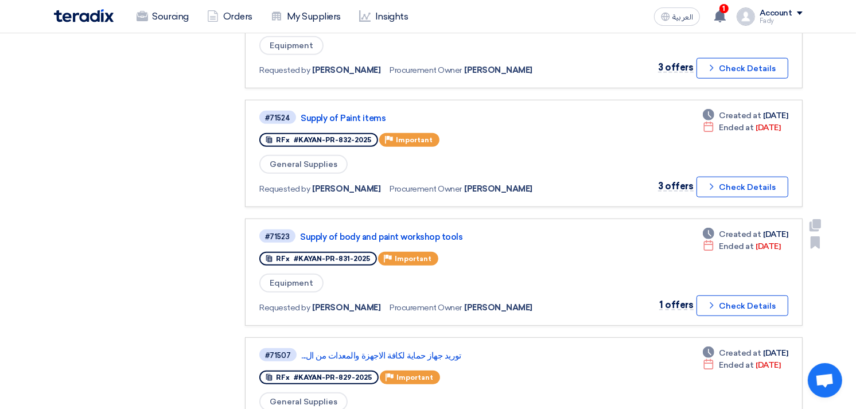
scroll to position [574, 0]
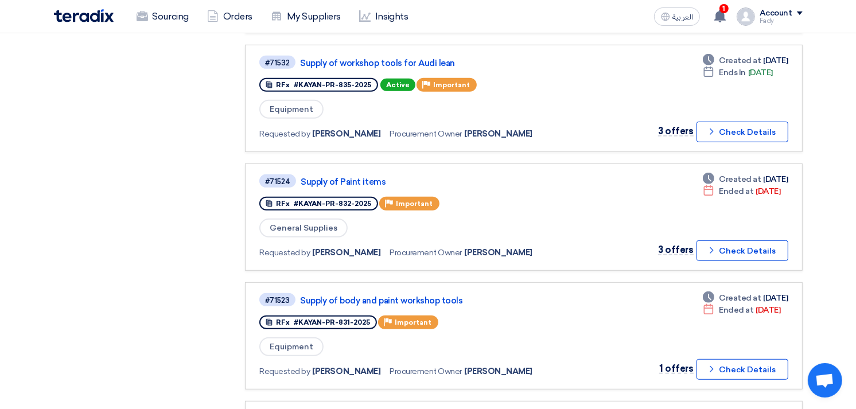
click at [557, 260] on app-rfq-listing-content "Sort by Sort by Search Category Owner Type" at bounding box center [523, 164] width 557 height 1244
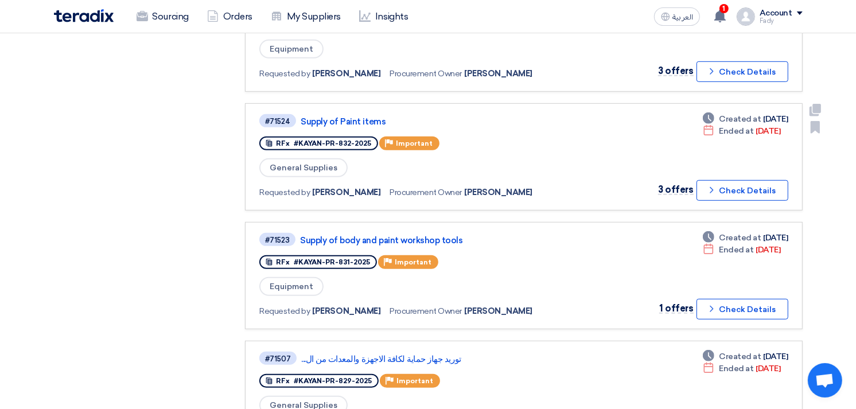
scroll to position [637, 0]
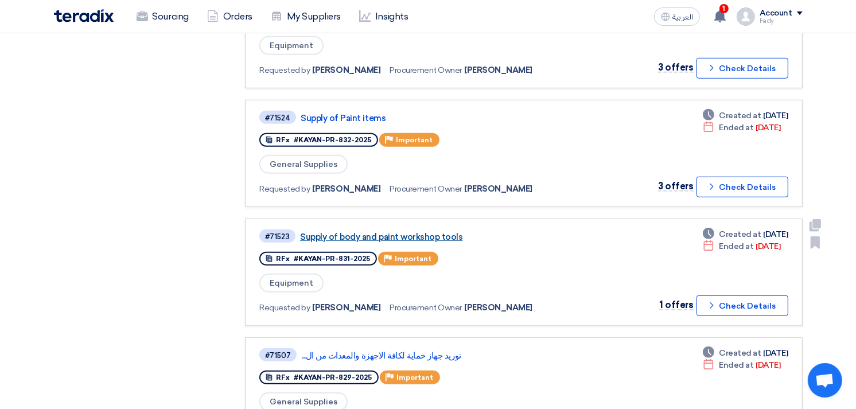
click at [417, 232] on link "Supply of body and paint workshop tools" at bounding box center [443, 237] width 287 height 10
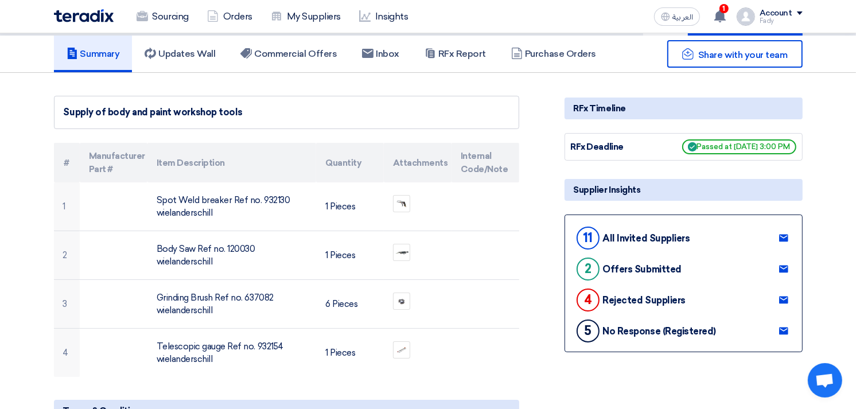
scroll to position [127, 0]
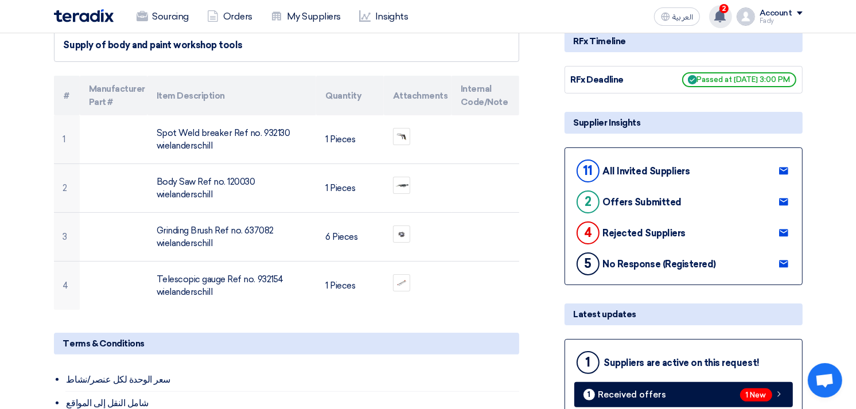
click at [725, 15] on use at bounding box center [719, 16] width 11 height 13
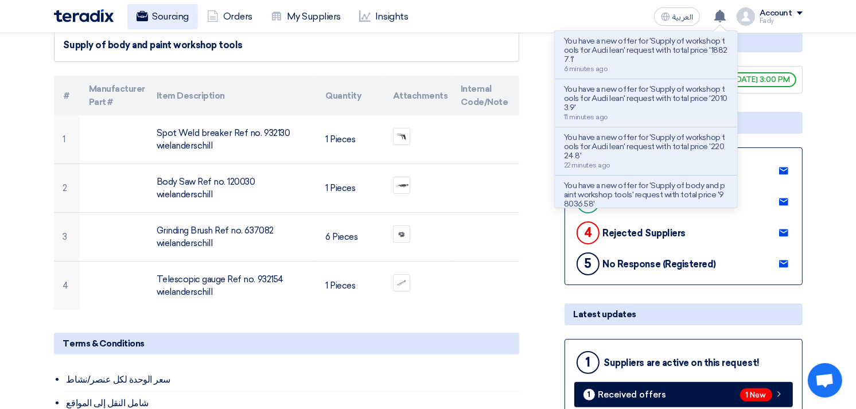
click at [174, 22] on link "Sourcing" at bounding box center [162, 16] width 71 height 25
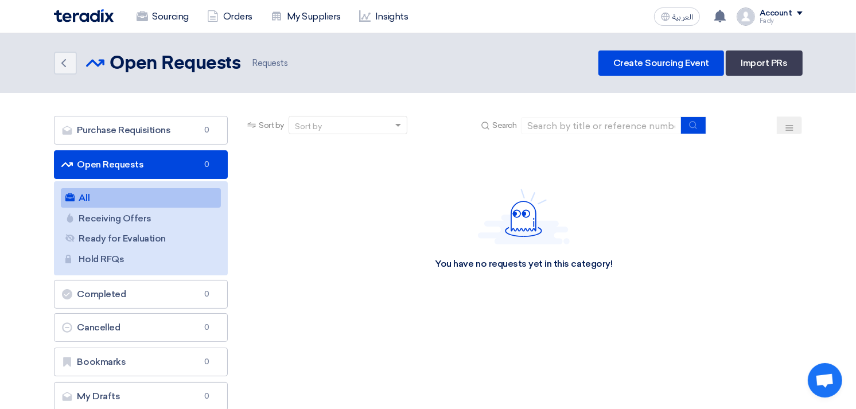
click at [115, 193] on link "All All" at bounding box center [141, 198] width 161 height 20
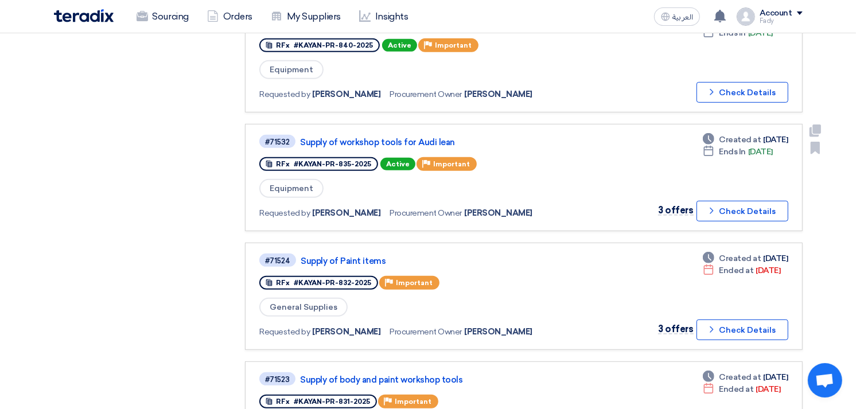
scroll to position [510, 0]
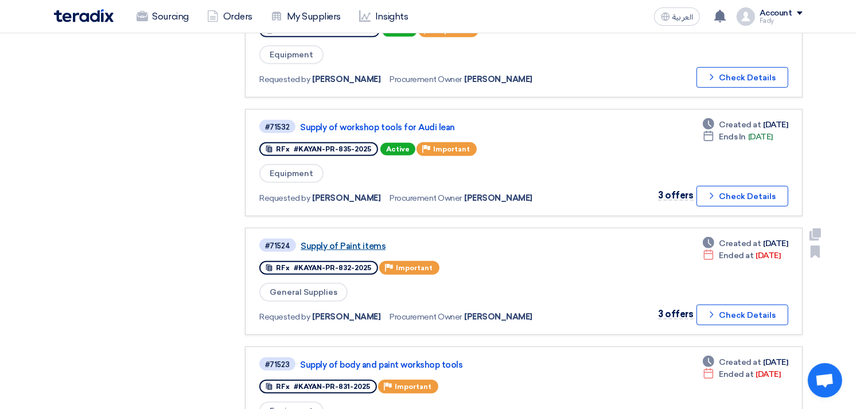
click at [341, 241] on link "Supply of Paint items" at bounding box center [444, 246] width 287 height 10
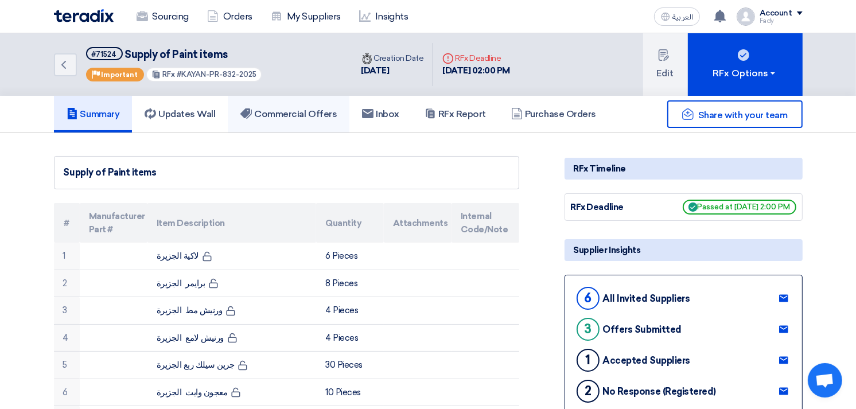
click at [293, 101] on link "Commercial Offers" at bounding box center [289, 114] width 122 height 37
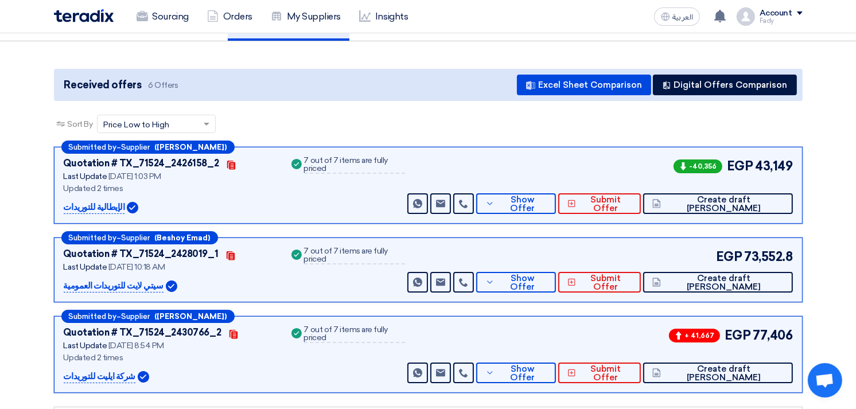
scroll to position [64, 0]
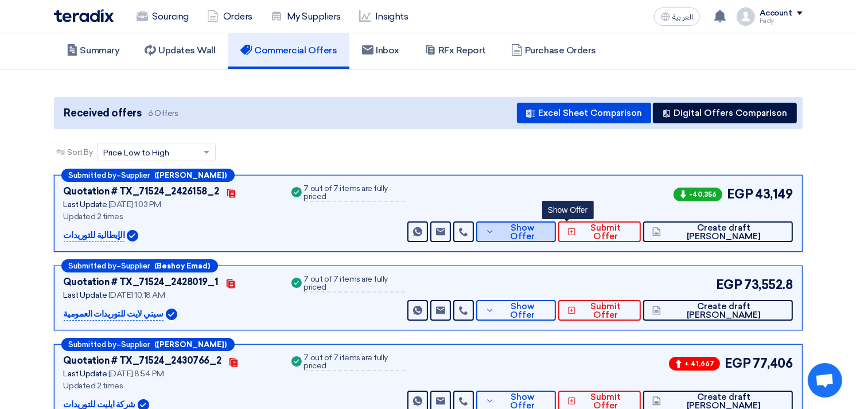
click at [547, 231] on span "Show Offer" at bounding box center [521, 232] width 49 height 17
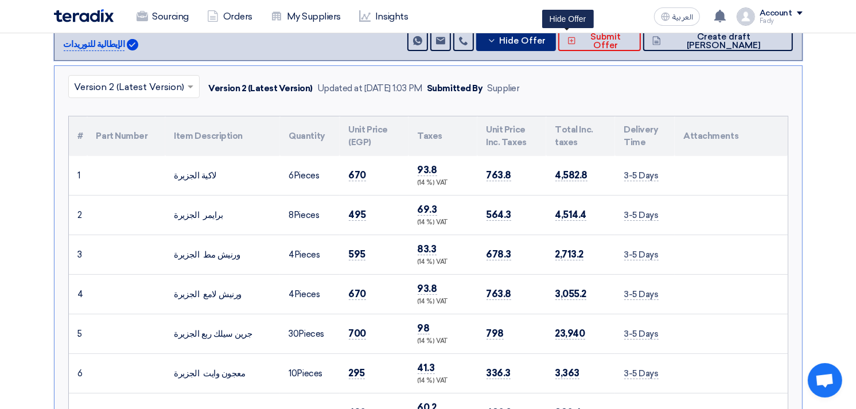
scroll to position [127, 0]
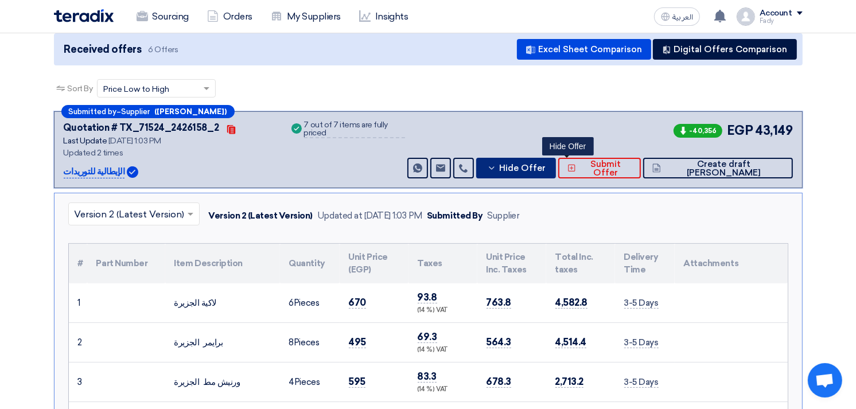
click at [546, 165] on span "Hide Offer" at bounding box center [522, 168] width 46 height 9
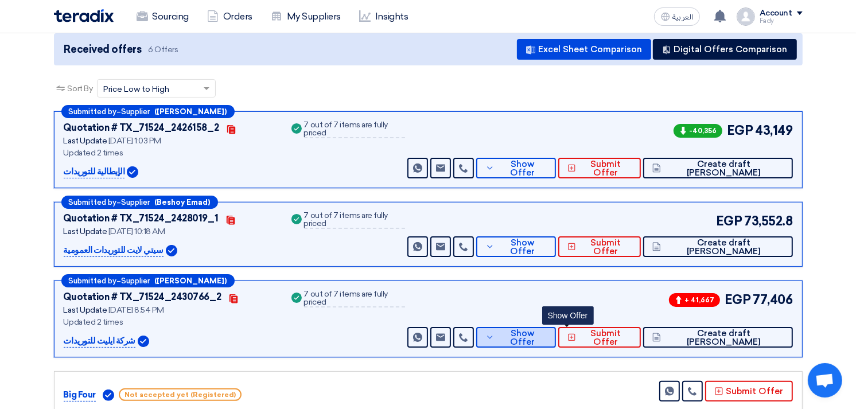
click at [556, 329] on button "Show Offer" at bounding box center [516, 337] width 80 height 21
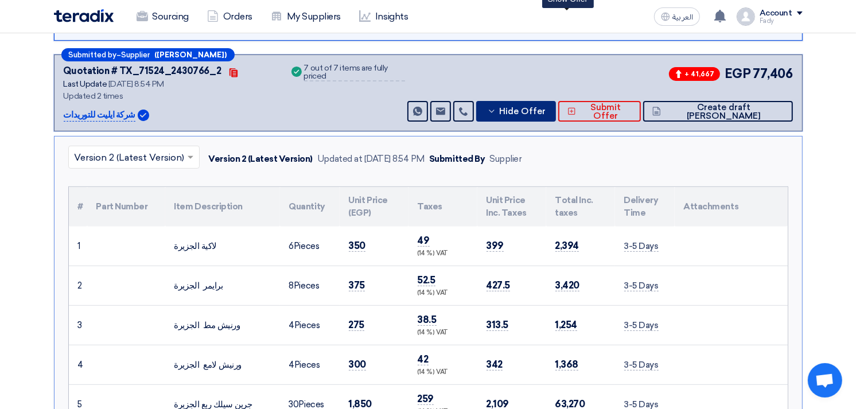
scroll to position [382, 0]
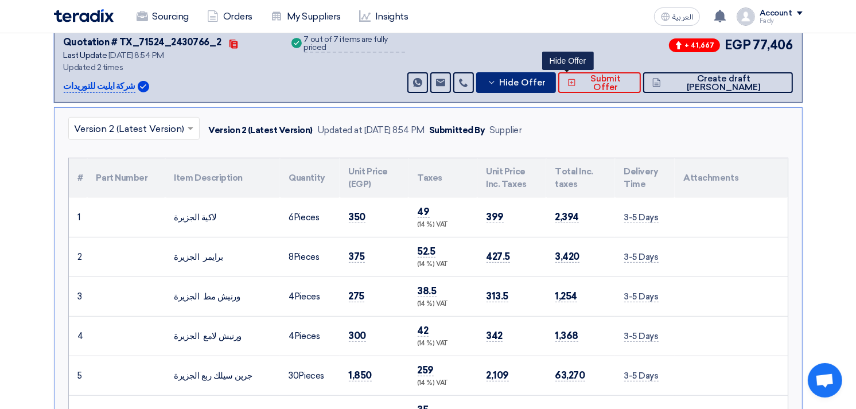
click at [546, 79] on span "Hide Offer" at bounding box center [522, 83] width 46 height 9
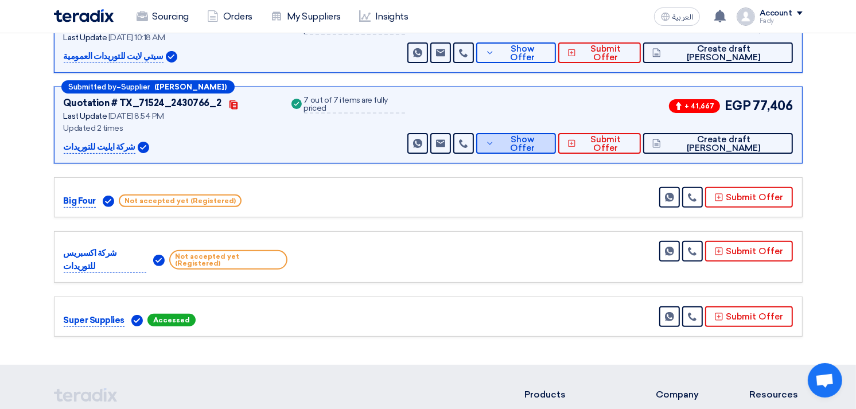
scroll to position [191, 0]
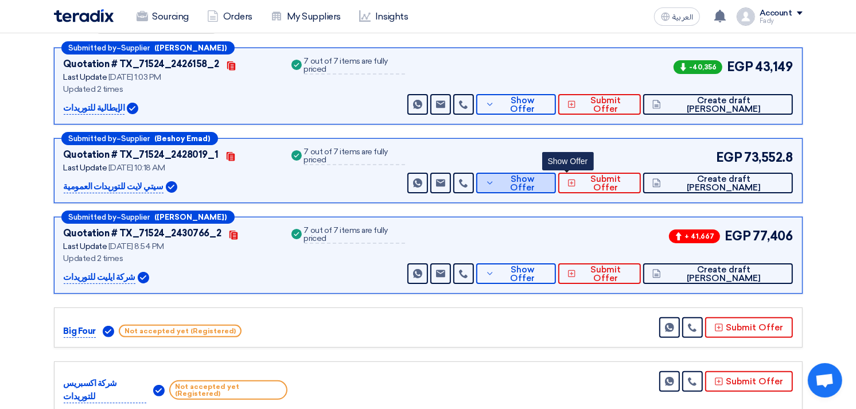
click at [547, 177] on span "Show Offer" at bounding box center [521, 183] width 49 height 17
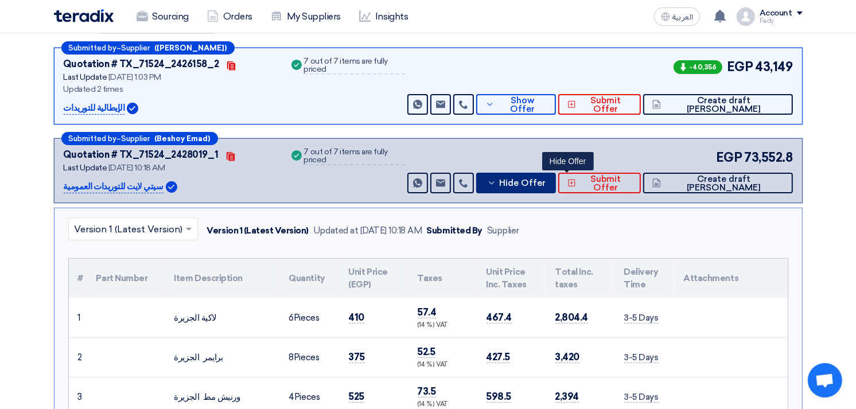
click at [546, 179] on span "Hide Offer" at bounding box center [522, 183] width 46 height 9
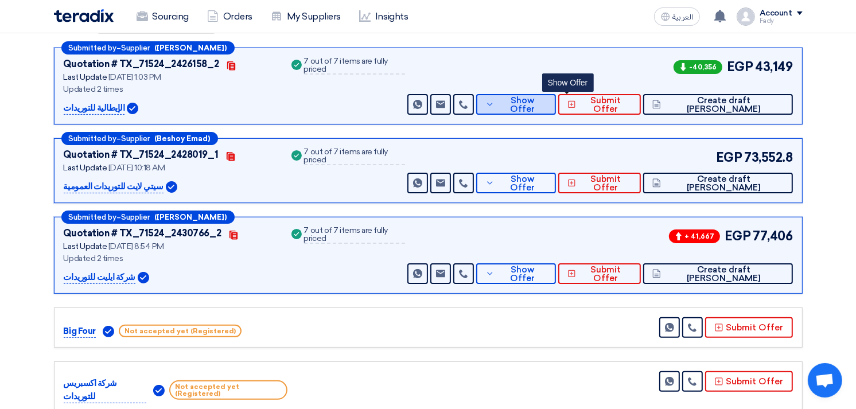
click at [547, 102] on span "Show Offer" at bounding box center [521, 104] width 49 height 17
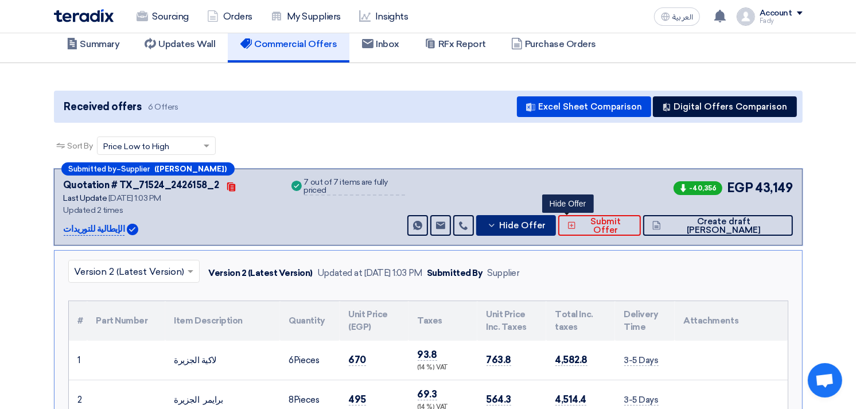
scroll to position [64, 0]
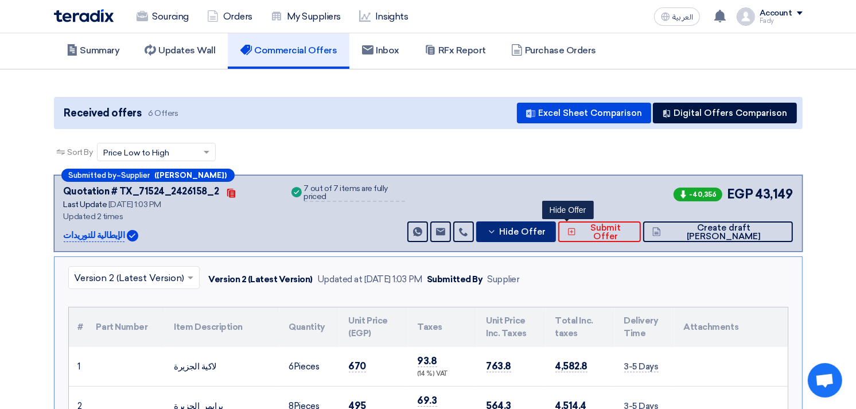
click at [546, 228] on span "Hide Offer" at bounding box center [522, 232] width 46 height 9
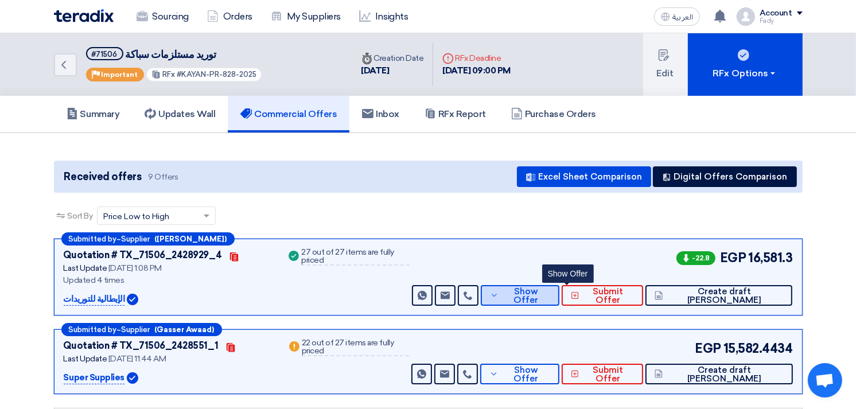
click at [550, 293] on span "Show Offer" at bounding box center [525, 295] width 49 height 17
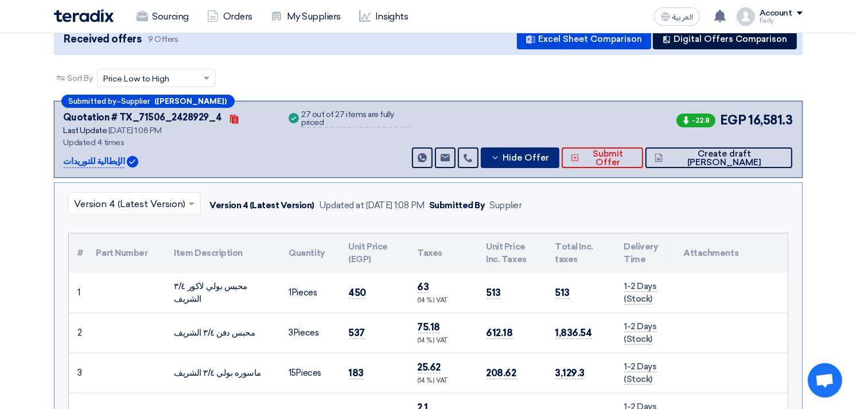
scroll to position [255, 0]
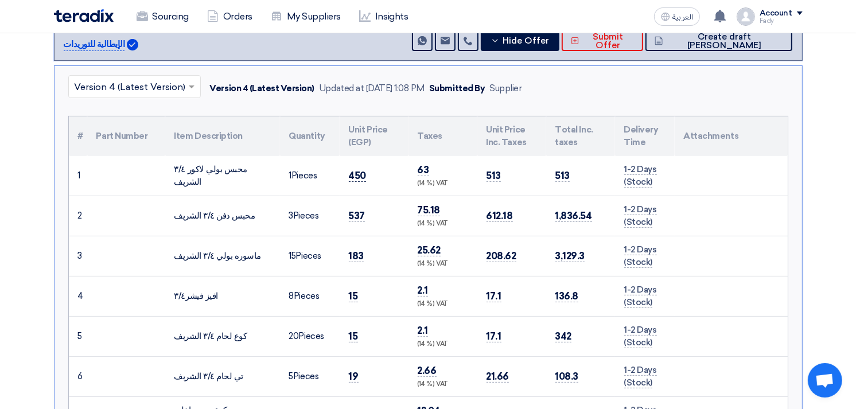
click at [355, 170] on span "450" at bounding box center [358, 176] width 18 height 12
copy span "450"
click at [355, 215] on span "537" at bounding box center [357, 216] width 17 height 12
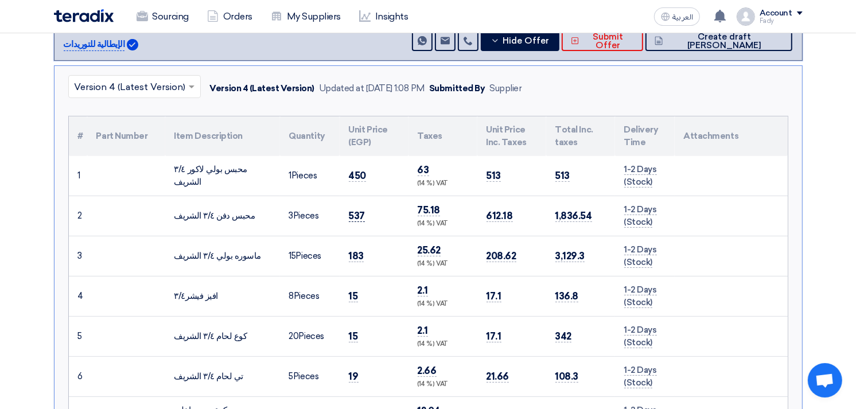
copy span "537"
click at [358, 250] on span "183" at bounding box center [356, 256] width 15 height 12
copy span "183"
click at [352, 290] on span "15" at bounding box center [353, 296] width 9 height 12
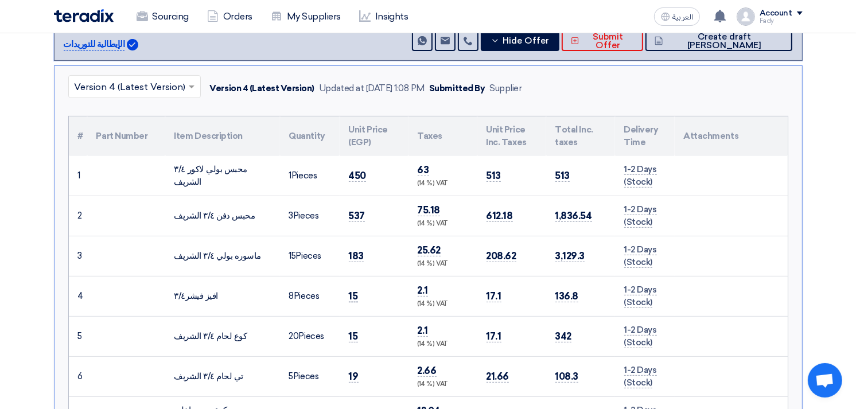
click at [352, 290] on span "15" at bounding box center [353, 296] width 9 height 12
copy span "15"
click at [352, 373] on span "19" at bounding box center [354, 377] width 10 height 12
copy span "19"
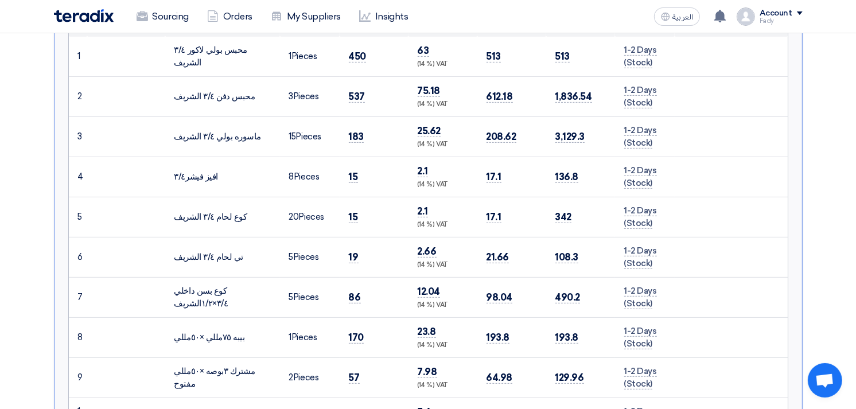
scroll to position [382, 0]
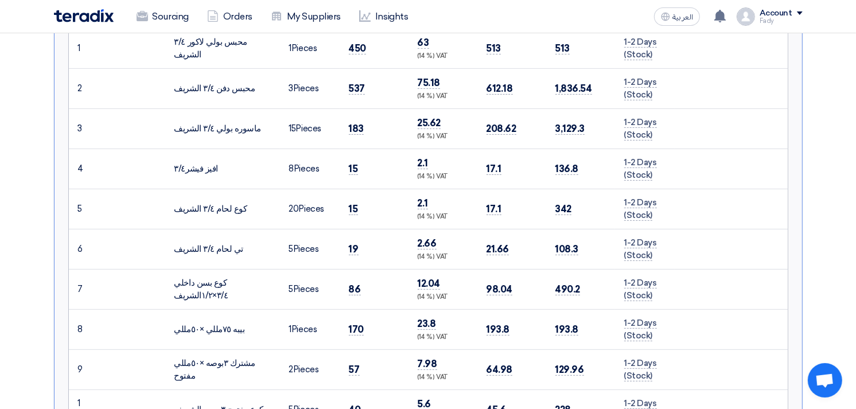
click at [353, 294] on td "86" at bounding box center [374, 289] width 69 height 40
click at [353, 290] on span "86" at bounding box center [355, 289] width 12 height 12
copy span "86"
click at [358, 327] on span "170" at bounding box center [356, 330] width 15 height 12
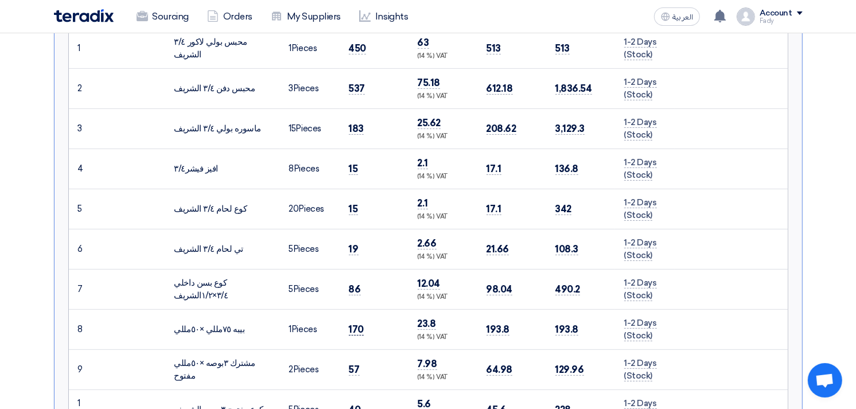
click at [358, 327] on span "170" at bounding box center [356, 330] width 15 height 12
copy span "170"
click at [352, 368] on span "57" at bounding box center [354, 370] width 11 height 12
copy span "57"
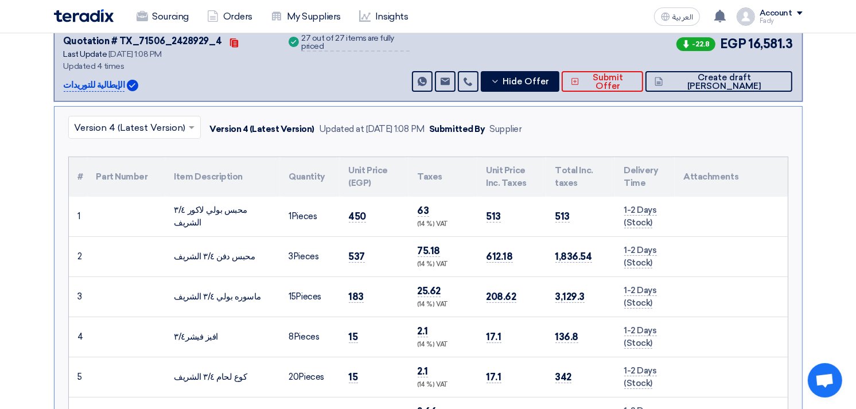
scroll to position [127, 0]
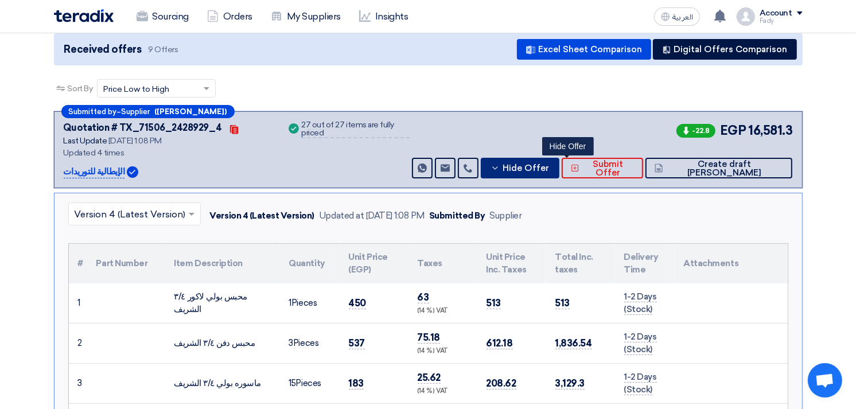
click at [559, 159] on button "Hide Offer" at bounding box center [520, 168] width 79 height 21
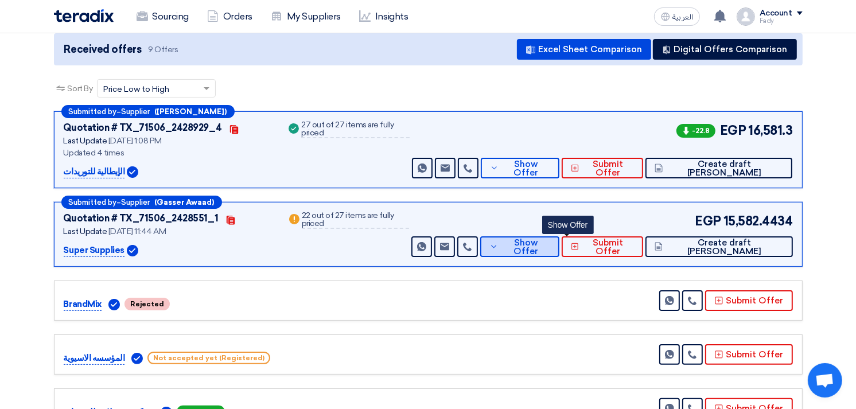
click at [550, 245] on span "Show Offer" at bounding box center [525, 247] width 49 height 17
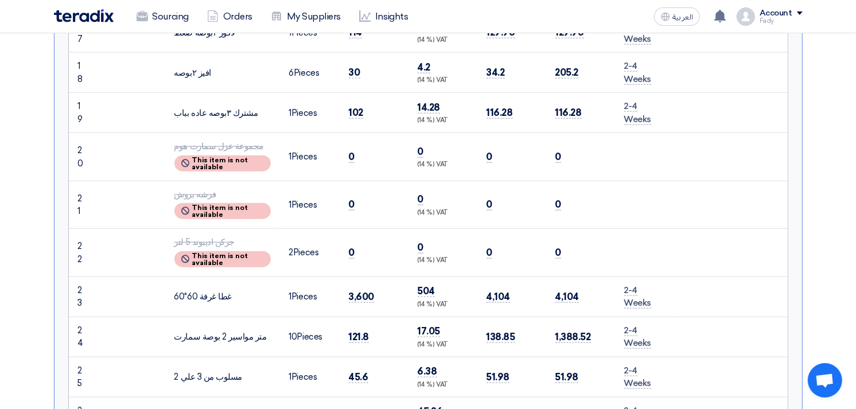
scroll to position [1211, 0]
